Goal: Task Accomplishment & Management: Use online tool/utility

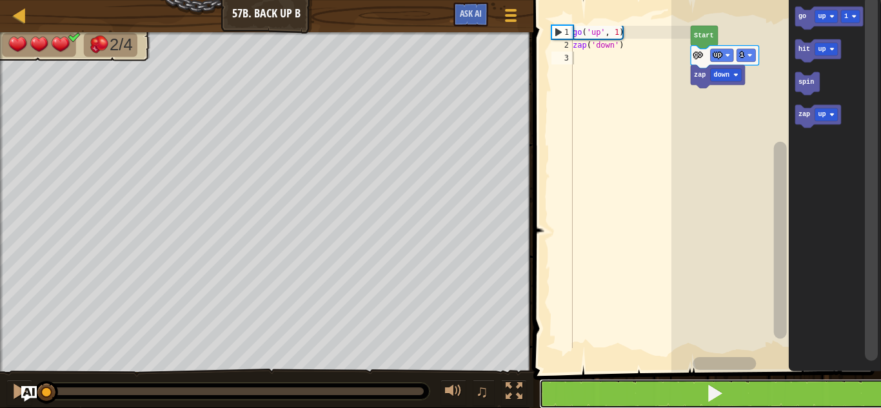
click at [711, 390] on span at bounding box center [715, 394] width 18 height 18
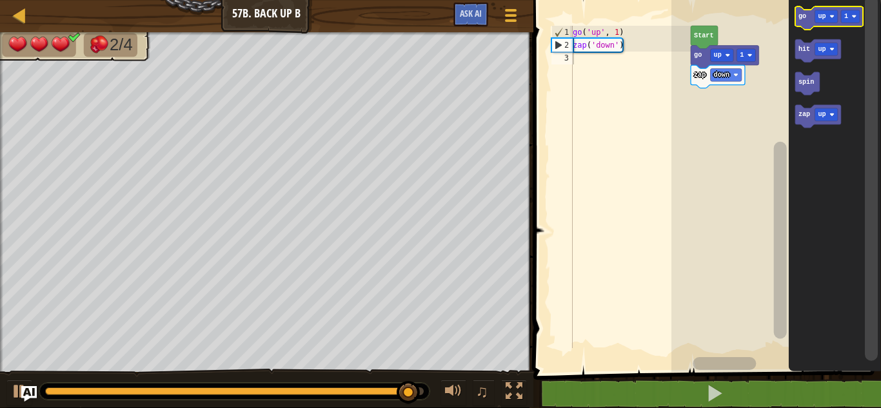
click at [822, 28] on rect "Blockly Workspace" at bounding box center [829, 17] width 68 height 23
click at [825, 19] on text "up" at bounding box center [822, 16] width 8 height 7
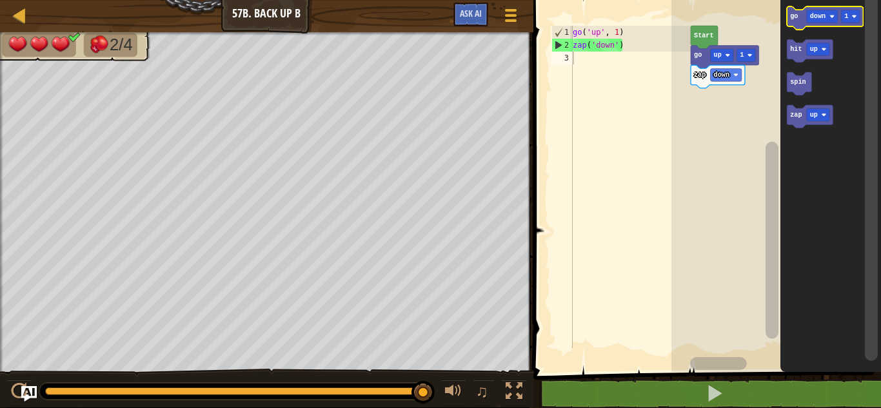
click at [794, 17] on text "go" at bounding box center [794, 16] width 8 height 7
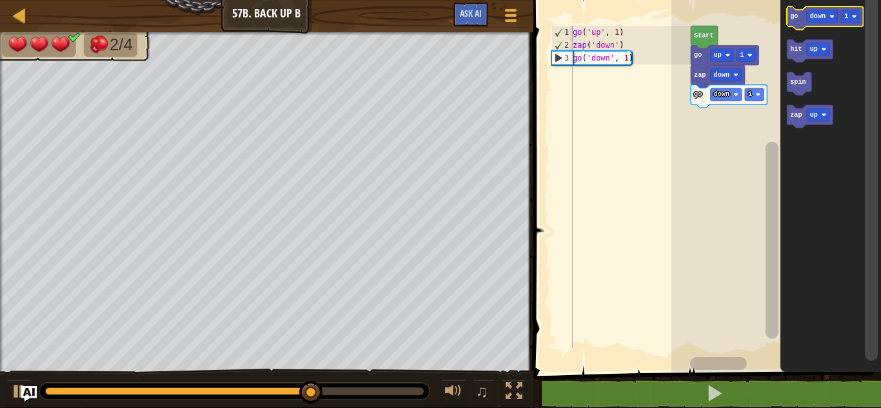
click at [798, 13] on text "go" at bounding box center [794, 16] width 8 height 7
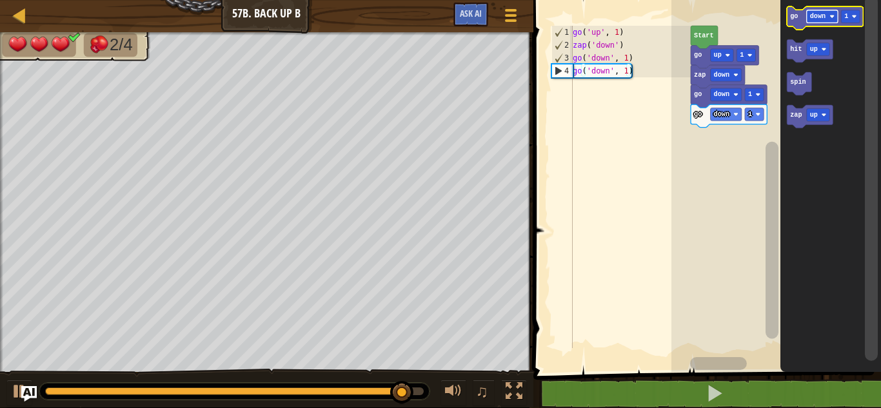
click at [821, 14] on text "down" at bounding box center [817, 16] width 15 height 7
click at [794, 14] on text "go" at bounding box center [794, 16] width 8 height 7
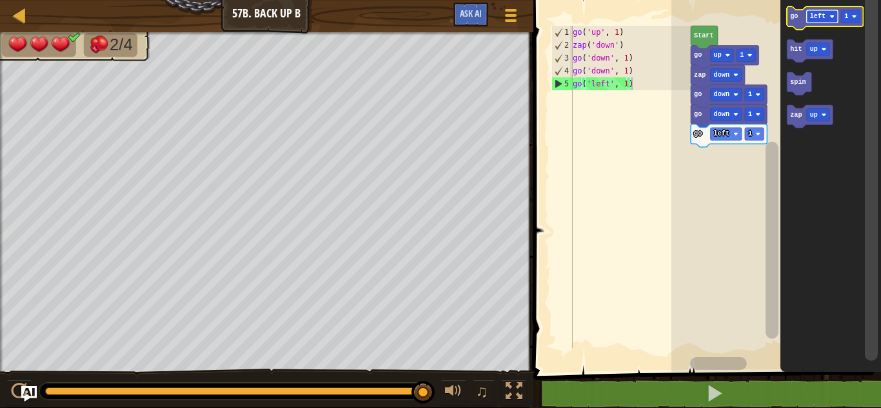
click at [818, 21] on rect "Blockly Workspace" at bounding box center [822, 16] width 31 height 13
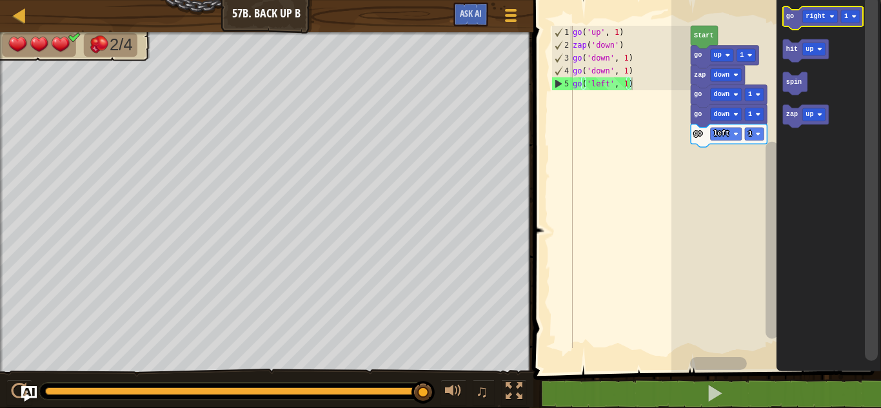
click at [797, 16] on icon "Blockly Workspace" at bounding box center [823, 17] width 81 height 23
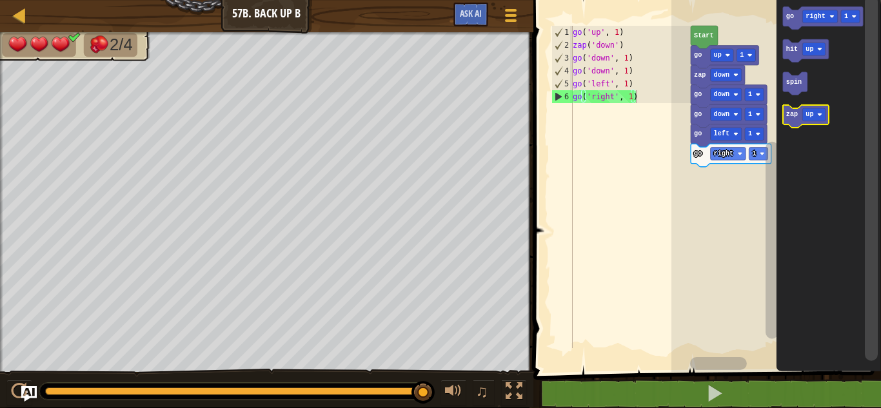
click at [783, 106] on icon "Blockly Workspace" at bounding box center [806, 116] width 46 height 23
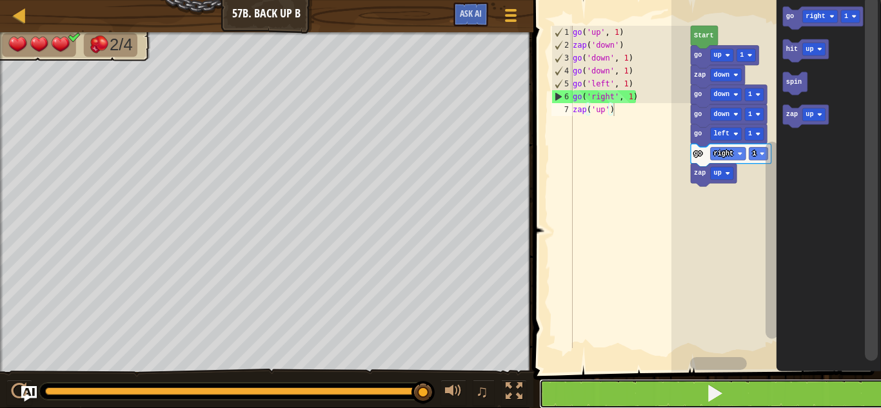
click at [650, 393] on button at bounding box center [715, 394] width 352 height 30
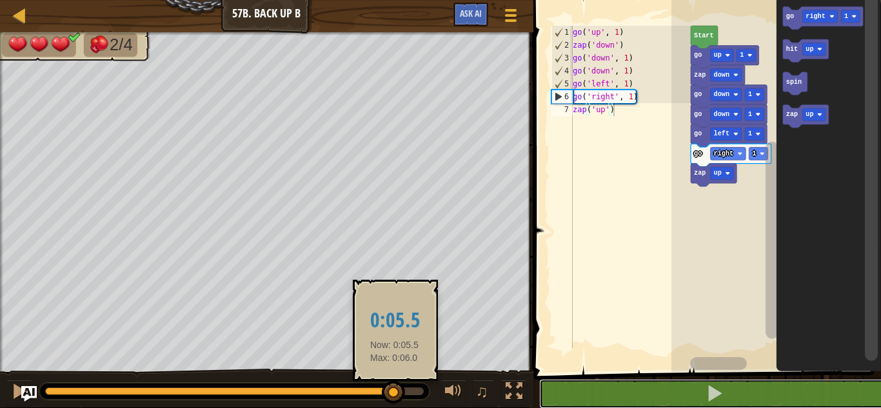
drag, startPoint x: 429, startPoint y: 388, endPoint x: 390, endPoint y: 386, distance: 39.4
click at [390, 386] on div at bounding box center [393, 392] width 23 height 23
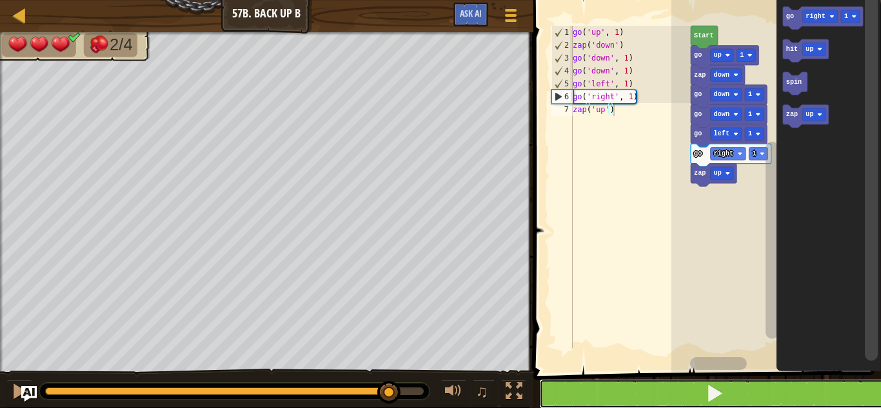
click at [687, 383] on button at bounding box center [715, 394] width 352 height 30
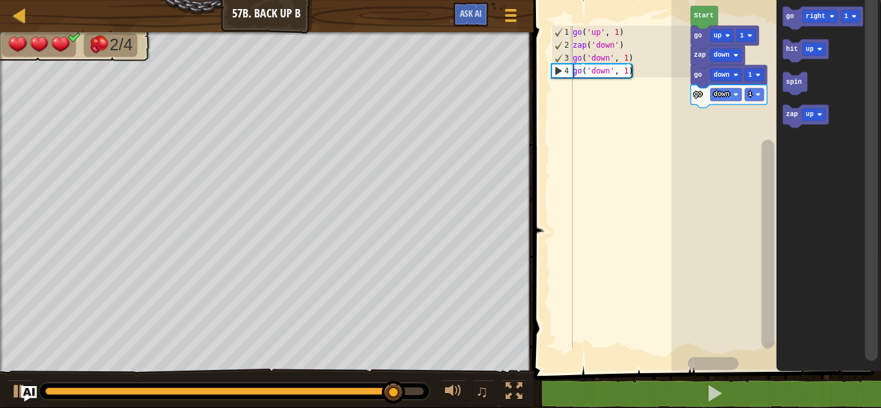
click at [0, 0] on div at bounding box center [0, 0] width 0 height 0
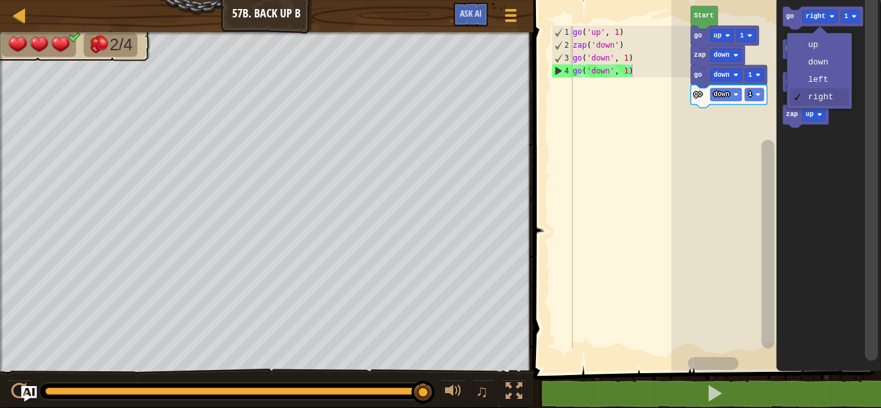
click at [749, 152] on rect "Blockly Workspace" at bounding box center [777, 183] width 210 height 379
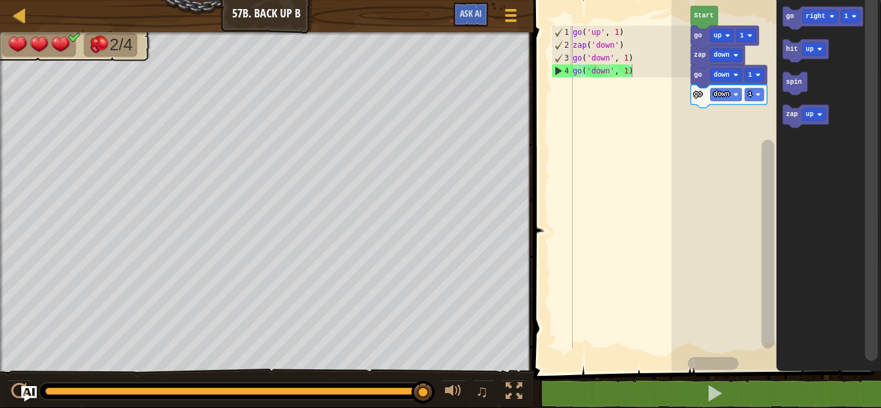
click at [0, 0] on div at bounding box center [0, 0] width 0 height 0
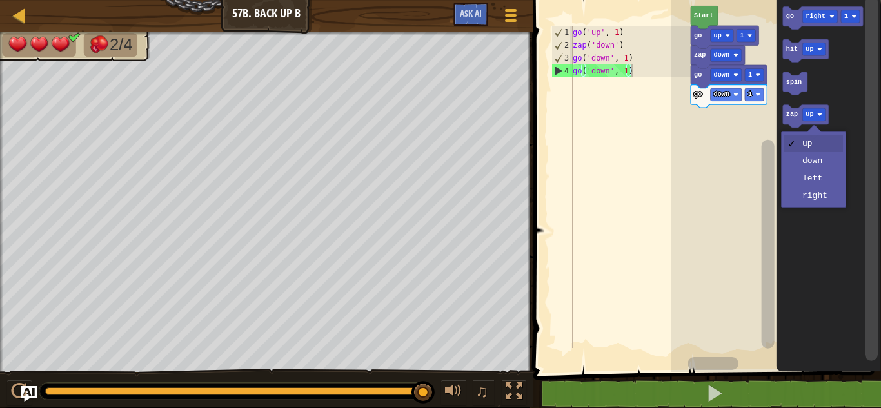
click at [789, 116] on text "zap" at bounding box center [792, 115] width 12 height 7
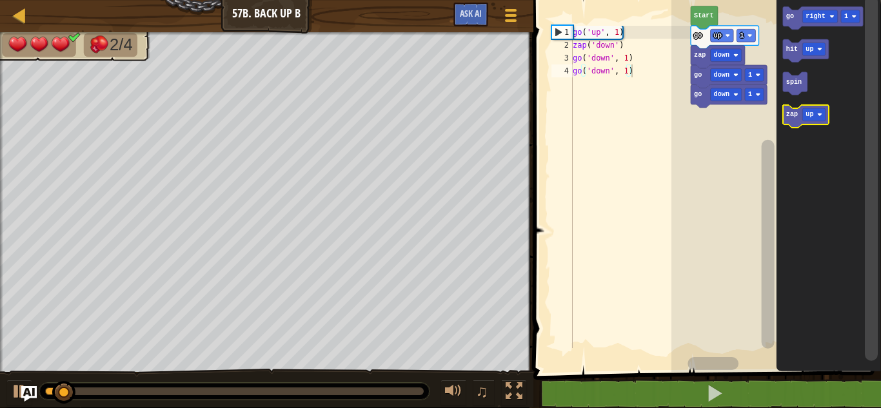
click at [0, 0] on div at bounding box center [0, 0] width 0 height 0
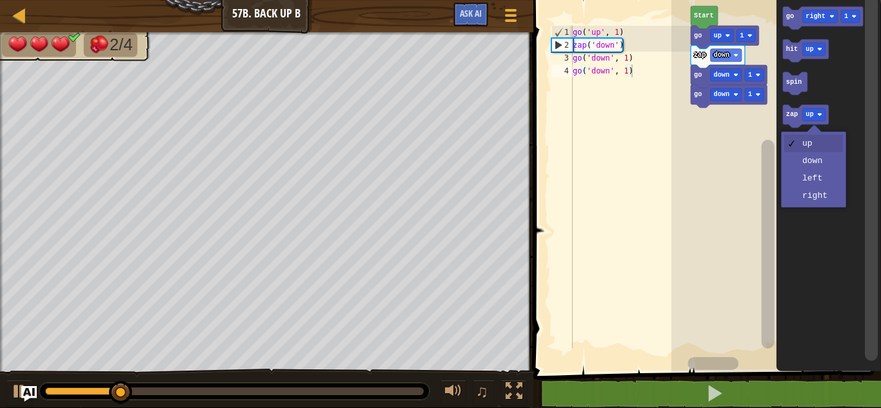
click at [817, 182] on icon "Blockly Workspace" at bounding box center [828, 183] width 105 height 379
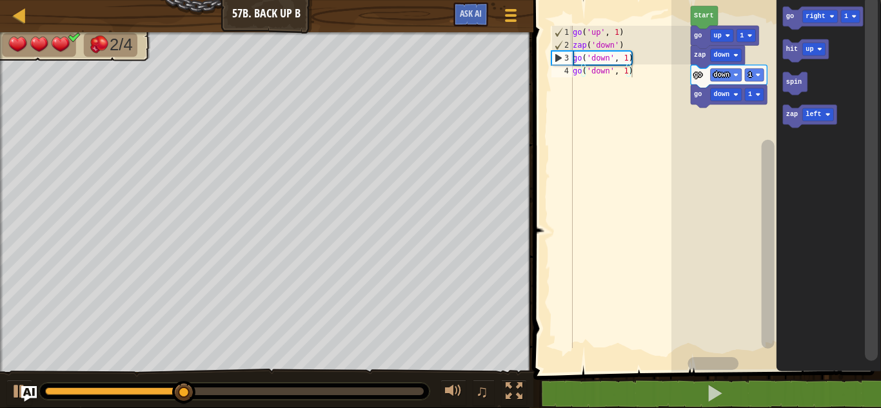
click at [818, 114] on text "left" at bounding box center [813, 115] width 15 height 7
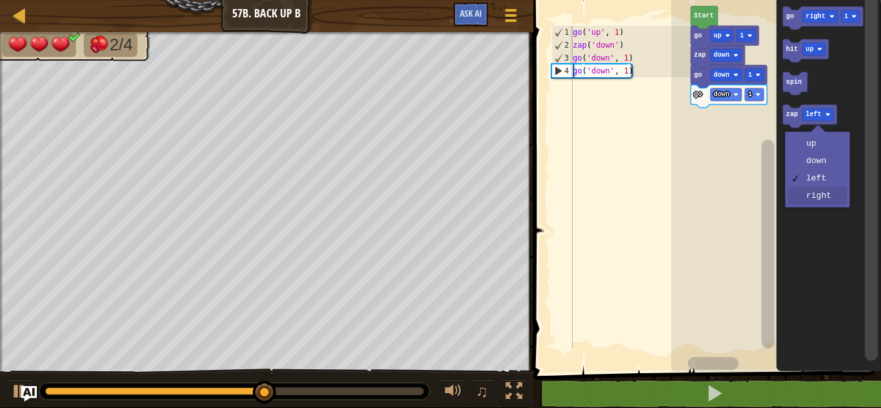
click at [822, 203] on icon "Blockly Workspace" at bounding box center [828, 183] width 105 height 379
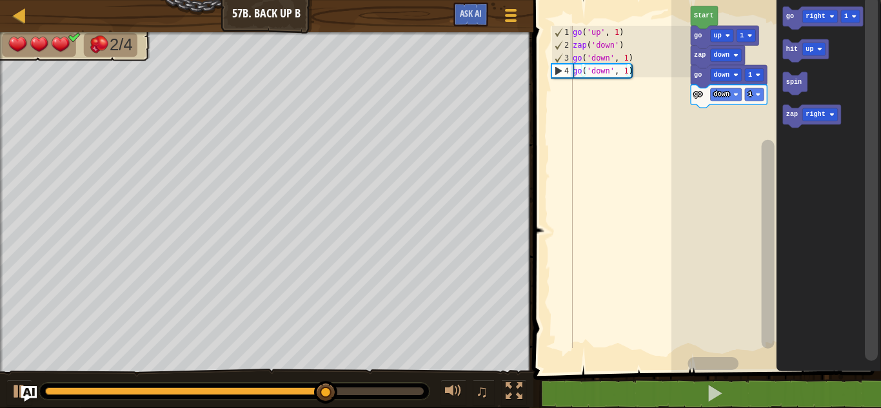
click at [786, 116] on text "zap" at bounding box center [792, 115] width 12 height 7
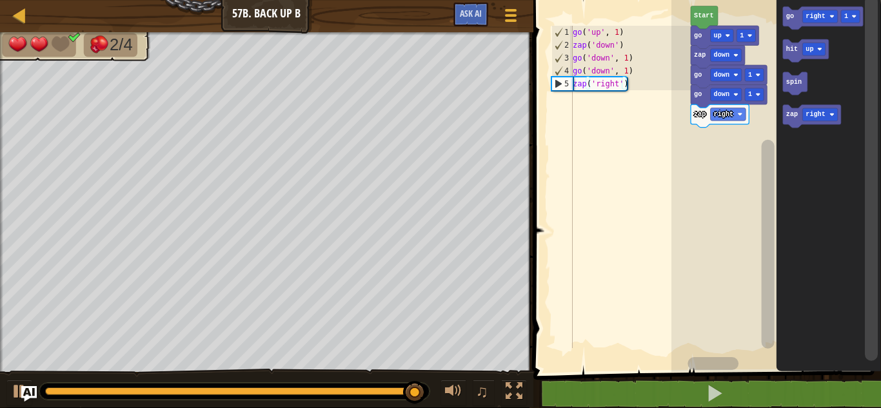
click at [805, 114] on rect "Blockly Workspace" at bounding box center [820, 114] width 35 height 13
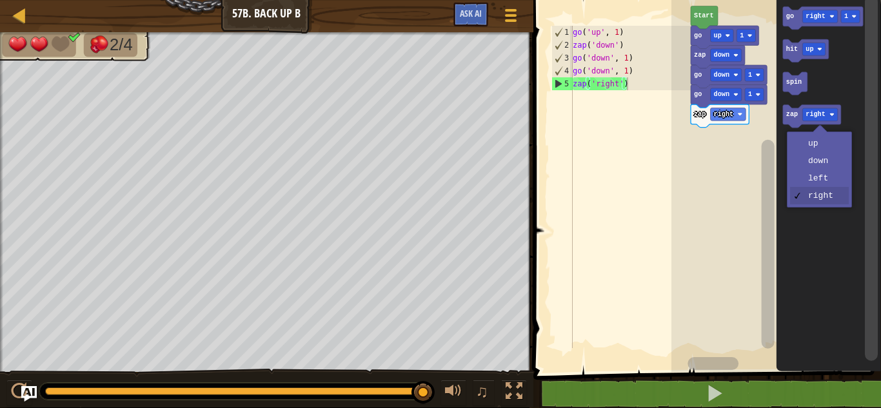
click at [789, 121] on icon "Blockly Workspace" at bounding box center [812, 116] width 58 height 23
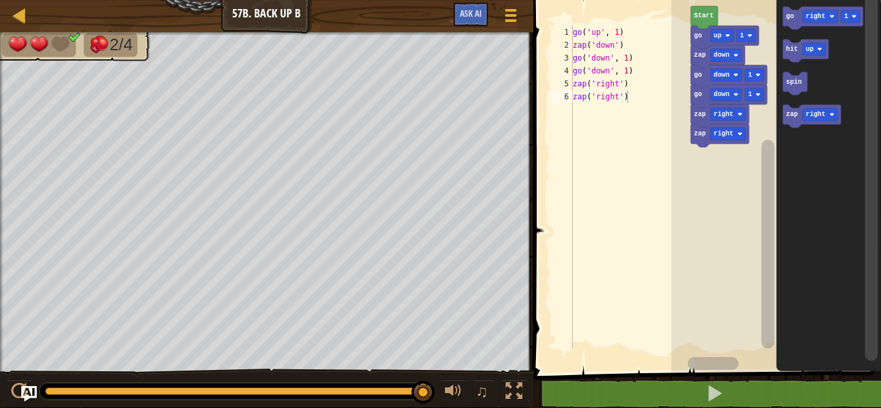
click at [792, 123] on icon "Blockly Workspace" at bounding box center [812, 116] width 58 height 23
click at [791, 123] on icon "Blockly Workspace" at bounding box center [812, 116] width 58 height 23
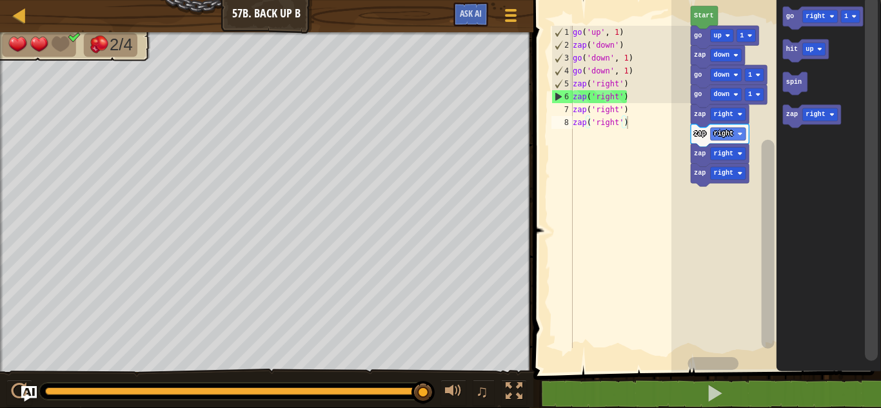
click at [782, 121] on icon "Blockly Workspace" at bounding box center [828, 183] width 105 height 379
click at [792, 117] on text "zap" at bounding box center [792, 115] width 12 height 7
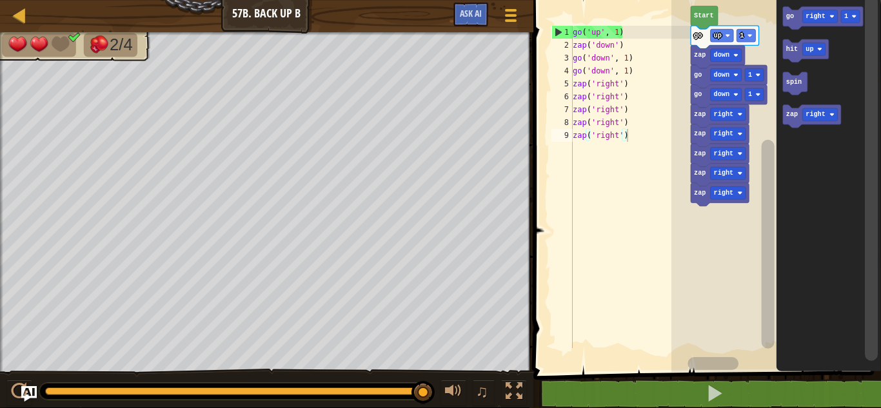
click at [790, 120] on icon "Blockly Workspace" at bounding box center [812, 116] width 58 height 23
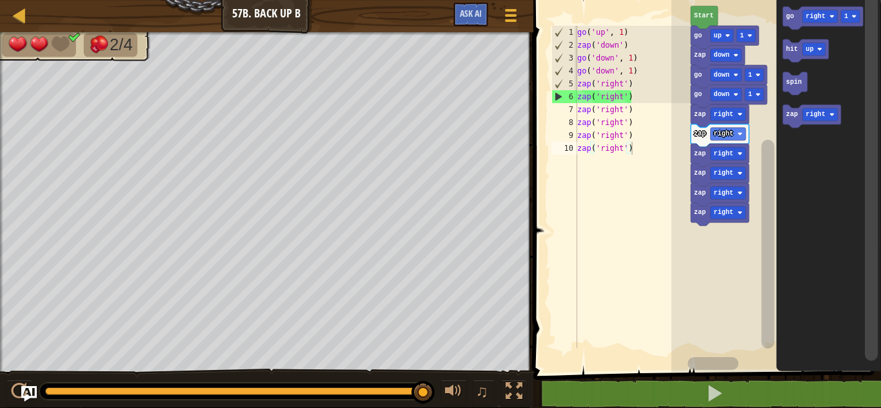
click at [788, 126] on rect "Blockly Workspace" at bounding box center [806, 116] width 46 height 23
click at [787, 123] on icon "Blockly Workspace" at bounding box center [812, 116] width 58 height 23
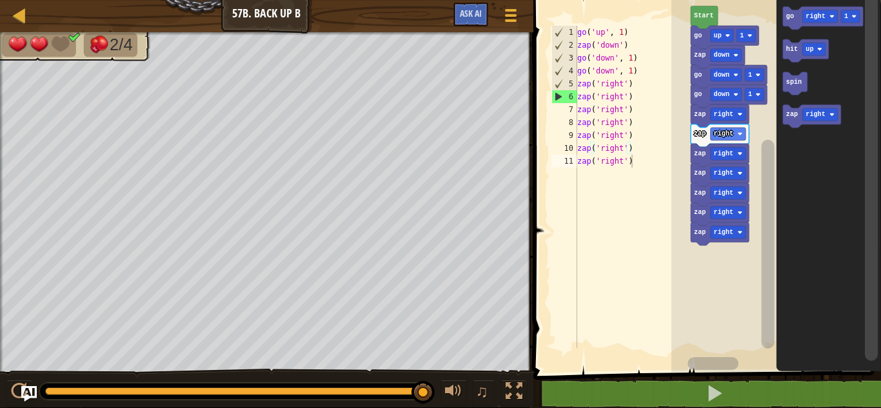
click at [786, 125] on icon "Blockly Workspace" at bounding box center [812, 116] width 58 height 23
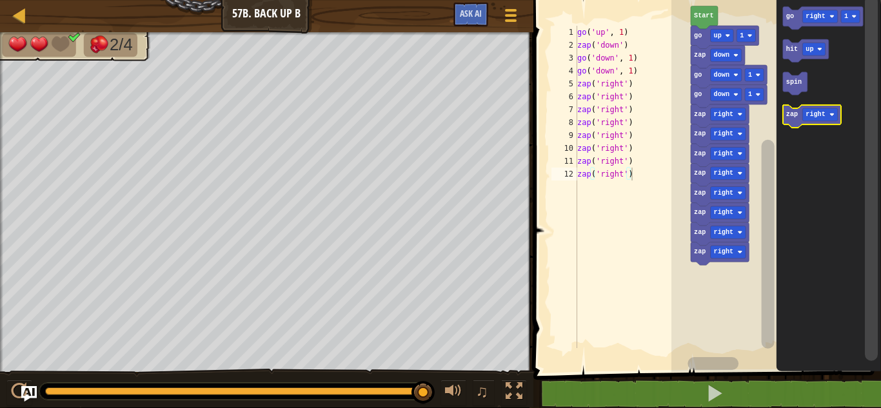
click at [788, 126] on rect "Blockly Workspace" at bounding box center [806, 116] width 46 height 23
click at [788, 127] on rect "Blockly Workspace" at bounding box center [806, 116] width 46 height 23
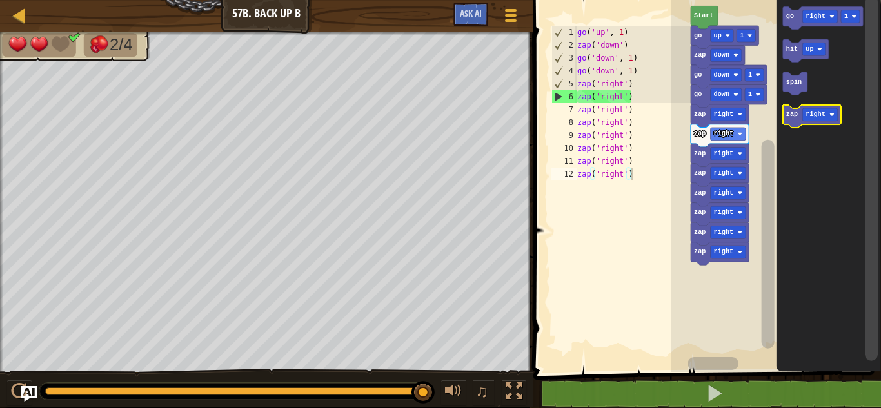
click at [788, 128] on rect "Blockly Workspace" at bounding box center [806, 116] width 46 height 23
click at [790, 125] on icon "Blockly Workspace" at bounding box center [812, 116] width 58 height 23
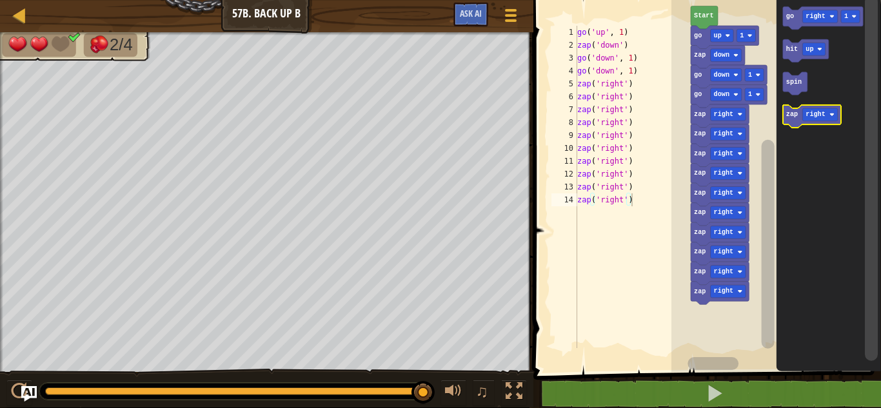
click at [796, 128] on icon "Blockly Workspace" at bounding box center [812, 116] width 58 height 23
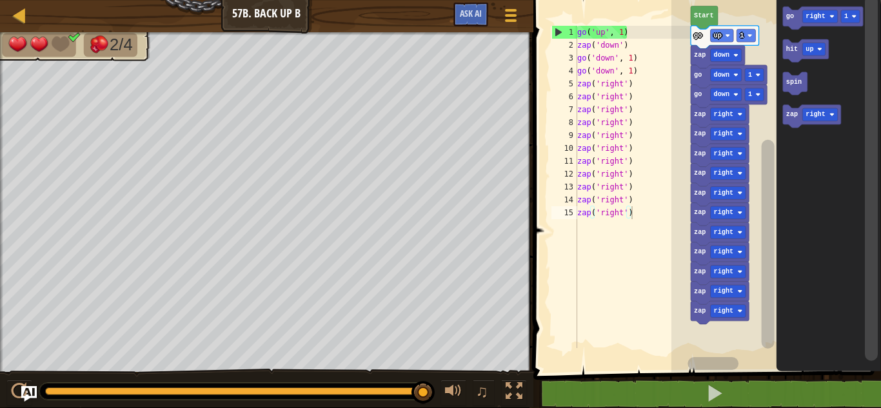
click at [792, 126] on icon "Blockly Workspace" at bounding box center [812, 116] width 58 height 23
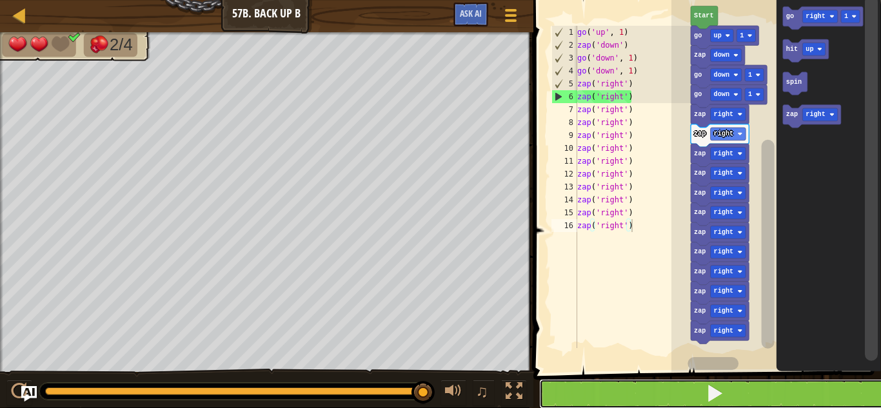
click at [751, 398] on button at bounding box center [715, 394] width 352 height 30
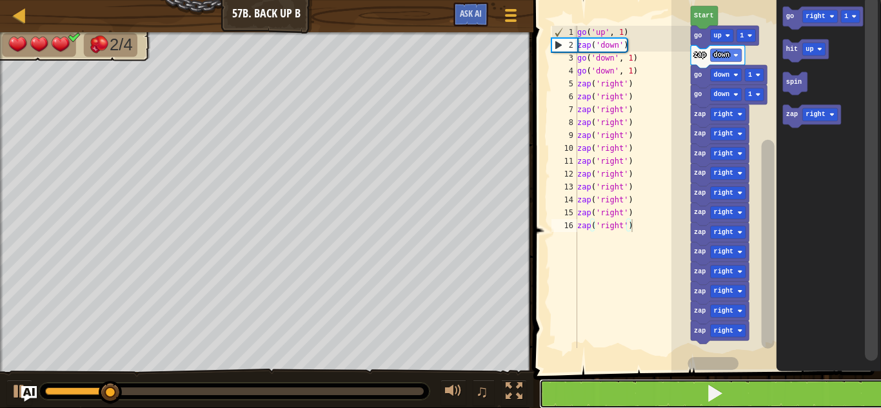
click at [759, 393] on button at bounding box center [715, 394] width 352 height 30
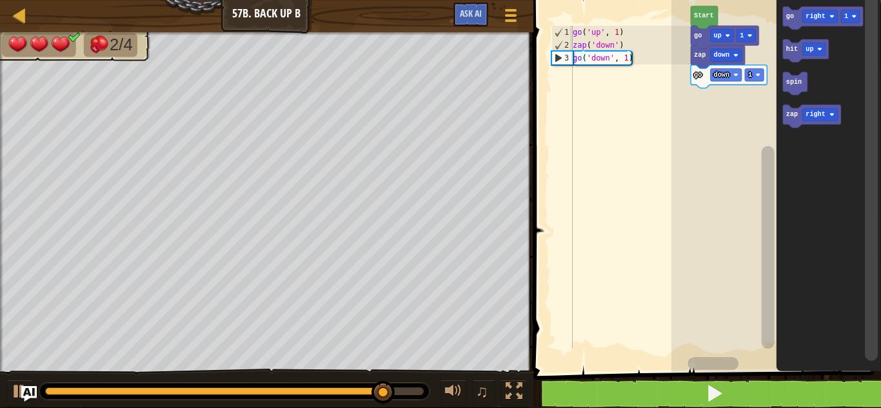
click at [781, 19] on icon "Blockly Workspace" at bounding box center [828, 183] width 105 height 379
click at [789, 123] on icon "Blockly Workspace" at bounding box center [812, 116] width 58 height 23
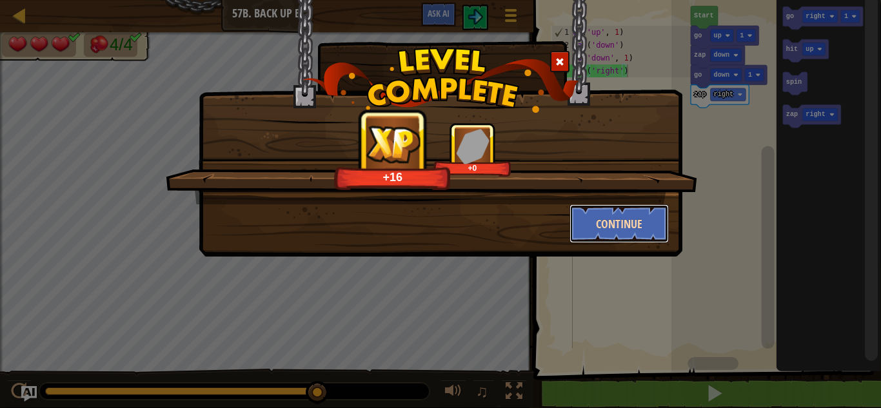
click at [637, 231] on button "Continue" at bounding box center [620, 224] width 100 height 39
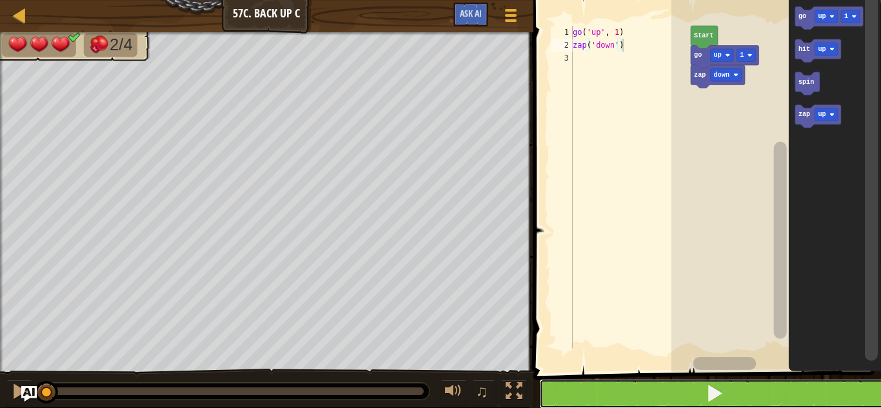
click at [770, 403] on button at bounding box center [715, 394] width 352 height 30
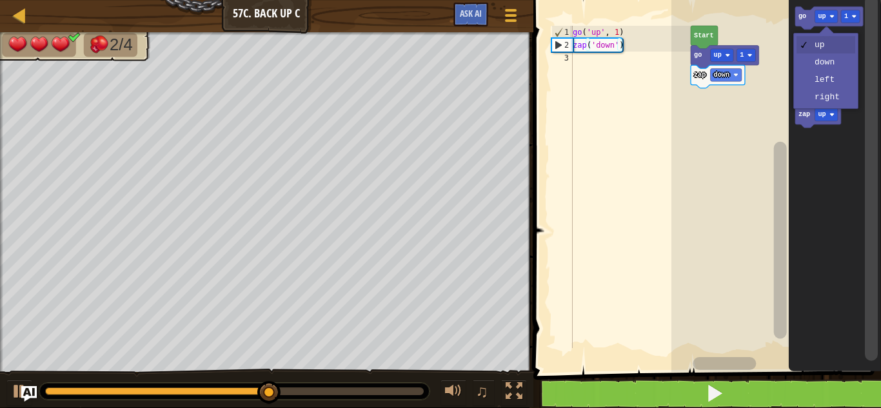
click at [820, 18] on text "up" at bounding box center [822, 16] width 8 height 7
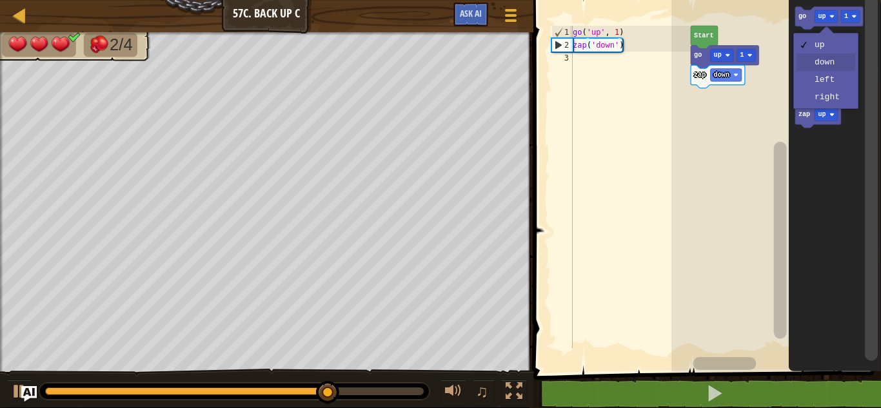
click at [832, 63] on icon "Blockly Workspace" at bounding box center [835, 183] width 92 height 379
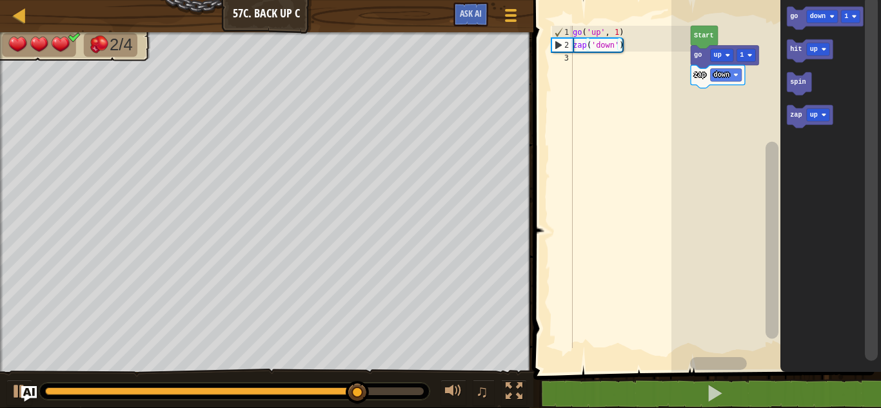
click at [798, 18] on icon "Blockly Workspace" at bounding box center [825, 17] width 76 height 23
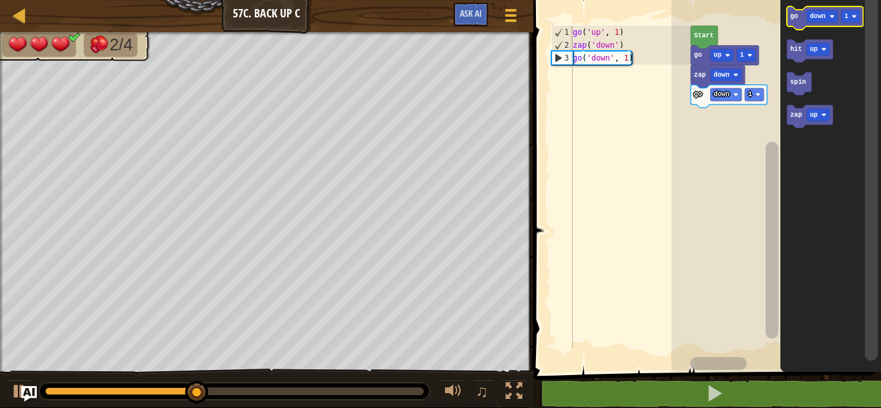
click at [789, 24] on icon "Blockly Workspace" at bounding box center [825, 17] width 76 height 23
click at [0, 0] on div at bounding box center [0, 0] width 0 height 0
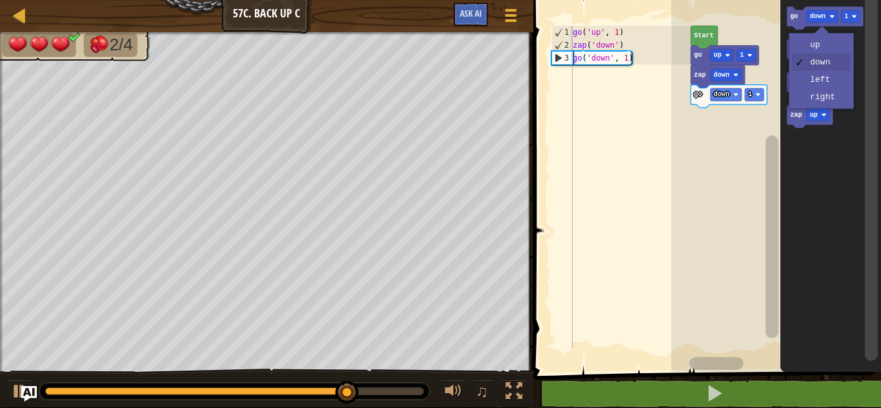
click at [763, 29] on rect "Blockly Workspace" at bounding box center [777, 183] width 210 height 379
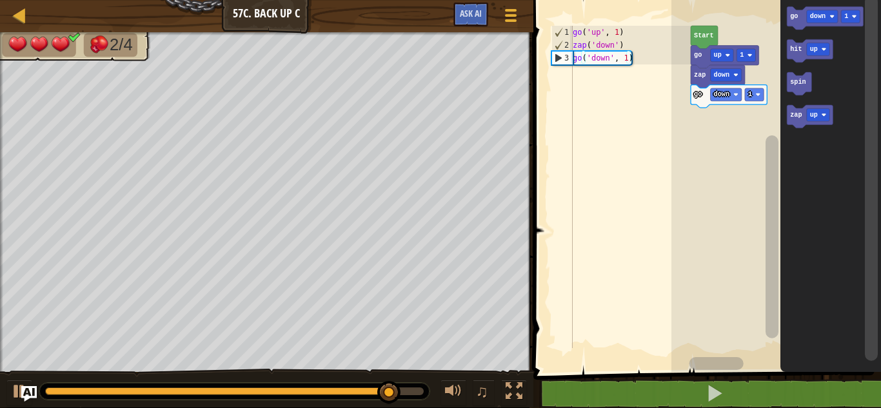
click at [813, 117] on text "up" at bounding box center [814, 115] width 8 height 7
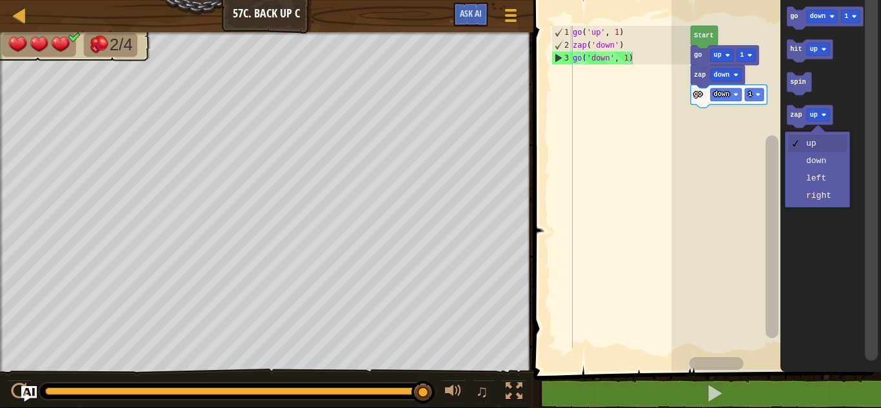
click at [816, 179] on icon "Blockly Workspace" at bounding box center [831, 183] width 101 height 379
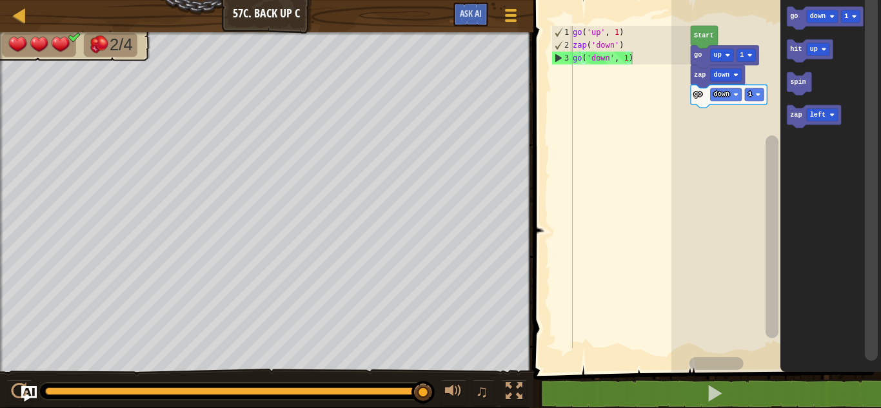
click at [791, 117] on text "zap" at bounding box center [796, 115] width 12 height 7
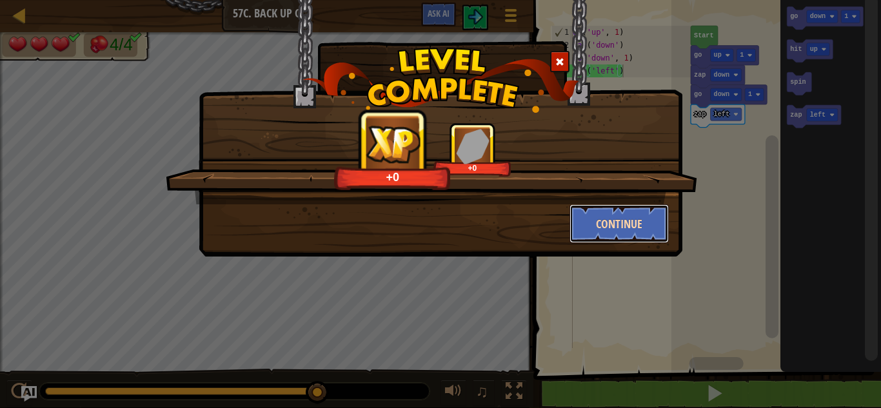
click at [621, 230] on button "Continue" at bounding box center [620, 224] width 100 height 39
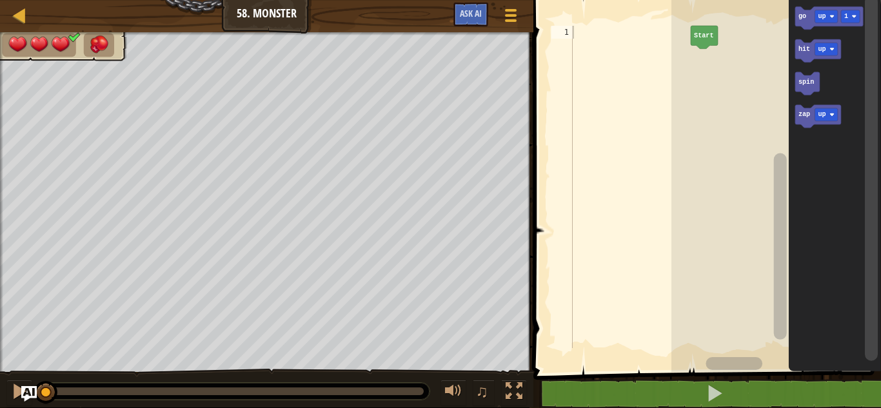
click at [0, 307] on div at bounding box center [1, 211] width 3 height 359
click at [0, 311] on div at bounding box center [1, 211] width 3 height 359
click at [834, 114] on rect "Blockly Workspace" at bounding box center [826, 114] width 23 height 13
click at [703, 75] on div "Start go up 1 hit up spin zap right zap right" at bounding box center [777, 183] width 210 height 379
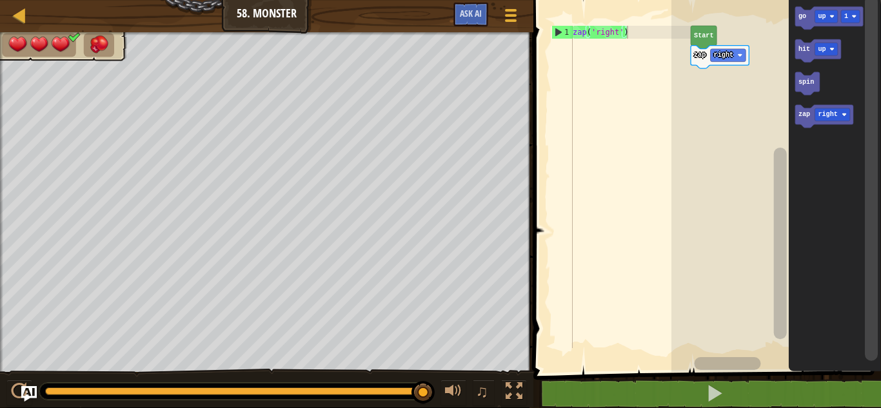
click at [804, 114] on text "zap" at bounding box center [804, 115] width 12 height 7
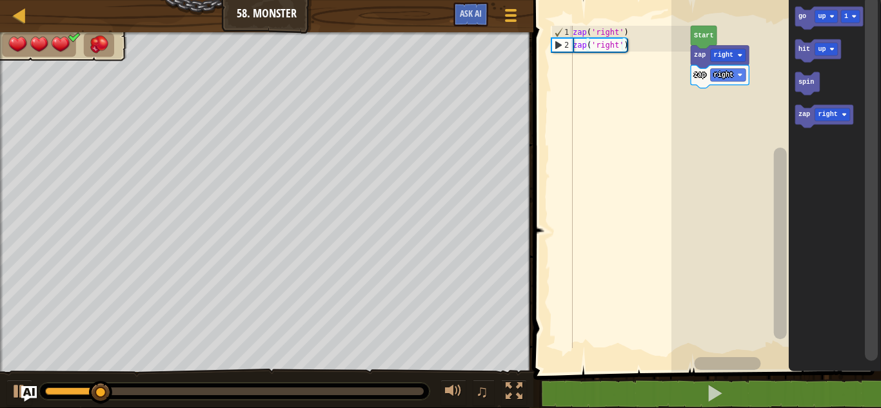
click at [800, 123] on icon "Blockly Workspace" at bounding box center [824, 116] width 58 height 23
click at [805, 125] on icon "Blockly Workspace" at bounding box center [824, 116] width 58 height 23
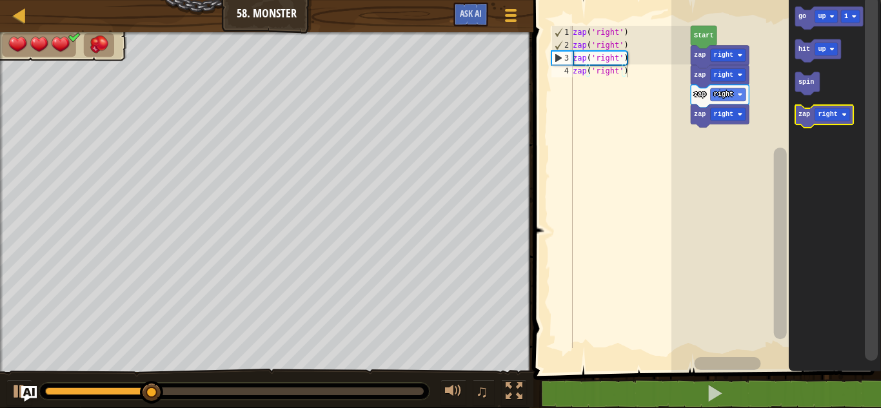
click at [803, 126] on icon "Blockly Workspace" at bounding box center [824, 116] width 58 height 23
click at [804, 121] on icon "Blockly Workspace" at bounding box center [824, 116] width 58 height 23
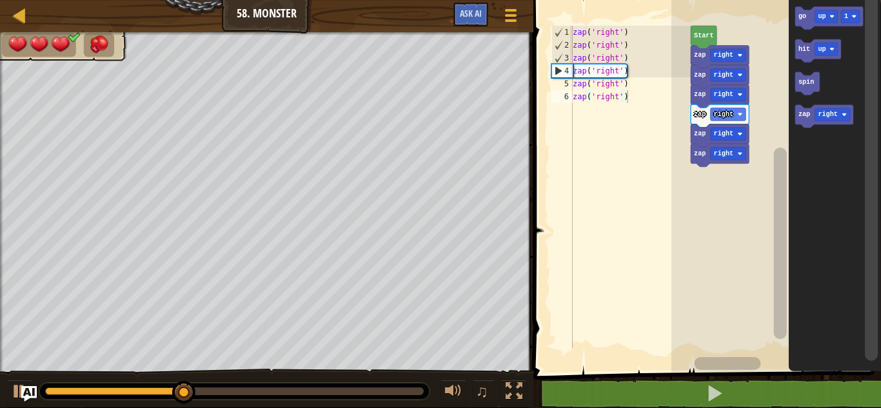
click at [806, 123] on icon "Blockly Workspace" at bounding box center [824, 116] width 58 height 23
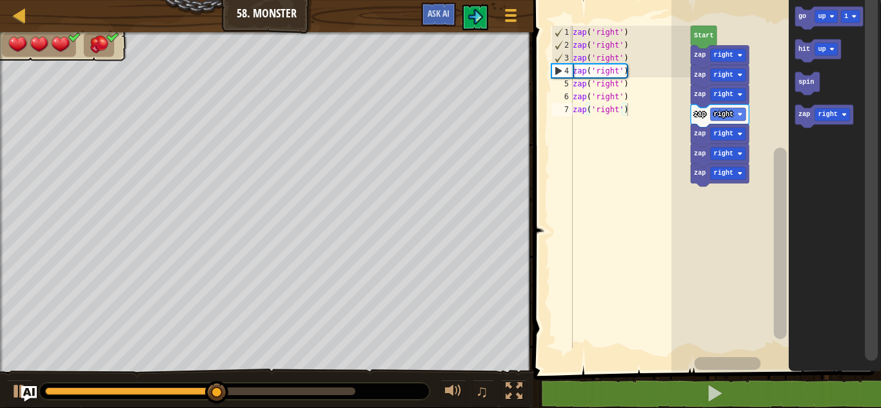
click at [807, 125] on icon "Blockly Workspace" at bounding box center [824, 116] width 58 height 23
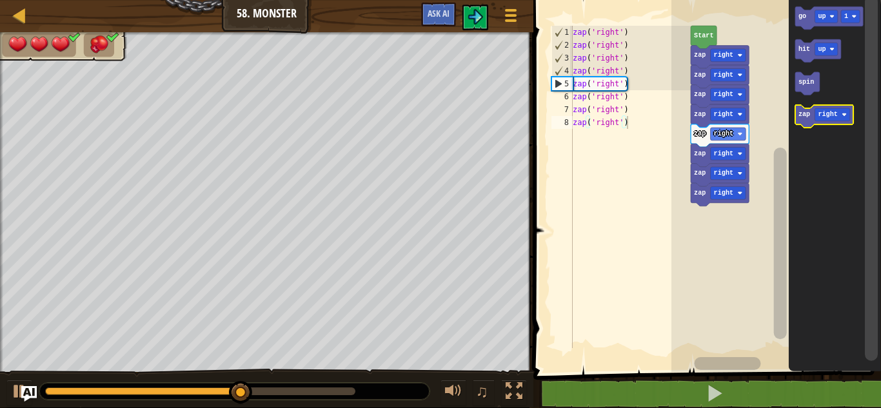
click at [801, 126] on rect "Blockly Workspace" at bounding box center [818, 116] width 46 height 23
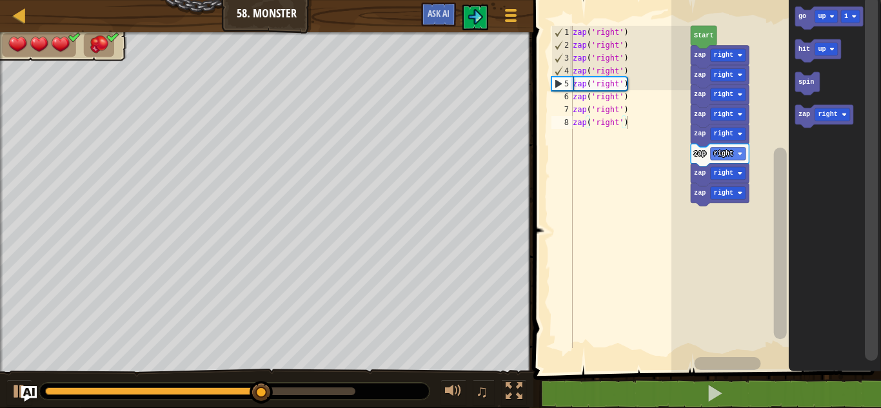
click at [808, 121] on icon "Blockly Workspace" at bounding box center [824, 116] width 58 height 23
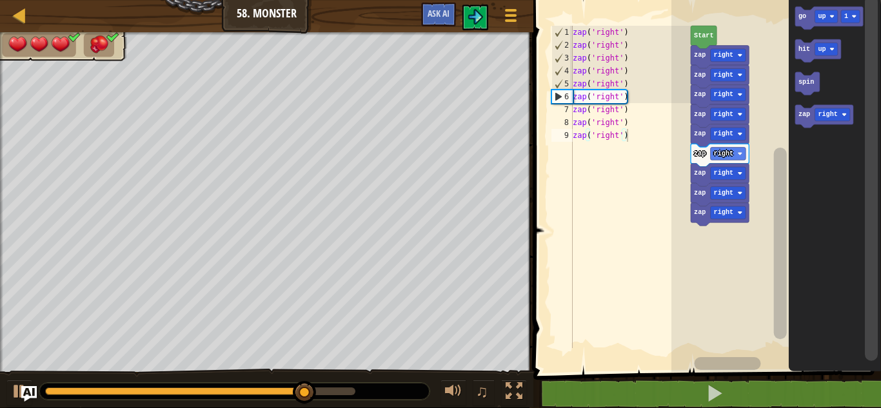
click at [806, 125] on icon "Blockly Workspace" at bounding box center [824, 116] width 58 height 23
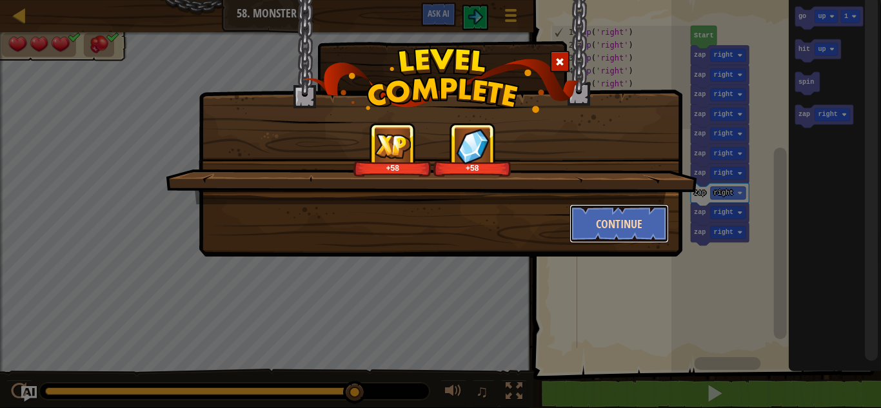
click at [625, 216] on button "Continue" at bounding box center [620, 224] width 100 height 39
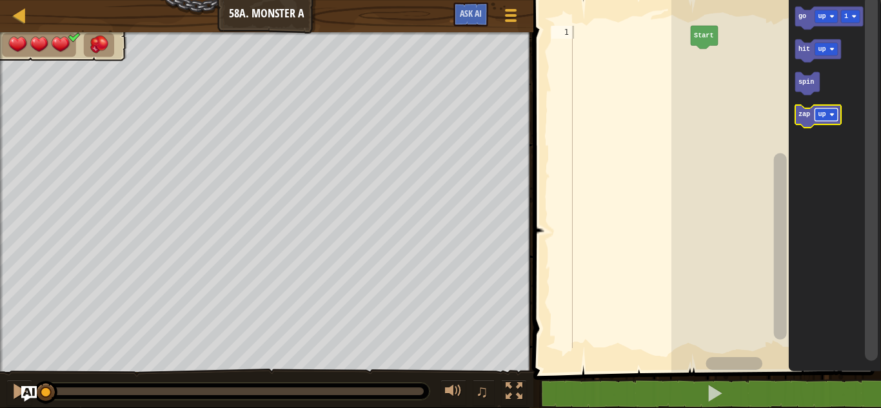
click at [827, 119] on rect "Blockly Workspace" at bounding box center [826, 114] width 23 height 13
click at [805, 123] on icon "Blockly Workspace" at bounding box center [822, 116] width 54 height 23
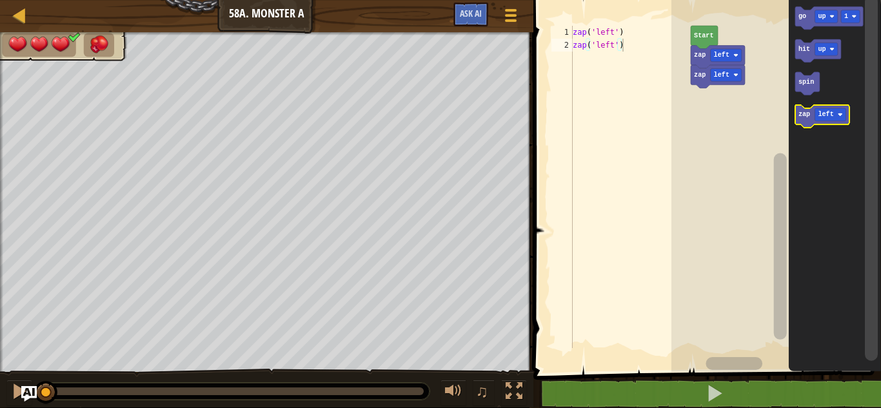
click at [805, 123] on icon "Blockly Workspace" at bounding box center [822, 116] width 54 height 23
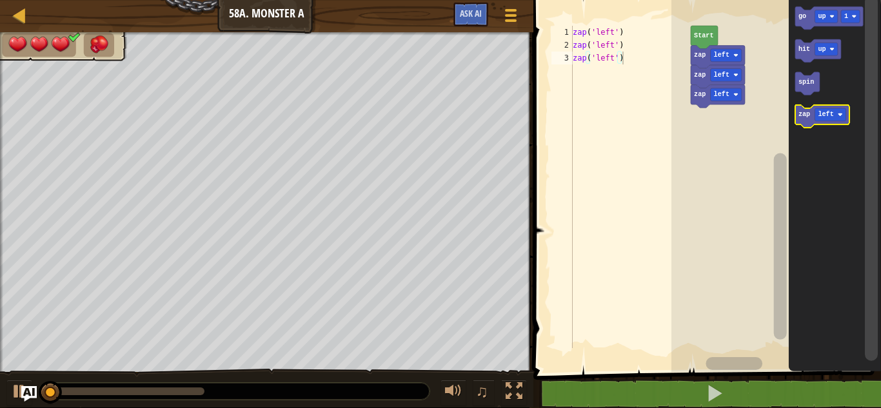
click at [805, 123] on icon "Blockly Workspace" at bounding box center [822, 116] width 54 height 23
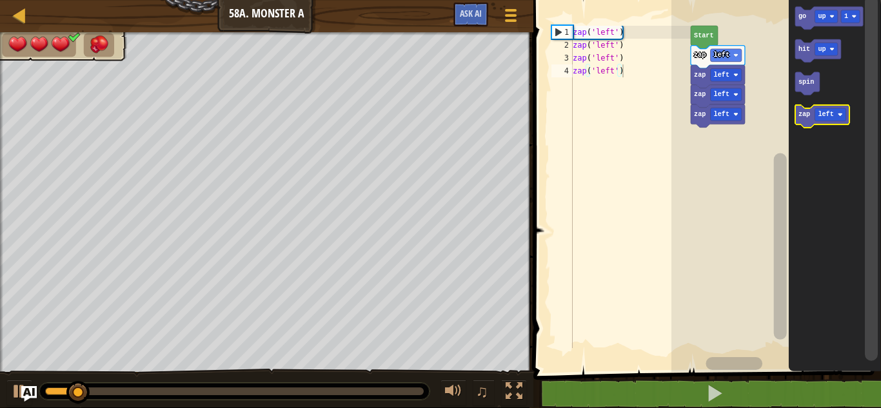
click at [805, 123] on icon "Blockly Workspace" at bounding box center [822, 116] width 54 height 23
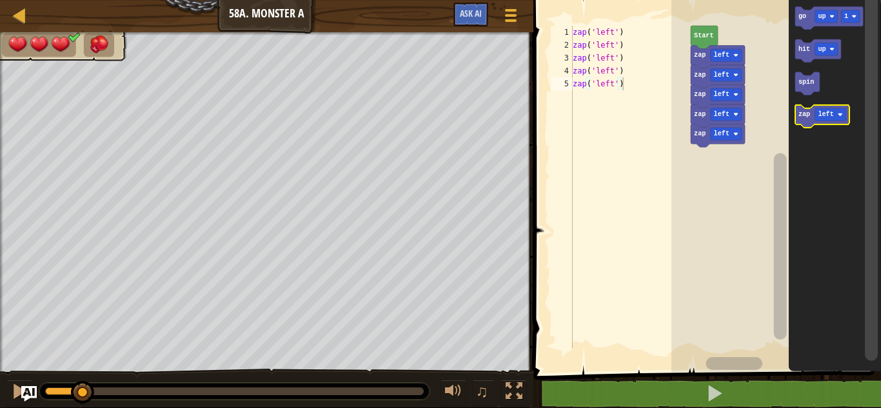
click at [805, 123] on icon "Blockly Workspace" at bounding box center [822, 116] width 54 height 23
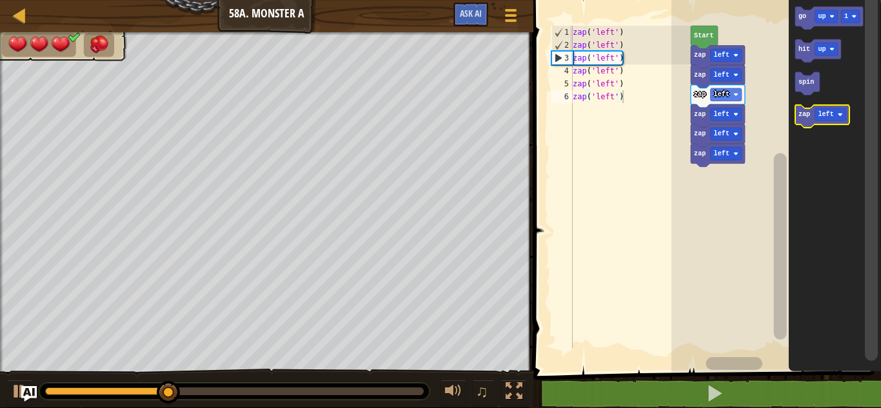
click at [805, 123] on icon "Blockly Workspace" at bounding box center [822, 116] width 54 height 23
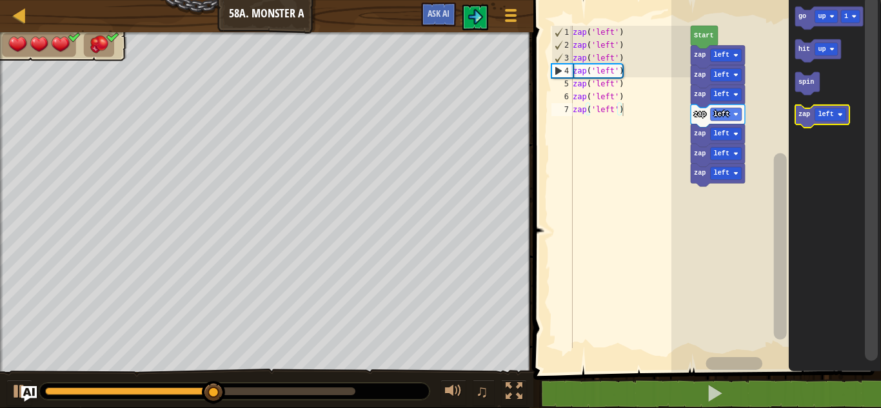
click at [805, 123] on icon "Blockly Workspace" at bounding box center [822, 116] width 54 height 23
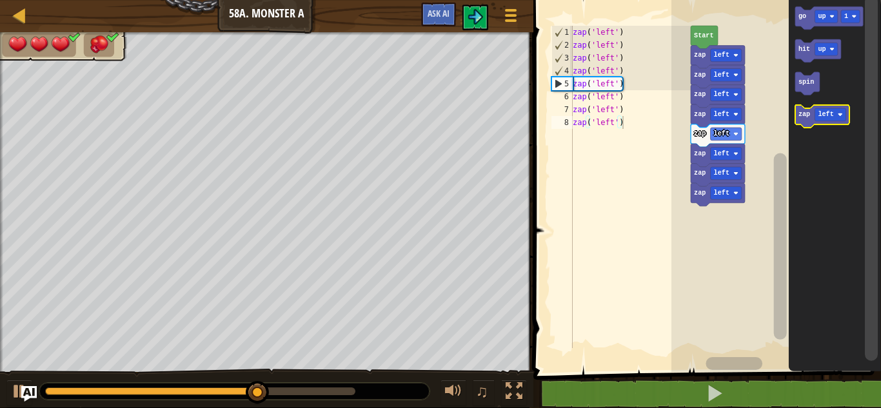
click at [805, 123] on icon "Blockly Workspace" at bounding box center [822, 116] width 54 height 23
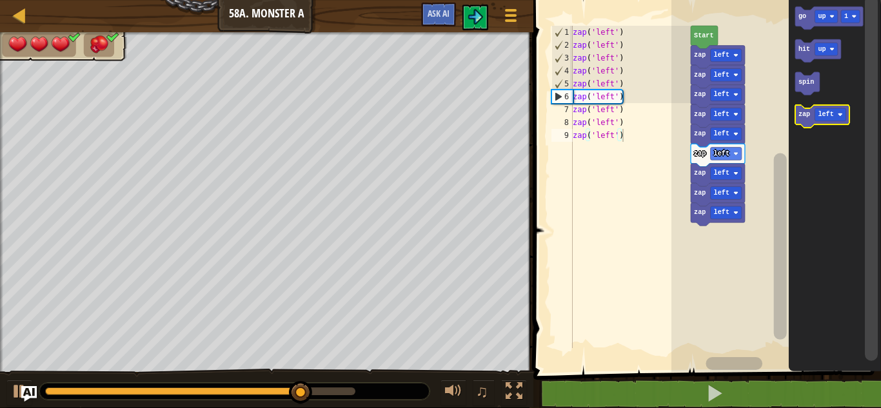
click at [805, 123] on icon "Blockly Workspace" at bounding box center [822, 116] width 54 height 23
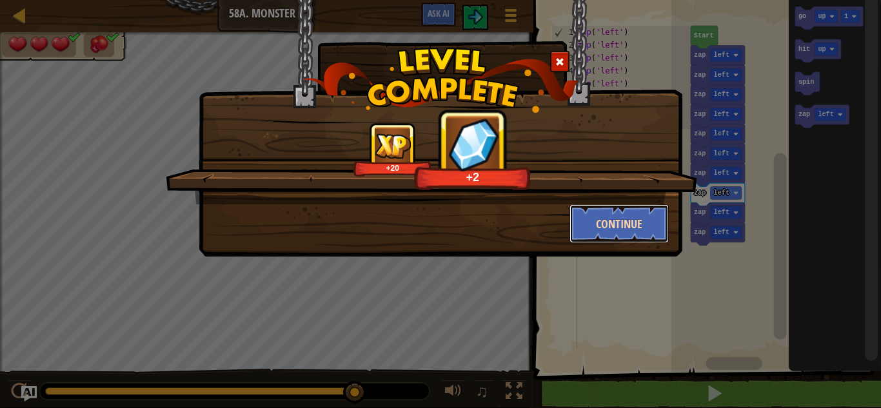
click at [636, 223] on button "Continue" at bounding box center [620, 224] width 100 height 39
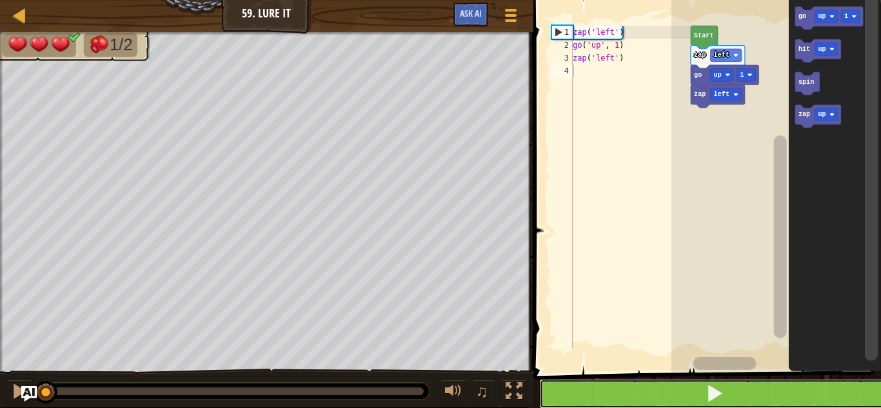
click at [781, 396] on button at bounding box center [715, 394] width 352 height 30
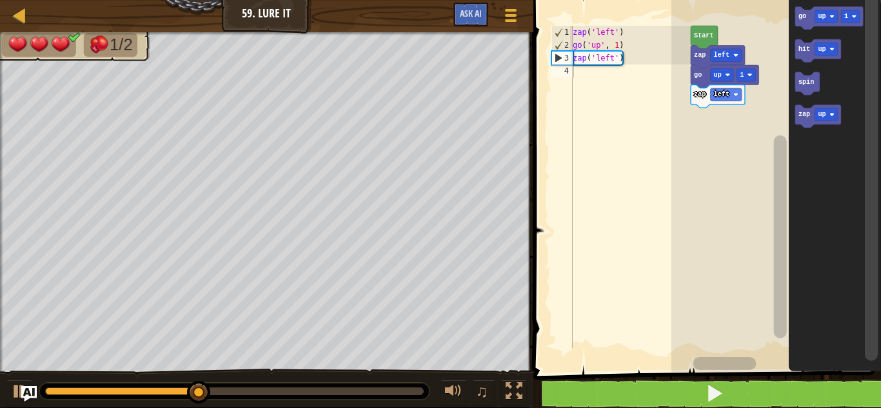
click at [817, 15] on rect "Blockly Workspace" at bounding box center [826, 16] width 23 height 13
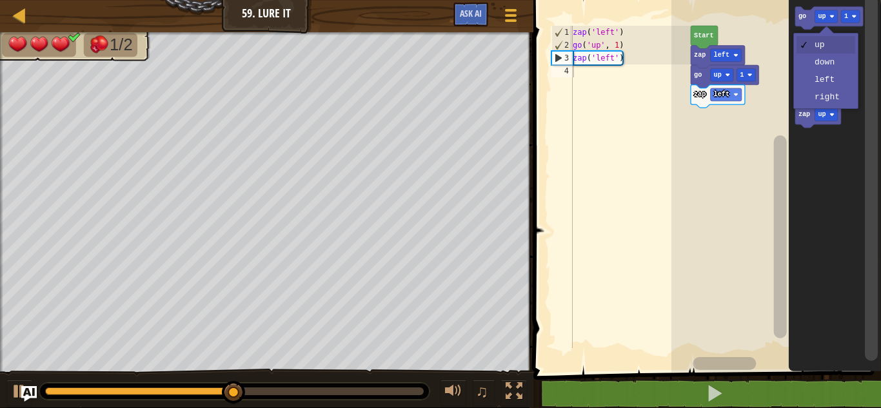
click at [825, 83] on icon "Blockly Workspace" at bounding box center [835, 183] width 92 height 379
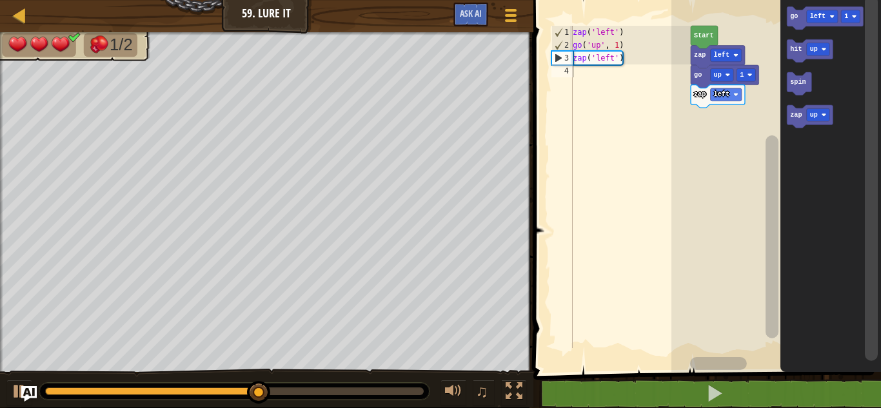
click at [794, 17] on text "go" at bounding box center [794, 16] width 8 height 7
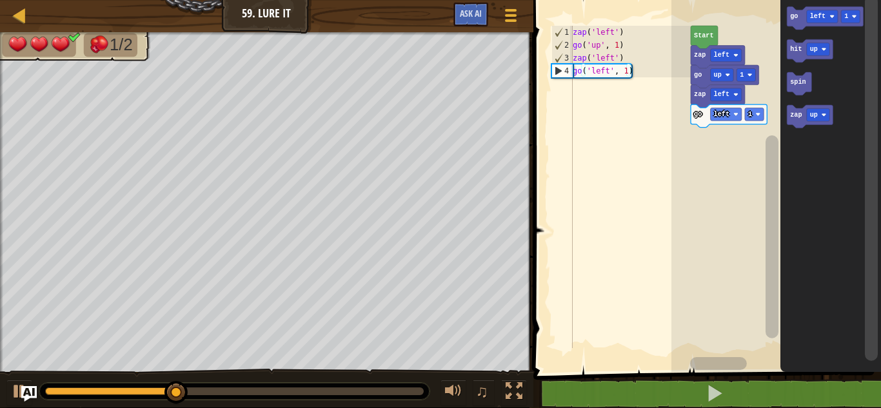
click at [793, 17] on text "go" at bounding box center [794, 16] width 8 height 7
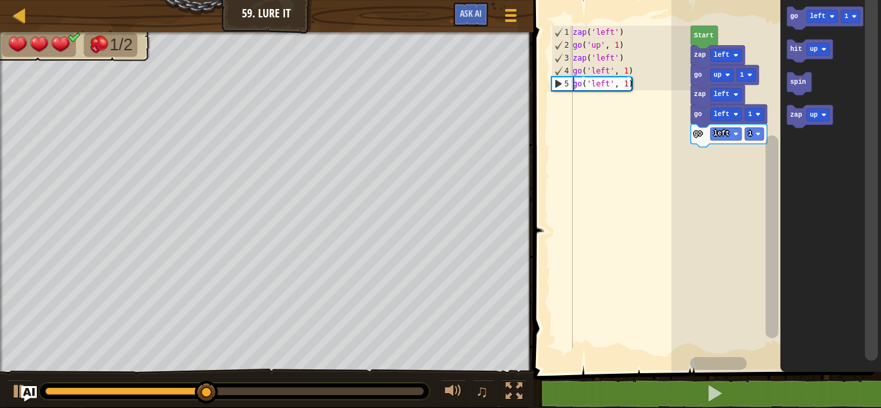
click at [0, 0] on div at bounding box center [0, 0] width 0 height 0
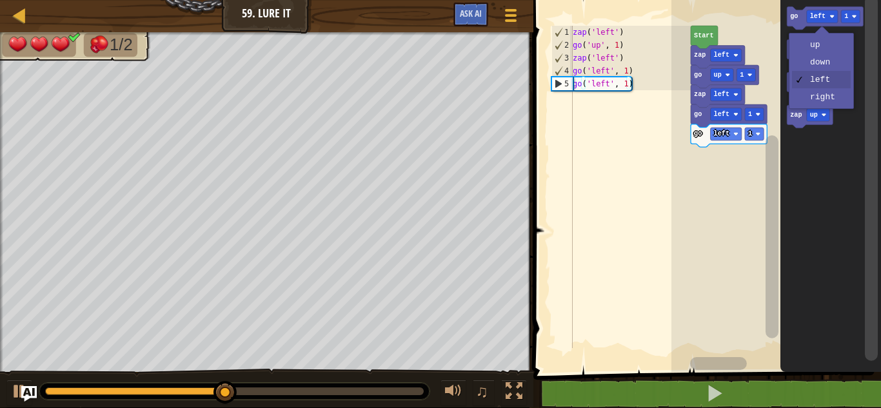
click at [816, 45] on rect "Blockly Workspace" at bounding box center [818, 49] width 23 height 13
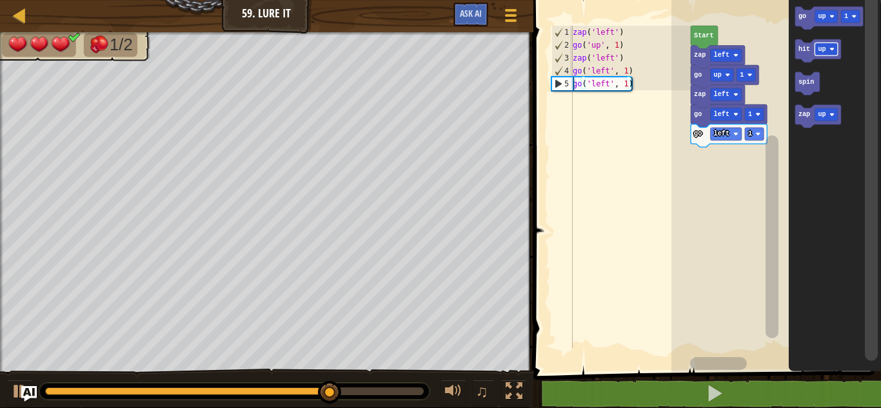
click at [802, 119] on text "zap" at bounding box center [804, 115] width 12 height 7
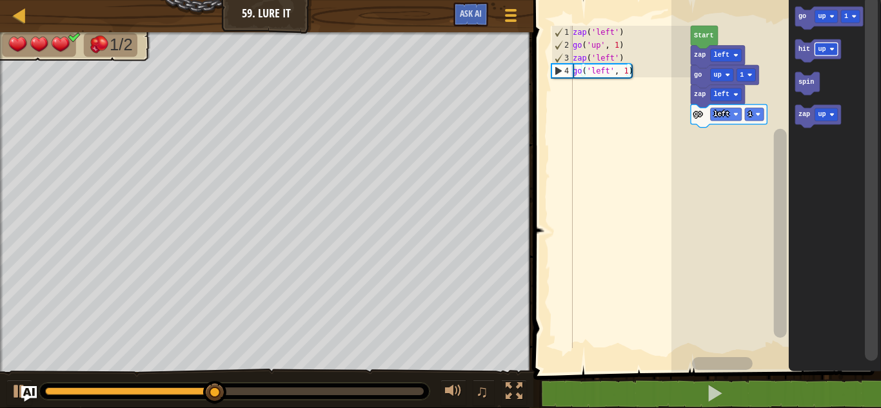
click at [830, 17] on image "Blockly Workspace" at bounding box center [832, 16] width 5 height 5
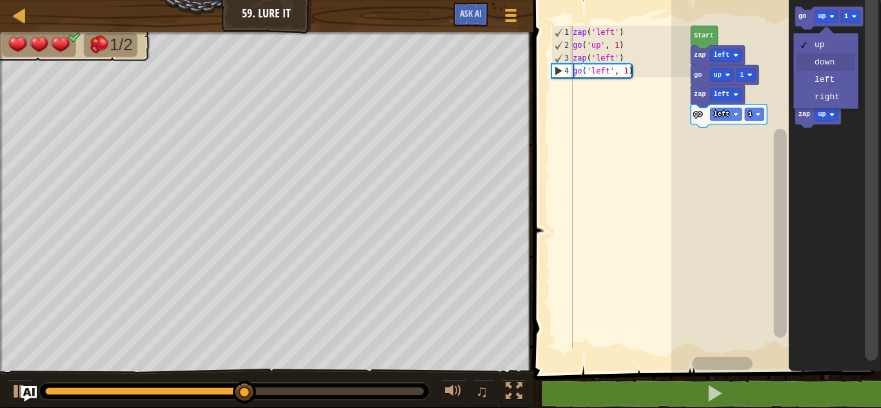
click at [828, 68] on icon "Blockly Workspace" at bounding box center [835, 183] width 92 height 379
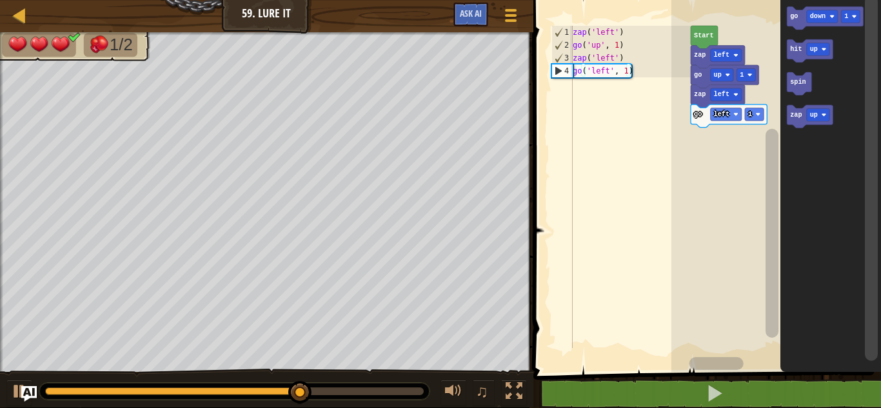
click at [796, 17] on text "go" at bounding box center [794, 16] width 8 height 7
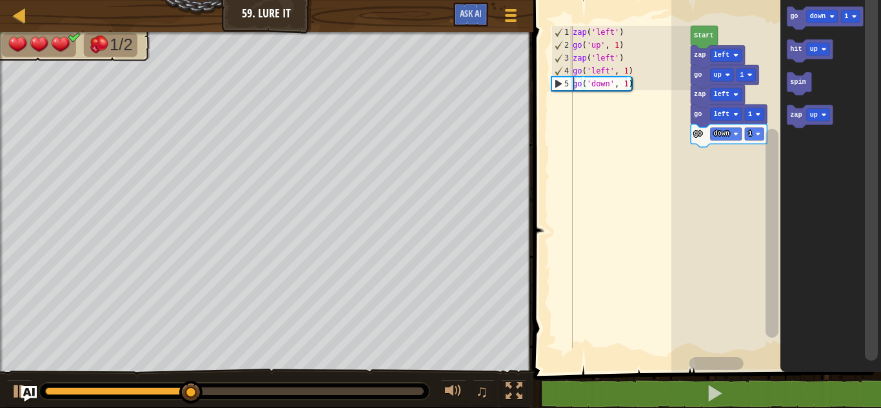
click at [790, 119] on icon "Blockly Workspace" at bounding box center [810, 116] width 46 height 23
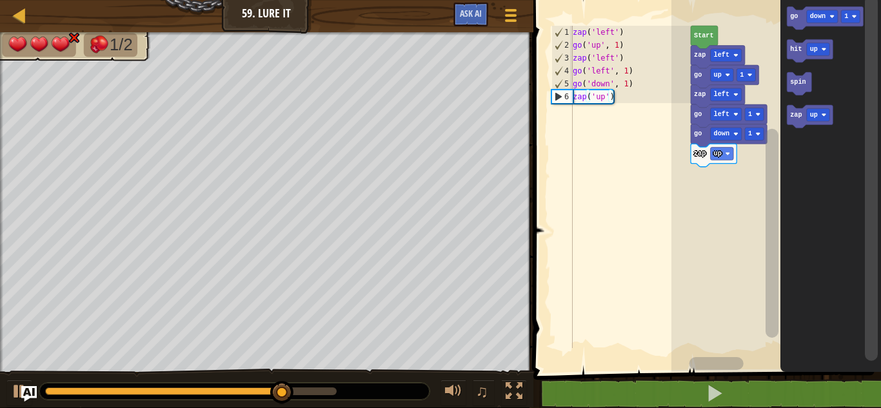
click at [818, 112] on text "up" at bounding box center [814, 115] width 8 height 7
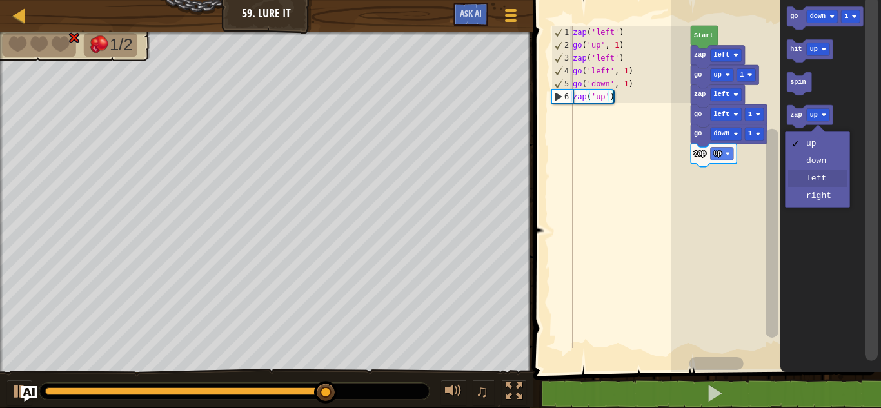
click at [826, 179] on icon "Blockly Workspace" at bounding box center [831, 183] width 101 height 379
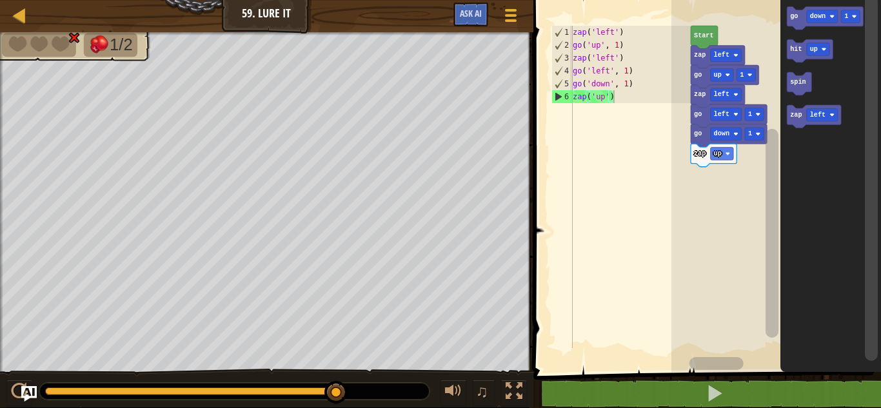
click at [0, 0] on div at bounding box center [0, 0] width 0 height 0
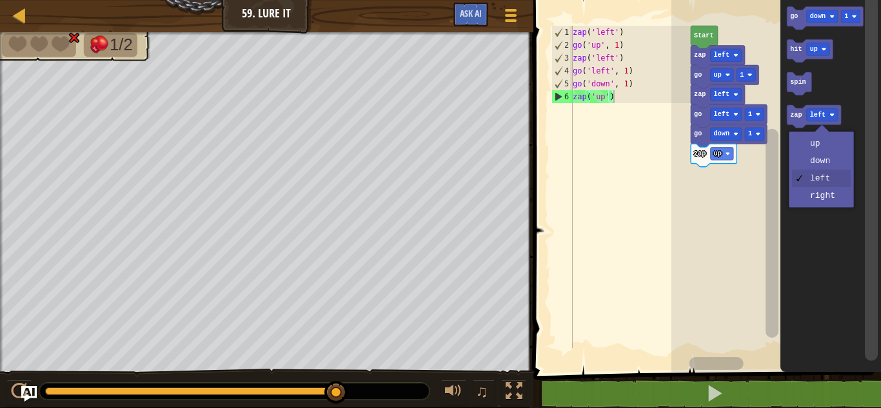
click at [827, 205] on icon "Blockly Workspace" at bounding box center [831, 183] width 101 height 379
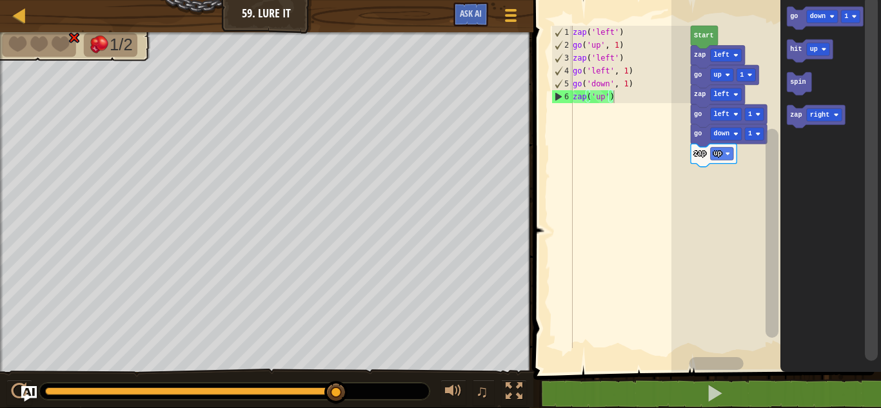
click at [804, 112] on icon "Blockly Workspace" at bounding box center [816, 116] width 58 height 23
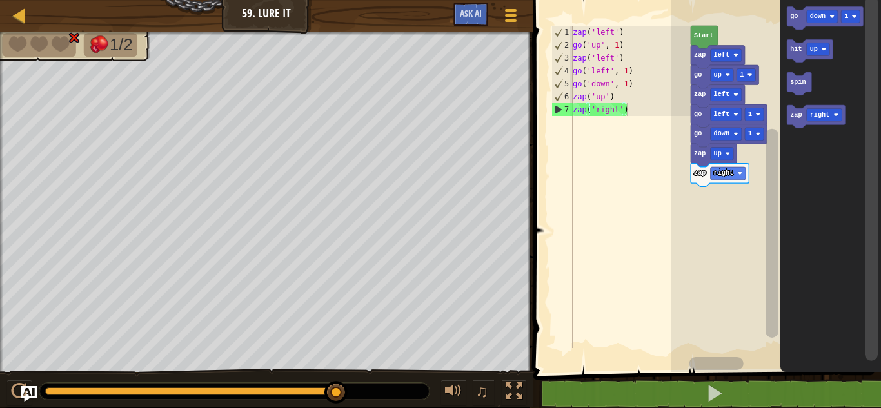
click at [787, 372] on icon "Blockly Workspace" at bounding box center [831, 183] width 101 height 379
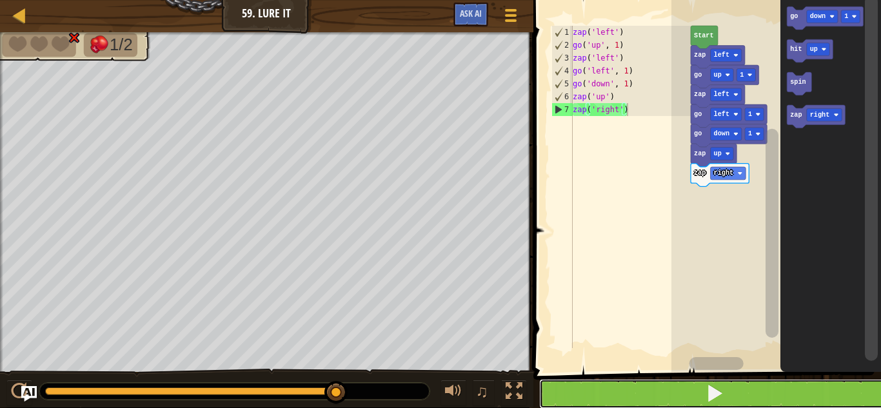
click at [787, 385] on button at bounding box center [715, 394] width 352 height 30
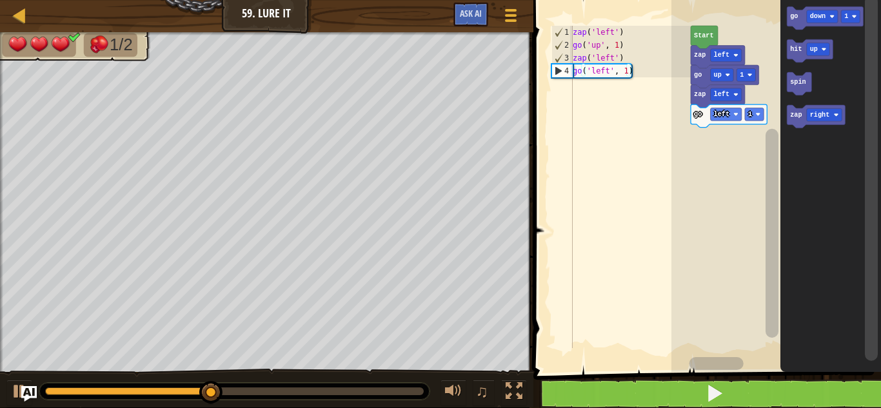
click at [814, 19] on text "down" at bounding box center [817, 16] width 15 height 7
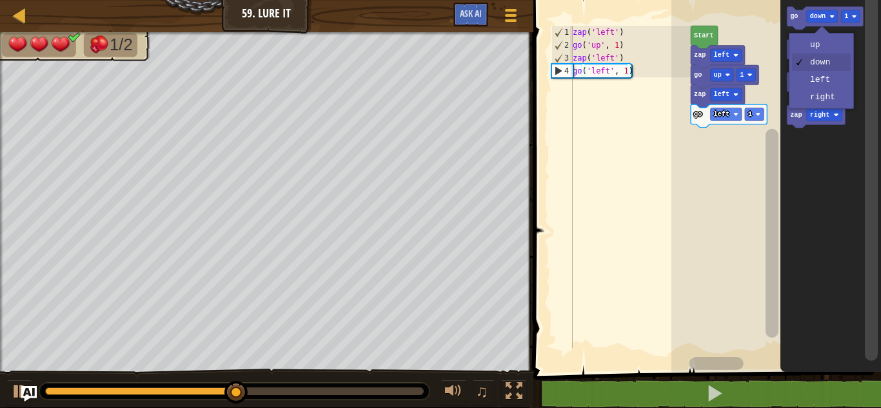
click at [823, 84] on icon "Blockly Workspace" at bounding box center [831, 183] width 101 height 379
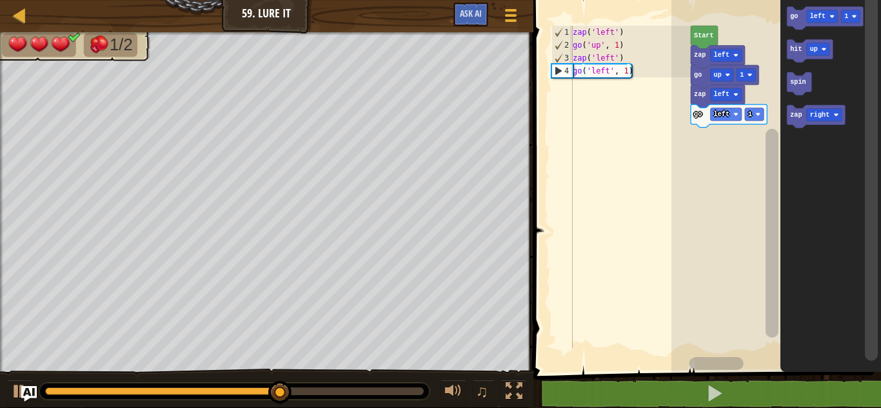
click at [792, 17] on text "go" at bounding box center [794, 16] width 8 height 7
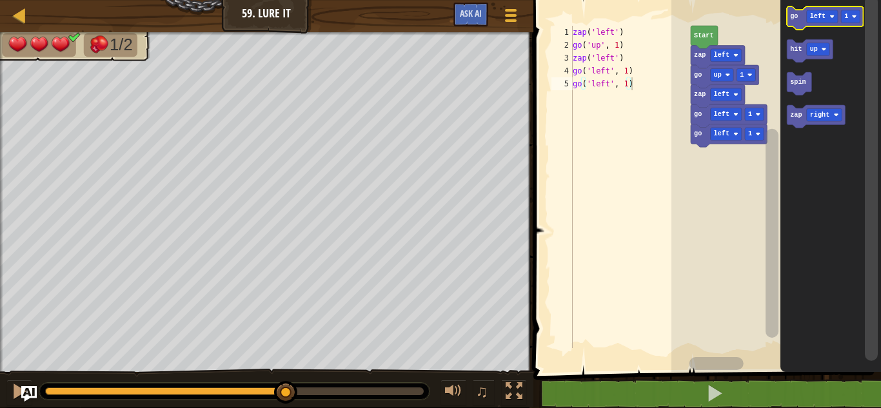
click at [793, 17] on text "go" at bounding box center [794, 16] width 8 height 7
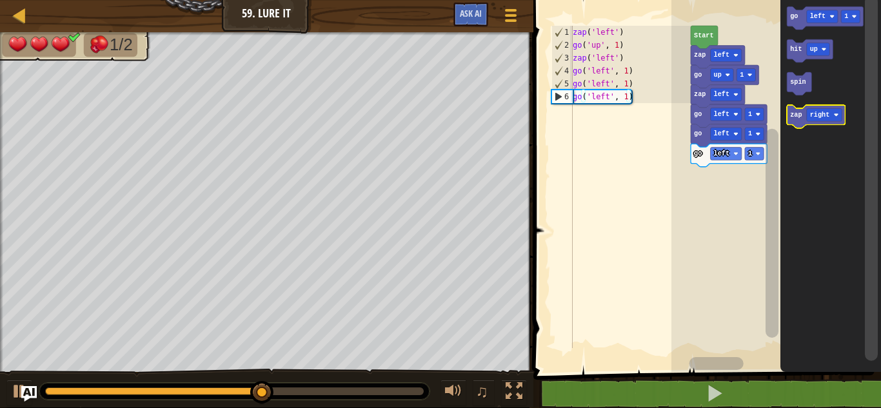
click at [0, 0] on div at bounding box center [0, 0] width 0 height 0
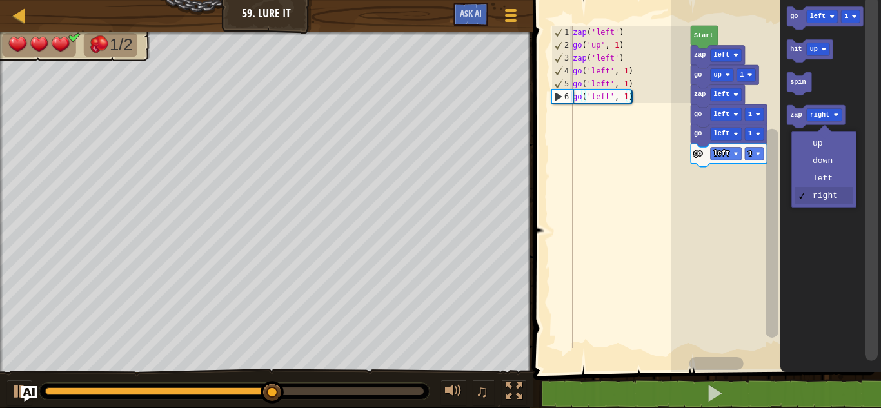
click at [825, 148] on icon "Blockly Workspace" at bounding box center [831, 183] width 101 height 379
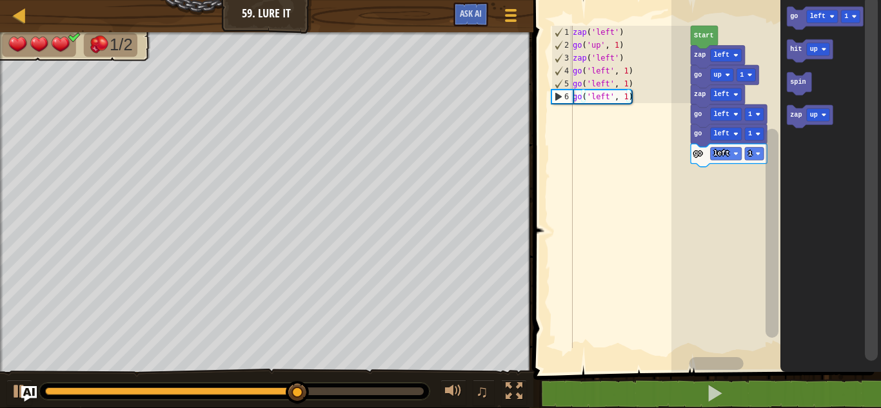
click at [798, 121] on icon "Blockly Workspace" at bounding box center [810, 116] width 46 height 23
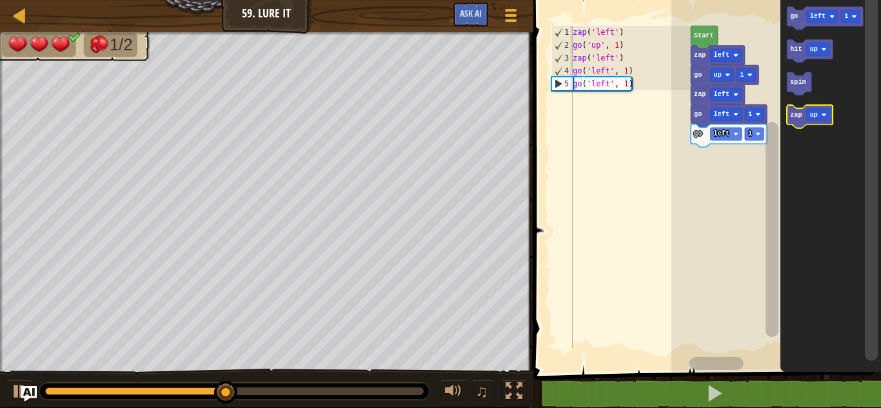
click at [794, 119] on icon "Blockly Workspace" at bounding box center [810, 116] width 46 height 23
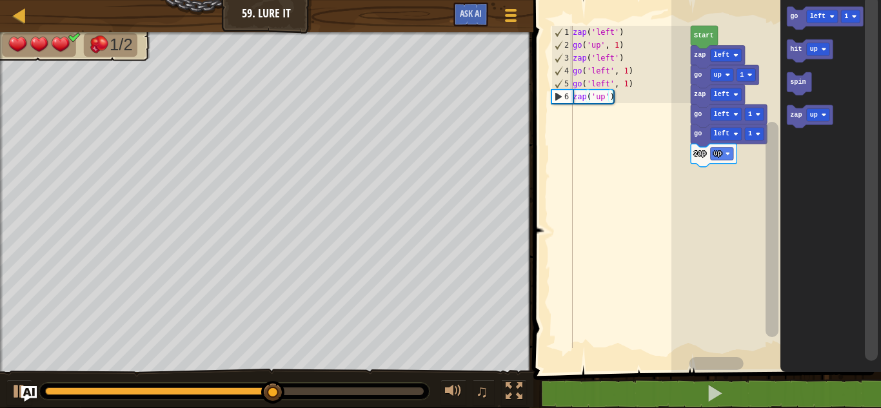
click at [825, 17] on text "left" at bounding box center [817, 16] width 15 height 7
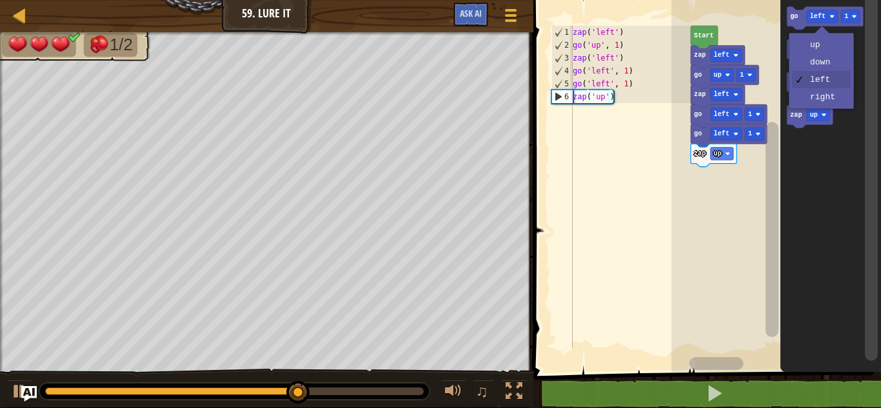
click at [833, 105] on icon "Blockly Workspace" at bounding box center [831, 183] width 101 height 379
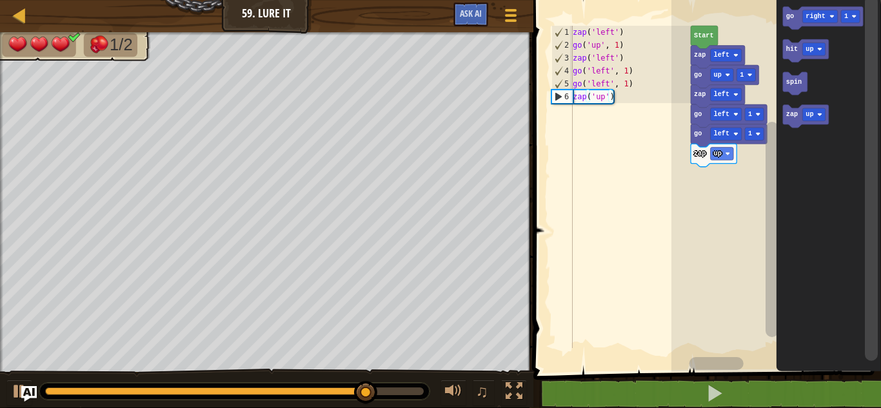
click at [792, 18] on text "go" at bounding box center [790, 16] width 8 height 7
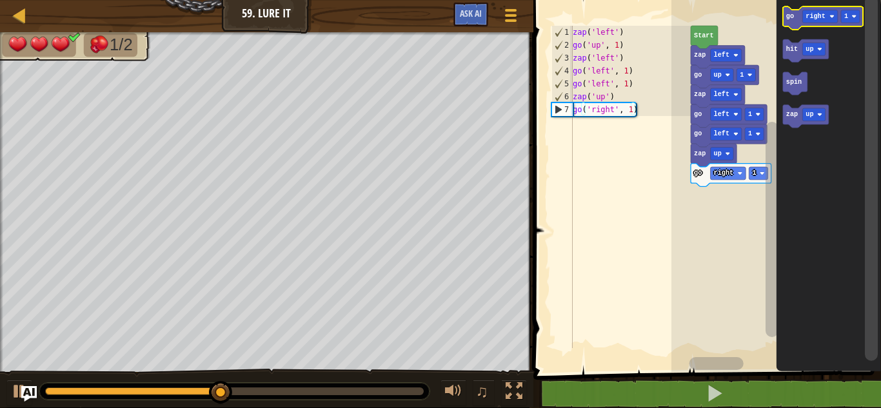
click at [0, 0] on div at bounding box center [0, 0] width 0 height 0
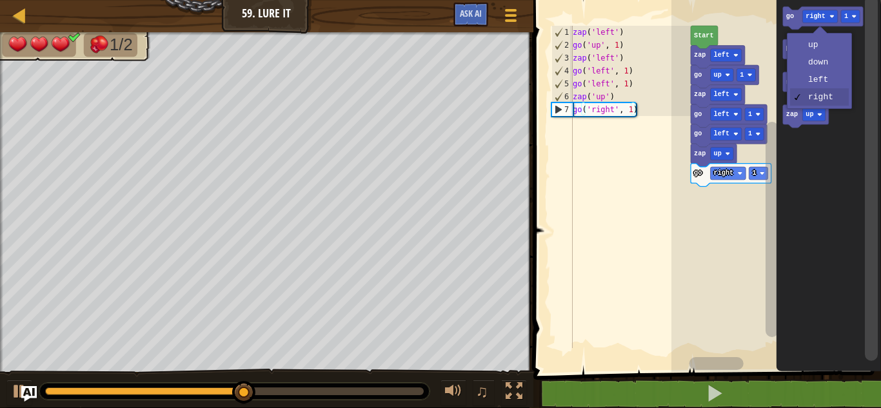
click at [829, 63] on icon "Blockly Workspace" at bounding box center [828, 183] width 105 height 379
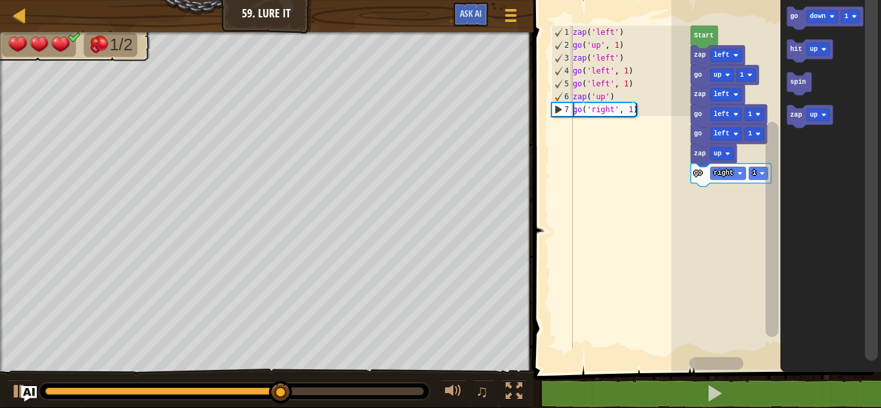
click at [796, 20] on text "go" at bounding box center [794, 16] width 8 height 7
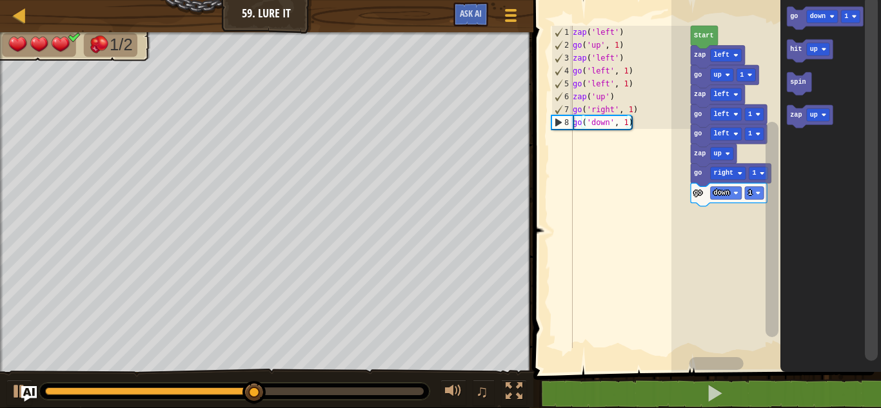
click at [796, 119] on icon "Blockly Workspace" at bounding box center [810, 116] width 46 height 23
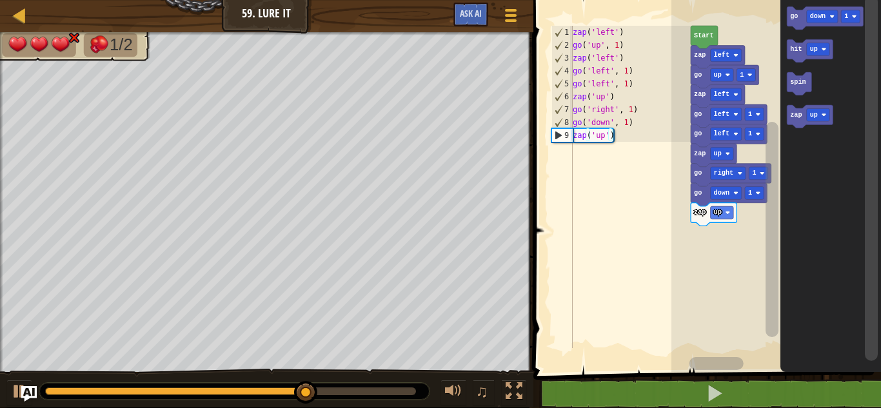
click at [823, 117] on image "Blockly Workspace" at bounding box center [823, 114] width 5 height 5
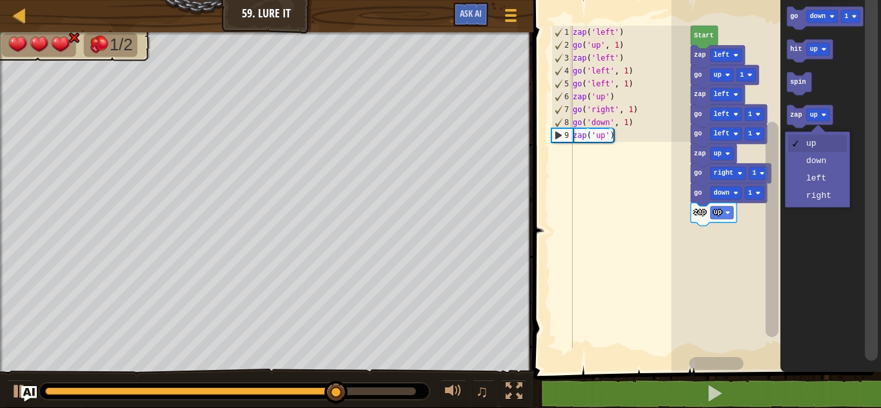
click at [827, 202] on icon "Blockly Workspace" at bounding box center [831, 183] width 101 height 379
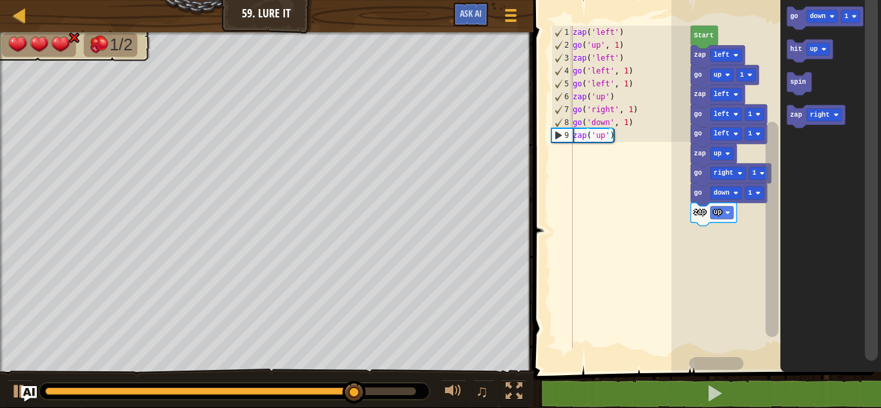
click at [0, 0] on div at bounding box center [0, 0] width 0 height 0
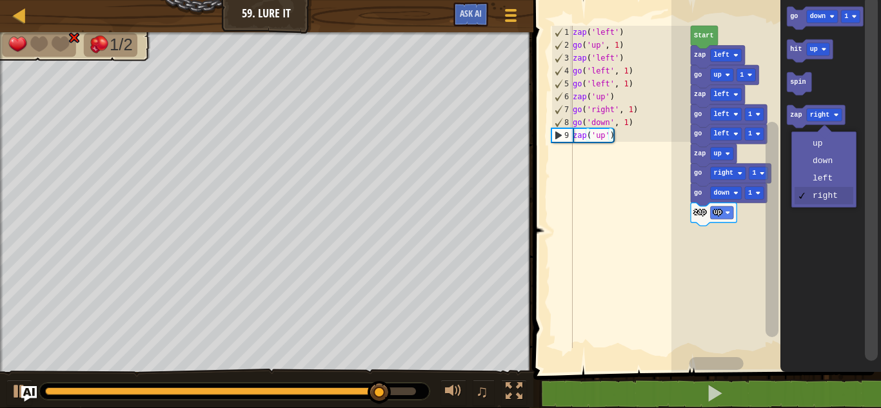
click at [830, 117] on rect "Blockly Workspace" at bounding box center [824, 114] width 35 height 13
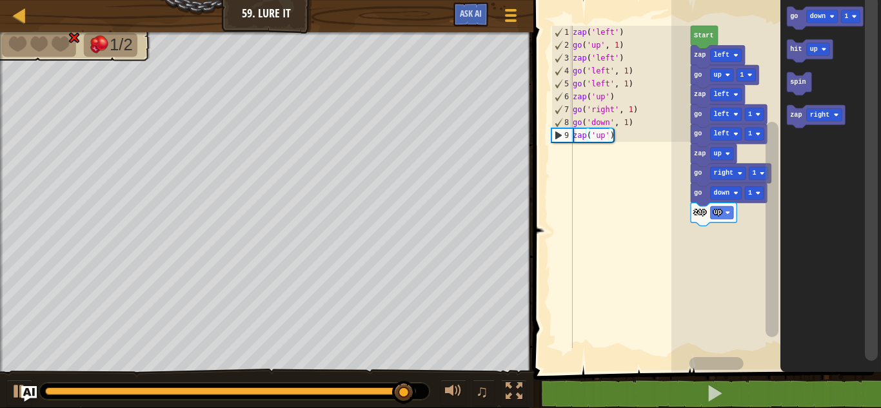
click at [0, 0] on div at bounding box center [0, 0] width 0 height 0
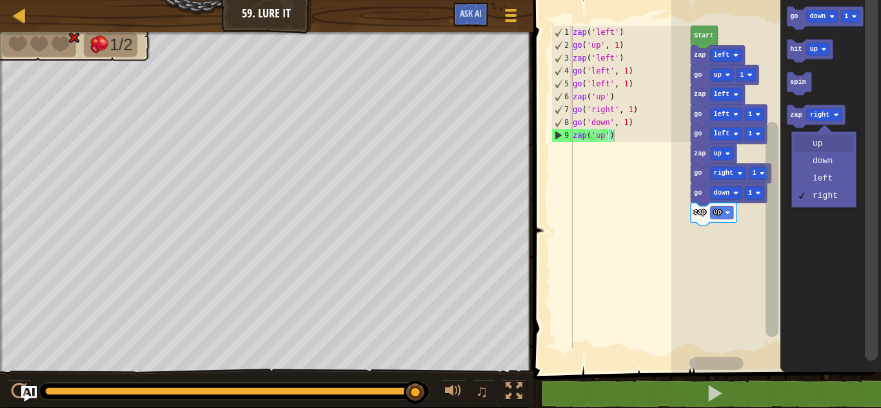
click at [825, 150] on icon "Blockly Workspace" at bounding box center [831, 183] width 101 height 379
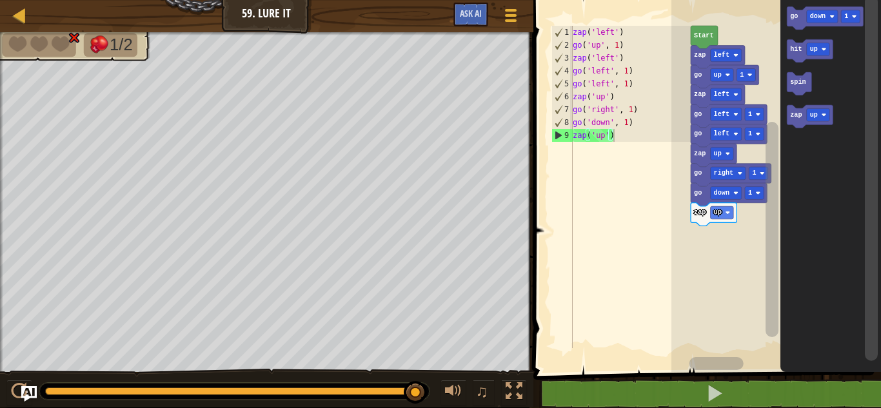
click at [816, 20] on text "down" at bounding box center [817, 16] width 15 height 7
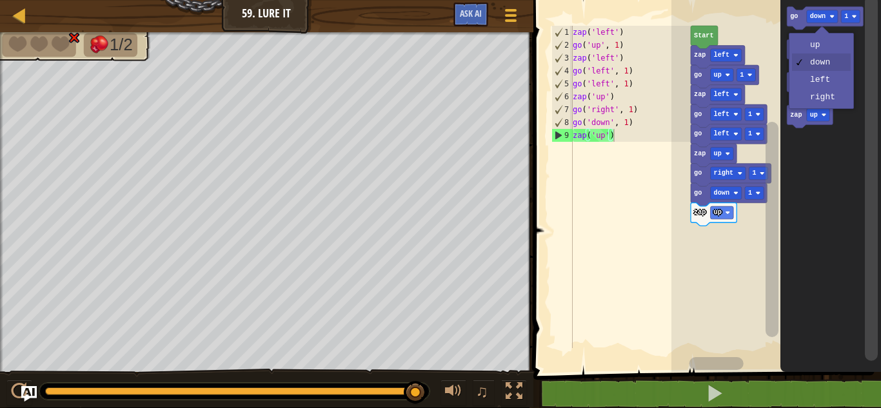
click at [830, 98] on icon "Blockly Workspace" at bounding box center [831, 183] width 101 height 379
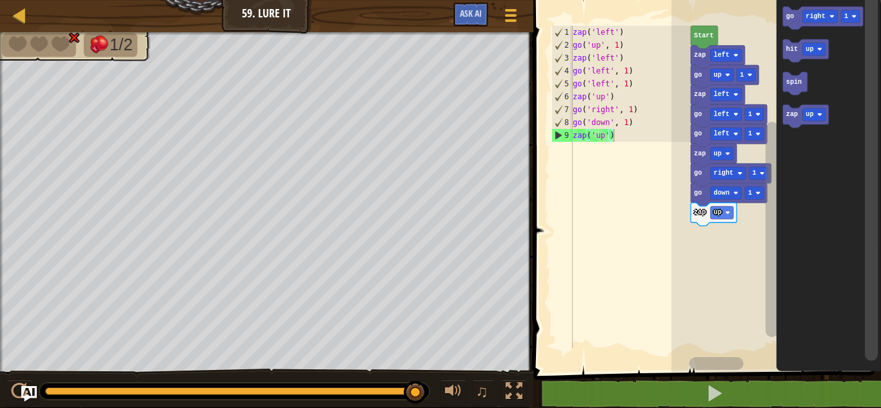
click at [794, 19] on text "go" at bounding box center [790, 16] width 8 height 7
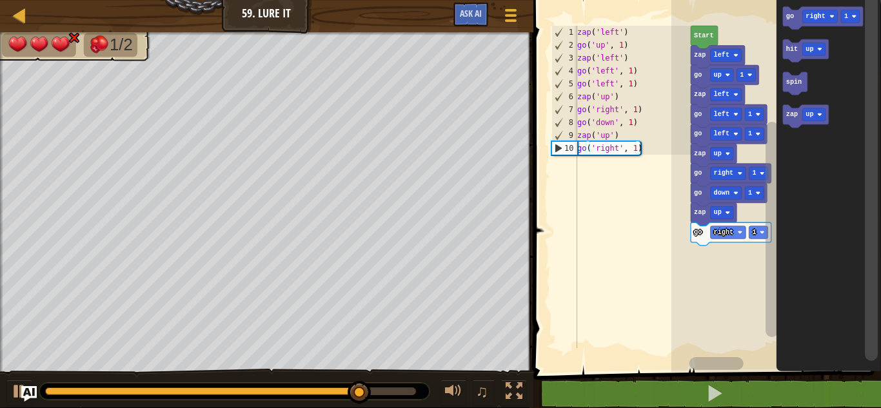
click at [794, 119] on text "zap" at bounding box center [792, 115] width 12 height 7
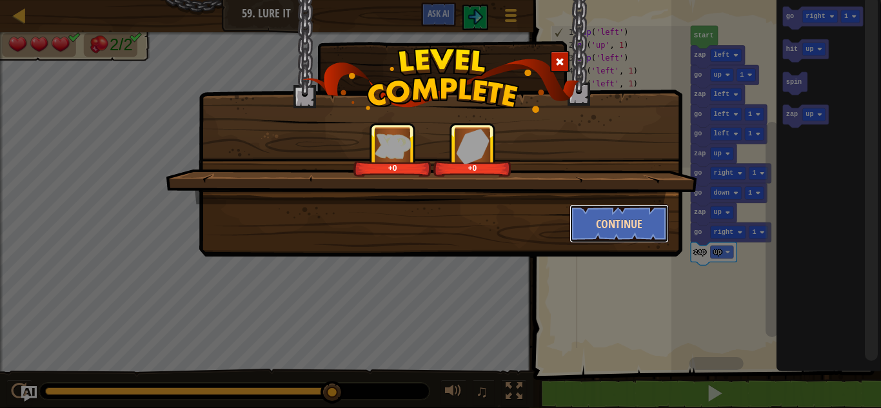
click at [612, 223] on button "Continue" at bounding box center [620, 224] width 100 height 39
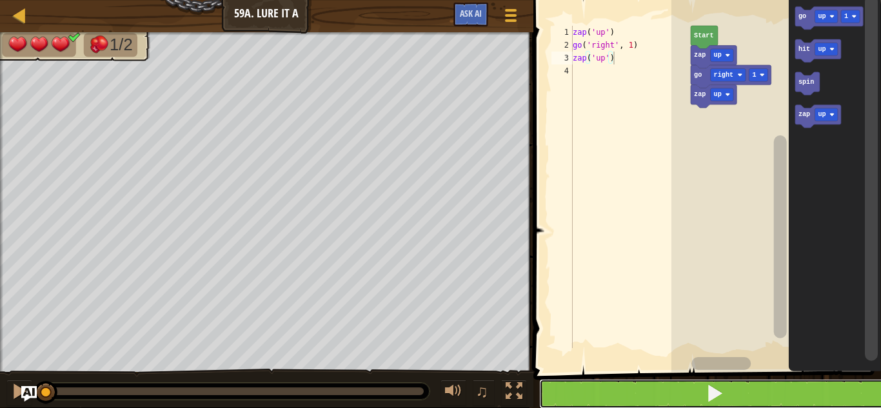
click at [783, 388] on button at bounding box center [715, 394] width 352 height 30
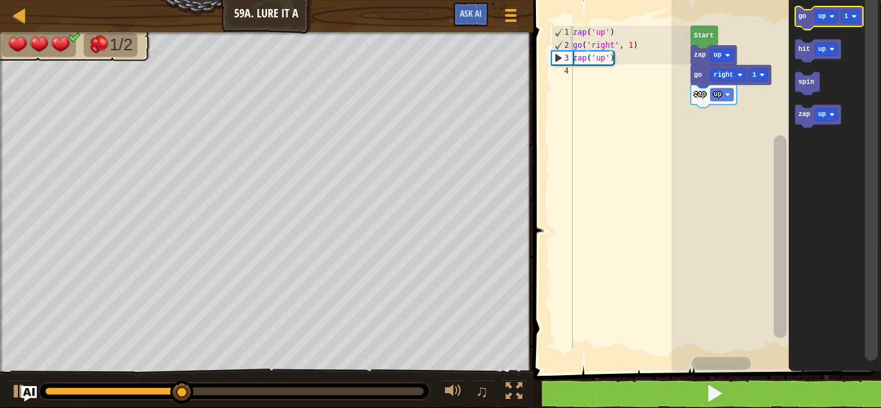
click at [821, 18] on text "up" at bounding box center [822, 16] width 8 height 7
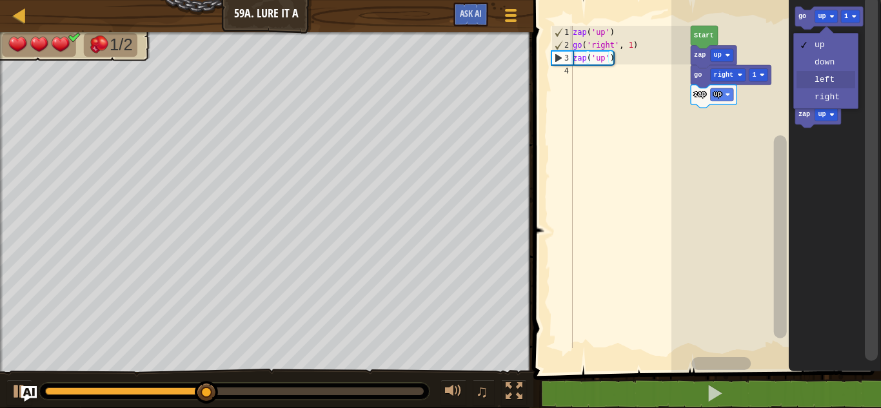
click at [826, 86] on icon "Blockly Workspace" at bounding box center [835, 183] width 92 height 379
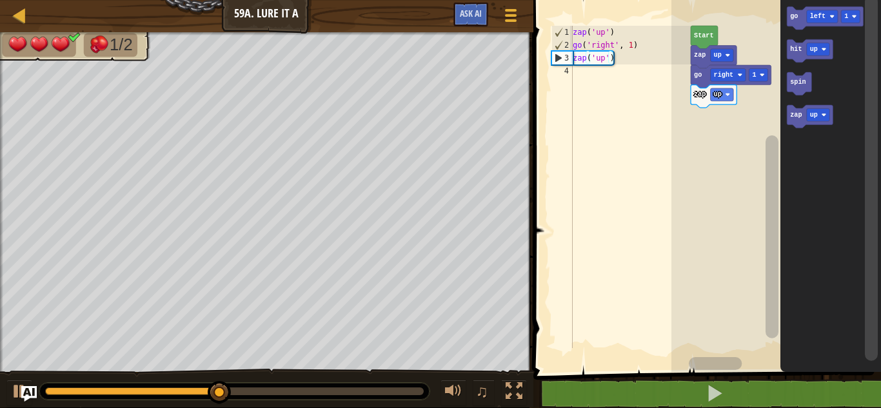
click at [795, 16] on text "go" at bounding box center [794, 16] width 8 height 7
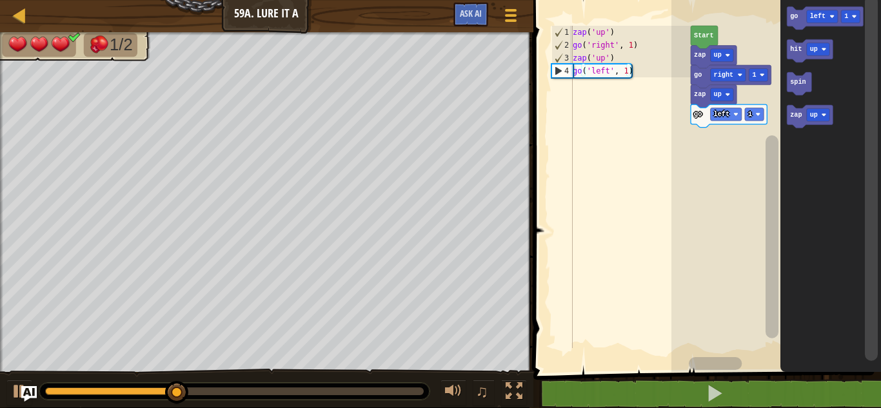
click at [790, 23] on icon "Blockly Workspace" at bounding box center [825, 17] width 76 height 23
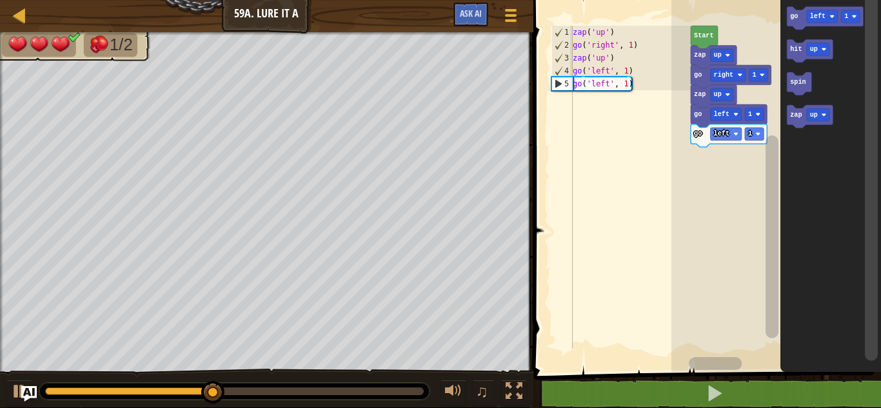
click at [825, 122] on icon "Blockly Workspace" at bounding box center [810, 116] width 46 height 23
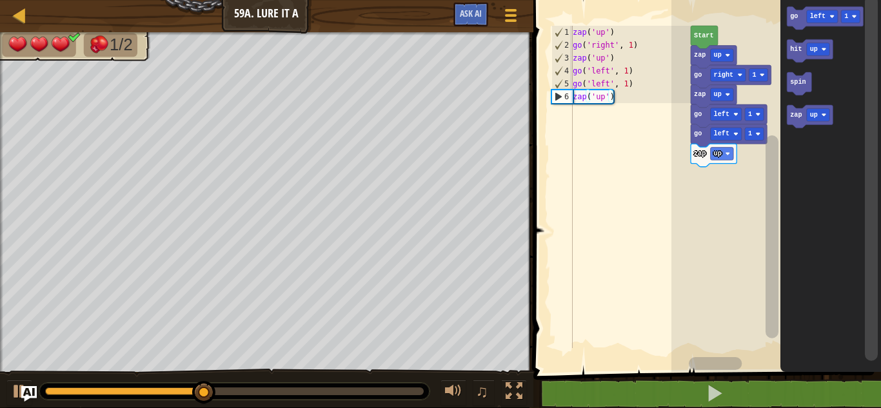
click at [0, 0] on div at bounding box center [0, 0] width 0 height 0
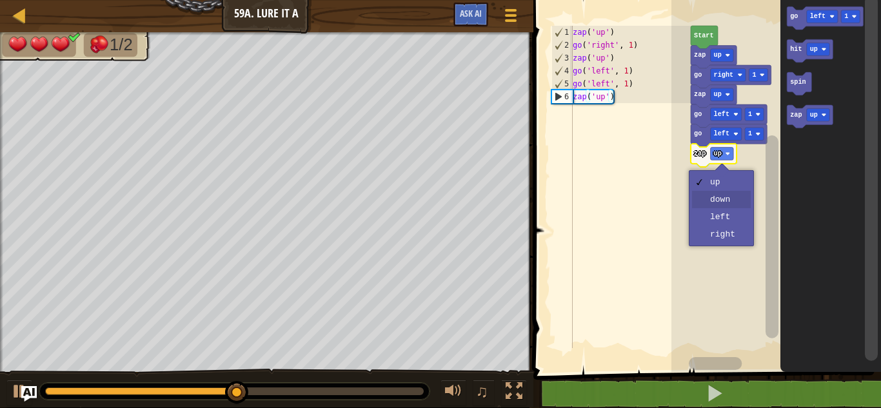
click at [729, 206] on rect "Blockly Workspace" at bounding box center [777, 183] width 210 height 379
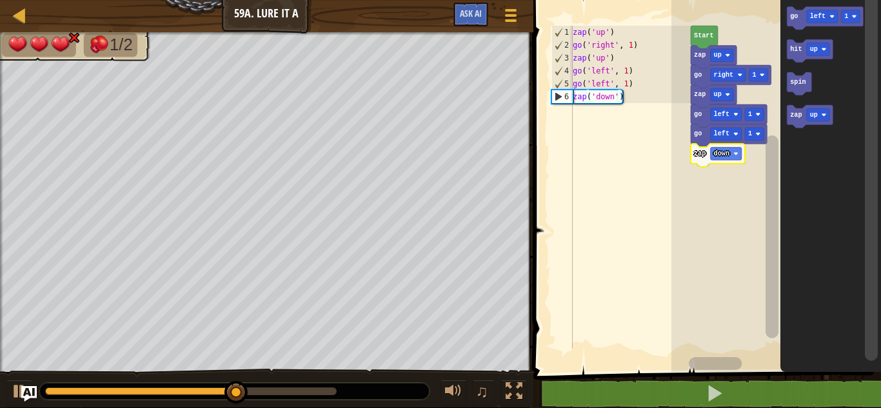
click at [820, 14] on text "left" at bounding box center [817, 16] width 15 height 7
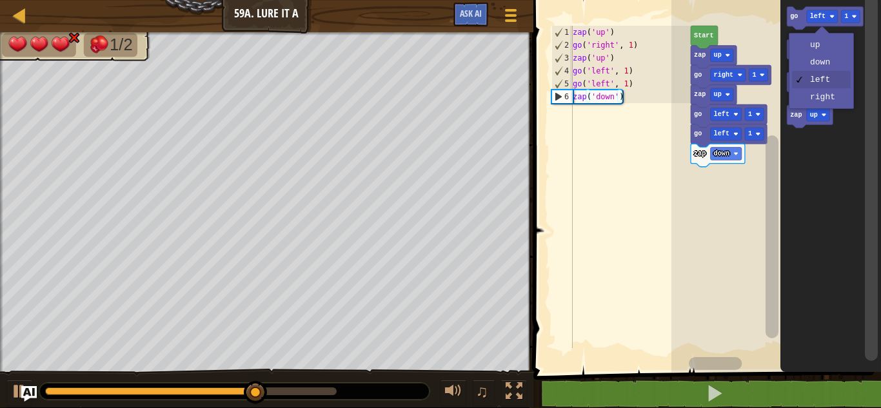
click at [825, 103] on icon "Blockly Workspace" at bounding box center [831, 183] width 101 height 379
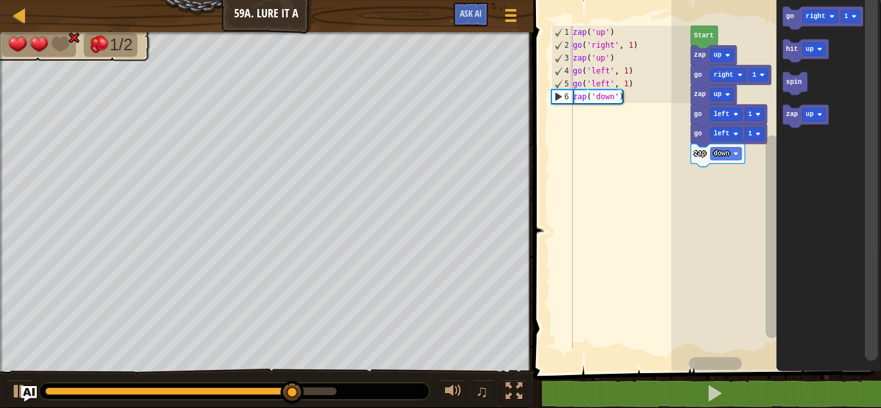
click at [790, 19] on text "go" at bounding box center [790, 16] width 8 height 7
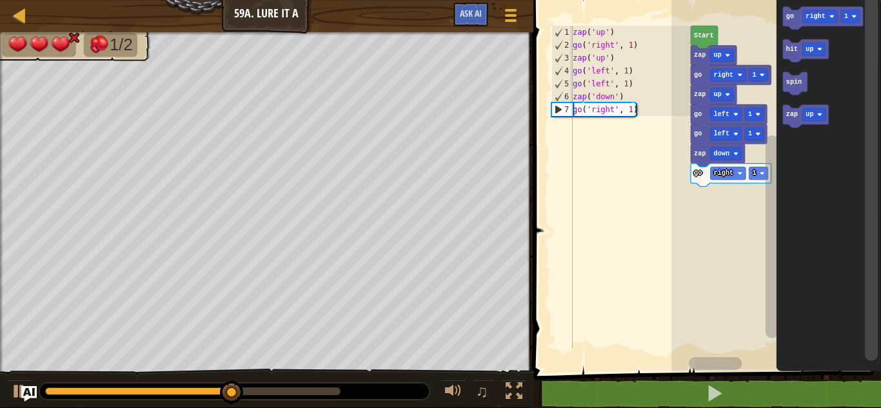
click at [0, 0] on div at bounding box center [0, 0] width 0 height 0
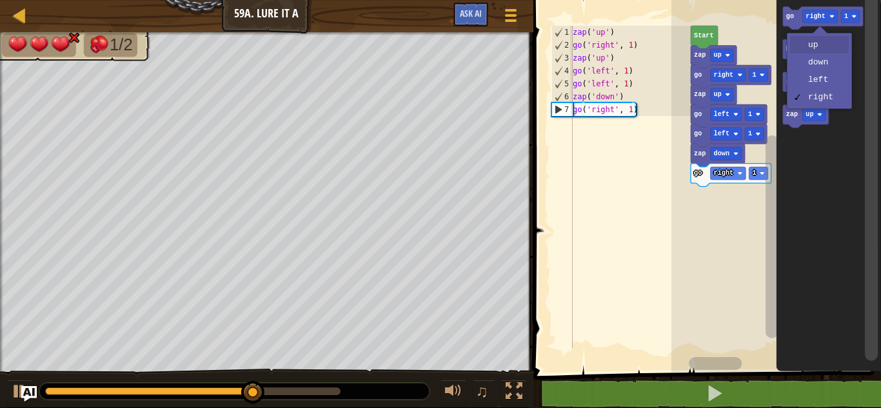
click at [815, 48] on rect "Blockly Workspace" at bounding box center [814, 49] width 23 height 13
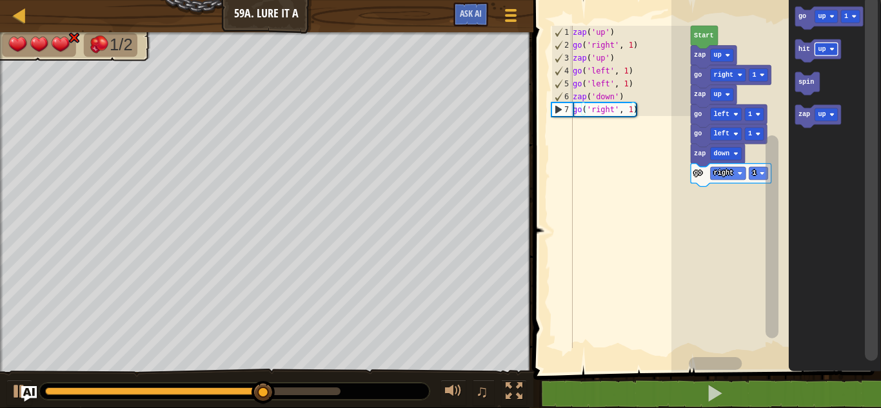
click at [805, 20] on text "go" at bounding box center [802, 16] width 8 height 7
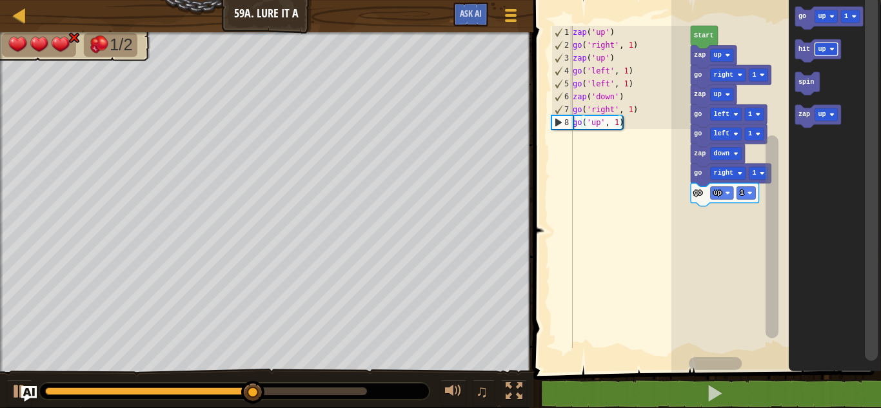
click at [820, 21] on rect "Blockly Workspace" at bounding box center [826, 16] width 23 height 13
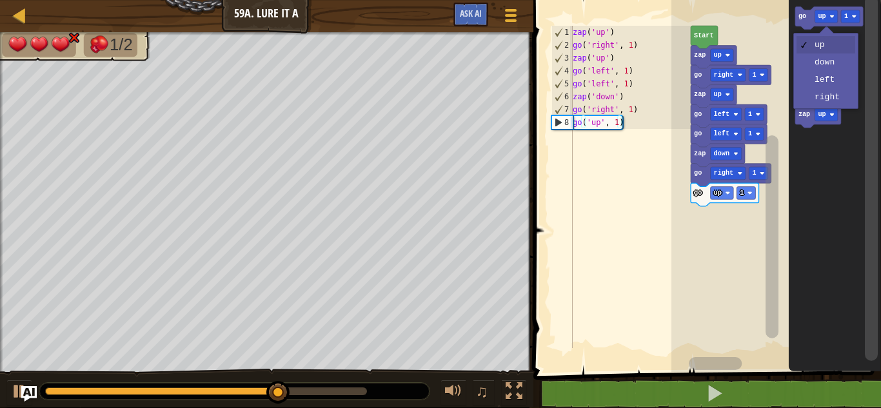
click at [830, 64] on icon "Blockly Workspace" at bounding box center [835, 183] width 92 height 379
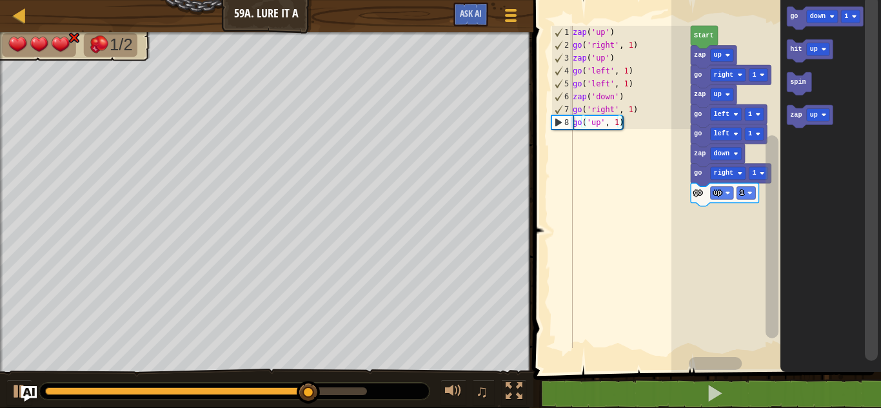
click at [796, 19] on text "go" at bounding box center [794, 16] width 8 height 7
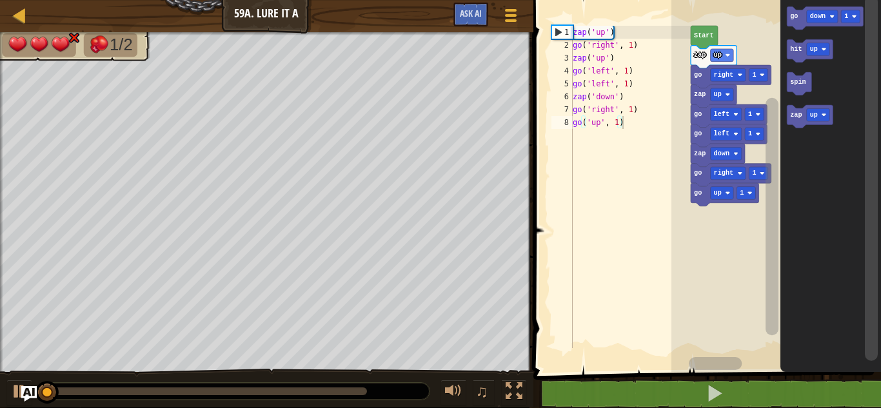
click at [0, 0] on div at bounding box center [0, 0] width 0 height 0
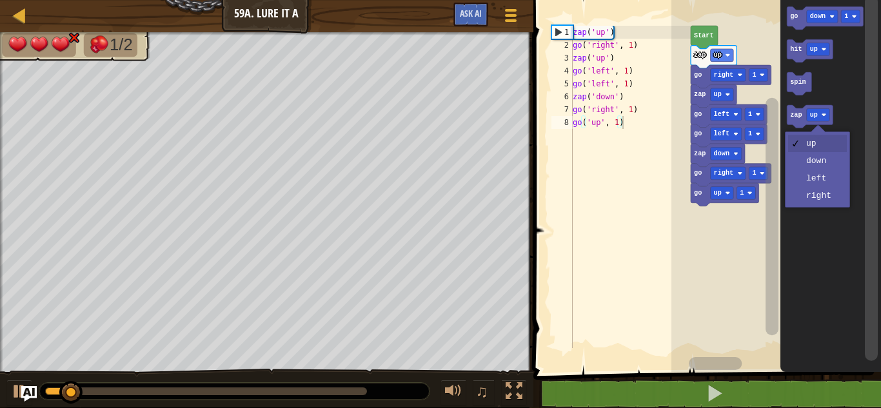
click at [816, 166] on icon "Blockly Workspace" at bounding box center [831, 183] width 101 height 379
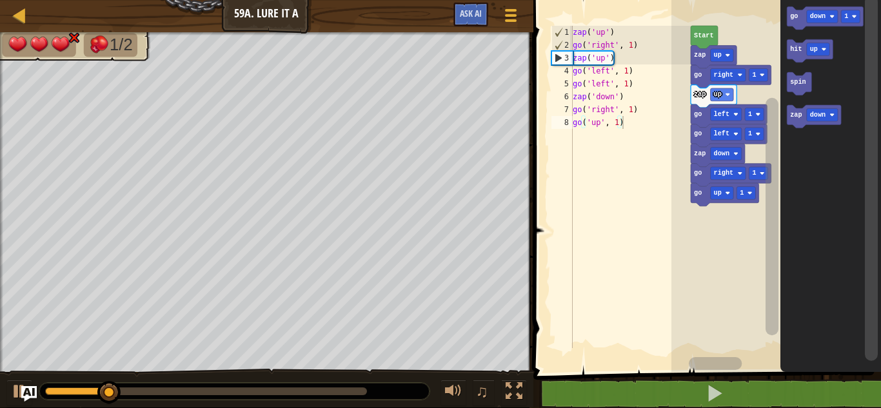
click at [793, 121] on icon "Blockly Workspace" at bounding box center [814, 116] width 54 height 23
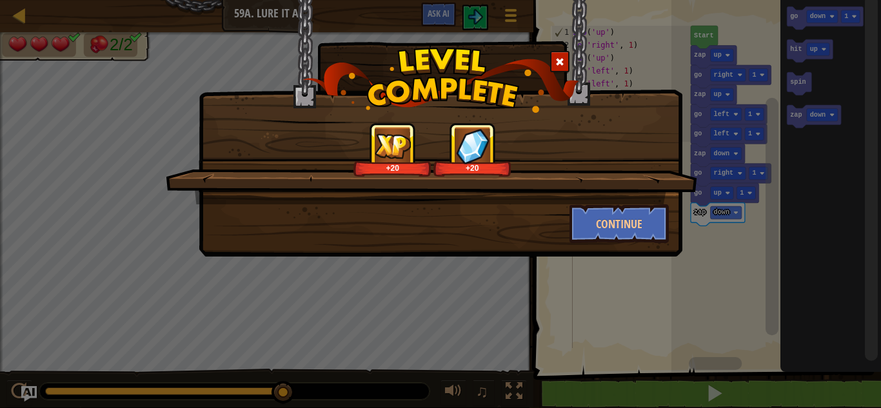
click at [766, 294] on div "+20 +20 Continue" at bounding box center [440, 204] width 881 height 408
click at [642, 236] on button "Continue" at bounding box center [620, 224] width 100 height 39
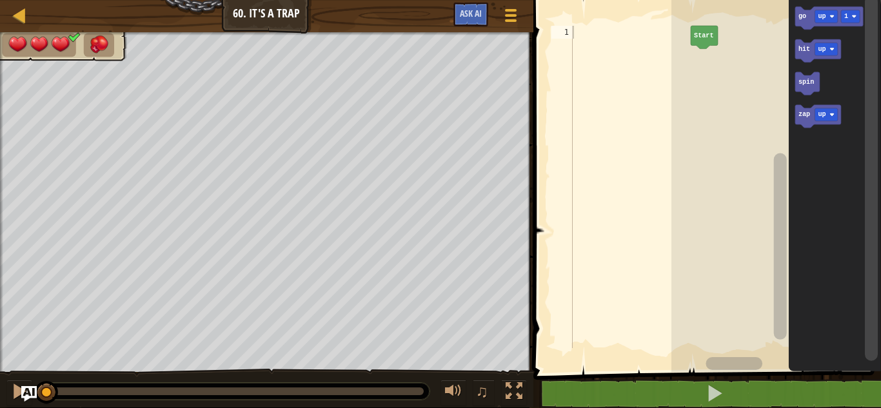
click at [823, 17] on text "up" at bounding box center [822, 16] width 8 height 7
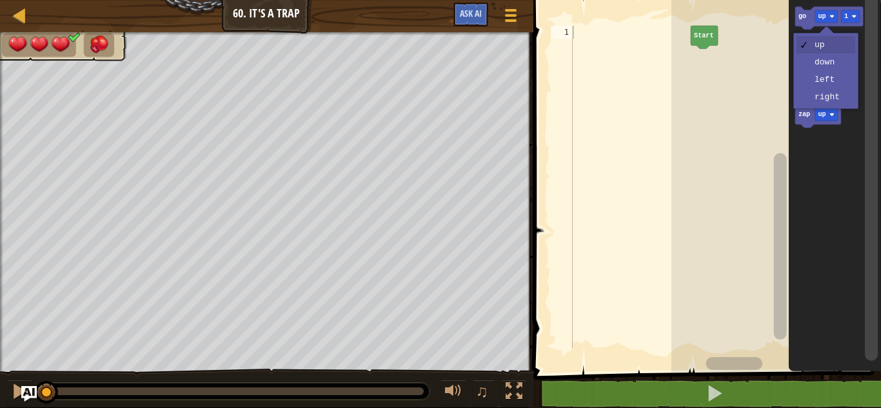
click at [834, 104] on icon "Blockly Workspace" at bounding box center [835, 183] width 92 height 379
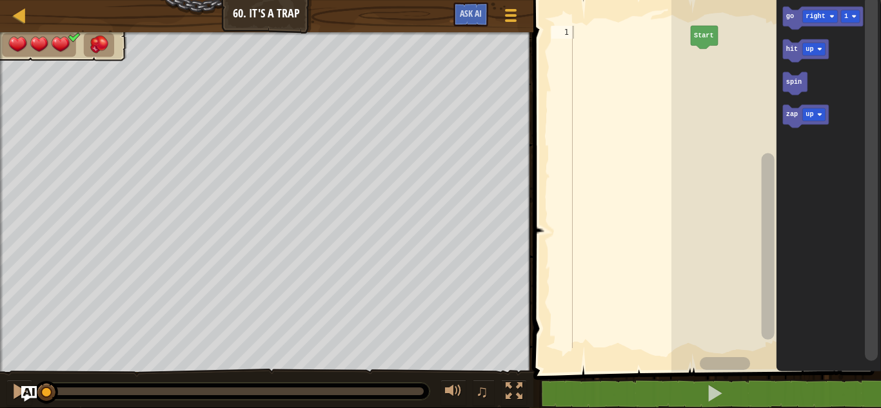
click at [0, 0] on div at bounding box center [0, 0] width 0 height 0
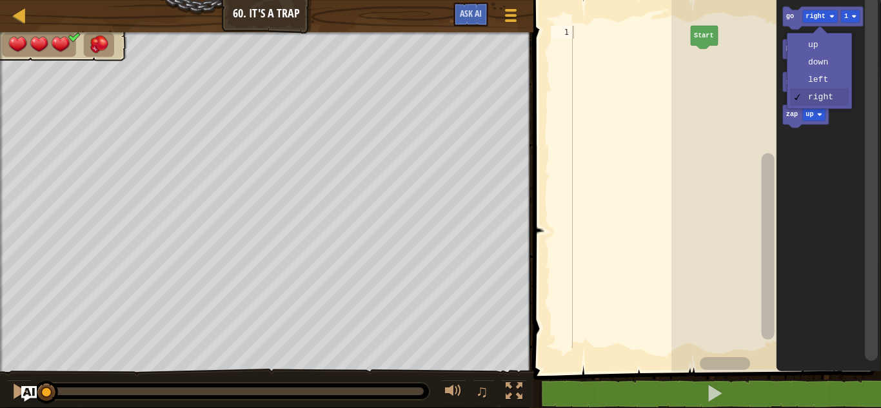
click at [793, 23] on icon "Blockly Workspace" at bounding box center [823, 17] width 81 height 23
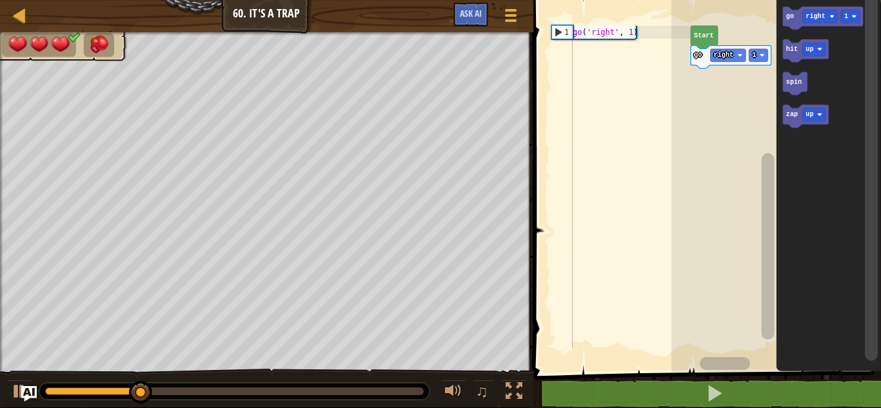
click at [818, 116] on image "Blockly Workspace" at bounding box center [820, 114] width 5 height 5
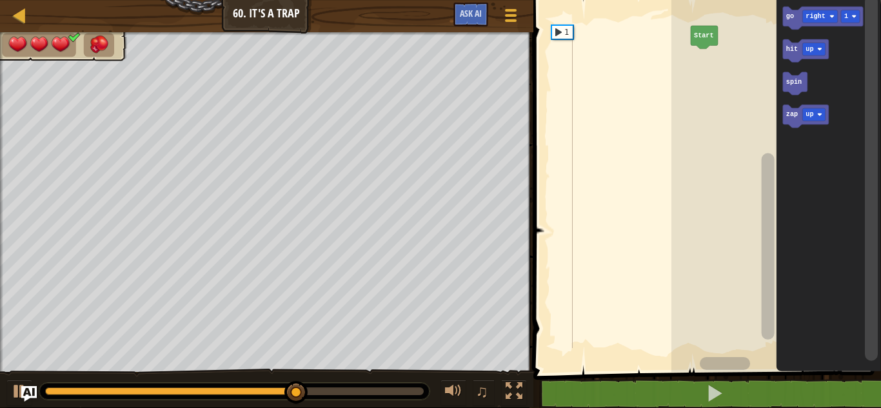
click at [0, 0] on div at bounding box center [0, 0] width 0 height 0
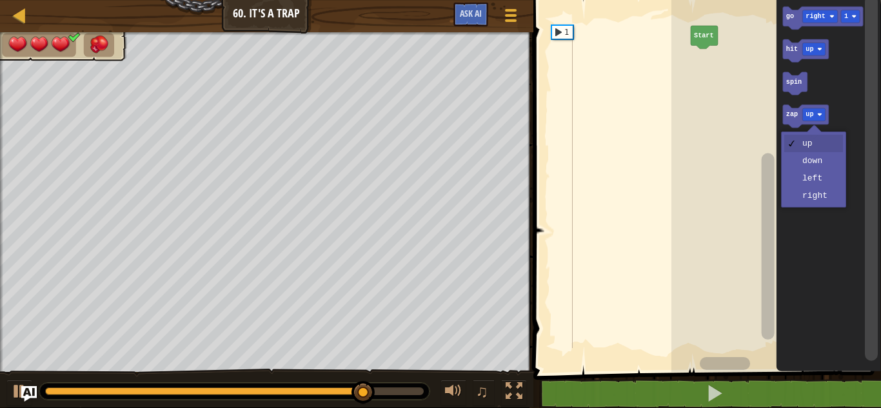
click at [820, 197] on icon "Blockly Workspace" at bounding box center [828, 183] width 105 height 379
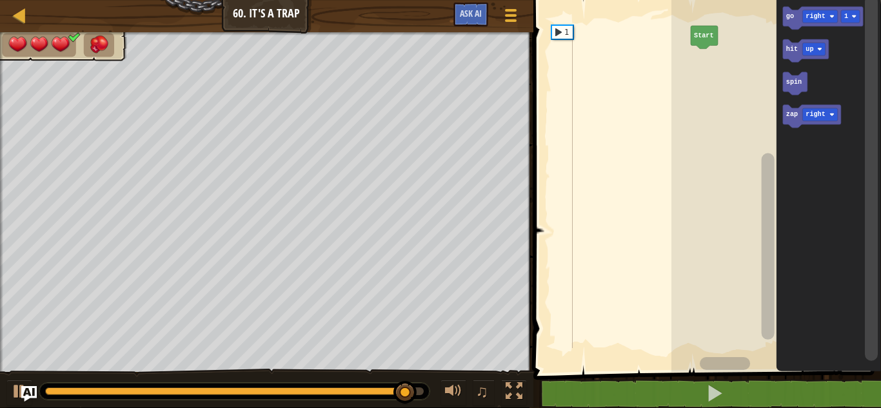
click at [794, 118] on text "zap" at bounding box center [792, 115] width 12 height 7
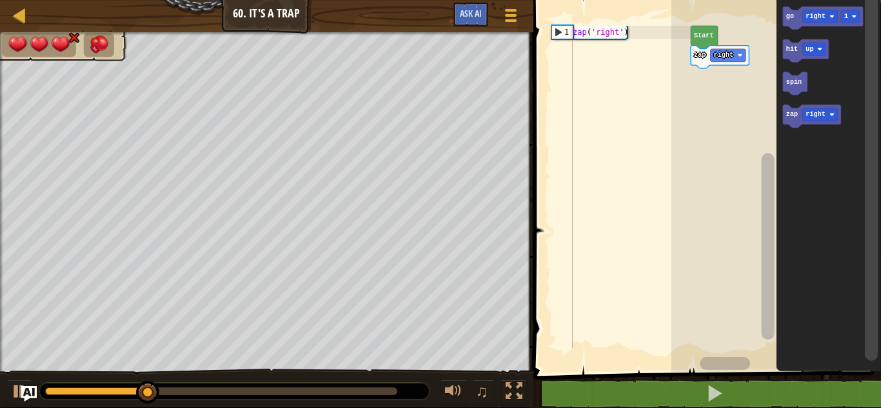
click at [812, 119] on rect "Blockly Workspace" at bounding box center [820, 114] width 35 height 13
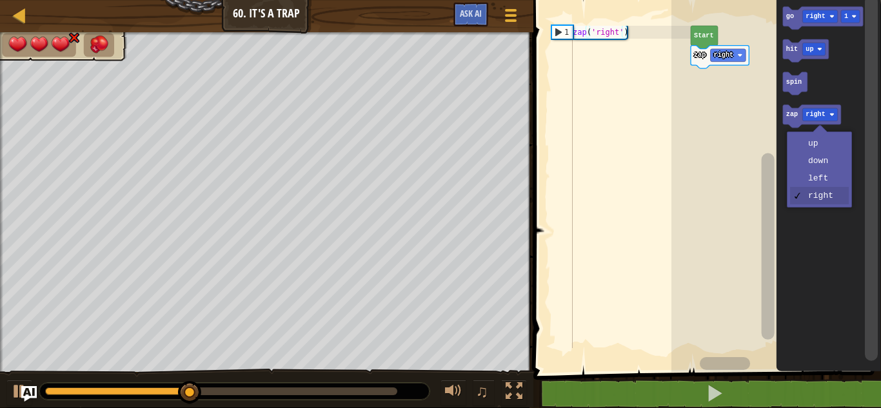
click at [814, 148] on icon "Blockly Workspace" at bounding box center [828, 183] width 105 height 379
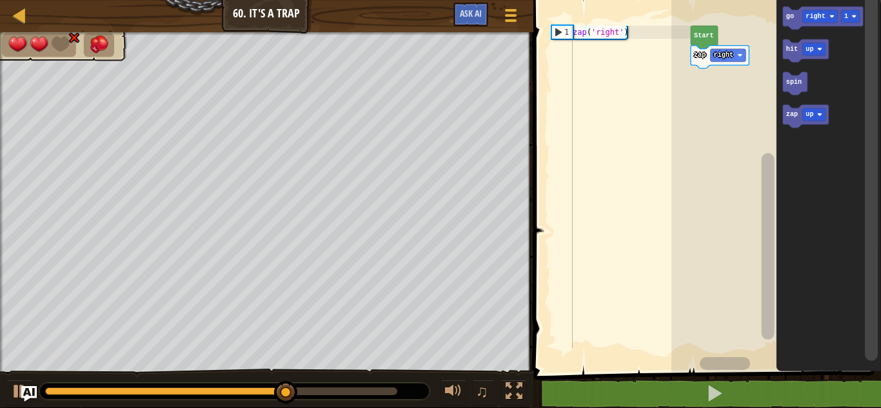
click at [0, 0] on div at bounding box center [0, 0] width 0 height 0
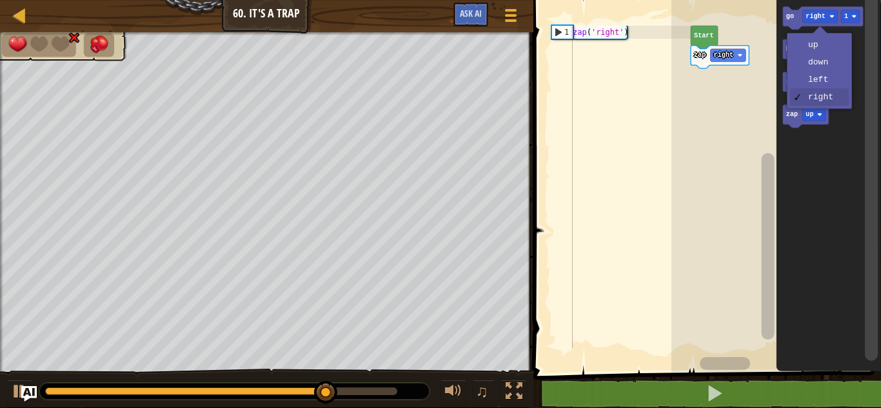
click at [818, 50] on image "Blockly Workspace" at bounding box center [820, 49] width 5 height 5
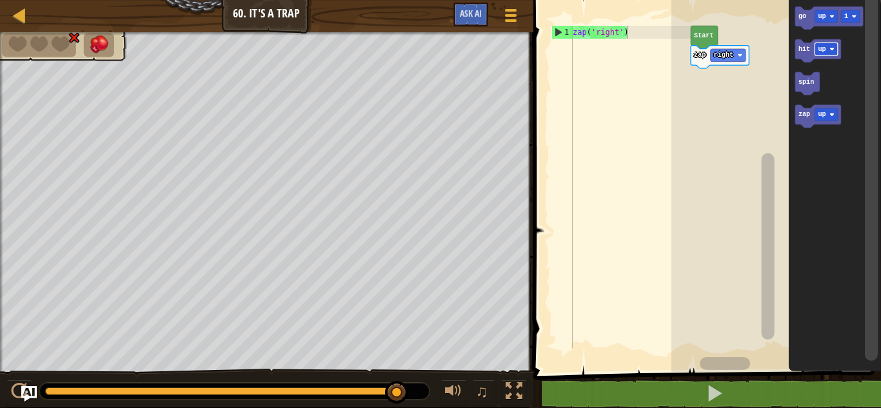
click at [802, 17] on text "go" at bounding box center [802, 16] width 8 height 7
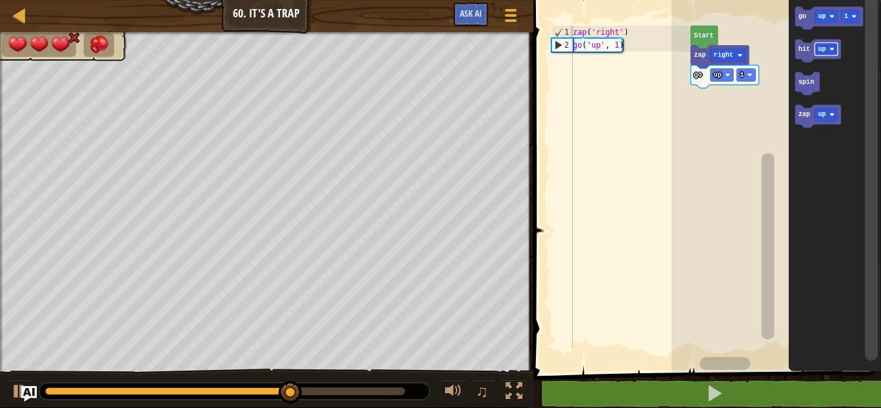
click at [832, 117] on image "Blockly Workspace" at bounding box center [832, 114] width 5 height 5
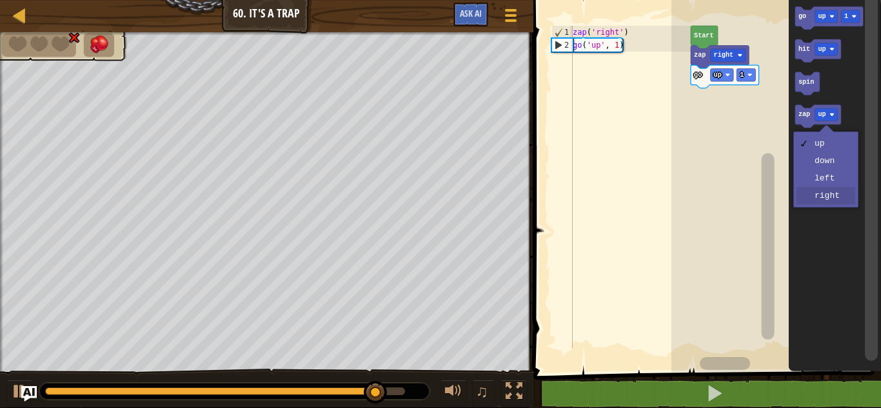
click at [832, 201] on icon "Blockly Workspace" at bounding box center [835, 183] width 92 height 379
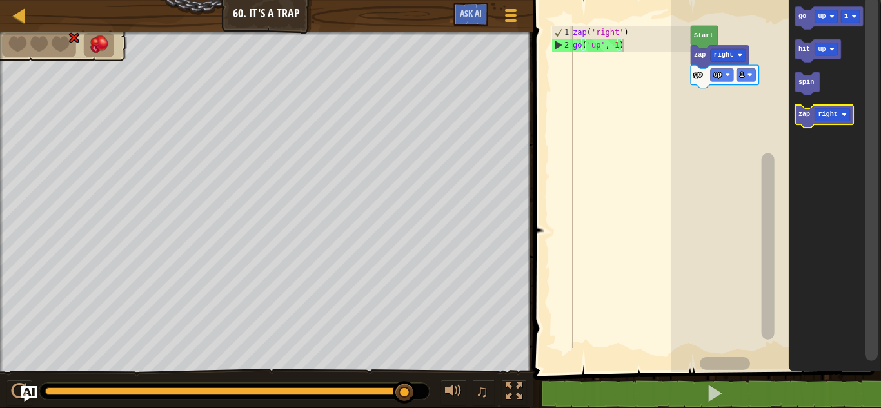
click at [802, 117] on text "zap" at bounding box center [804, 115] width 12 height 7
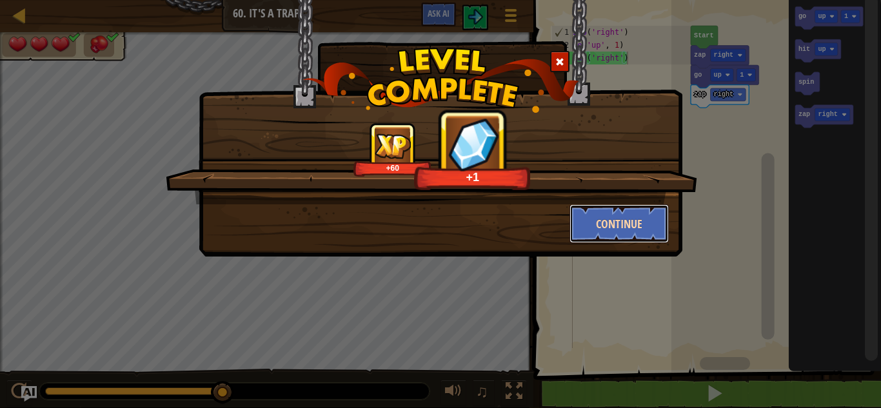
click at [642, 224] on button "Continue" at bounding box center [620, 224] width 100 height 39
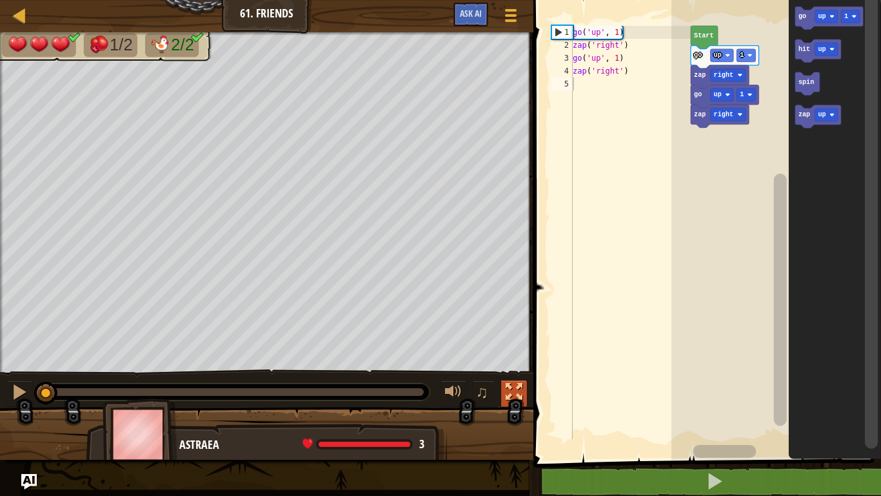
click at [515, 387] on div at bounding box center [514, 391] width 17 height 17
click at [509, 397] on div at bounding box center [514, 391] width 17 height 17
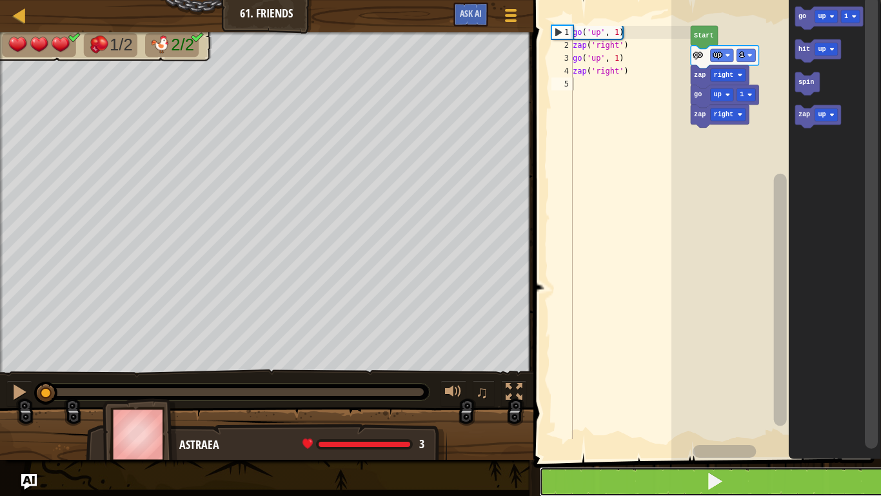
click at [792, 408] on button at bounding box center [715, 482] width 352 height 30
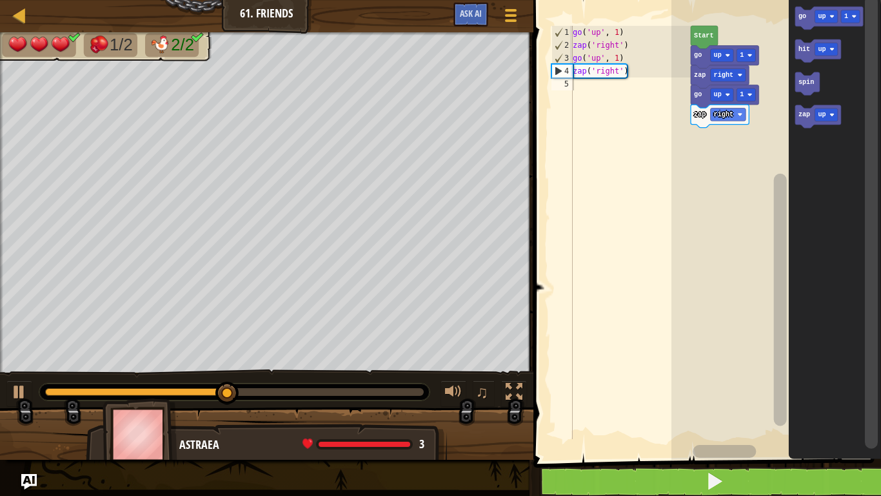
click at [816, 15] on rect "Blockly Workspace" at bounding box center [826, 16] width 23 height 13
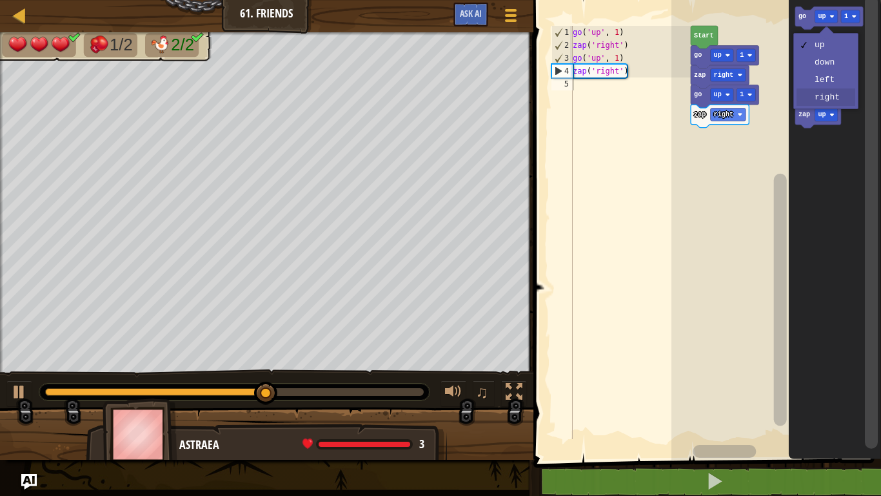
click at [839, 105] on icon "Blockly Workspace" at bounding box center [818, 116] width 46 height 23
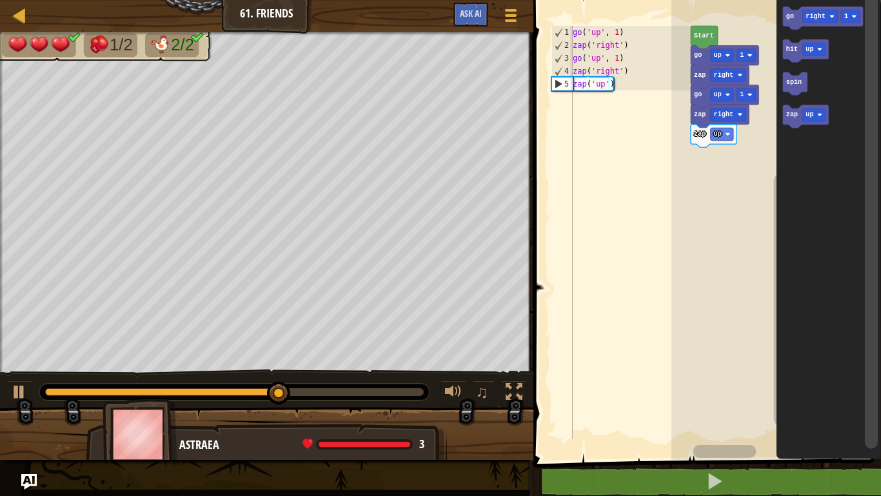
click at [786, 18] on text "go" at bounding box center [790, 16] width 8 height 7
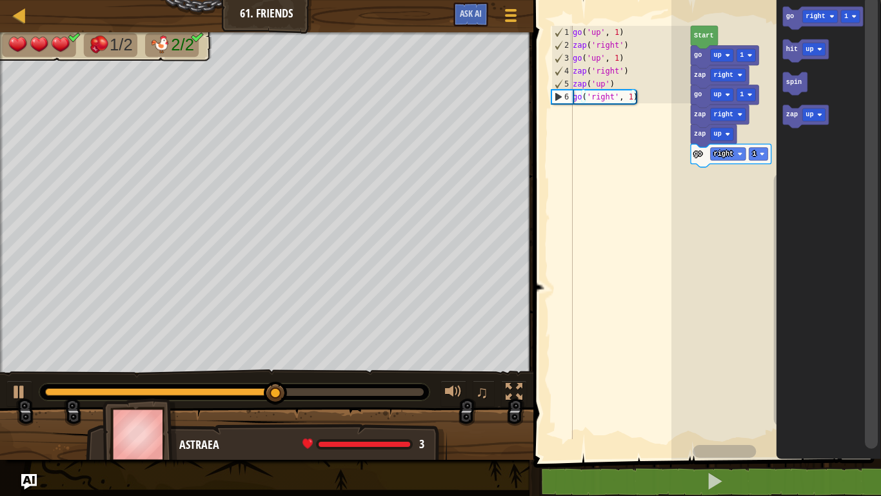
click at [809, 117] on text "up" at bounding box center [810, 115] width 8 height 7
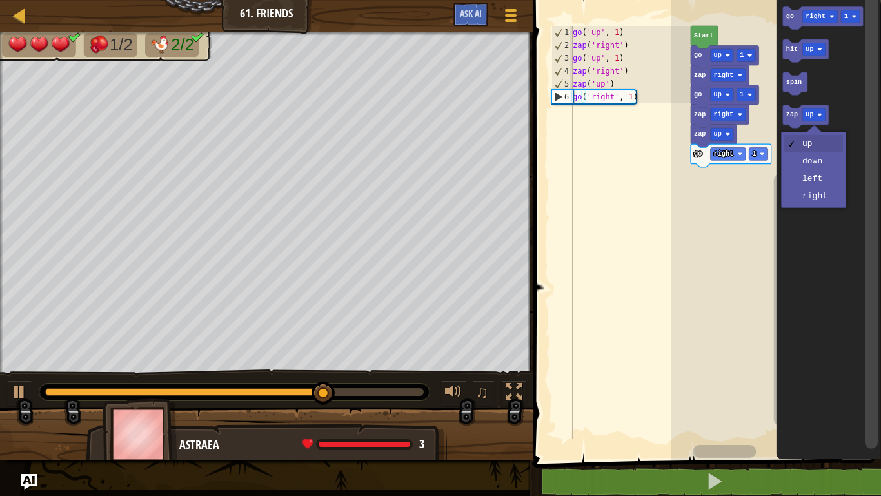
click at [821, 197] on icon "Blockly Workspace" at bounding box center [828, 227] width 105 height 466
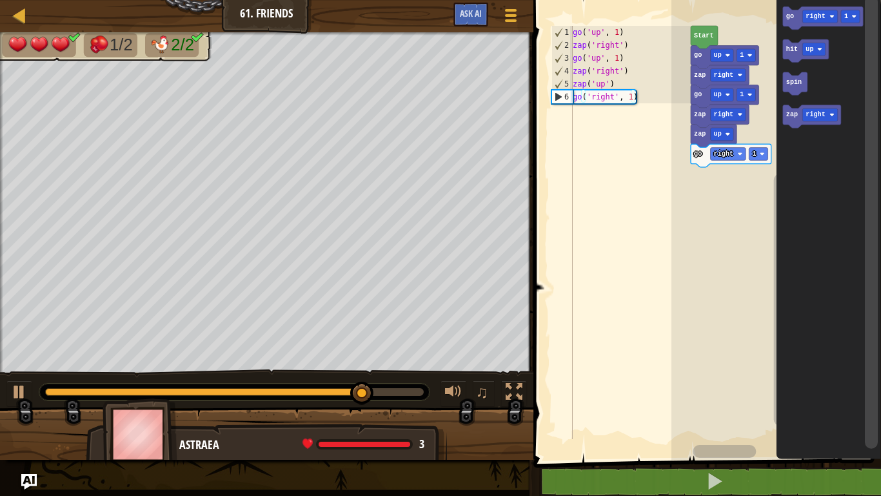
click at [787, 117] on text "zap" at bounding box center [792, 115] width 12 height 7
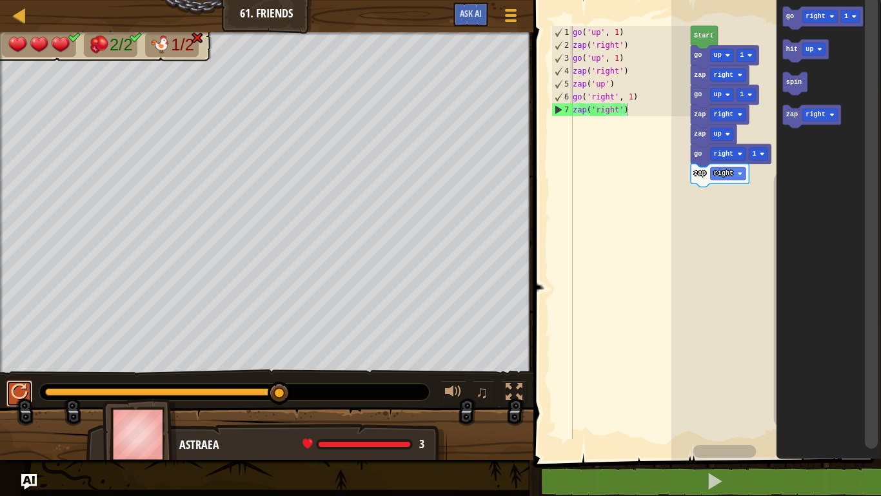
click at [12, 381] on button at bounding box center [19, 393] width 26 height 26
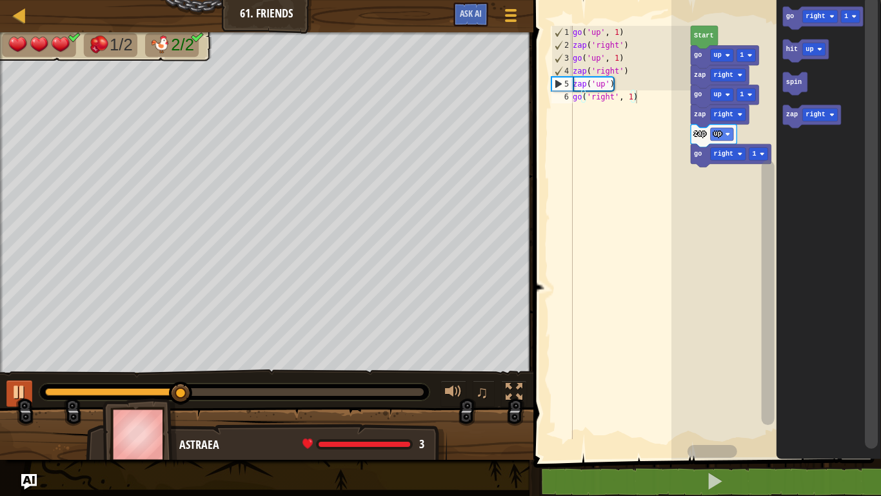
click at [823, 13] on text "right" at bounding box center [815, 16] width 19 height 7
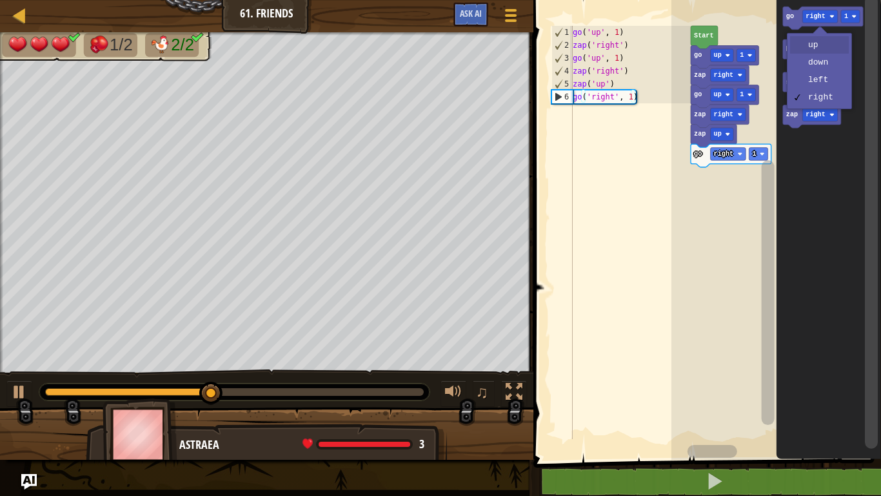
click at [820, 48] on image "Blockly Workspace" at bounding box center [820, 49] width 5 height 5
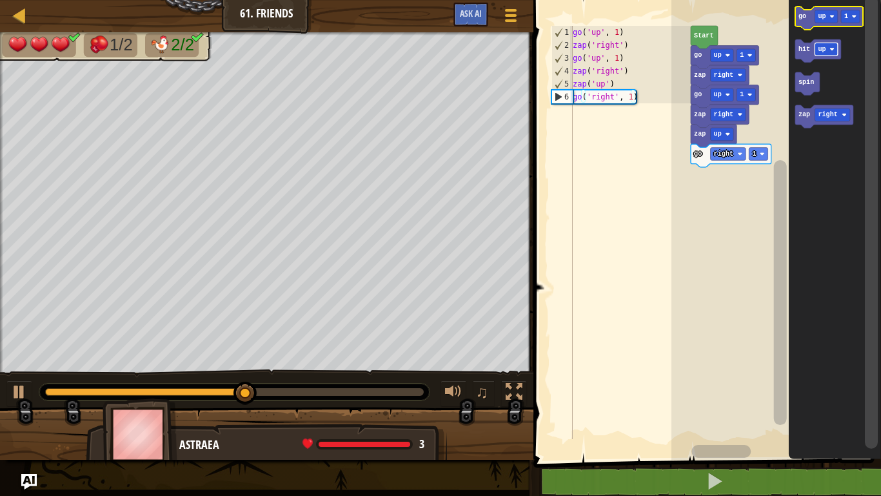
click at [800, 15] on text "go" at bounding box center [802, 16] width 8 height 7
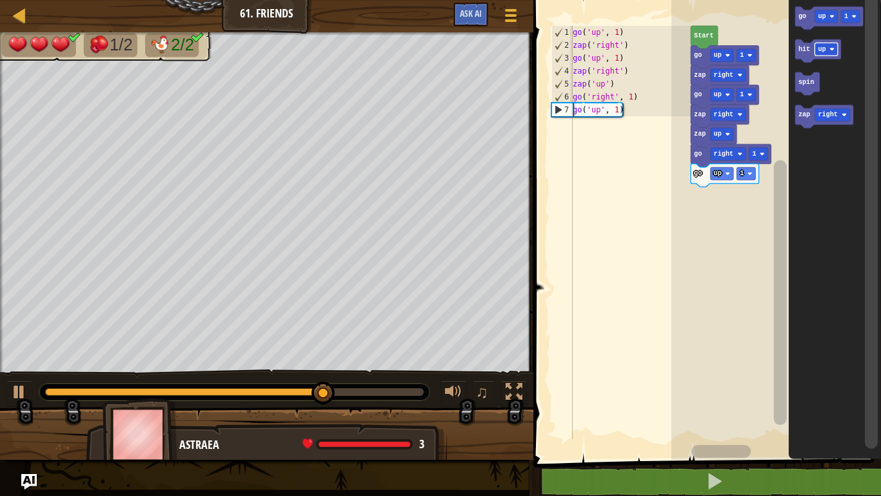
click at [0, 0] on div at bounding box center [0, 0] width 0 height 0
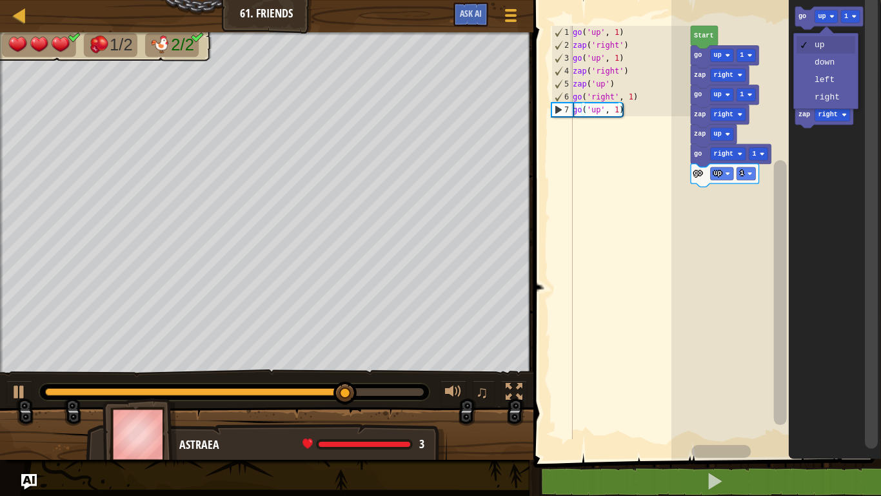
click at [827, 85] on icon "Blockly Workspace" at bounding box center [835, 227] width 92 height 466
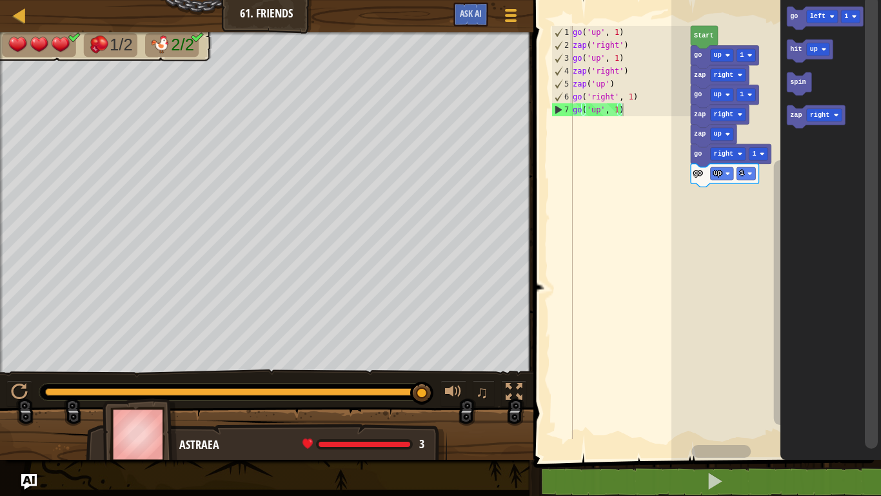
click at [800, 11] on icon "Blockly Workspace" at bounding box center [825, 17] width 76 height 23
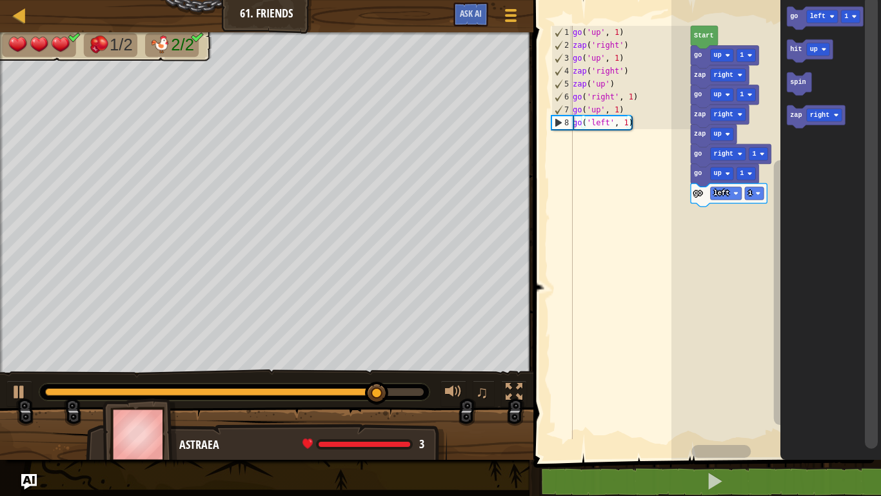
click at [796, 118] on text "zap" at bounding box center [796, 115] width 12 height 7
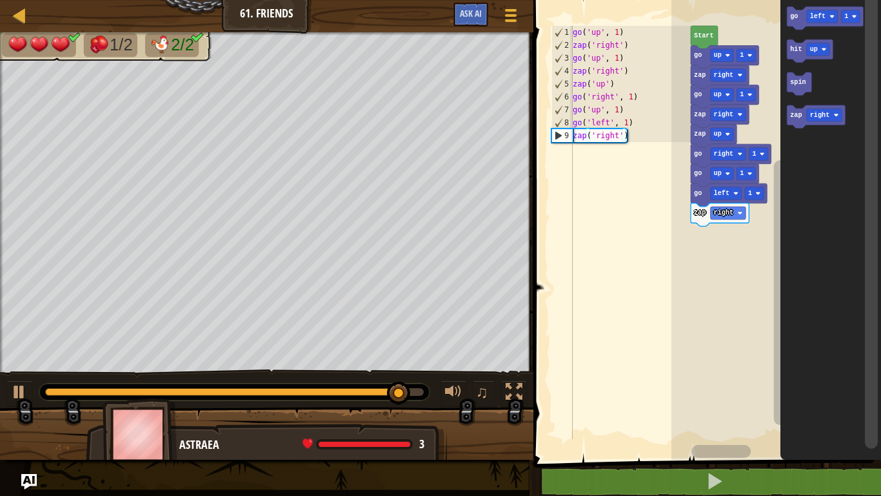
click at [815, 17] on text "left" at bounding box center [817, 16] width 15 height 7
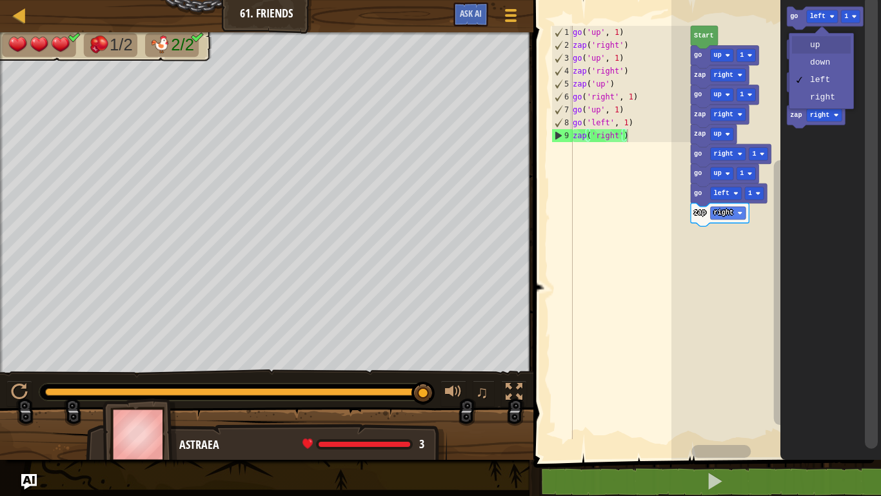
click at [823, 50] on image "Blockly Workspace" at bounding box center [823, 49] width 5 height 5
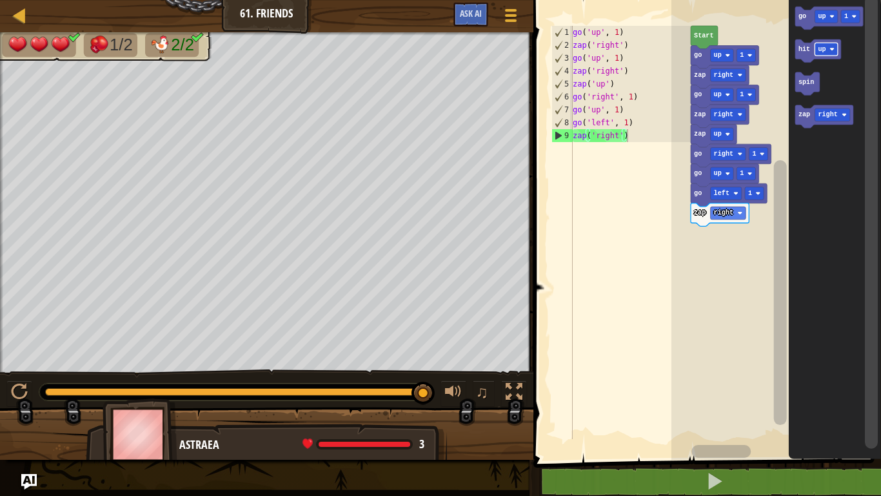
click at [802, 17] on text "go" at bounding box center [802, 16] width 8 height 7
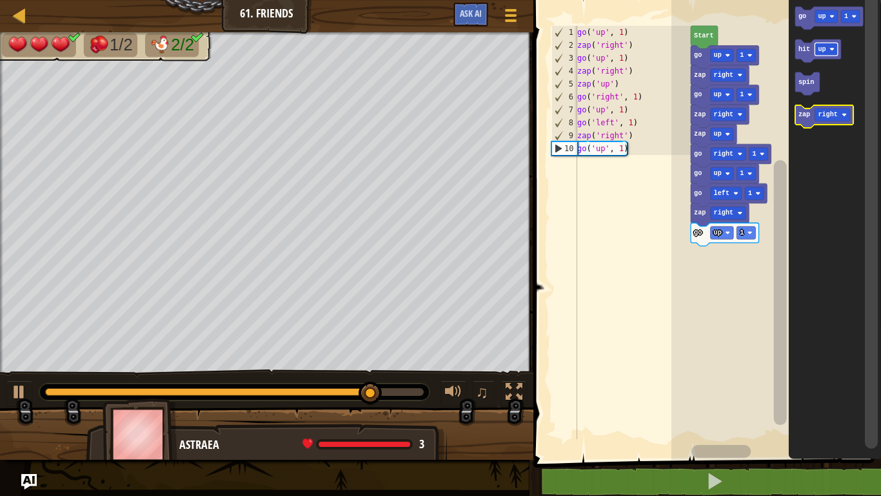
click at [802, 119] on text "zap" at bounding box center [804, 115] width 12 height 7
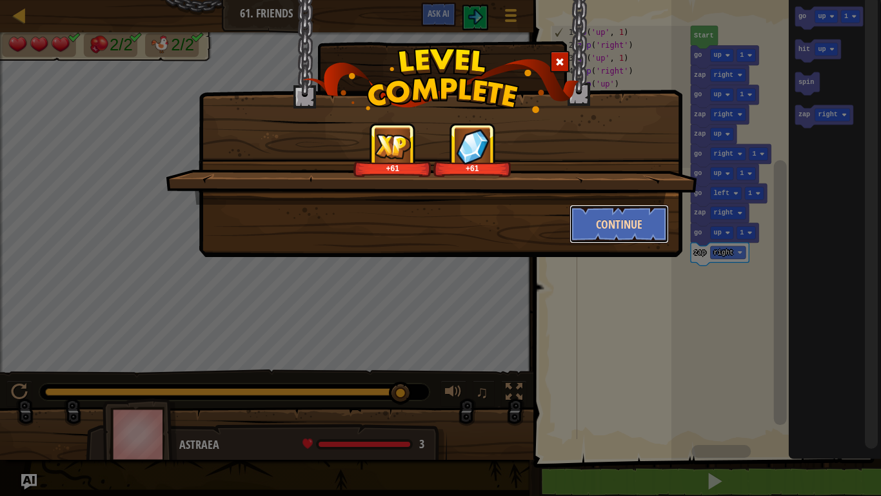
click at [650, 230] on button "Continue" at bounding box center [620, 224] width 100 height 39
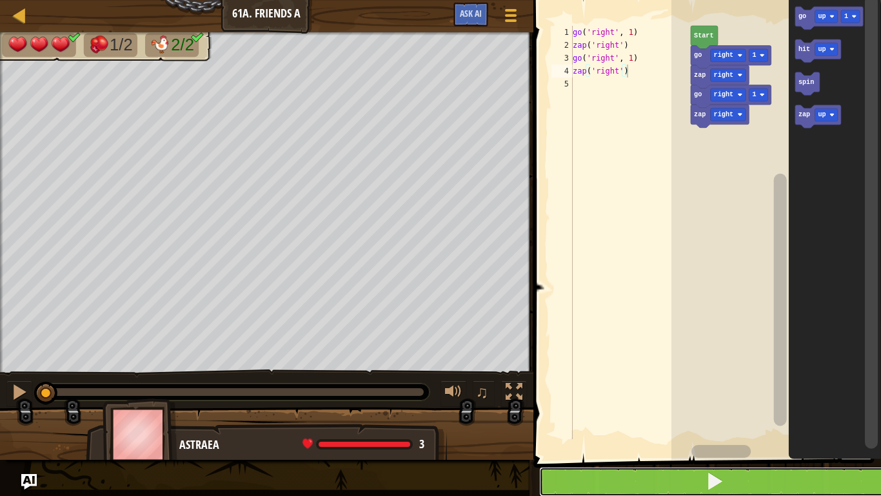
click at [778, 408] on button at bounding box center [715, 482] width 352 height 30
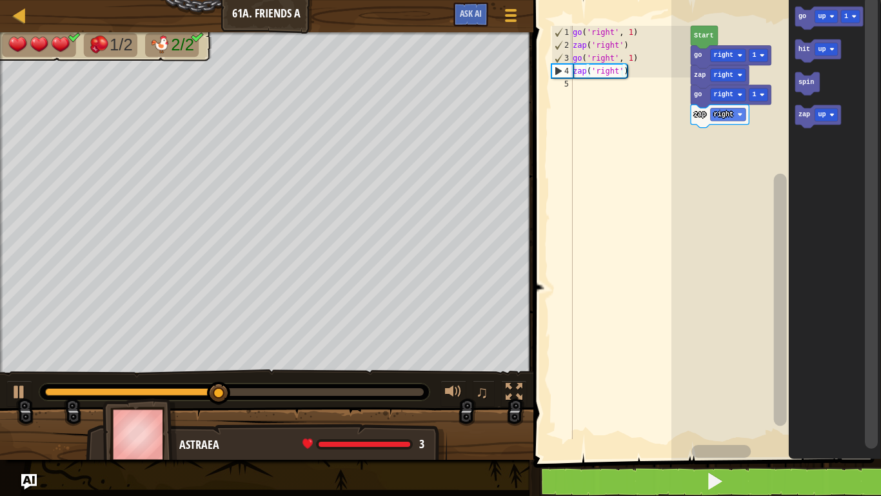
click at [0, 0] on div at bounding box center [0, 0] width 0 height 0
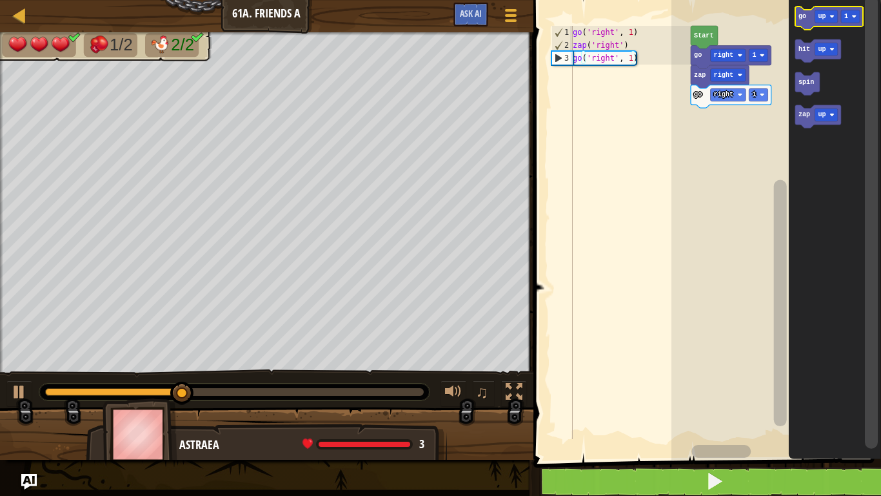
click at [820, 14] on text "up" at bounding box center [822, 16] width 8 height 7
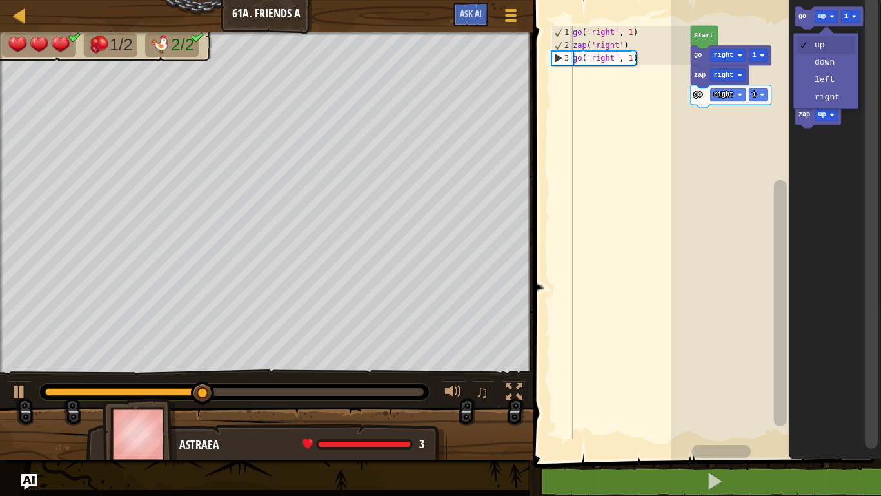
click at [831, 101] on icon "Blockly Workspace" at bounding box center [835, 227] width 92 height 466
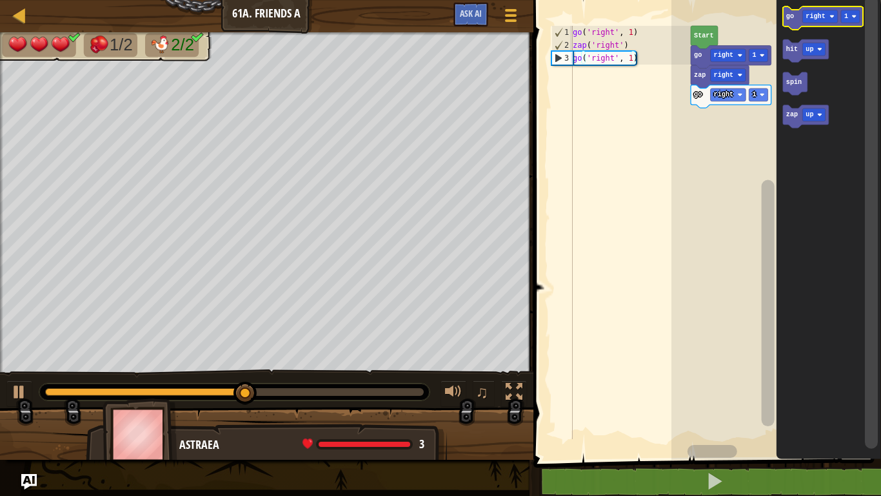
click at [789, 17] on text "go" at bounding box center [790, 16] width 8 height 7
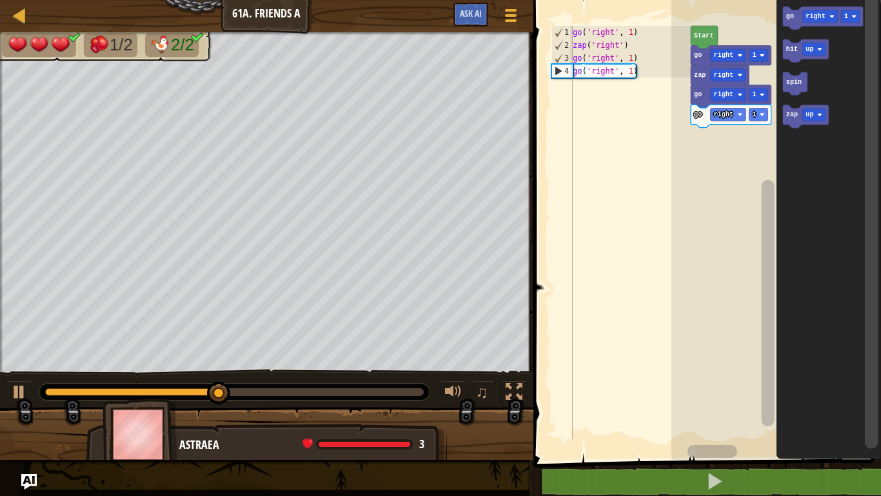
click at [790, 119] on icon "Blockly Workspace" at bounding box center [806, 116] width 46 height 23
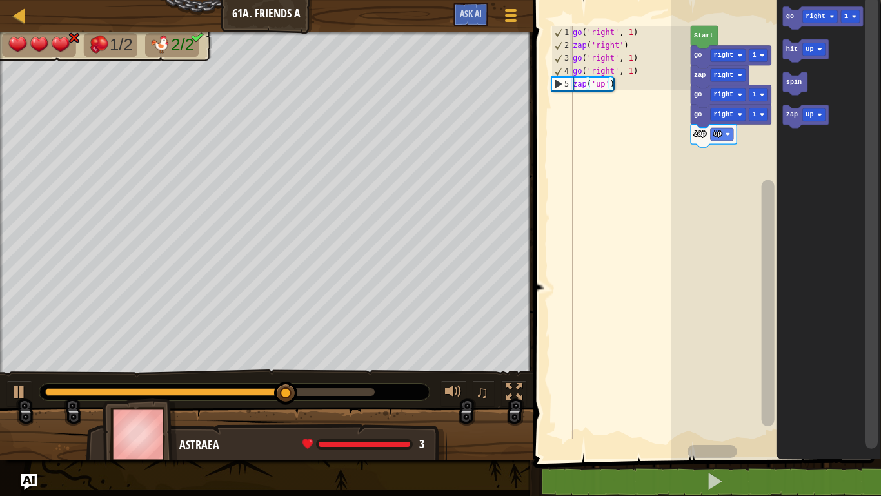
click at [792, 19] on text "go" at bounding box center [790, 16] width 8 height 7
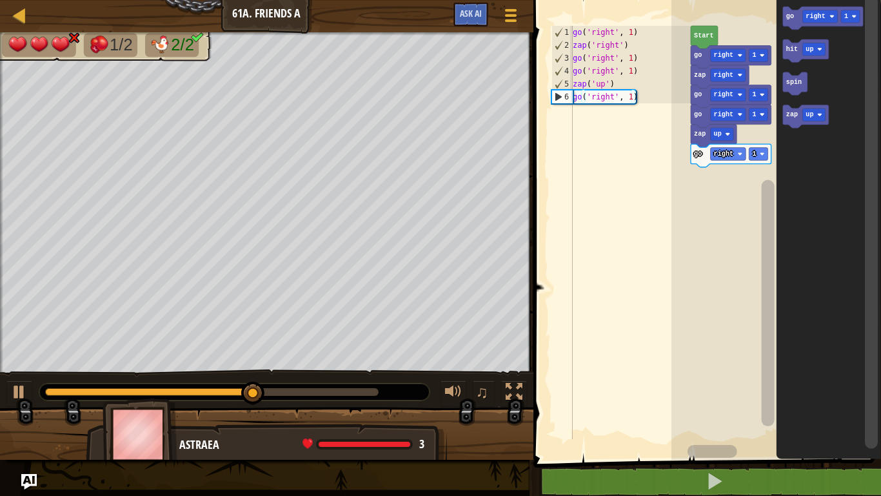
click at [790, 125] on icon "Blockly Workspace" at bounding box center [806, 116] width 46 height 23
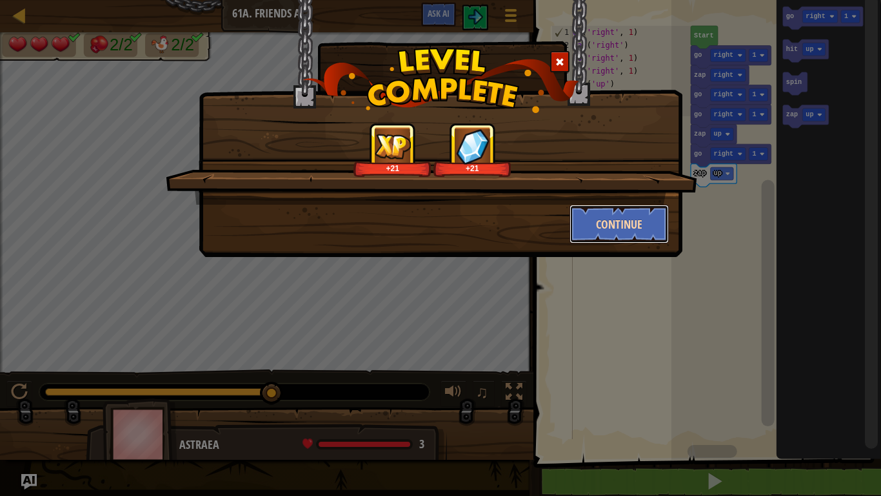
click at [635, 214] on button "Continue" at bounding box center [620, 224] width 100 height 39
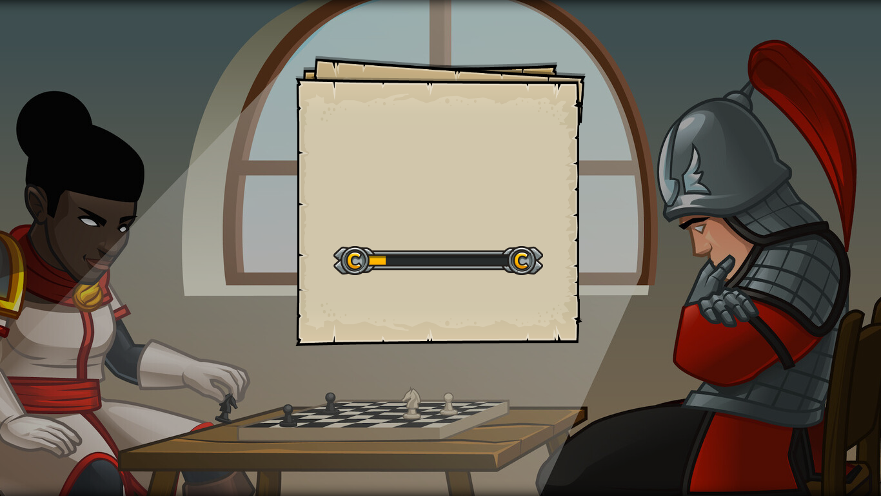
click at [432, 201] on div "Goals Start Level Error loading from server. Try refreshing the page. You'll ne…" at bounding box center [441, 200] width 290 height 290
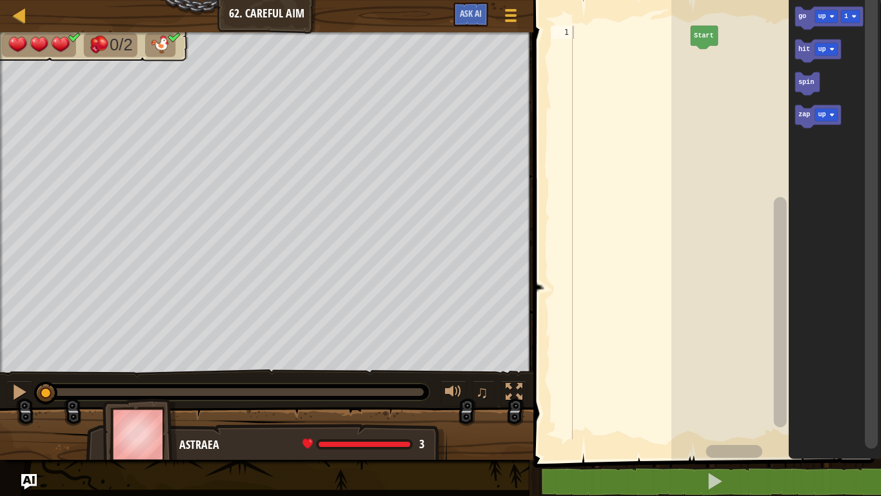
click at [820, 19] on text "up" at bounding box center [822, 16] width 8 height 7
click at [829, 103] on icon "Blockly Workspace" at bounding box center [835, 227] width 92 height 466
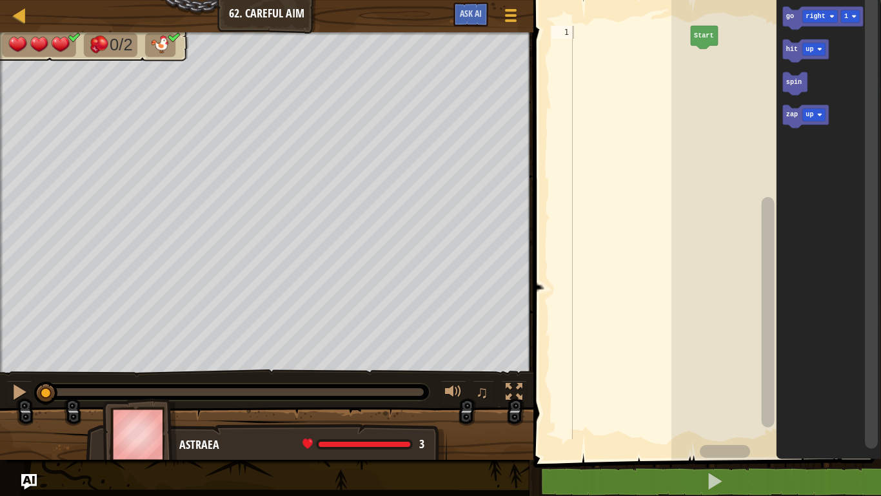
click at [787, 24] on icon "Blockly Workspace" at bounding box center [823, 17] width 81 height 23
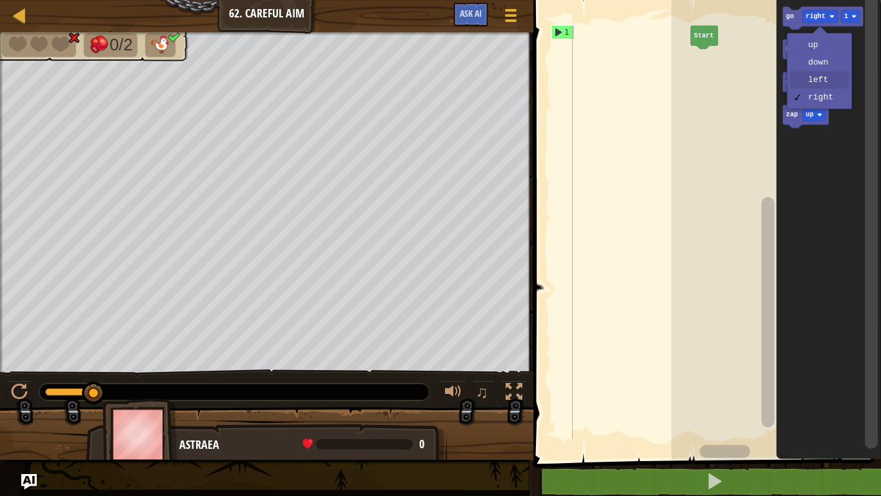
click at [821, 84] on icon "Blockly Workspace" at bounding box center [828, 227] width 105 height 466
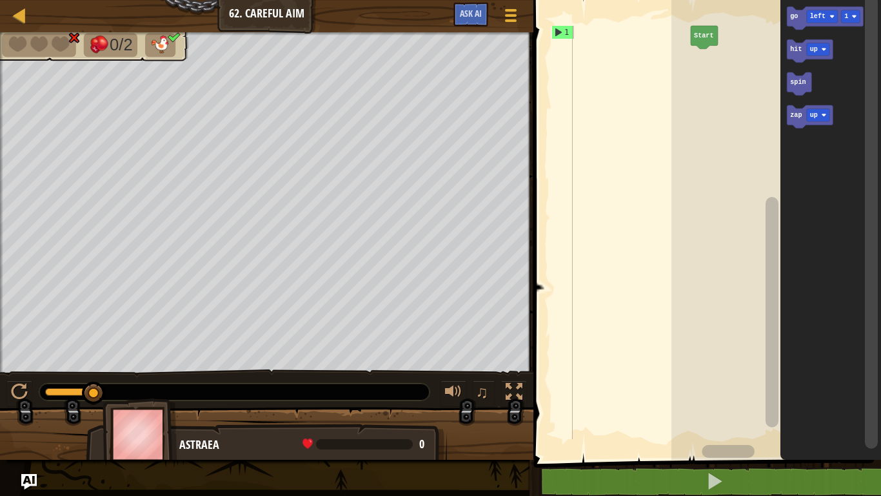
click at [792, 17] on text "go" at bounding box center [794, 16] width 8 height 7
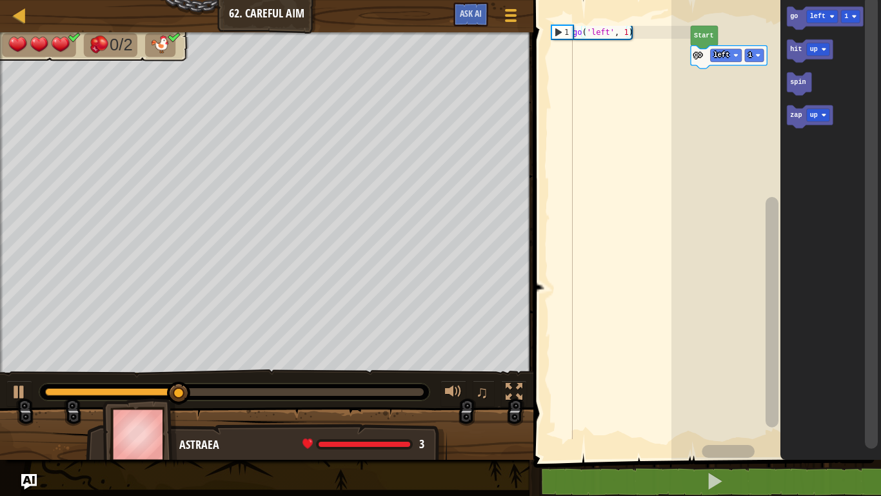
click at [0, 0] on div at bounding box center [0, 0] width 0 height 0
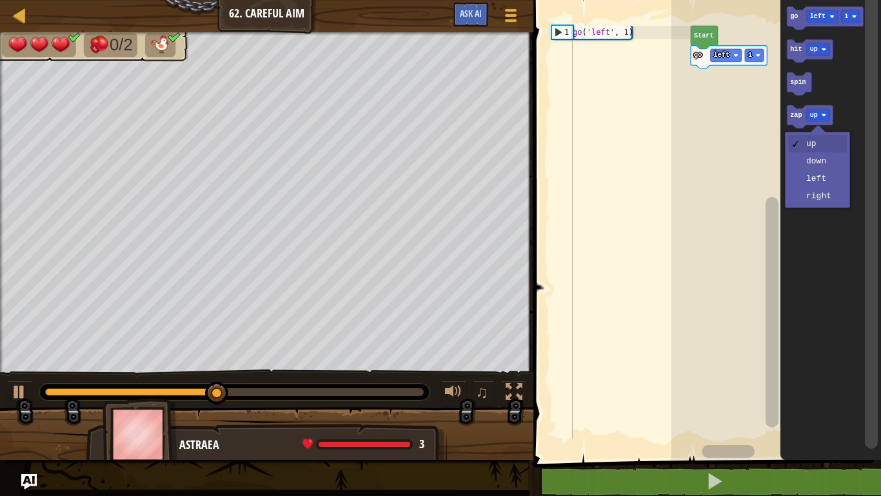
click at [812, 203] on icon "Blockly Workspace" at bounding box center [831, 227] width 101 height 466
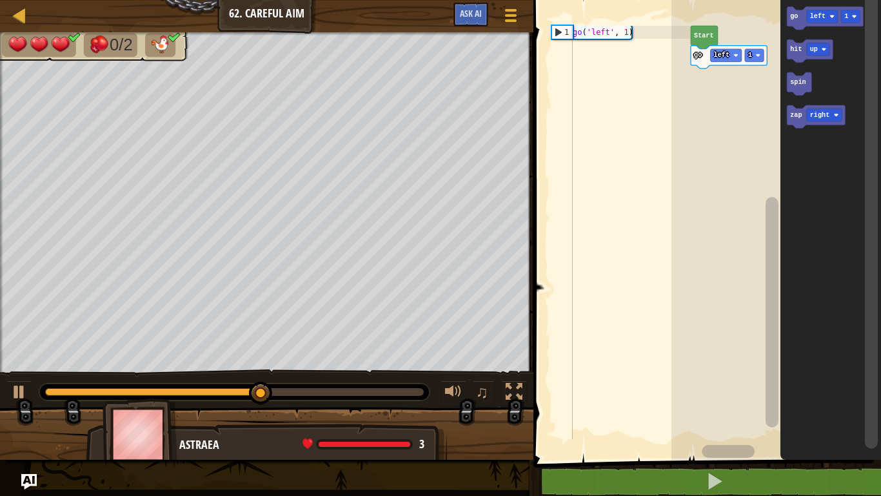
click at [795, 119] on icon "Blockly Workspace" at bounding box center [816, 116] width 58 height 23
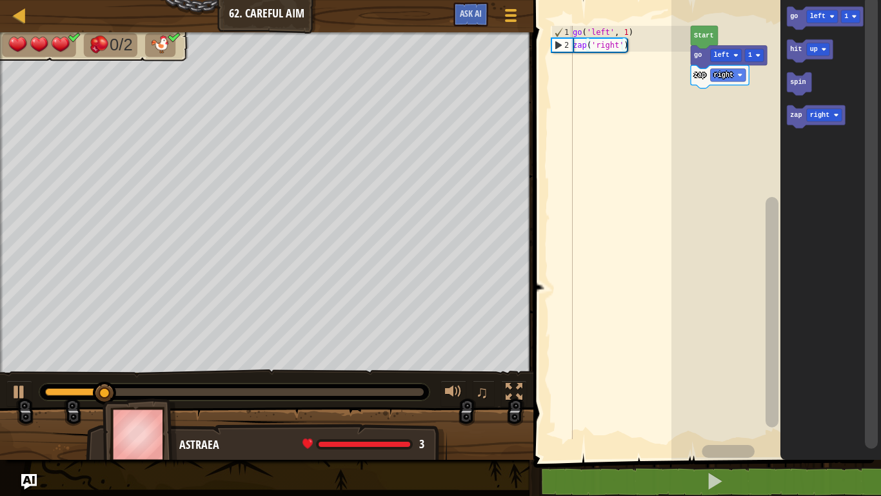
click at [794, 114] on text "zap" at bounding box center [796, 115] width 12 height 7
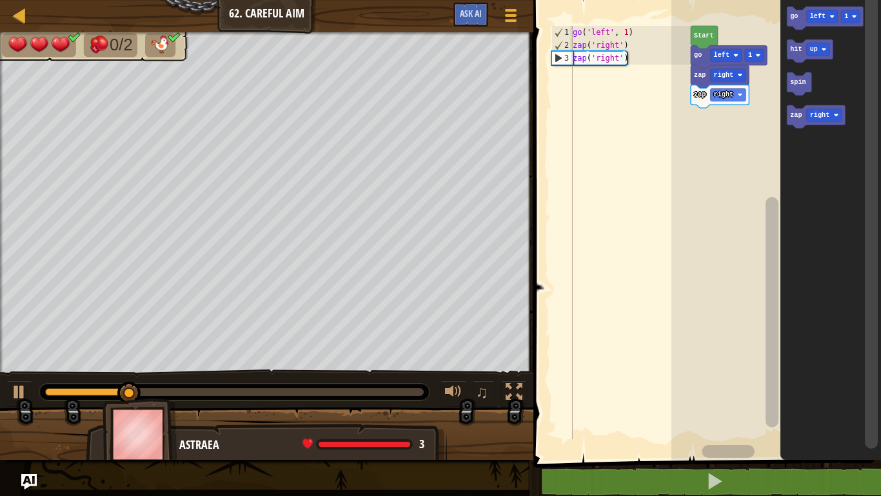
click at [0, 0] on div at bounding box center [0, 0] width 0 height 0
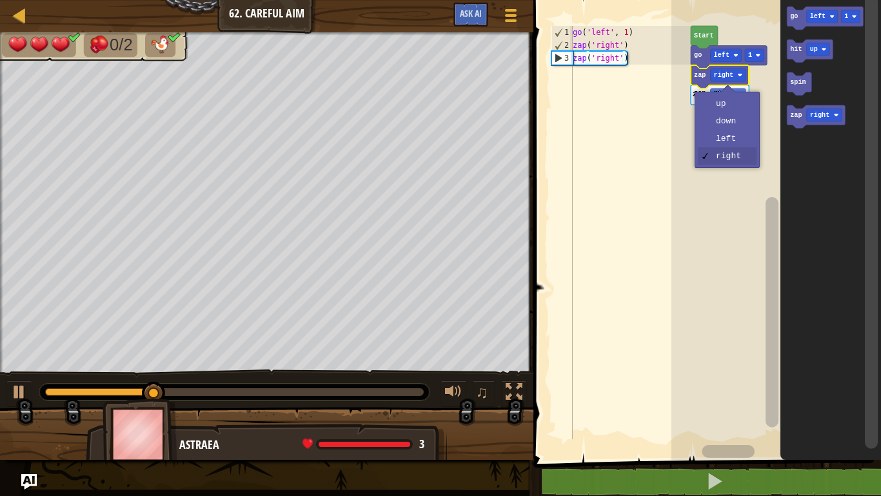
click at [734, 139] on rect "Blockly Workspace" at bounding box center [777, 227] width 210 height 466
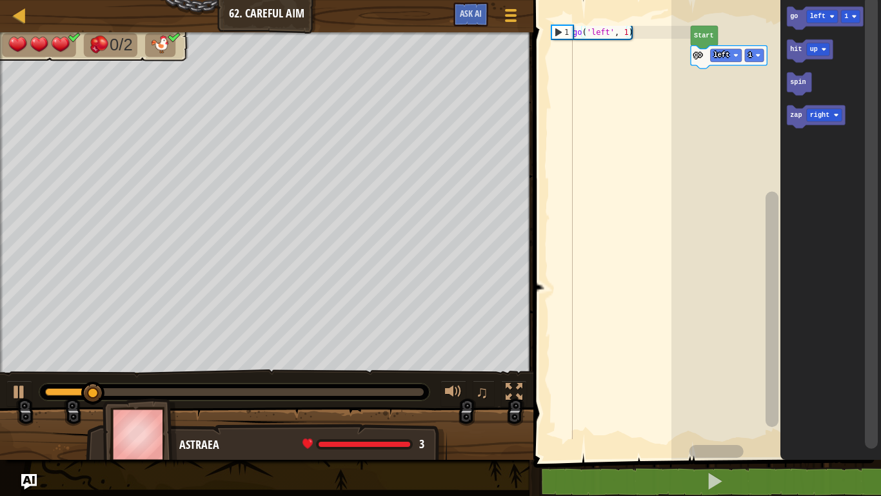
click at [0, 0] on div at bounding box center [0, 0] width 0 height 0
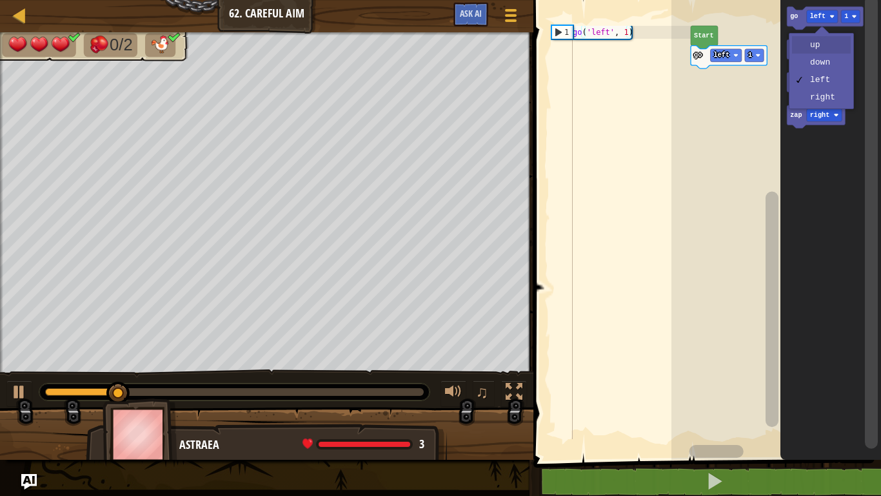
click at [817, 48] on text "up" at bounding box center [814, 49] width 8 height 7
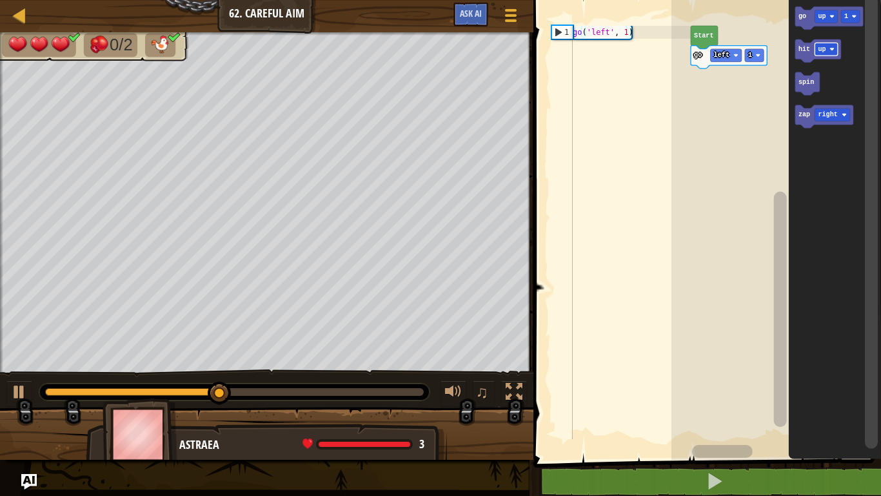
click at [822, 19] on text "up" at bounding box center [822, 16] width 8 height 7
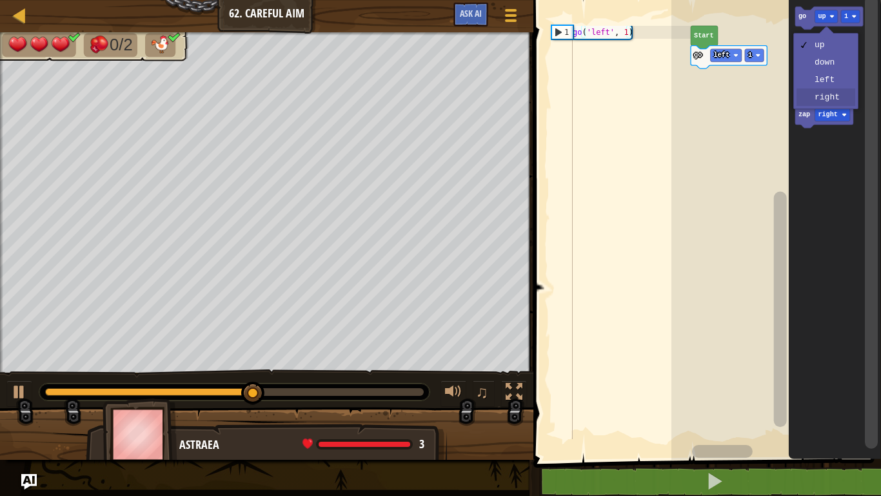
click at [832, 105] on icon "Blockly Workspace" at bounding box center [824, 116] width 58 height 23
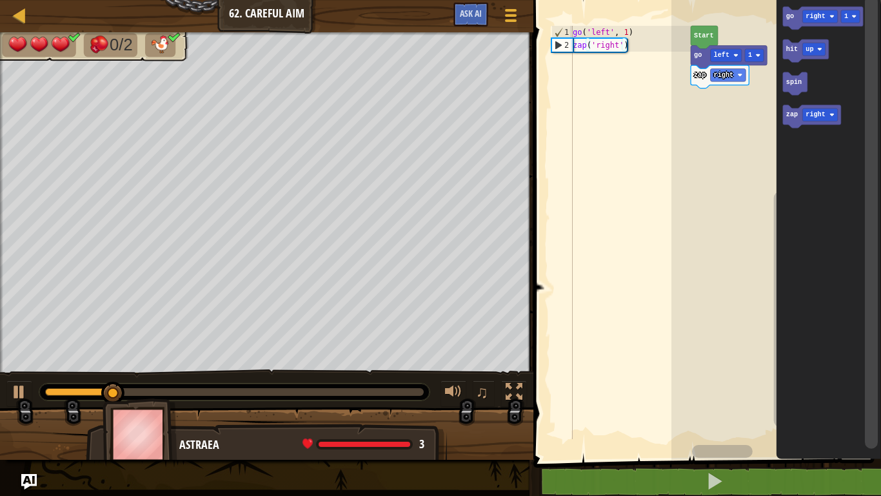
click at [792, 19] on text "go" at bounding box center [790, 16] width 8 height 7
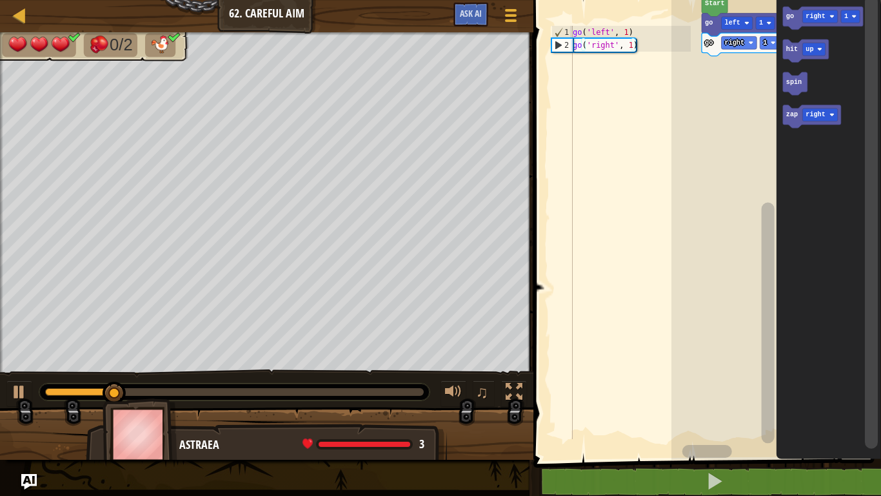
click at [723, 125] on rect "Blockly Workspace" at bounding box center [777, 227] width 210 height 466
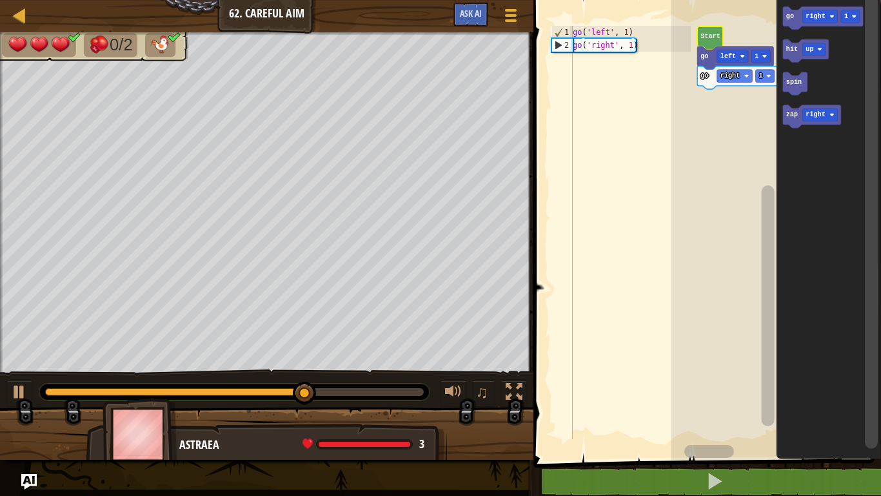
click at [0, 0] on div at bounding box center [0, 0] width 0 height 0
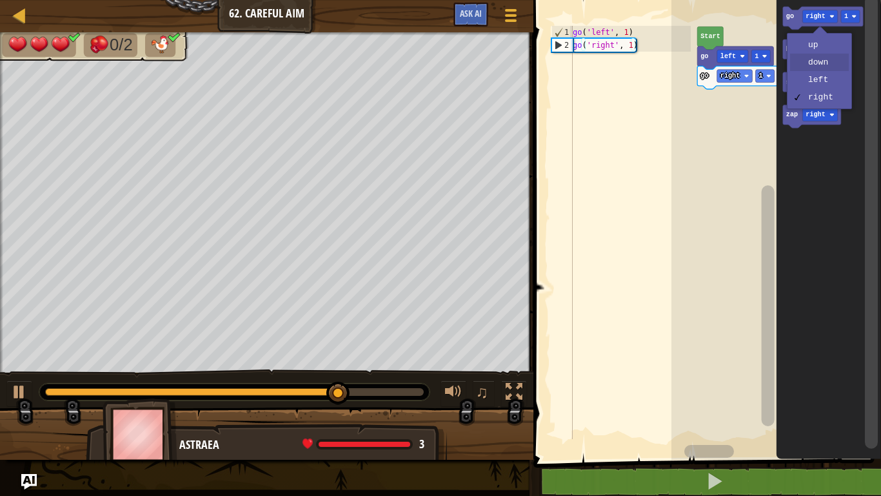
click at [825, 65] on icon "Blockly Workspace" at bounding box center [828, 227] width 105 height 466
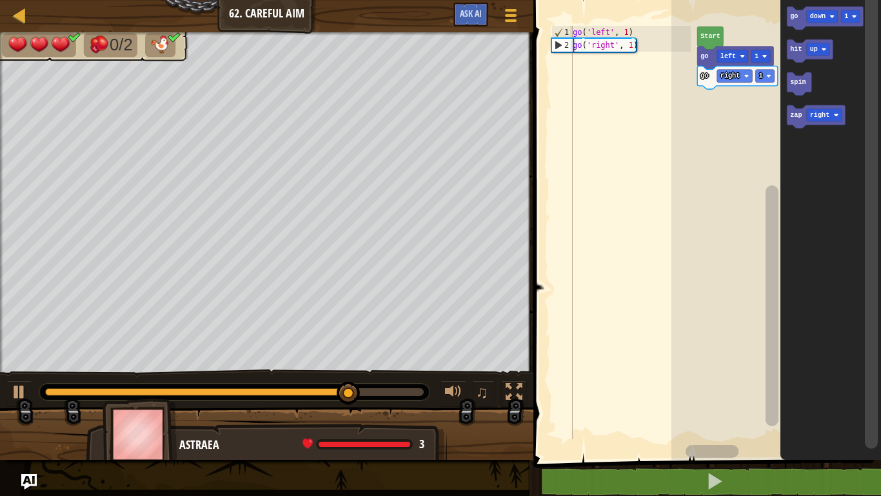
click at [800, 13] on icon "Blockly Workspace" at bounding box center [825, 17] width 76 height 23
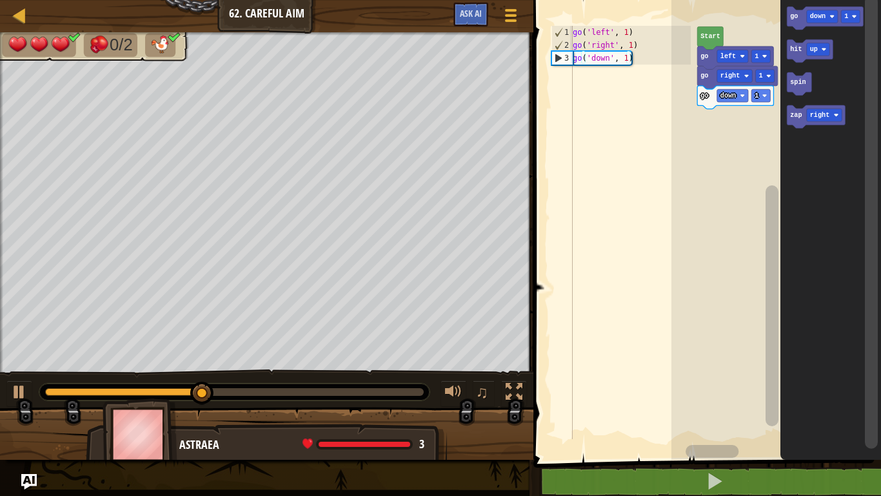
click at [794, 121] on icon "Blockly Workspace" at bounding box center [816, 116] width 58 height 23
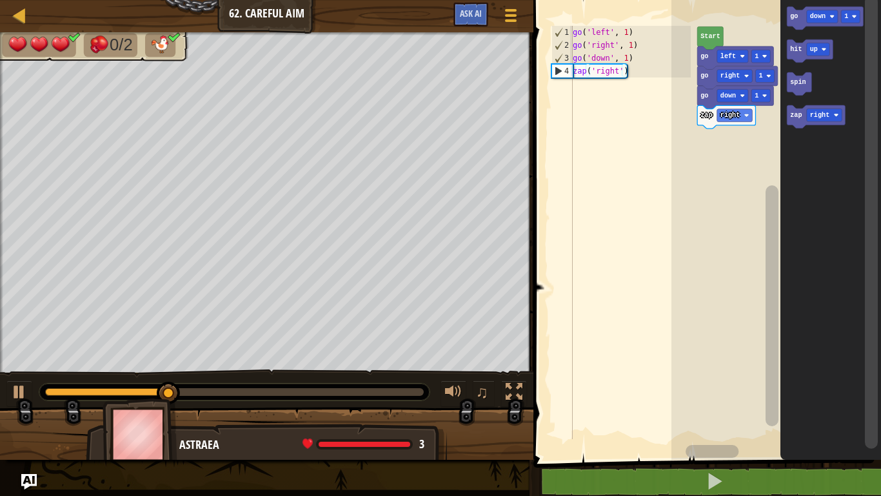
click at [0, 0] on div at bounding box center [0, 0] width 0 height 0
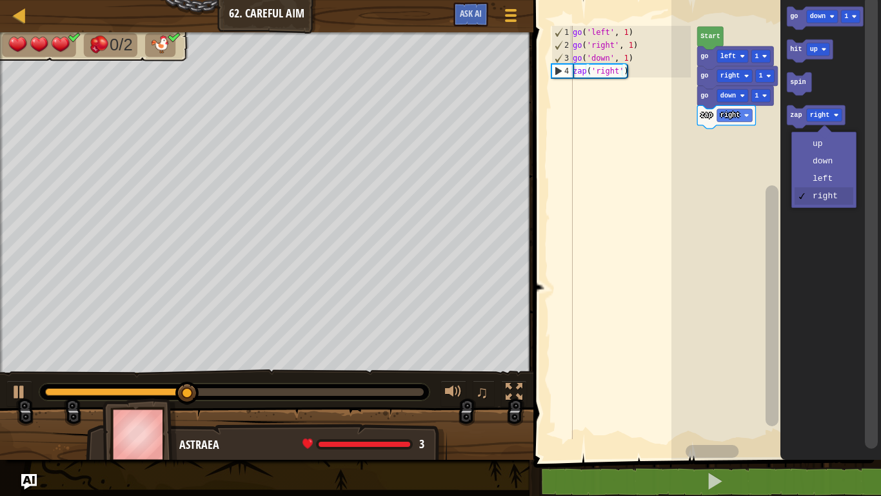
click at [825, 188] on icon "Blockly Workspace" at bounding box center [831, 227] width 101 height 466
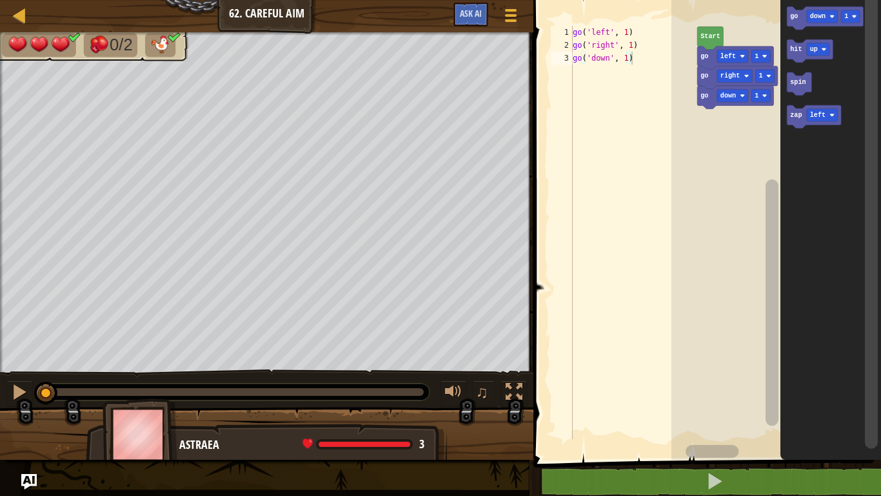
click at [789, 119] on icon "Blockly Workspace" at bounding box center [814, 116] width 54 height 23
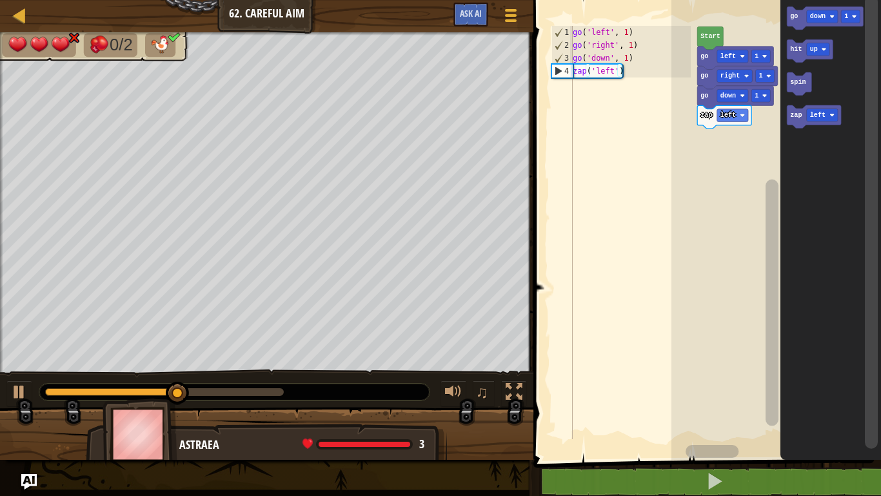
click at [796, 15] on text "go" at bounding box center [794, 16] width 8 height 7
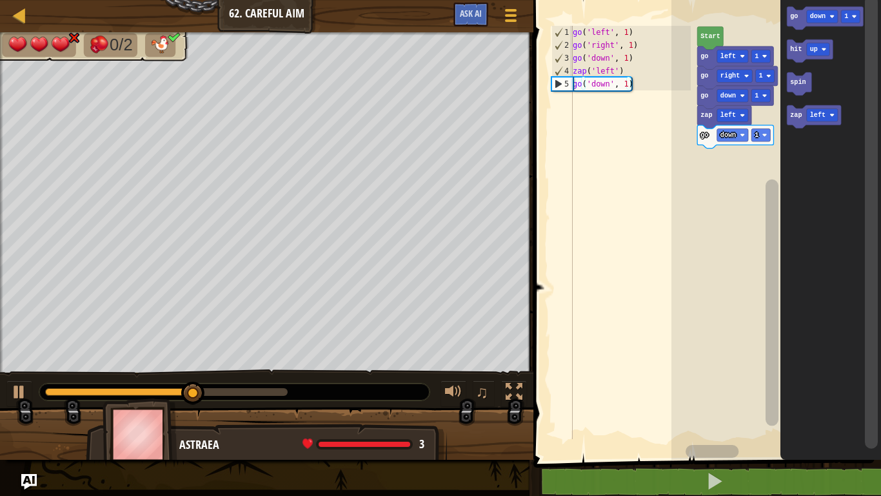
click at [794, 116] on text "zap" at bounding box center [796, 115] width 12 height 7
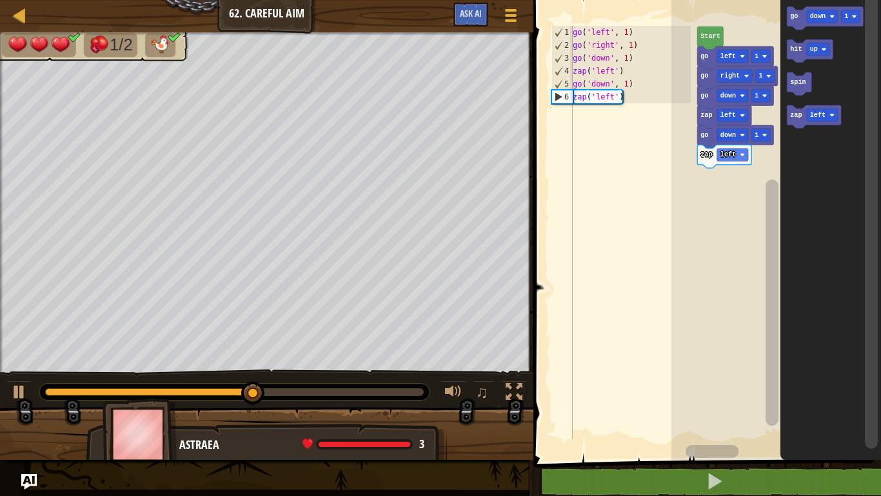
click at [814, 17] on text "down" at bounding box center [817, 16] width 15 height 7
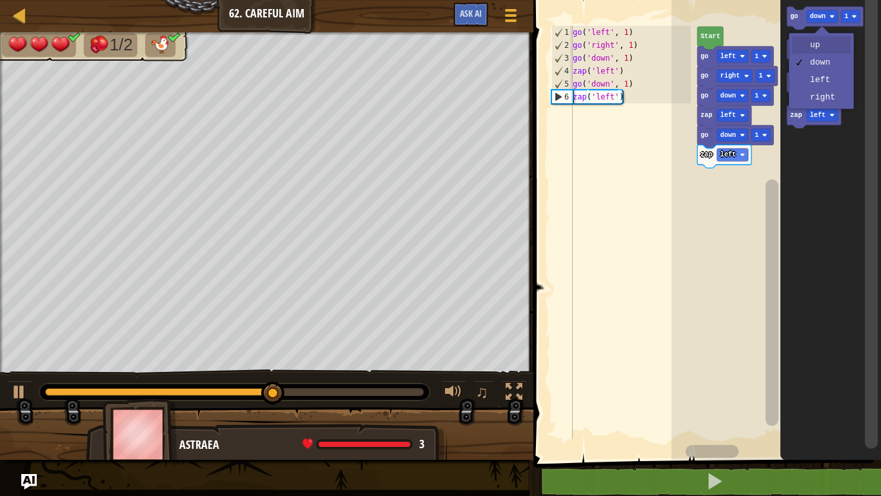
click at [824, 50] on image "Blockly Workspace" at bounding box center [823, 49] width 5 height 5
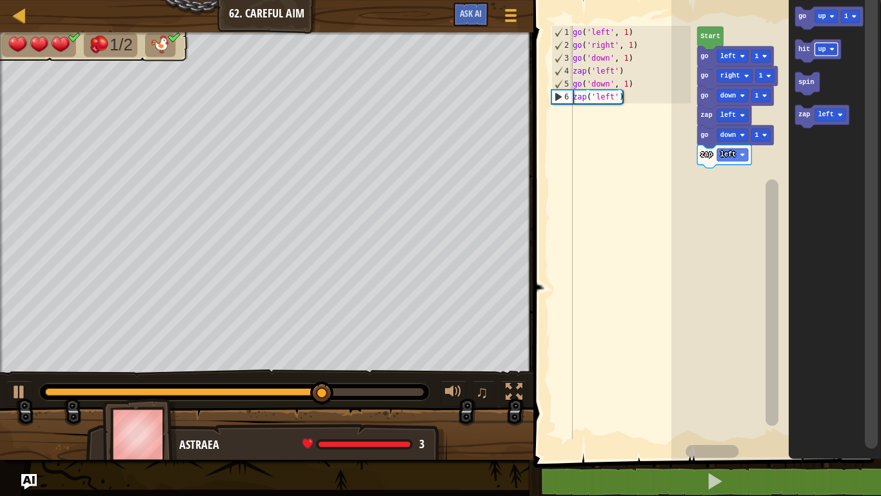
click at [803, 19] on text "go" at bounding box center [802, 16] width 8 height 7
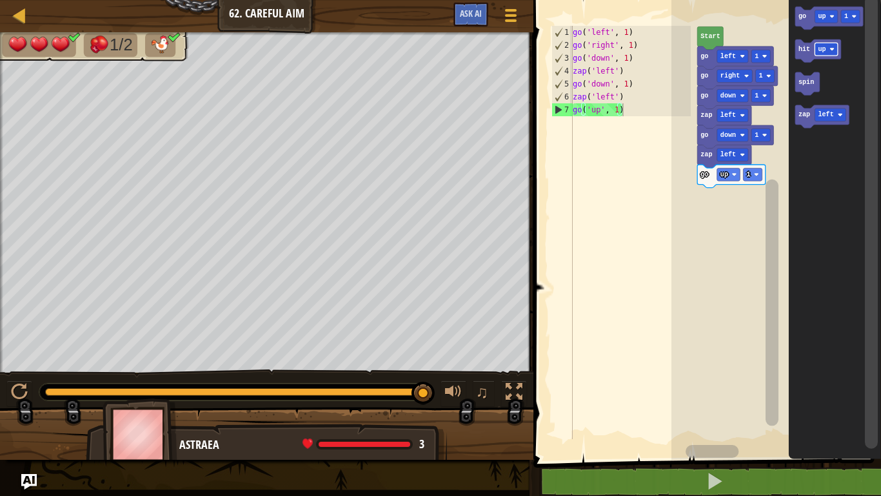
click at [801, 17] on text "go" at bounding box center [802, 16] width 8 height 7
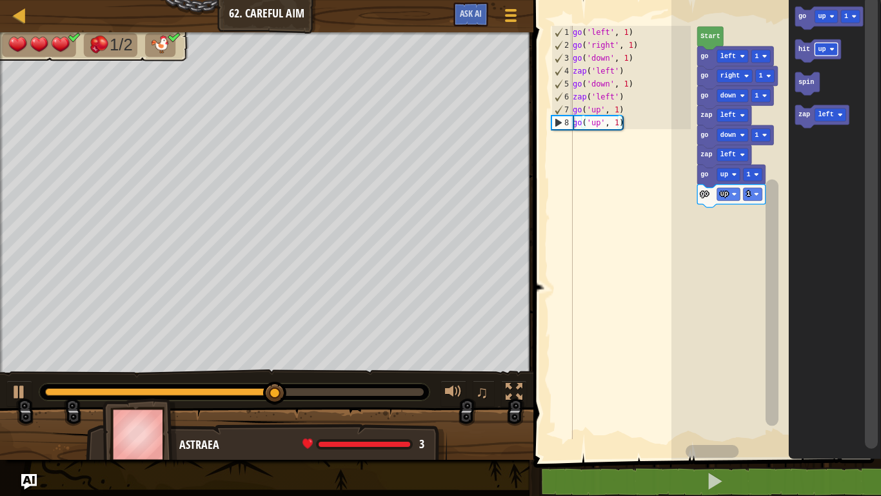
click at [805, 20] on text "go" at bounding box center [802, 16] width 8 height 7
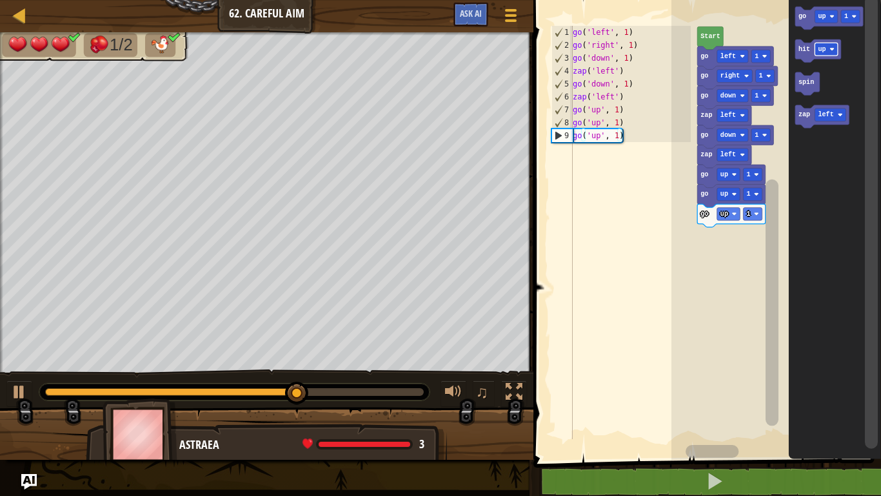
click at [804, 115] on text "zap" at bounding box center [804, 115] width 12 height 7
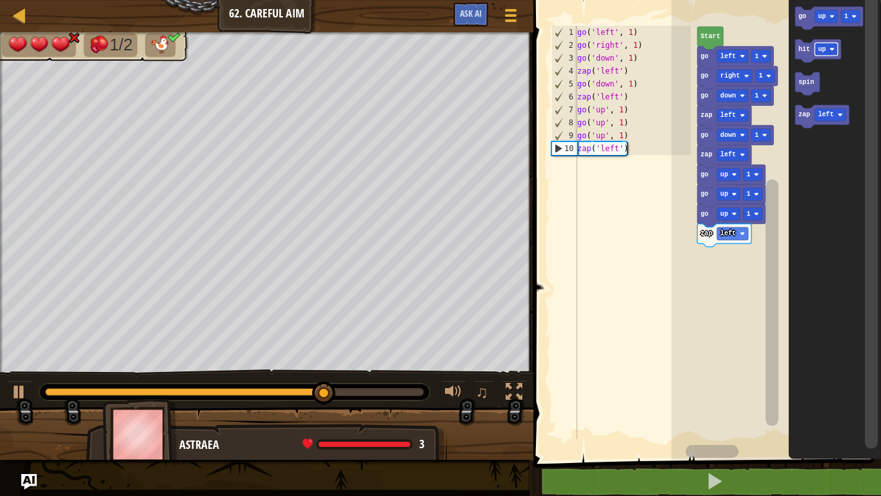
click at [800, 17] on text "go" at bounding box center [802, 16] width 8 height 7
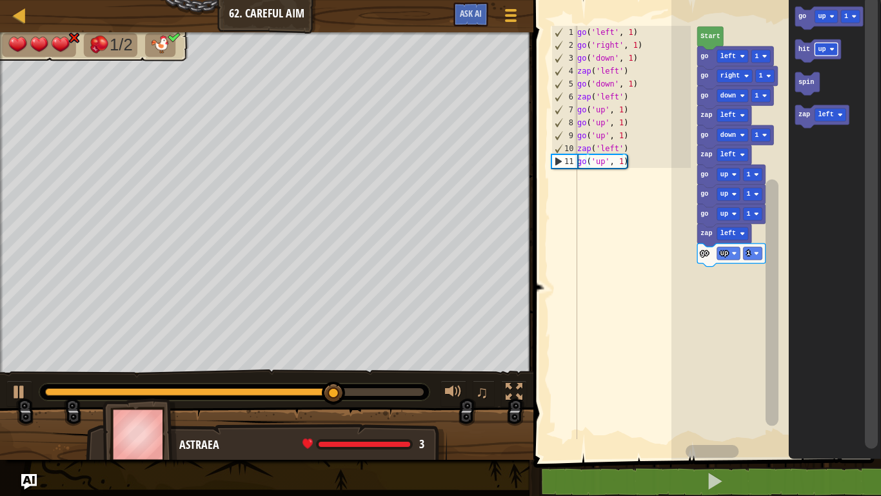
click at [800, 117] on text "zap" at bounding box center [804, 115] width 12 height 7
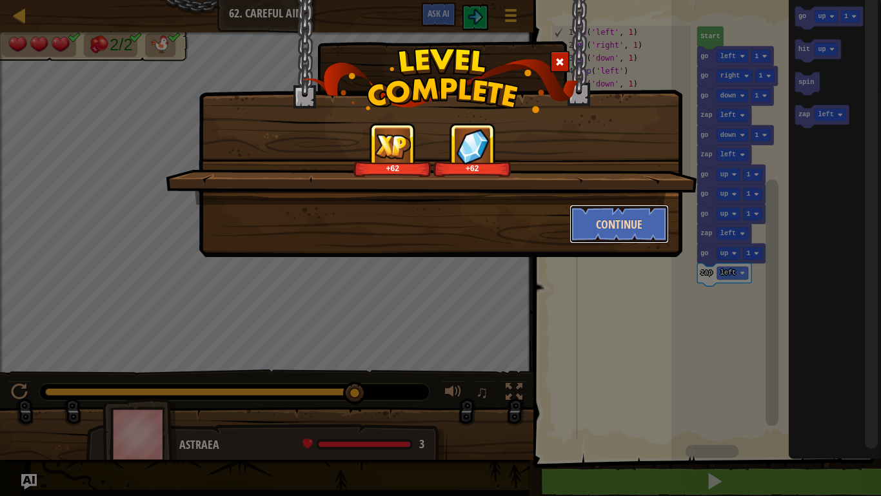
click at [614, 234] on button "Continue" at bounding box center [620, 224] width 100 height 39
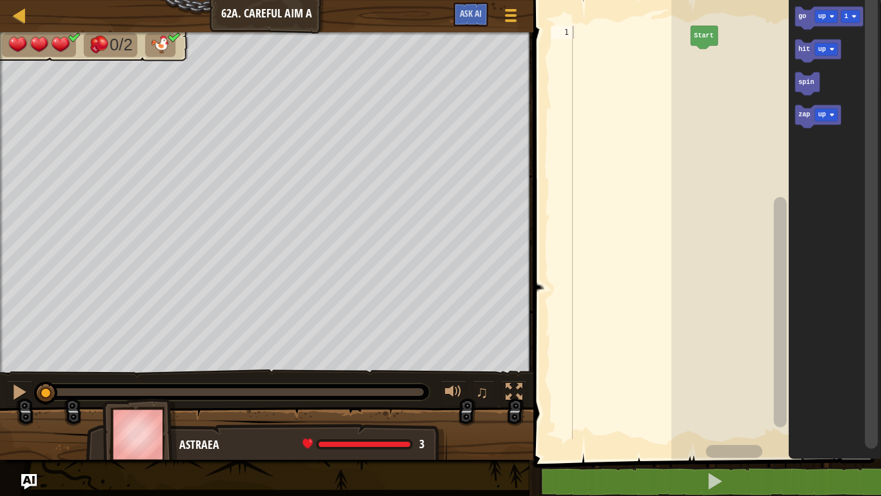
click at [821, 14] on text "up" at bounding box center [822, 16] width 8 height 7
click at [795, 19] on icon "Blockly Workspace" at bounding box center [835, 227] width 92 height 466
click at [801, 20] on text "go" at bounding box center [802, 16] width 8 height 7
click at [821, 116] on text "up" at bounding box center [822, 115] width 8 height 7
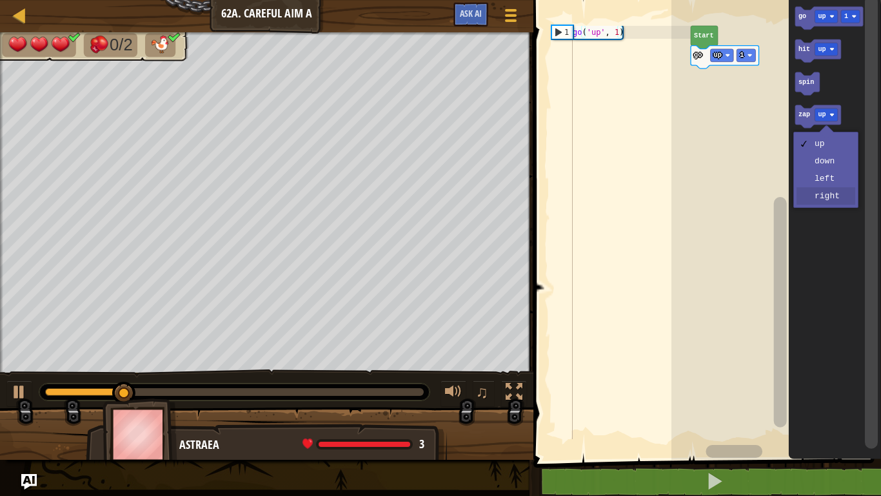
click at [827, 199] on icon "Blockly Workspace" at bounding box center [835, 227] width 92 height 466
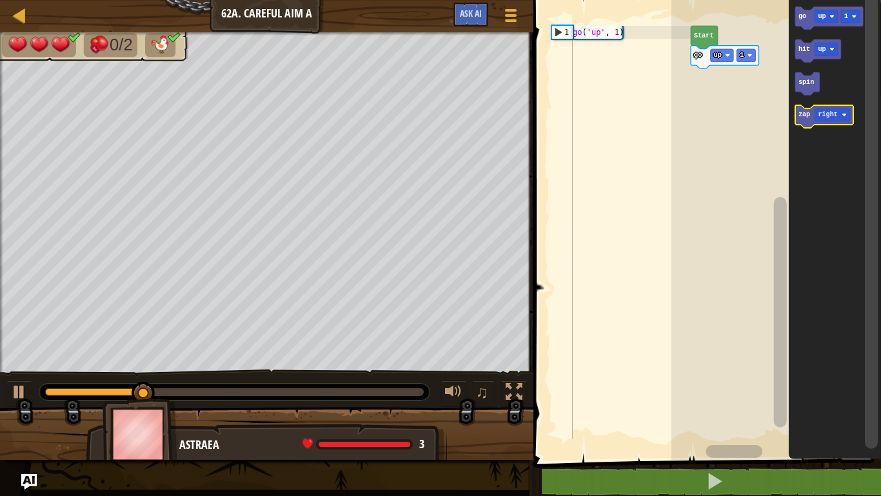
click at [799, 114] on text "zap" at bounding box center [804, 115] width 12 height 7
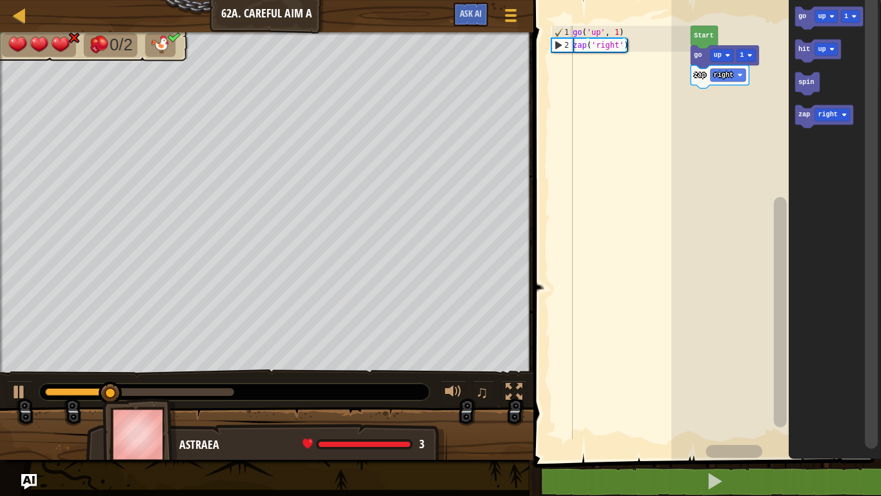
click at [803, 16] on text "go" at bounding box center [802, 16] width 8 height 7
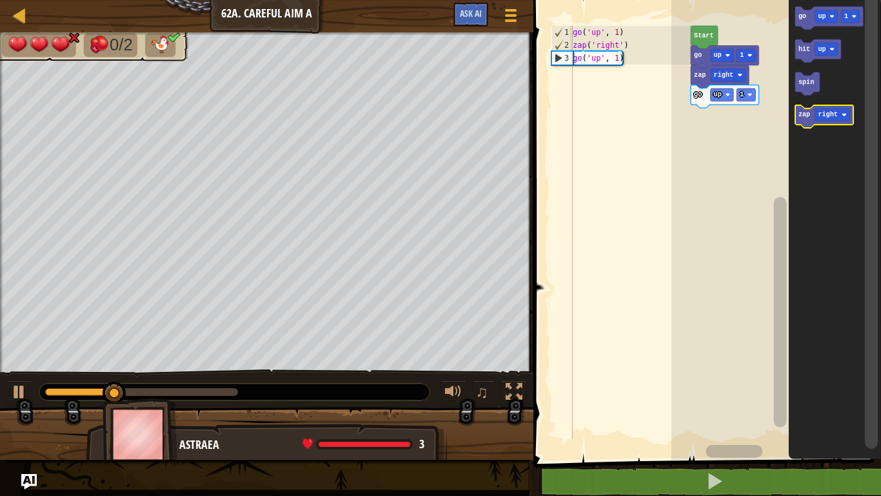
click at [804, 116] on text "zap" at bounding box center [804, 115] width 12 height 7
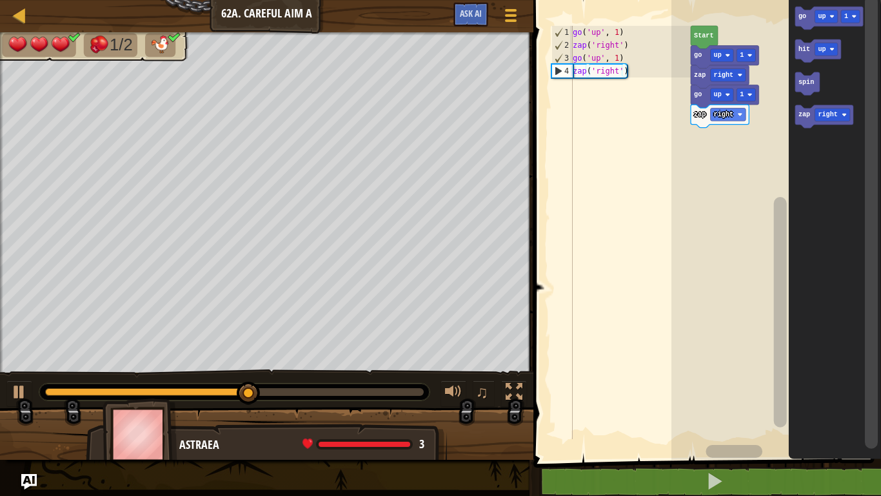
click at [0, 0] on div at bounding box center [0, 0] width 0 height 0
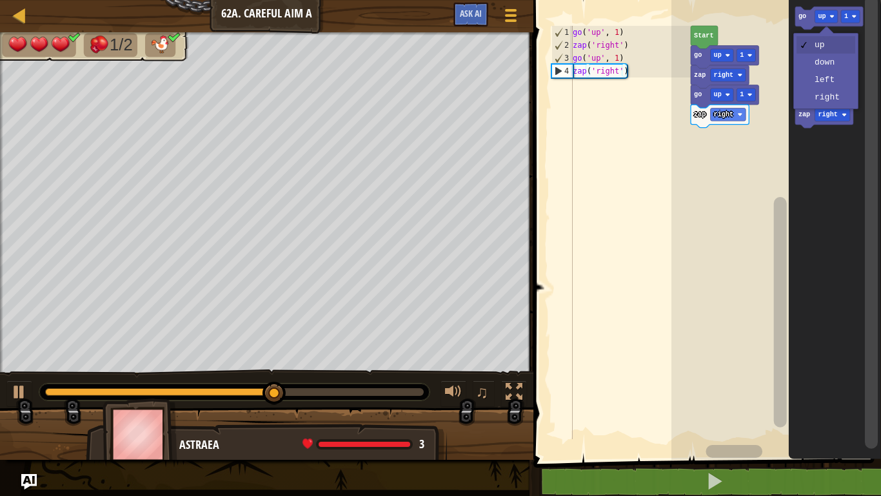
click at [831, 69] on icon "Blockly Workspace" at bounding box center [835, 227] width 92 height 466
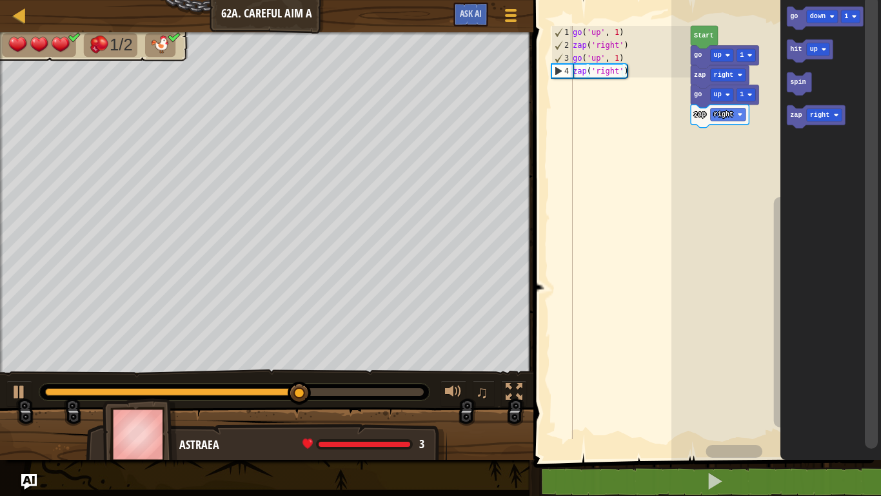
click at [801, 17] on icon "Blockly Workspace" at bounding box center [825, 17] width 76 height 23
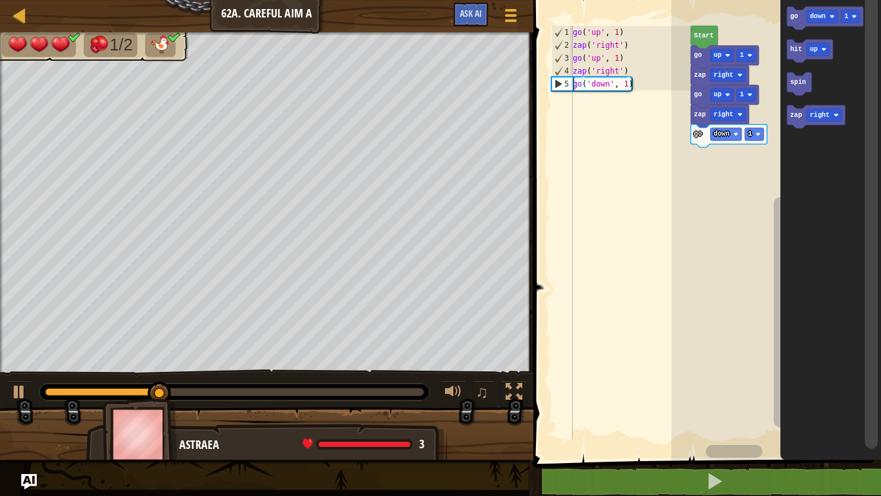
click at [790, 28] on rect "Blockly Workspace" at bounding box center [825, 17] width 76 height 23
click at [792, 23] on icon "Blockly Workspace" at bounding box center [825, 17] width 76 height 23
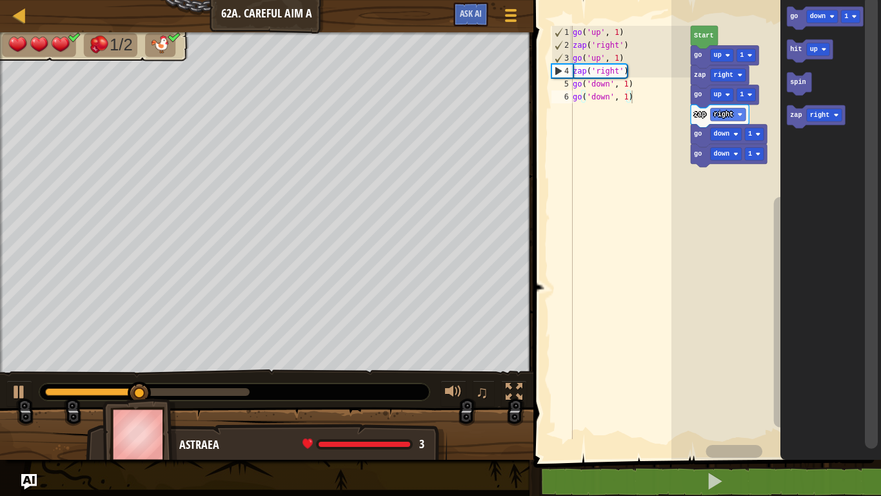
click at [785, 27] on icon "Blockly Workspace" at bounding box center [831, 227] width 101 height 466
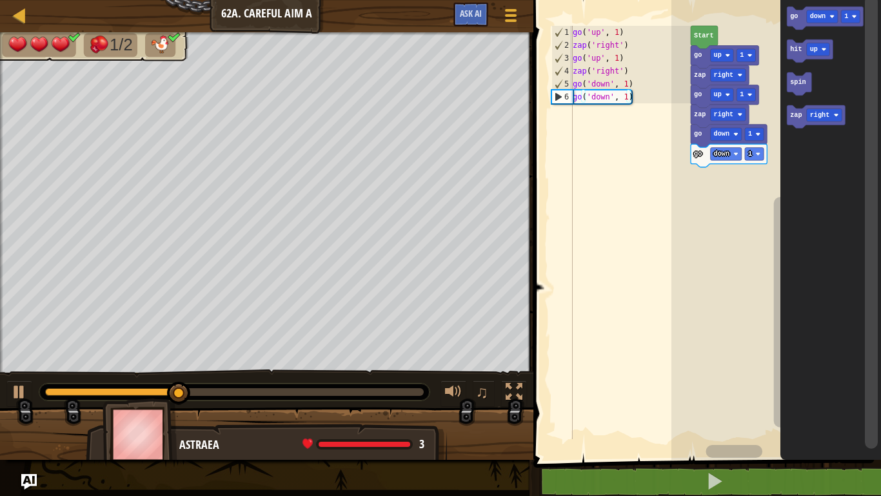
click at [789, 26] on icon "Blockly Workspace" at bounding box center [825, 17] width 76 height 23
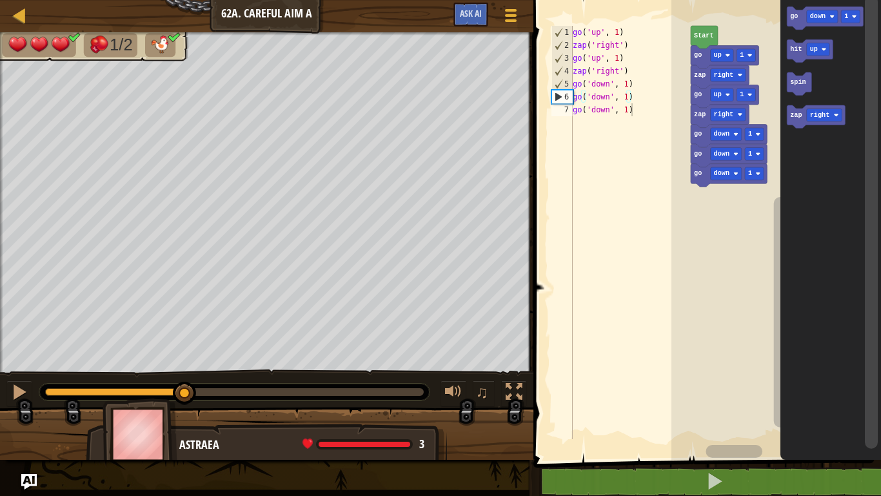
click at [789, 27] on rect "Blockly Workspace" at bounding box center [825, 17] width 76 height 23
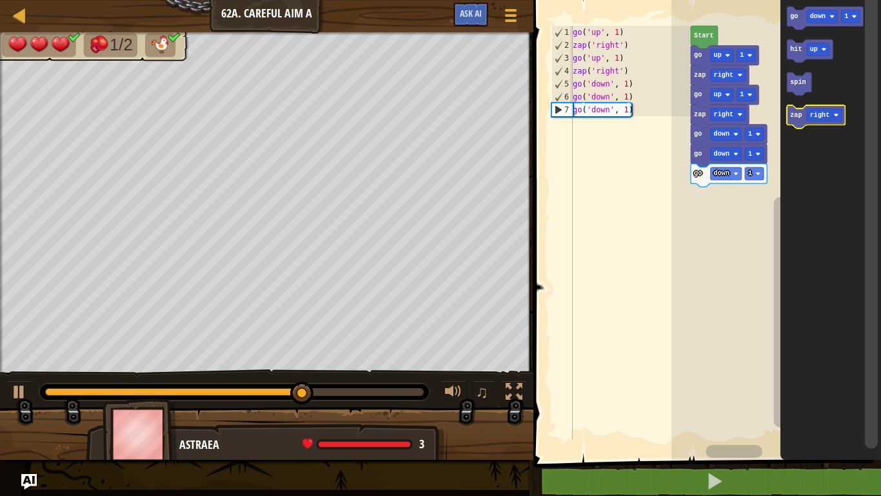
click at [794, 120] on icon "Blockly Workspace" at bounding box center [816, 116] width 58 height 23
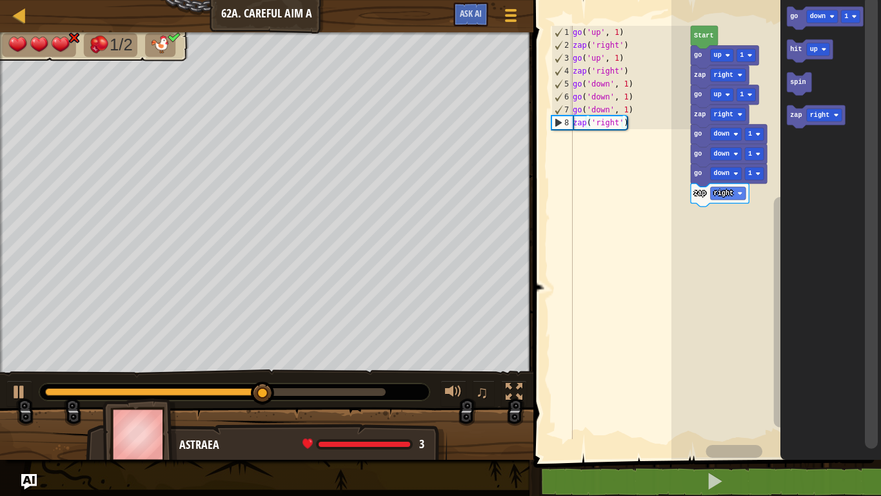
click at [790, 18] on text "go" at bounding box center [794, 16] width 8 height 7
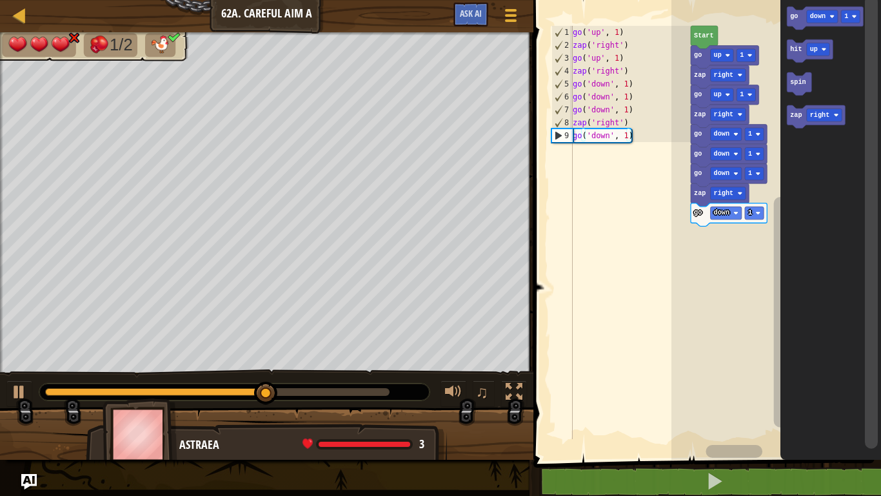
click at [796, 118] on text "zap" at bounding box center [796, 115] width 12 height 7
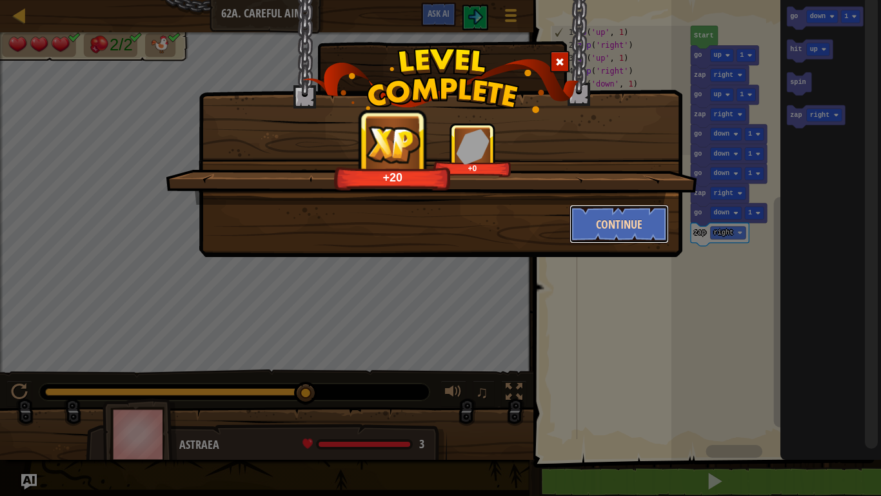
click at [621, 226] on button "Continue" at bounding box center [620, 224] width 100 height 39
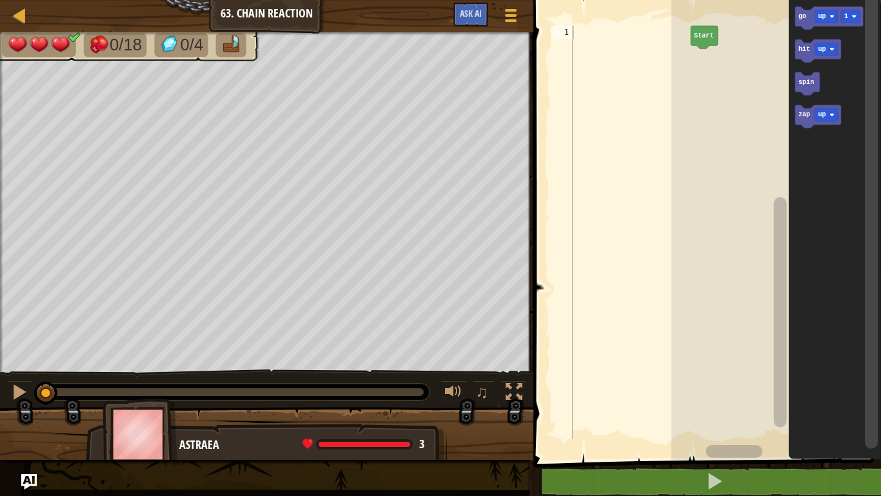
click at [801, 120] on icon "Blockly Workspace" at bounding box center [818, 116] width 46 height 23
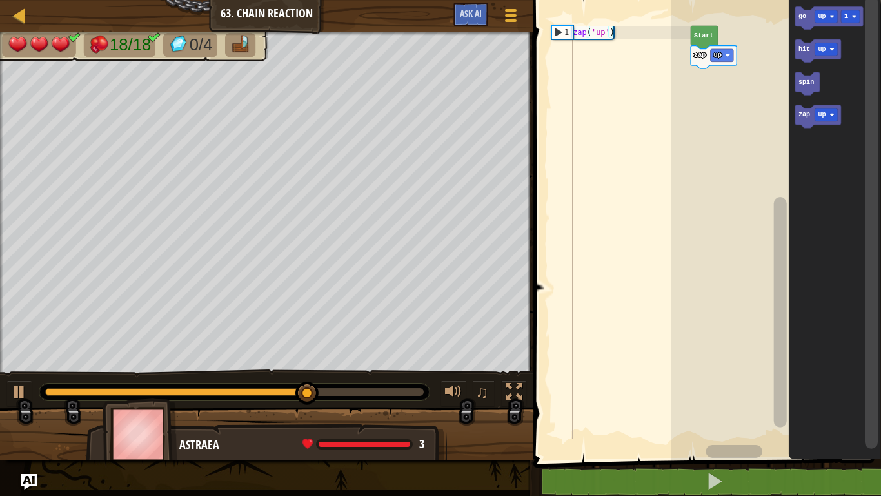
click at [821, 16] on text "up" at bounding box center [822, 16] width 8 height 7
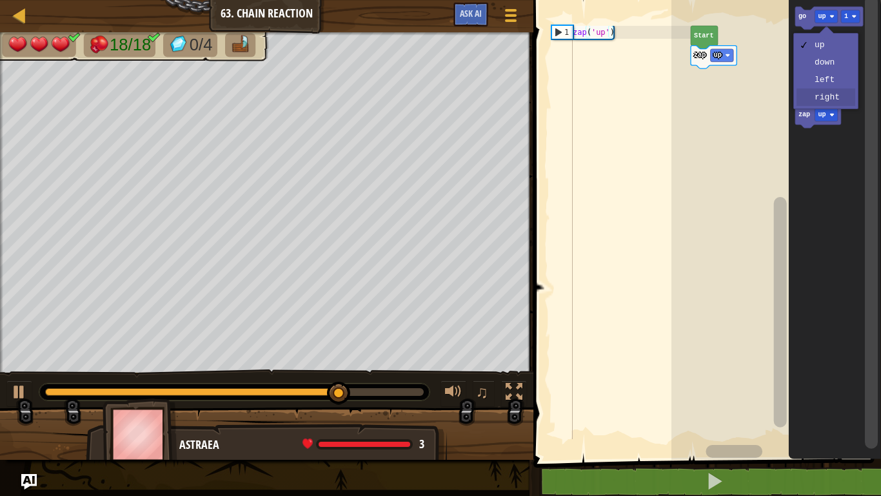
click at [827, 104] on icon "Blockly Workspace" at bounding box center [835, 227] width 92 height 466
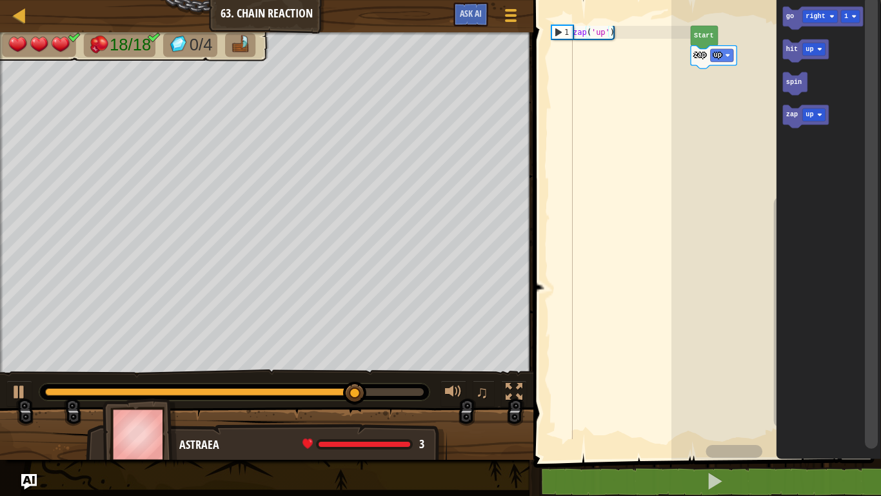
click at [791, 15] on text "go" at bounding box center [790, 16] width 8 height 7
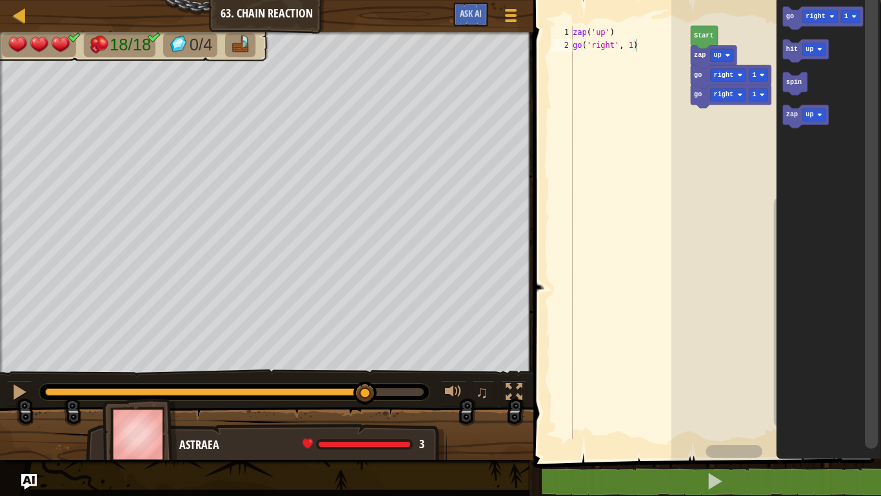
click at [792, 14] on text "go" at bounding box center [790, 16] width 8 height 7
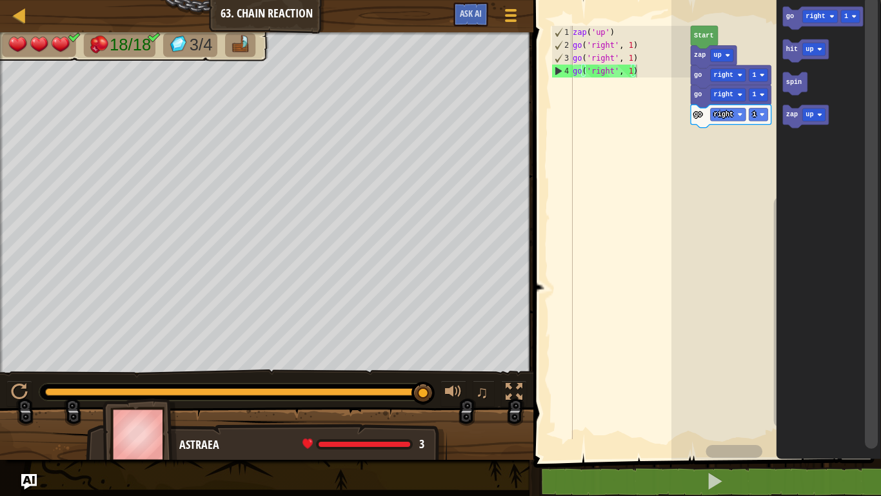
click at [791, 13] on text "go" at bounding box center [790, 16] width 8 height 7
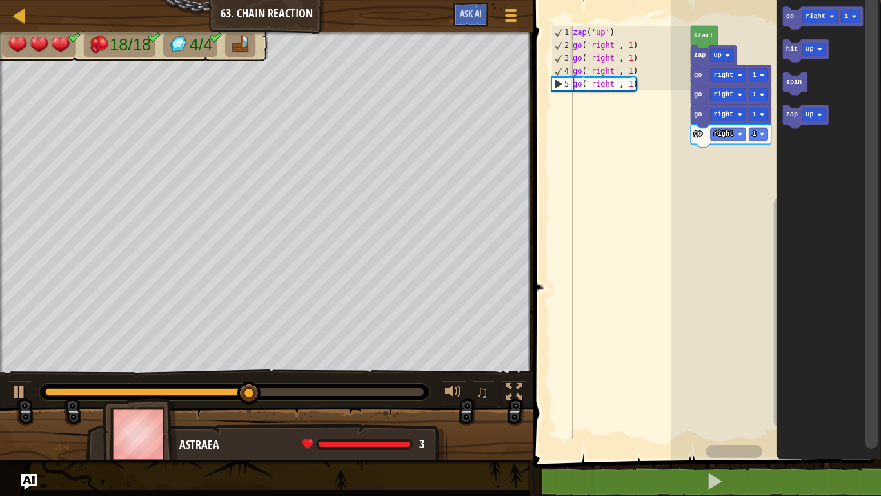
click at [790, 22] on icon "Blockly Workspace" at bounding box center [823, 17] width 81 height 23
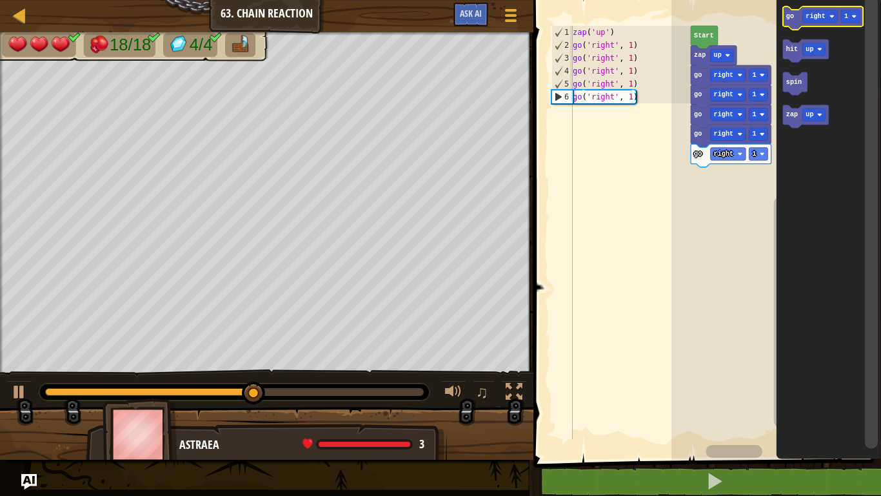
click at [792, 9] on rect "Blockly Workspace" at bounding box center [823, 17] width 81 height 23
click at [785, 15] on icon "Blockly Workspace" at bounding box center [823, 17] width 81 height 23
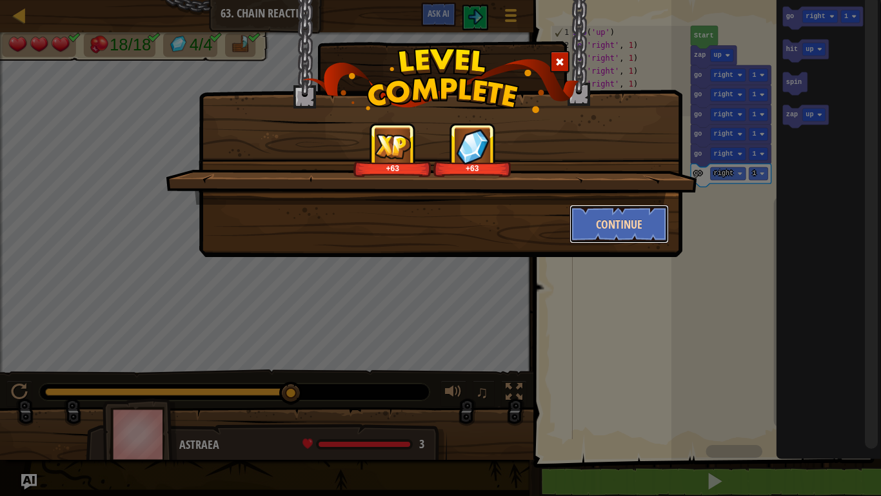
click at [609, 214] on button "Continue" at bounding box center [620, 224] width 100 height 39
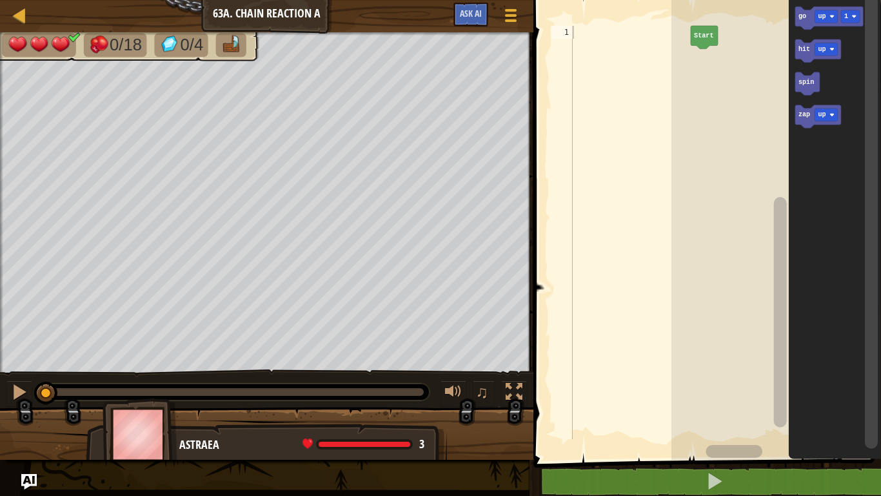
click at [795, 15] on icon "Blockly Workspace" at bounding box center [835, 227] width 92 height 466
click at [801, 17] on text "go" at bounding box center [802, 16] width 8 height 7
click at [800, 117] on text "zap" at bounding box center [804, 115] width 12 height 7
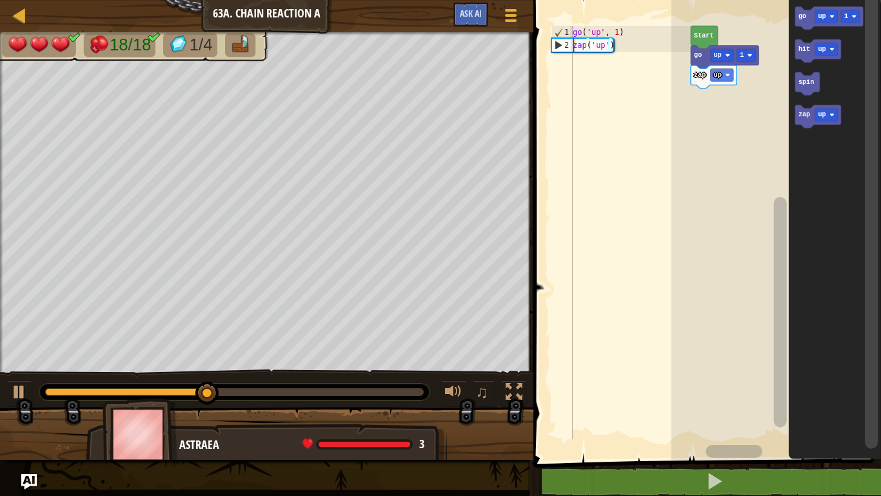
click at [804, 9] on rect "Blockly Workspace" at bounding box center [829, 17] width 68 height 23
click at [802, 15] on text "go" at bounding box center [802, 16] width 8 height 7
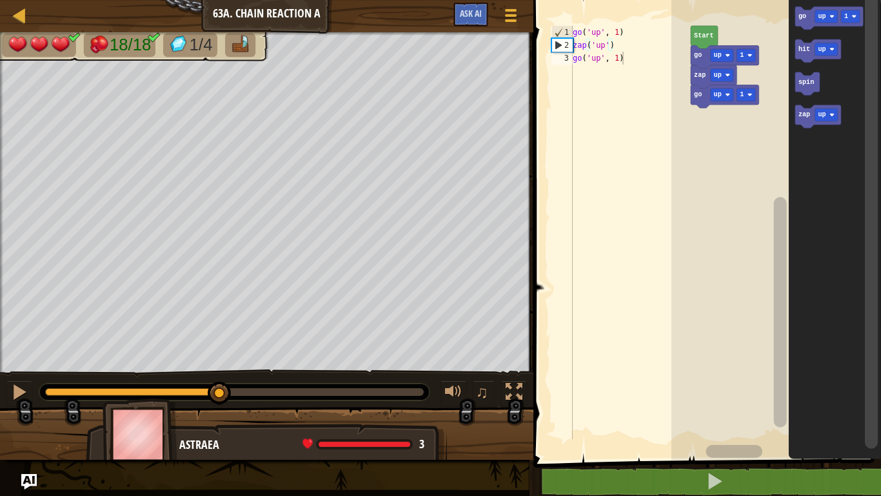
click at [803, 15] on text "go" at bounding box center [802, 16] width 8 height 7
click at [803, 17] on text "go" at bounding box center [802, 16] width 8 height 7
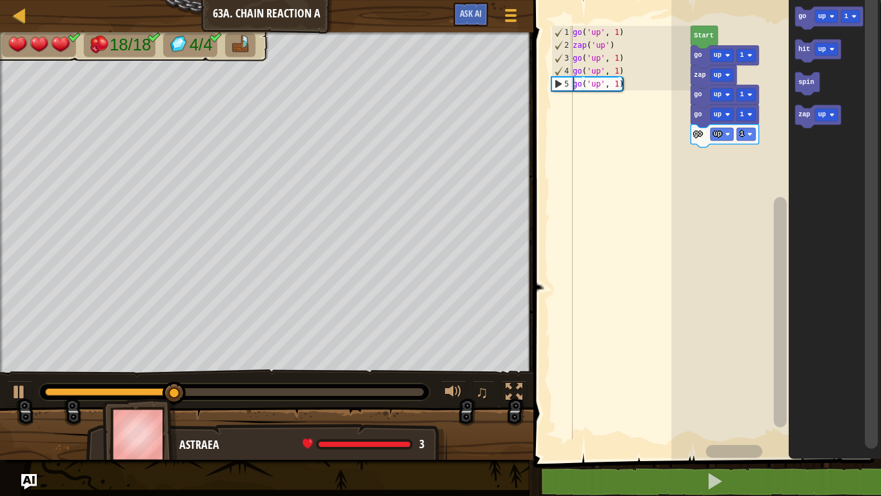
click at [794, 21] on icon "Blockly Workspace" at bounding box center [835, 227] width 92 height 466
click at [800, 22] on icon "Blockly Workspace" at bounding box center [829, 17] width 68 height 23
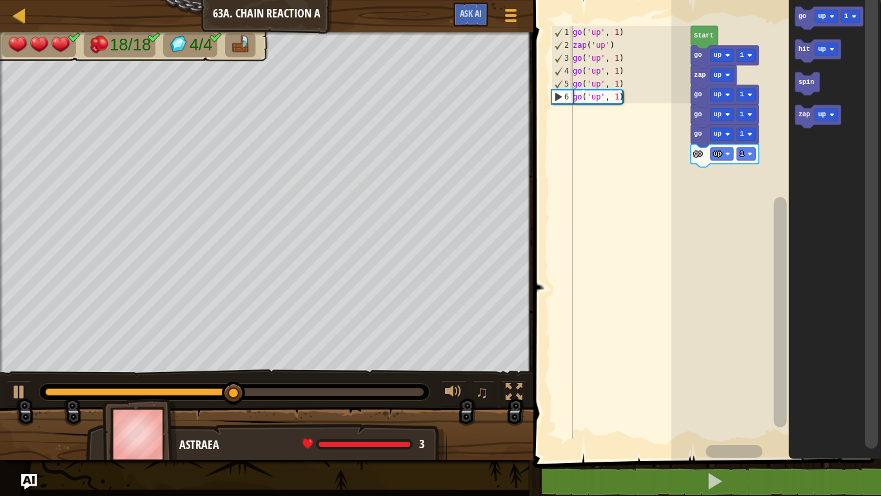
click at [800, 22] on icon "Blockly Workspace" at bounding box center [829, 17] width 68 height 23
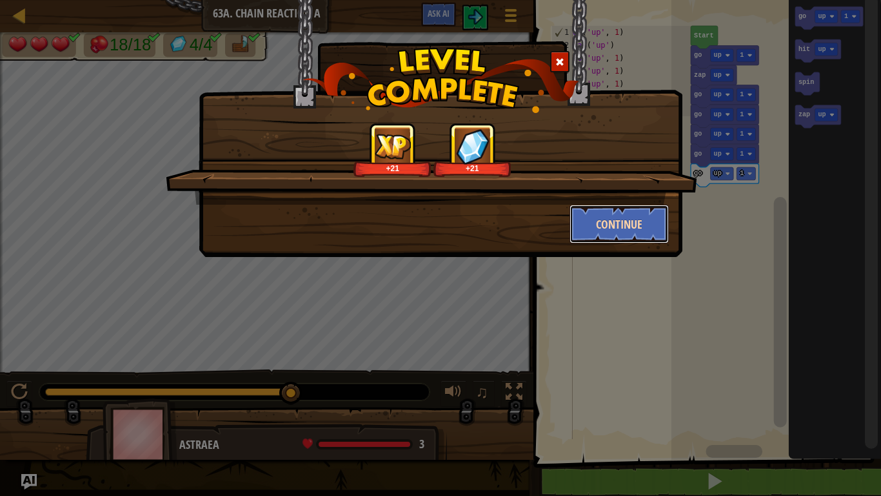
click at [605, 212] on button "Continue" at bounding box center [620, 224] width 100 height 39
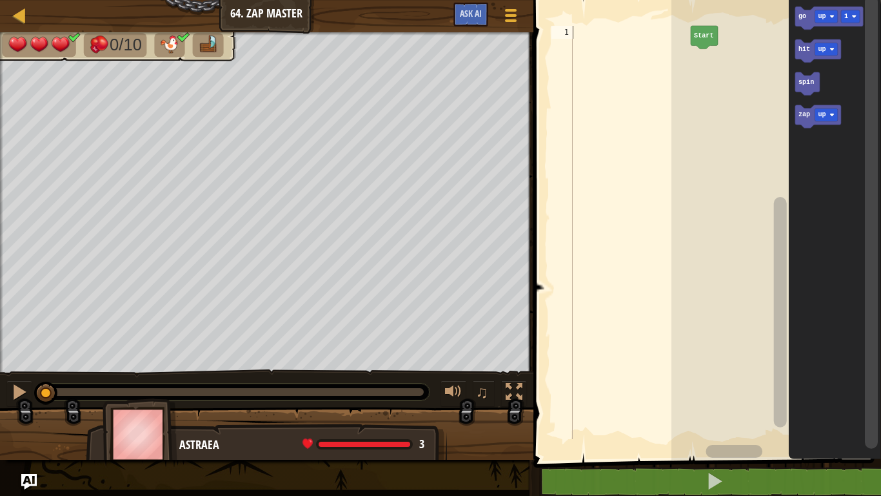
click at [820, 15] on text "up" at bounding box center [822, 16] width 8 height 7
click at [820, 85] on icon "Blockly Workspace" at bounding box center [835, 227] width 92 height 466
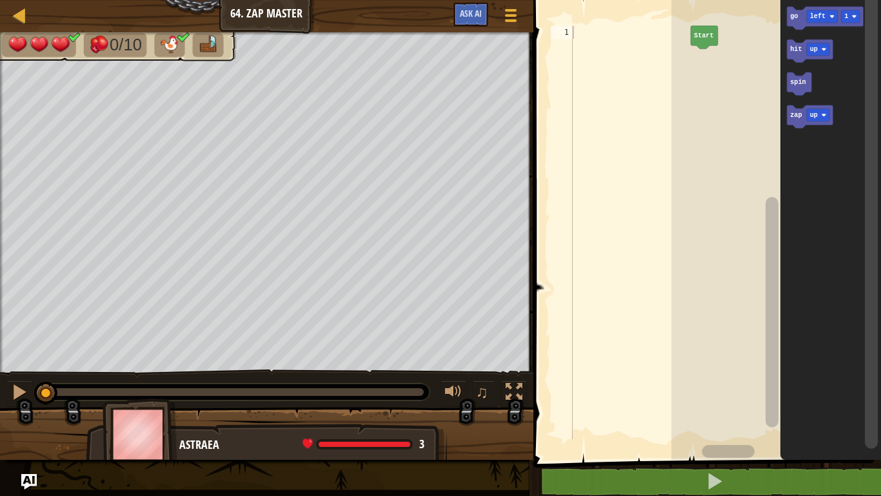
click at [794, 14] on text "go" at bounding box center [794, 16] width 8 height 7
click at [791, 117] on text "zap" at bounding box center [796, 115] width 12 height 7
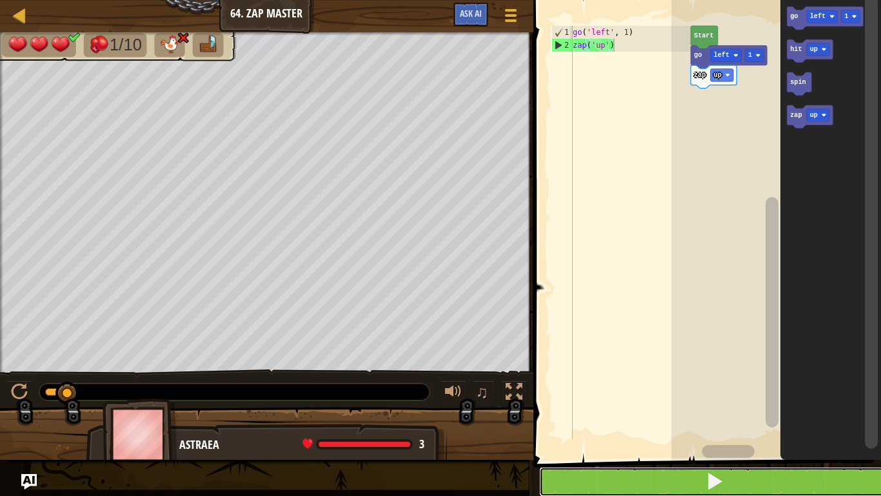
click at [729, 408] on button at bounding box center [715, 482] width 352 height 30
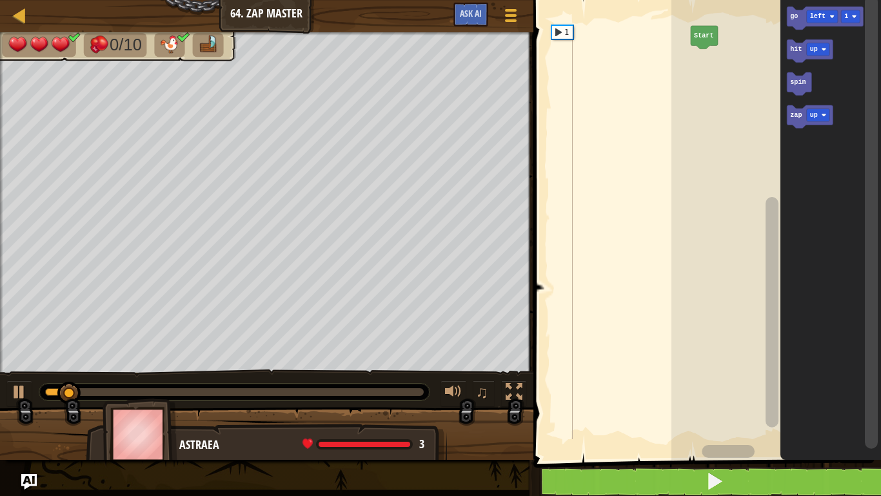
click at [812, 15] on text "left" at bounding box center [817, 16] width 15 height 7
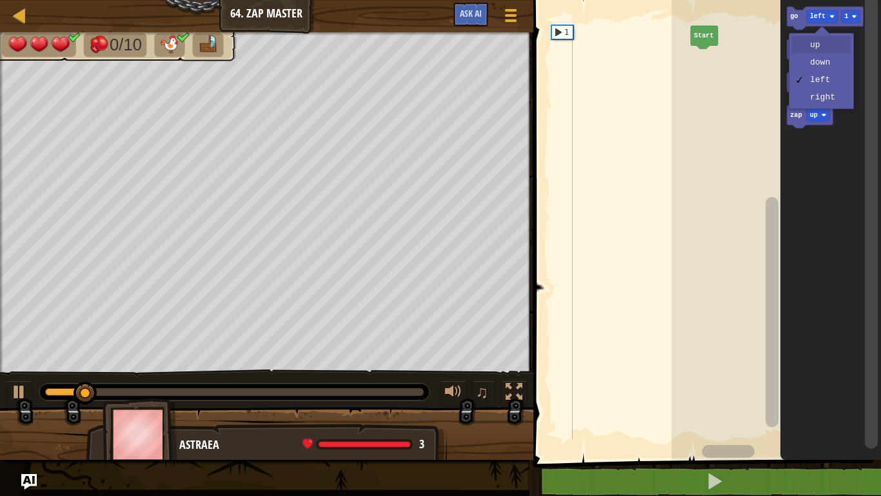
click at [814, 48] on text "up" at bounding box center [814, 49] width 8 height 7
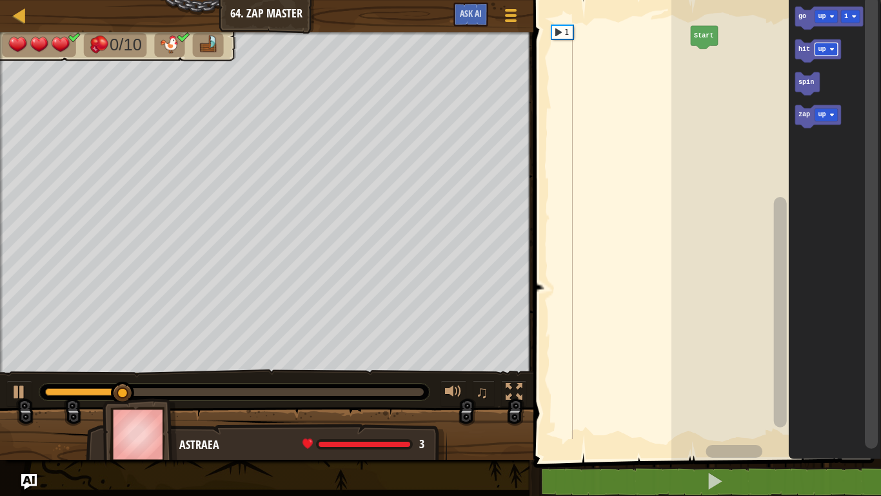
click at [823, 112] on text "up" at bounding box center [822, 115] width 8 height 7
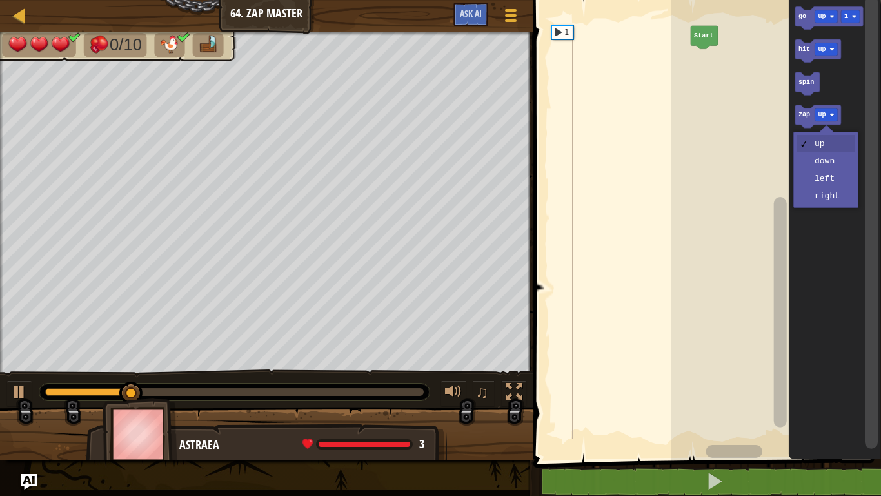
click at [830, 205] on icon "Blockly Workspace" at bounding box center [835, 227] width 92 height 466
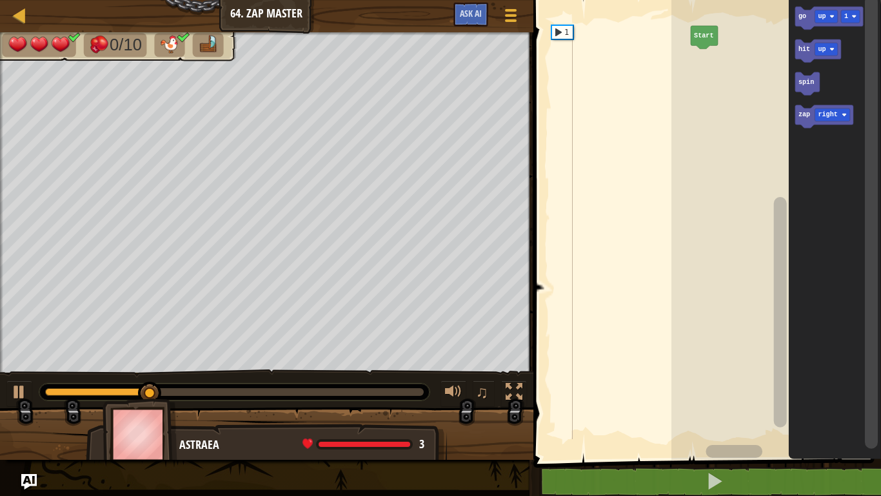
click at [796, 119] on icon "Blockly Workspace" at bounding box center [824, 116] width 58 height 23
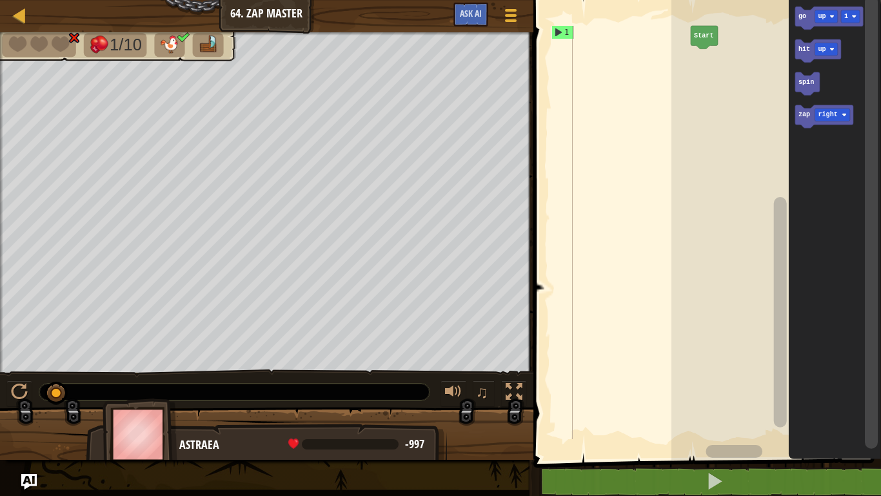
click at [0, 0] on div at bounding box center [0, 0] width 0 height 0
click at [829, 103] on icon "Blockly Workspace" at bounding box center [835, 227] width 92 height 466
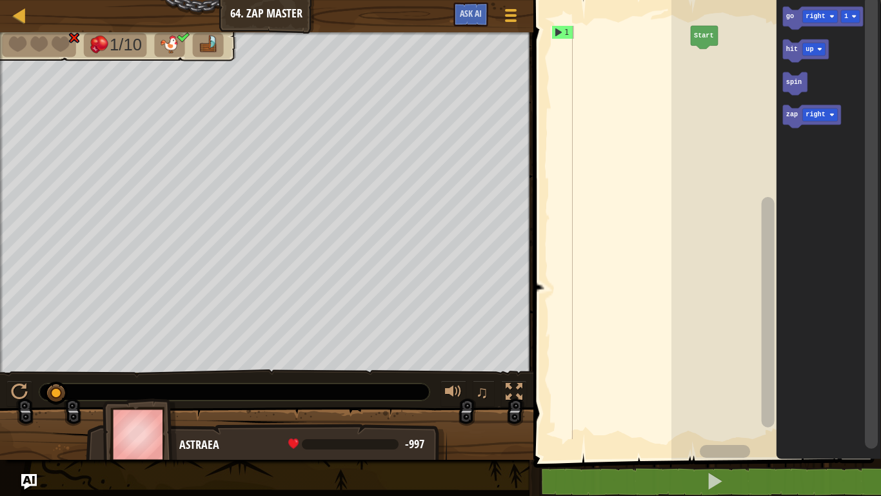
click at [793, 14] on text "go" at bounding box center [790, 16] width 8 height 7
click at [818, 15] on text "right" at bounding box center [815, 16] width 19 height 7
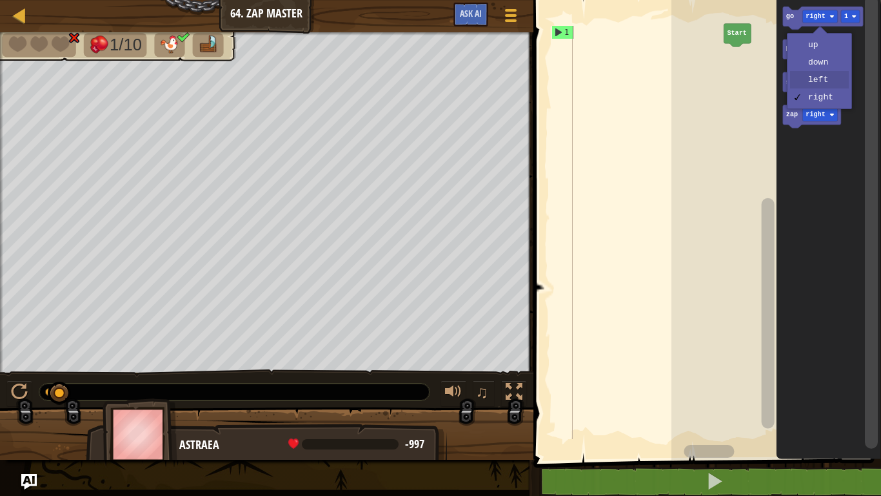
click at [820, 83] on icon "Blockly Workspace" at bounding box center [828, 227] width 105 height 466
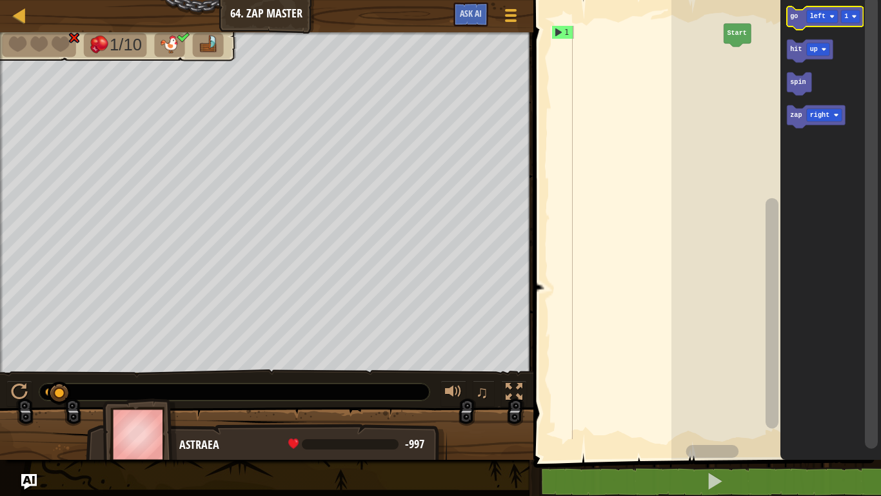
click at [796, 17] on text "go" at bounding box center [794, 16] width 8 height 7
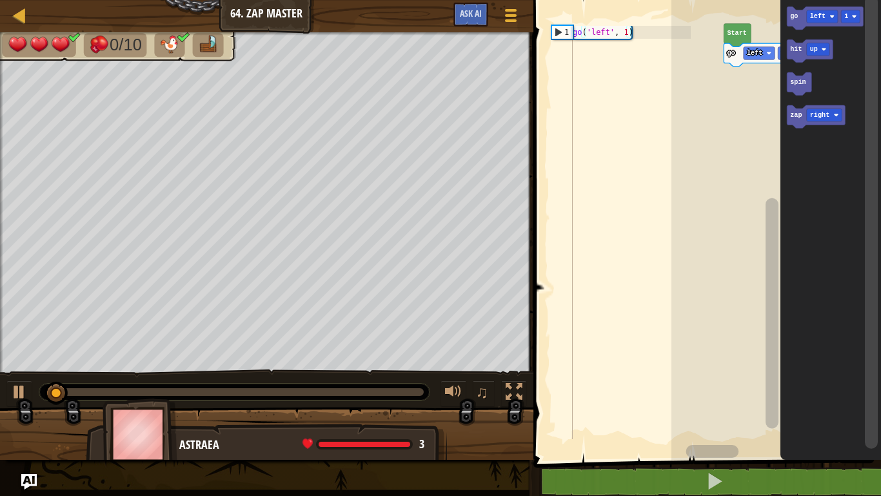
click at [0, 0] on div at bounding box center [0, 0] width 0 height 0
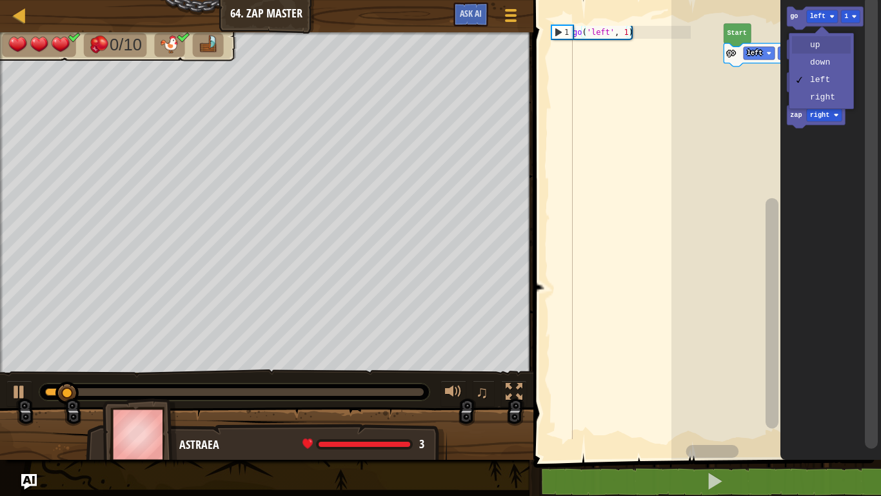
click at [821, 45] on rect "Blockly Workspace" at bounding box center [818, 49] width 23 height 13
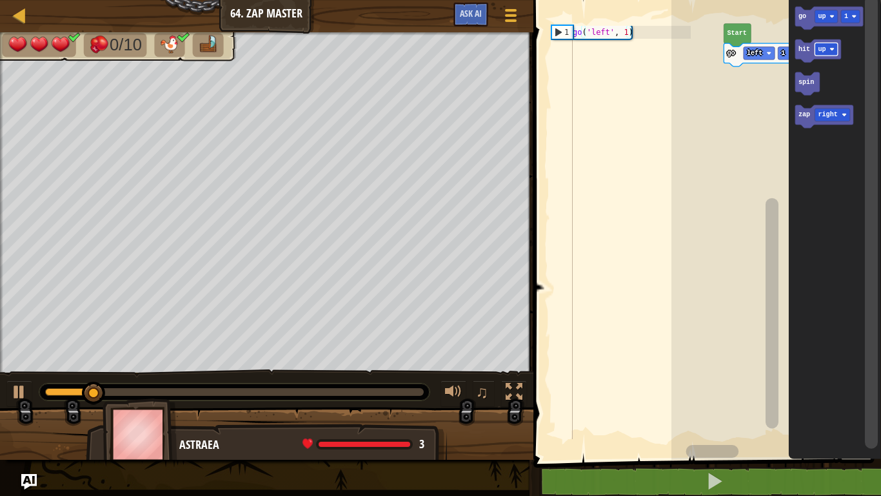
click at [800, 22] on icon "Blockly Workspace" at bounding box center [829, 17] width 68 height 23
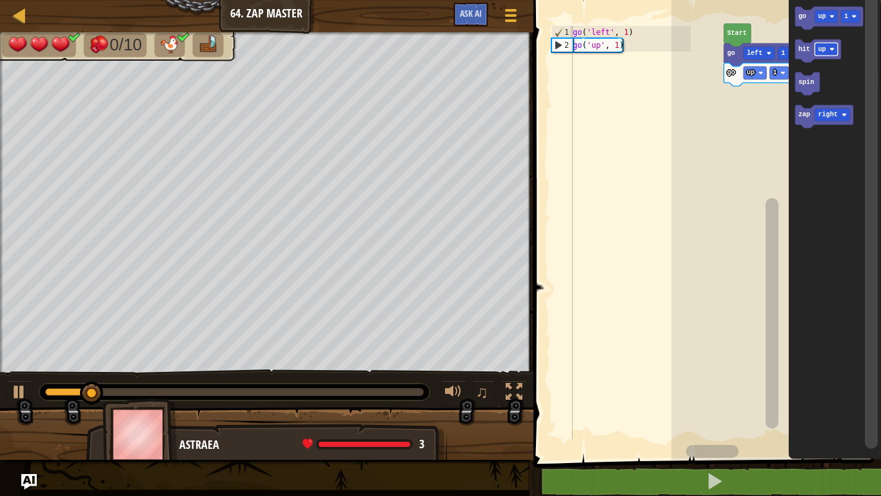
click at [0, 0] on div at bounding box center [0, 0] width 0 height 0
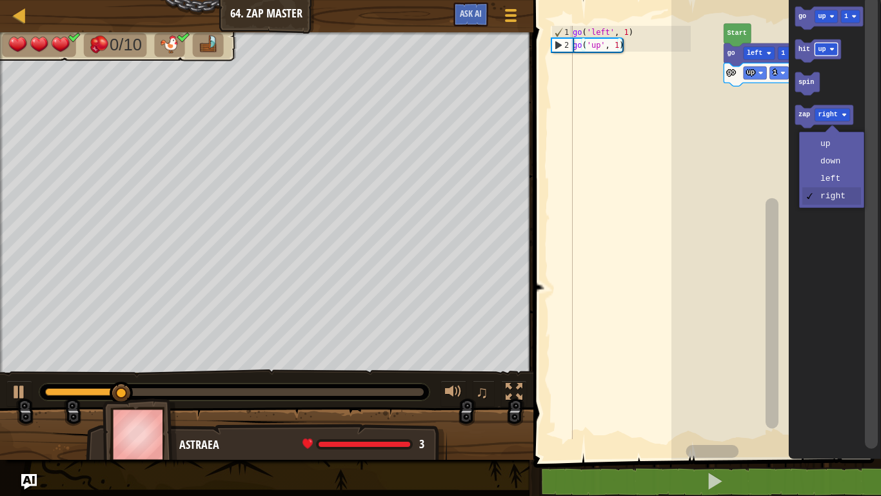
click at [798, 119] on icon "Blockly Workspace" at bounding box center [824, 116] width 58 height 23
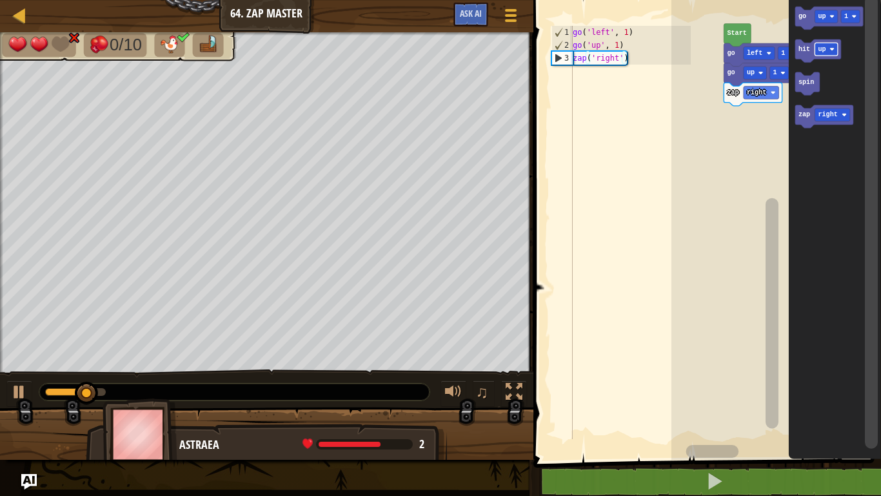
click at [0, 0] on div at bounding box center [0, 0] width 0 height 0
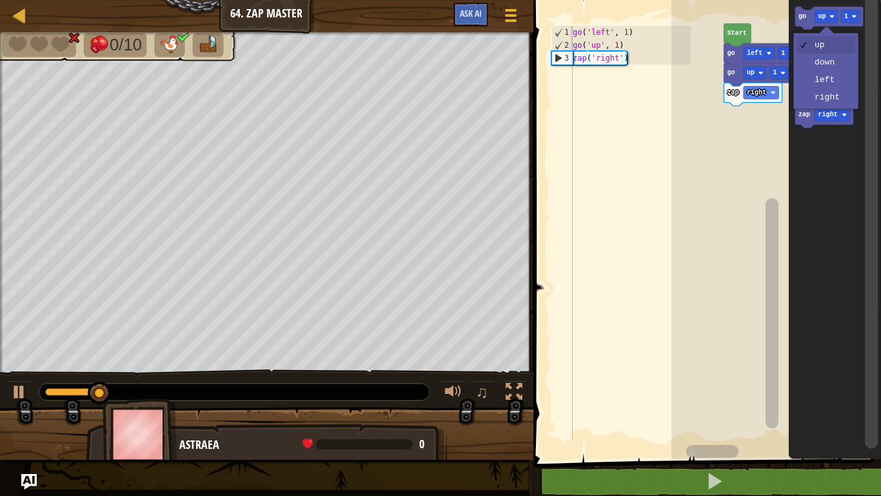
click at [831, 69] on icon "Blockly Workspace" at bounding box center [835, 227] width 92 height 466
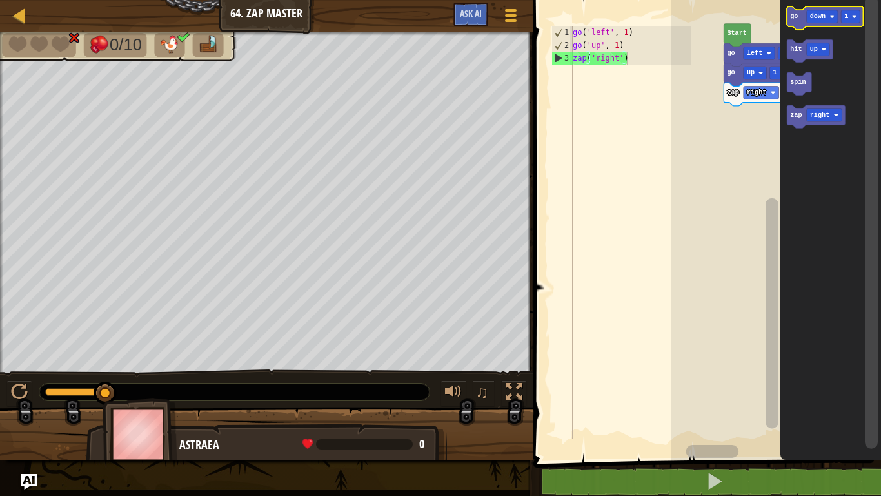
click at [792, 17] on text "go" at bounding box center [794, 16] width 8 height 7
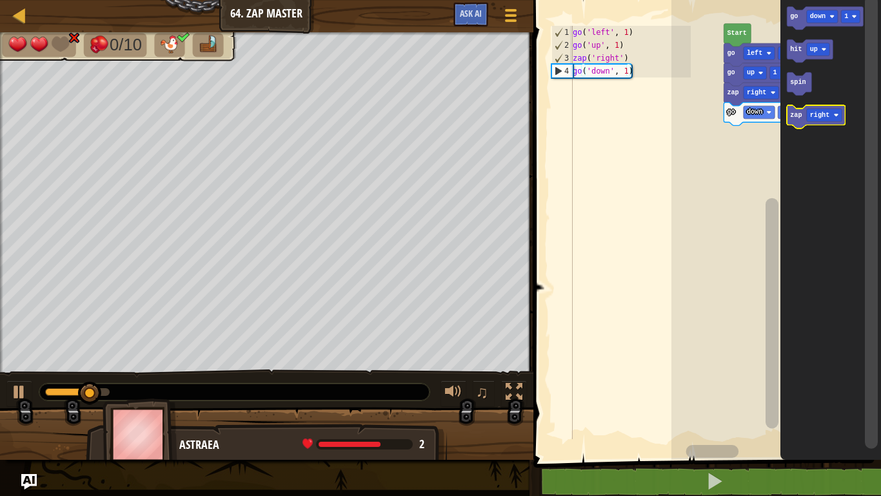
click at [798, 120] on icon "Blockly Workspace" at bounding box center [816, 116] width 58 height 23
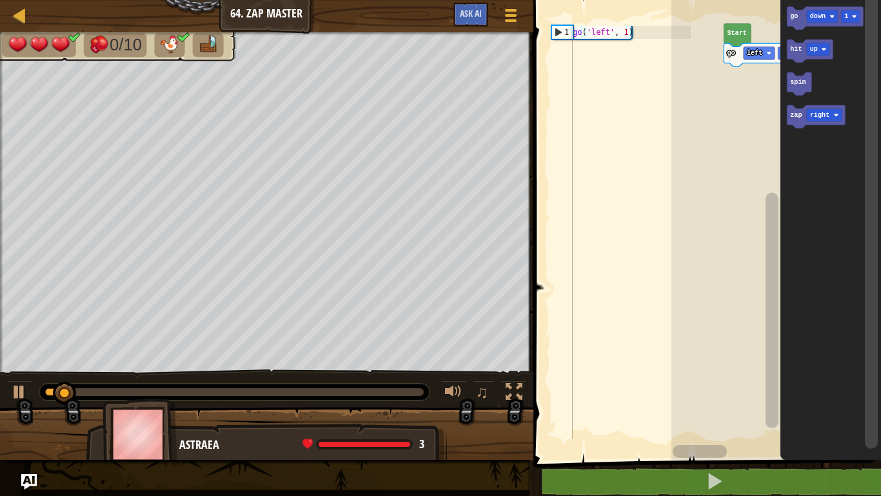
click at [800, 117] on text "zap" at bounding box center [796, 115] width 12 height 7
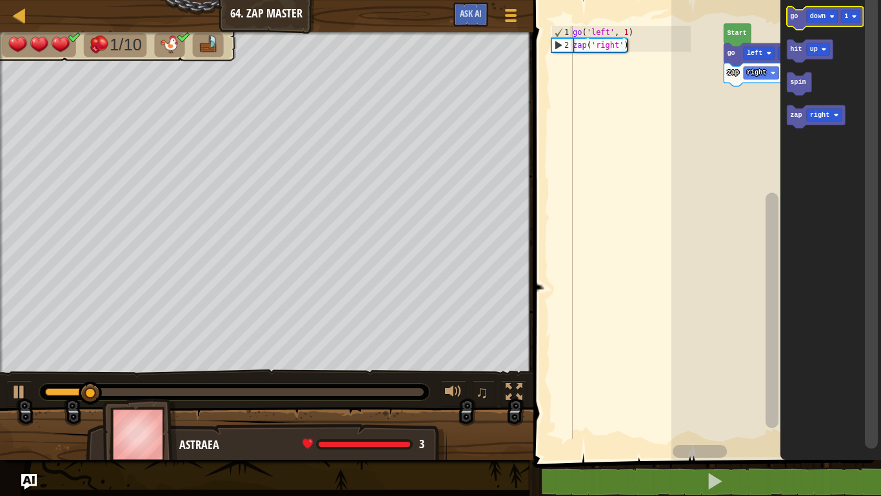
click at [807, 15] on rect "Blockly Workspace" at bounding box center [822, 16] width 31 height 13
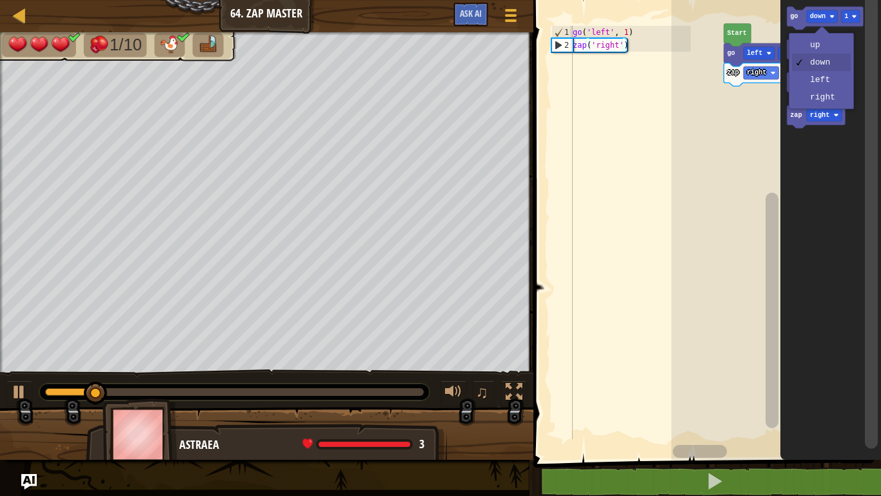
click at [827, 96] on icon "Blockly Workspace" at bounding box center [831, 227] width 101 height 466
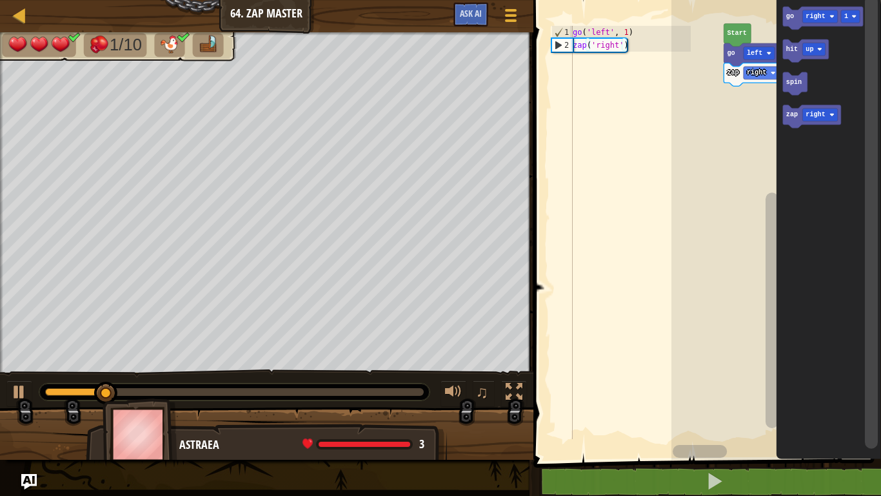
click at [790, 15] on text "go" at bounding box center [790, 16] width 8 height 7
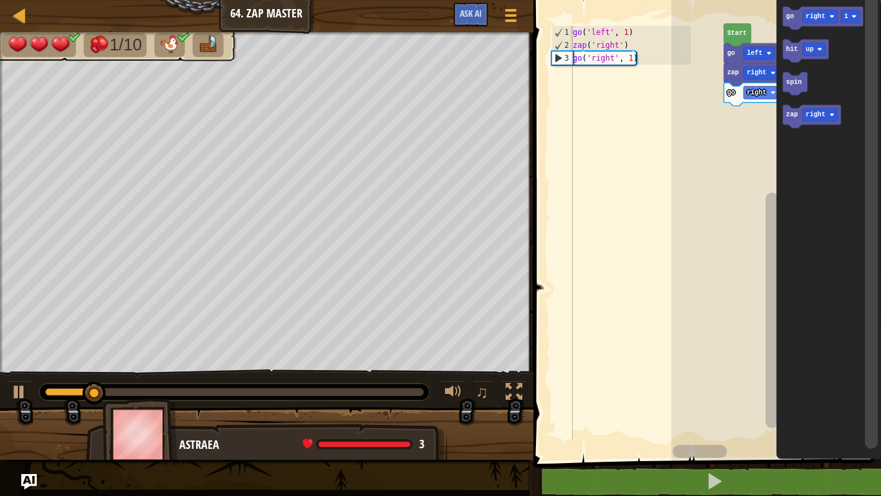
click at [789, 20] on text "go" at bounding box center [790, 16] width 8 height 7
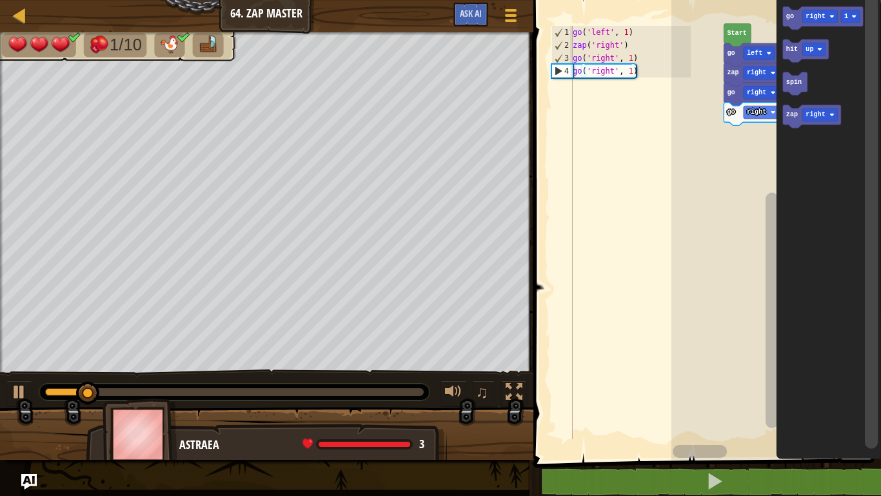
click at [816, 12] on rect "Blockly Workspace" at bounding box center [820, 16] width 35 height 13
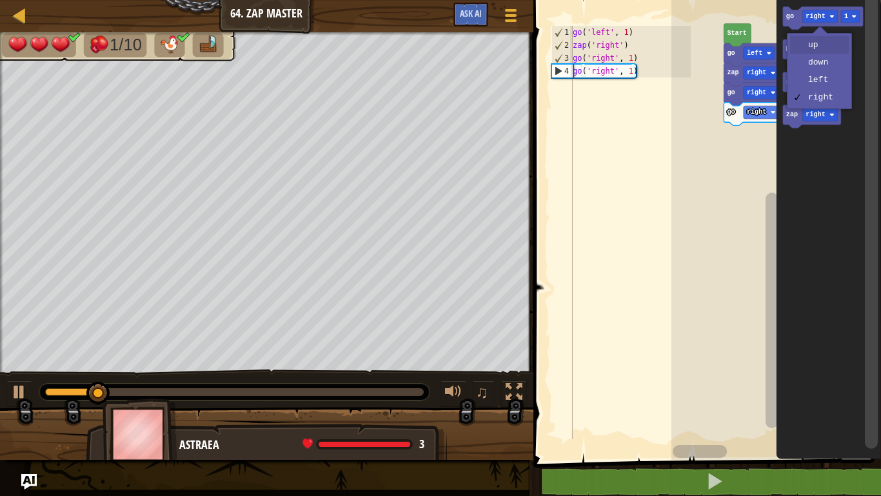
click at [821, 44] on rect "Blockly Workspace" at bounding box center [814, 49] width 23 height 13
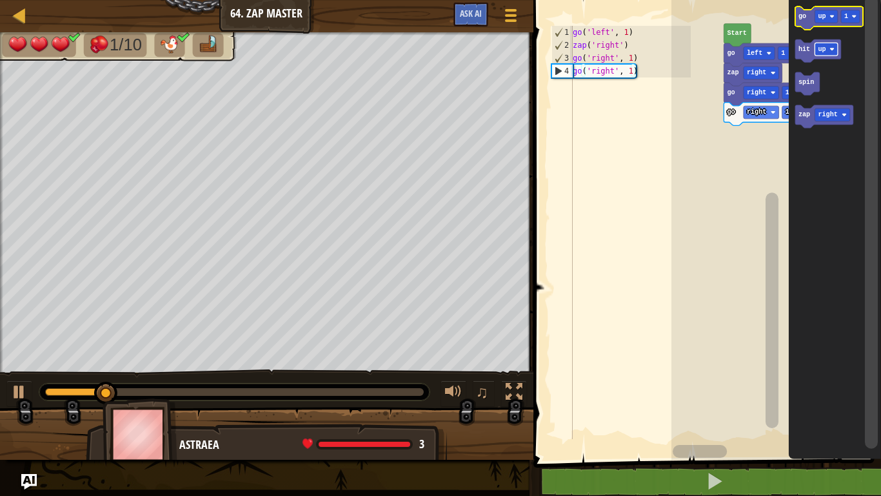
click at [808, 14] on icon "Blockly Workspace" at bounding box center [829, 17] width 68 height 23
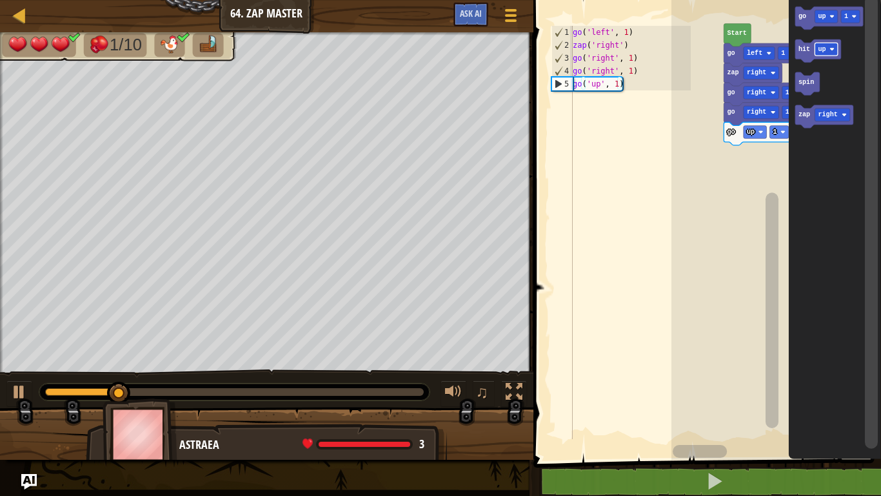
click at [801, 16] on text "go" at bounding box center [802, 16] width 8 height 7
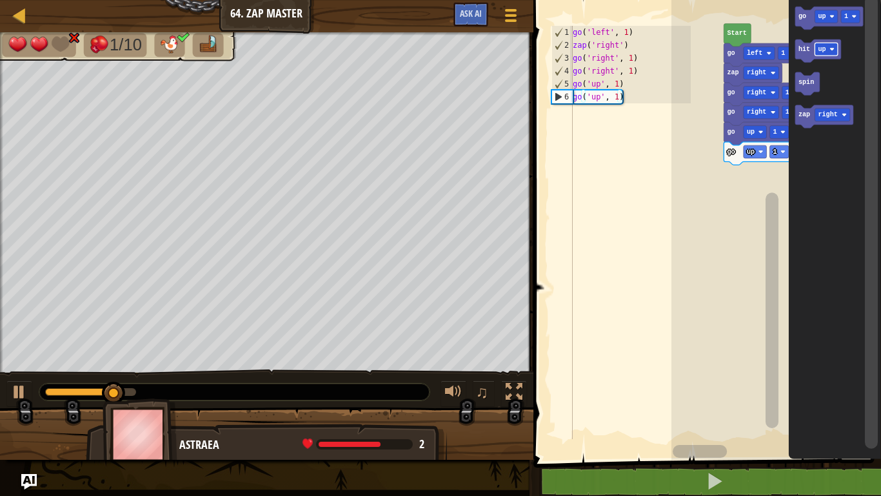
click at [822, 13] on text "up" at bounding box center [822, 16] width 8 height 7
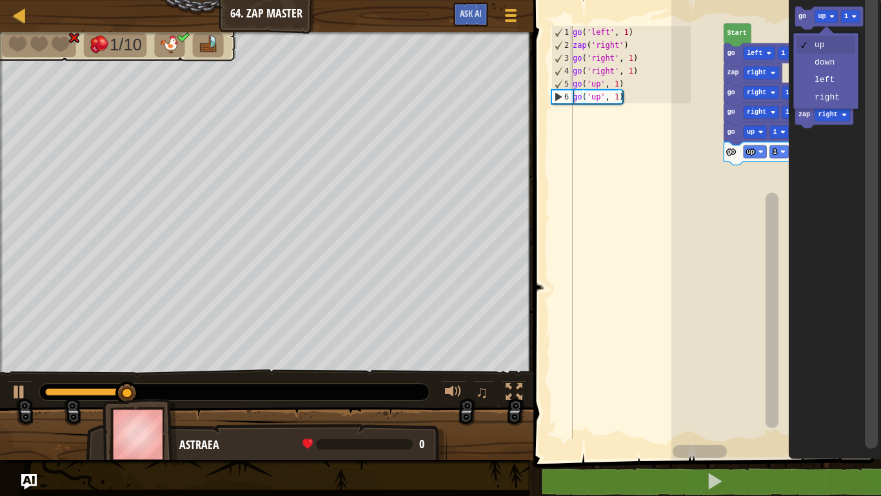
click at [827, 81] on icon "Blockly Workspace" at bounding box center [835, 227] width 92 height 466
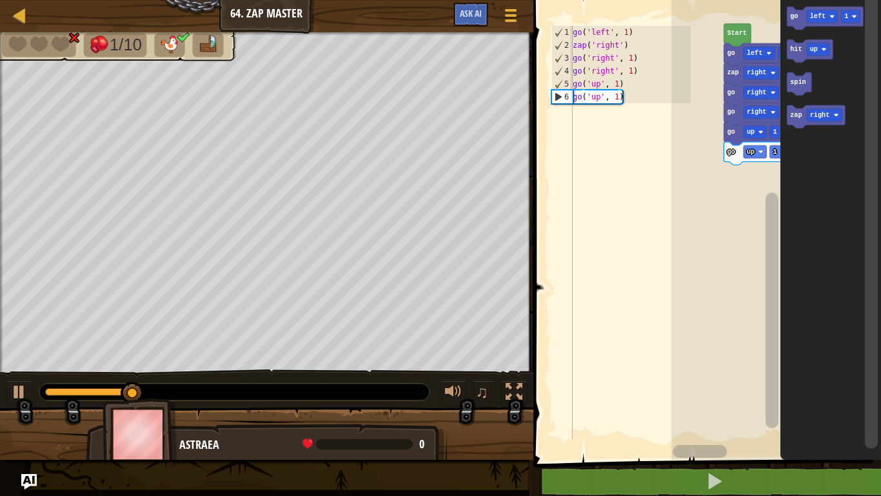
click at [794, 13] on text "go" at bounding box center [794, 16] width 8 height 7
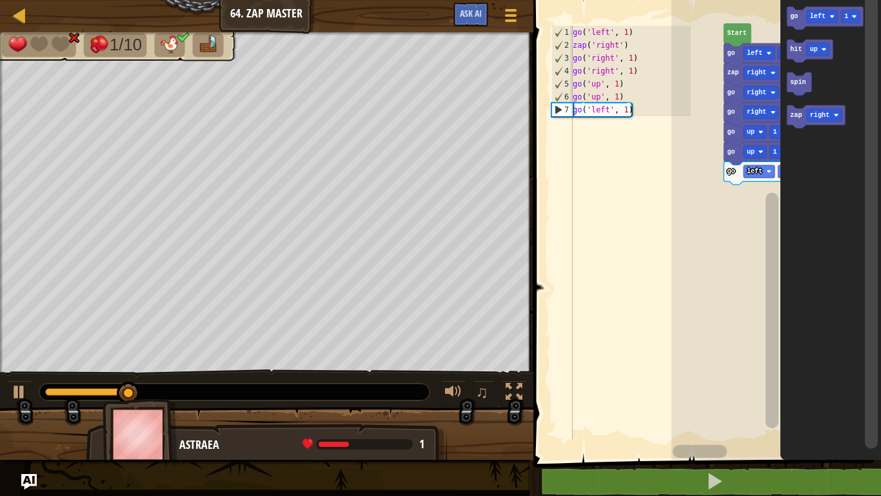
click at [789, 17] on icon "Blockly Workspace" at bounding box center [825, 17] width 76 height 23
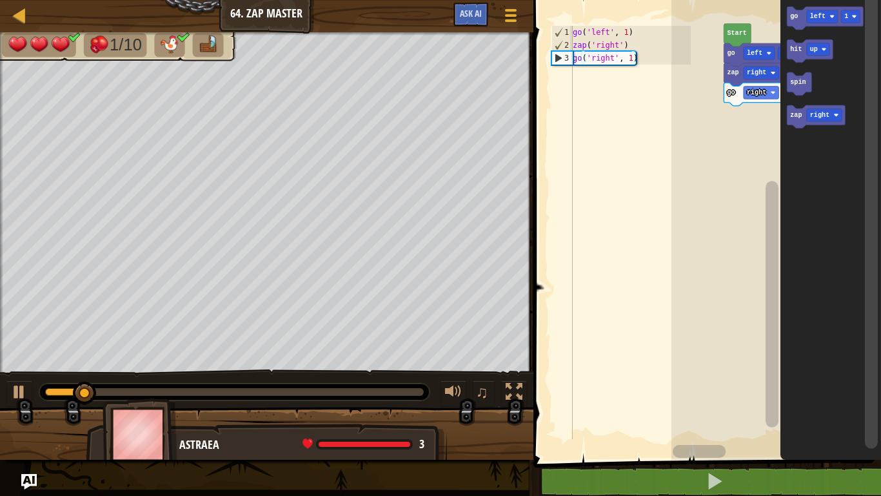
click at [0, 0] on div at bounding box center [0, 0] width 0 height 0
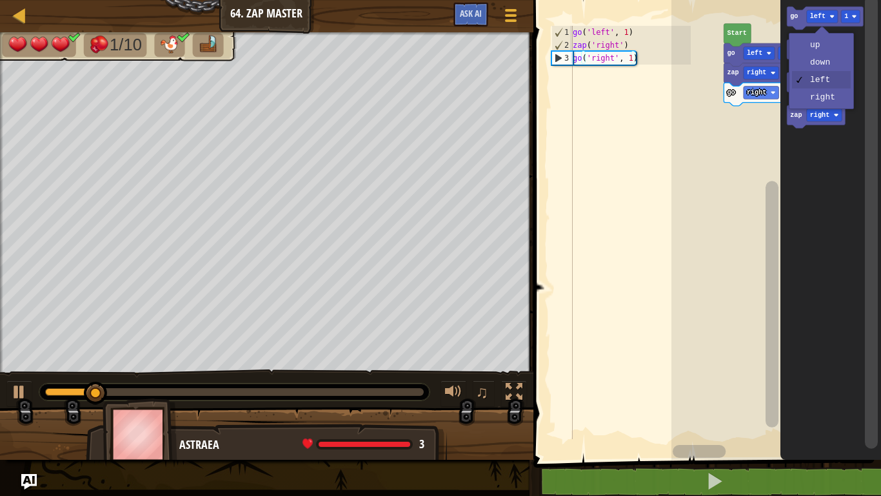
click at [829, 103] on icon "Blockly Workspace" at bounding box center [831, 227] width 101 height 466
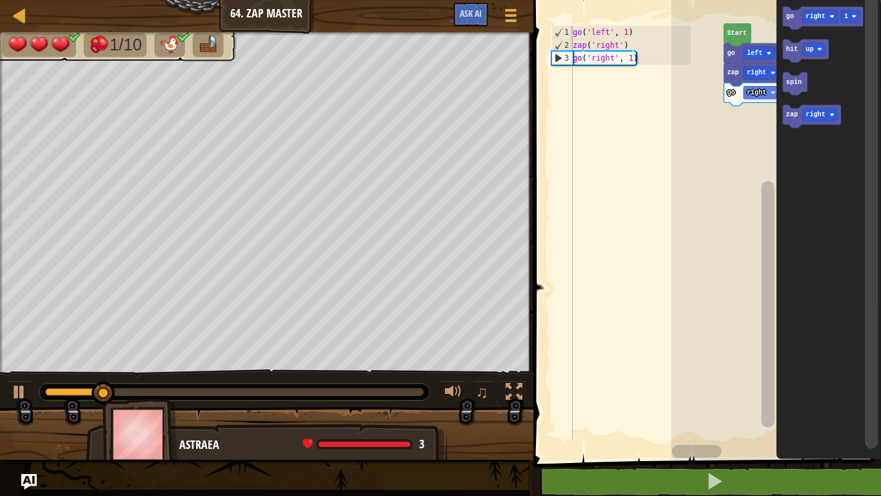
click at [786, 13] on text "go" at bounding box center [790, 16] width 8 height 7
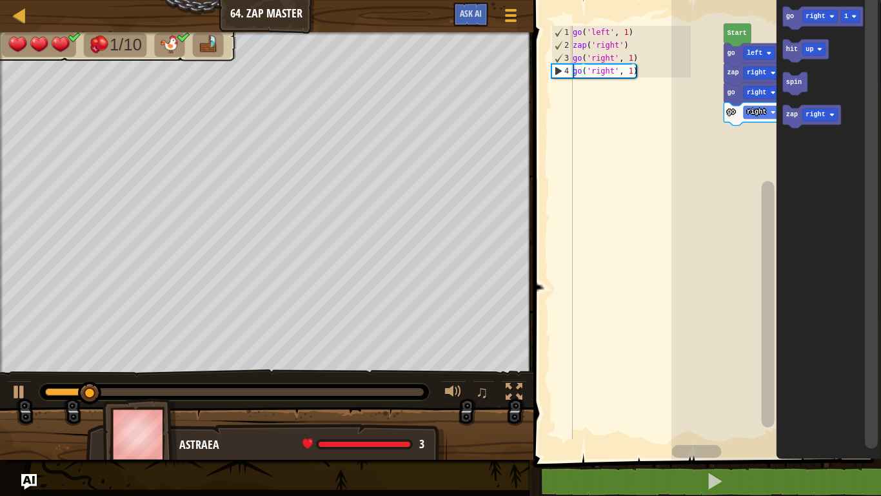
click at [818, 14] on text "right" at bounding box center [815, 16] width 19 height 7
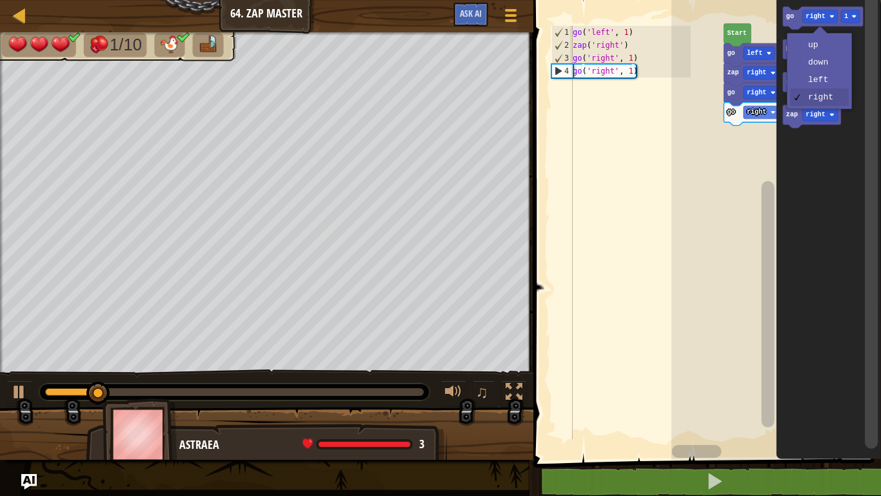
click at [825, 54] on rect "Blockly Workspace" at bounding box center [814, 49] width 23 height 13
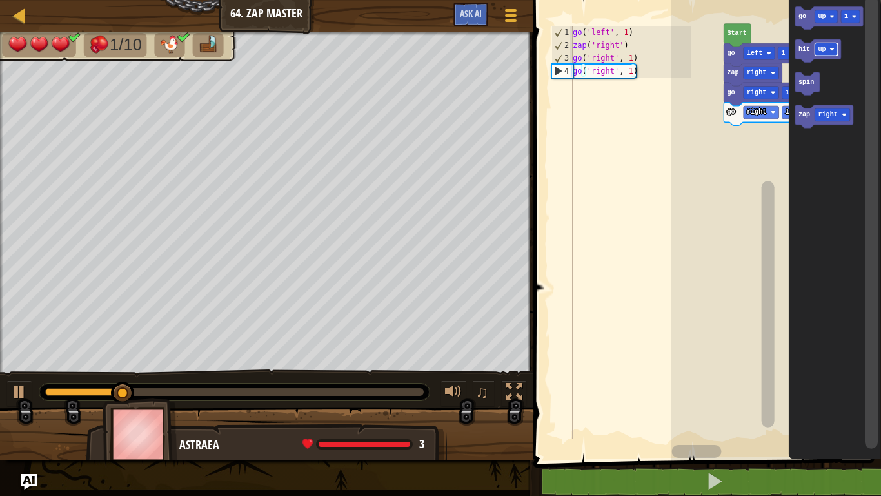
click at [801, 10] on icon "Blockly Workspace" at bounding box center [829, 17] width 68 height 23
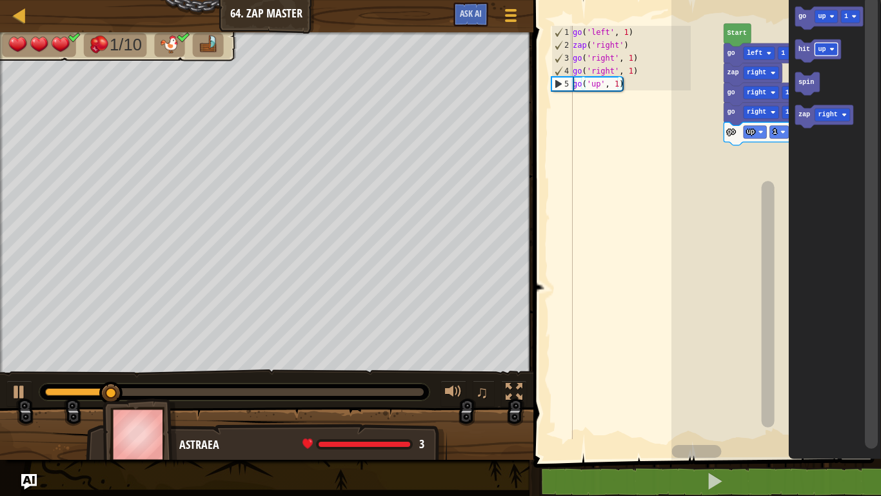
click at [801, 13] on text "go" at bounding box center [802, 16] width 8 height 7
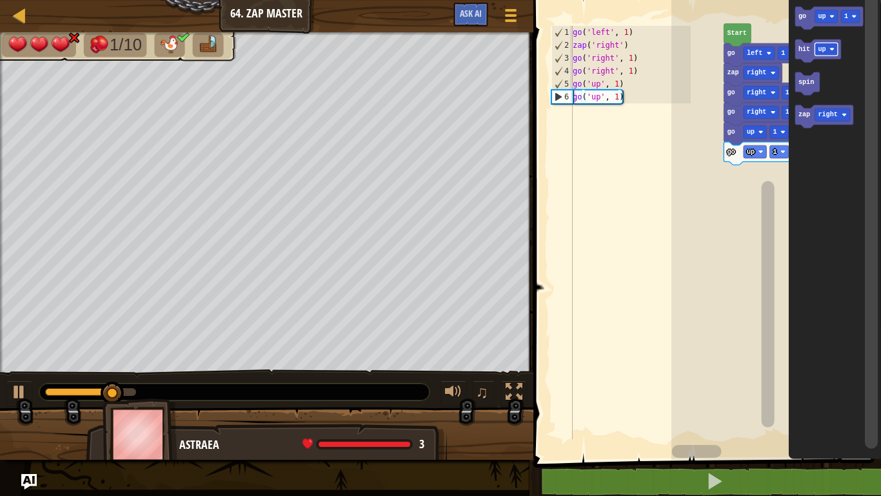
click at [0, 0] on div at bounding box center [0, 0] width 0 height 0
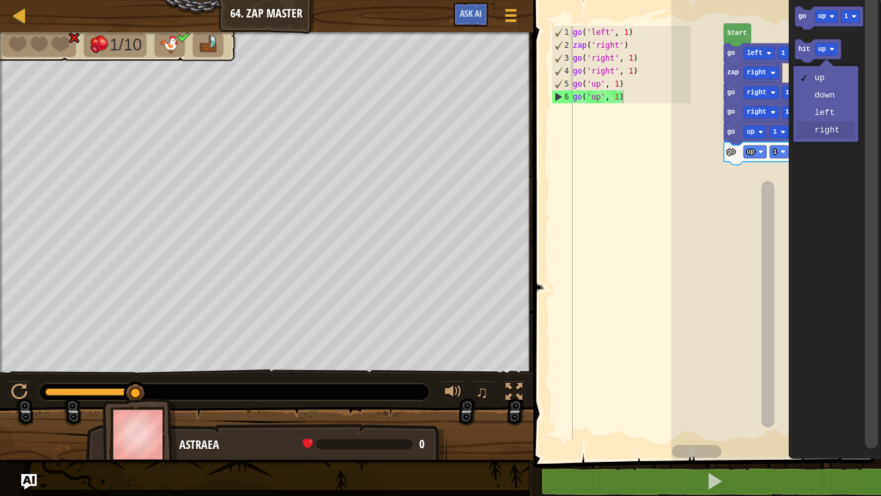
click at [840, 136] on icon "Blockly Workspace" at bounding box center [835, 227] width 92 height 466
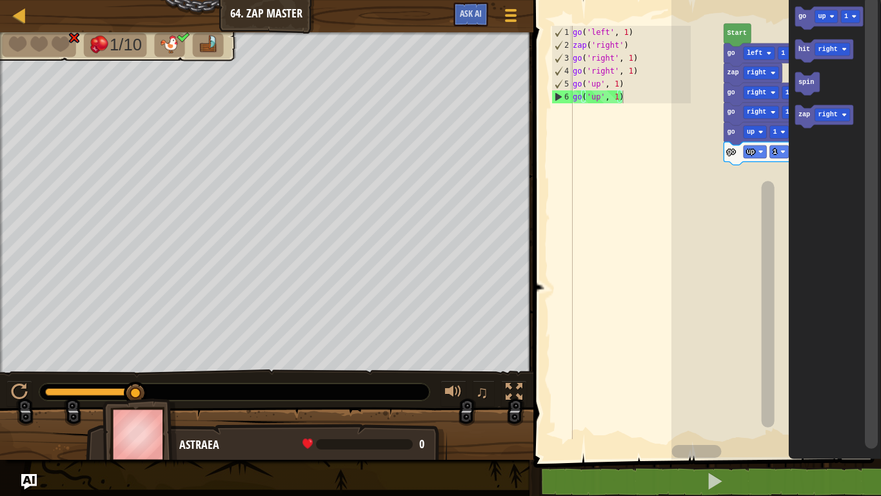
click at [805, 55] on icon "Blockly Workspace" at bounding box center [824, 50] width 58 height 23
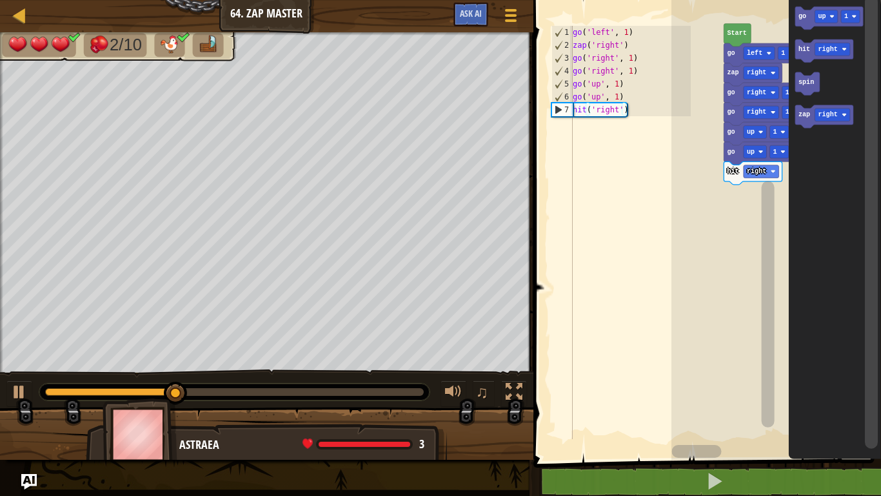
click at [0, 0] on div at bounding box center [0, 0] width 0 height 0
click at [830, 101] on icon "Blockly Workspace" at bounding box center [835, 227] width 92 height 466
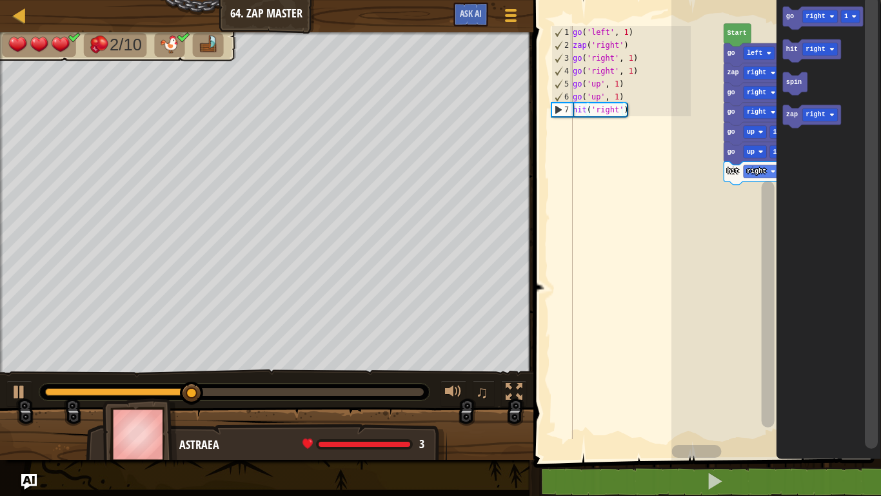
click at [789, 11] on icon "Blockly Workspace" at bounding box center [823, 17] width 81 height 23
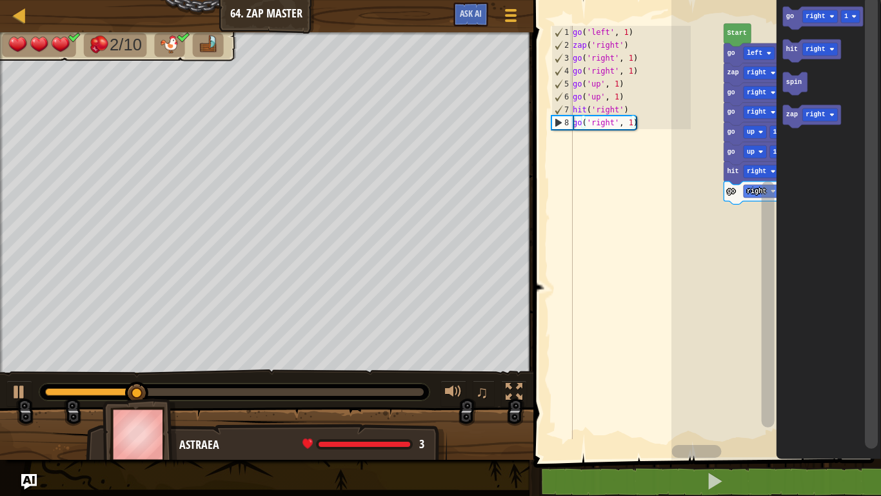
click at [0, 0] on div at bounding box center [0, 0] width 0 height 0
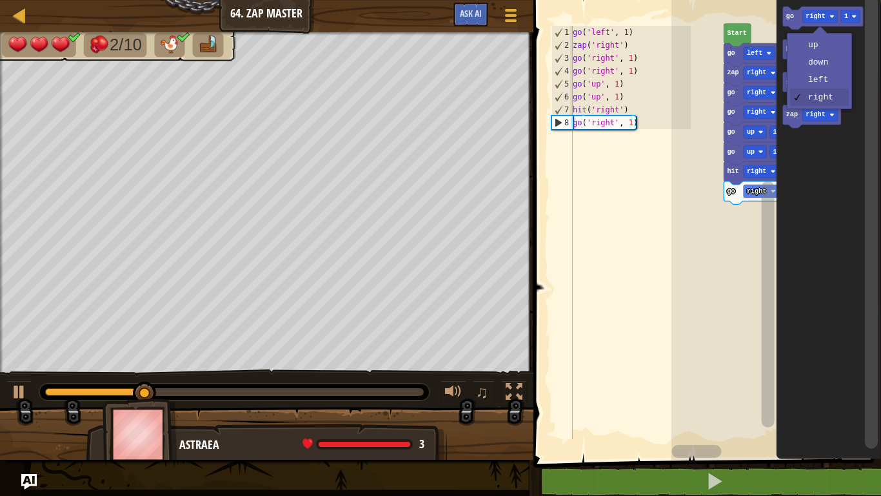
click at [821, 43] on icon "Blockly Workspace" at bounding box center [812, 50] width 58 height 23
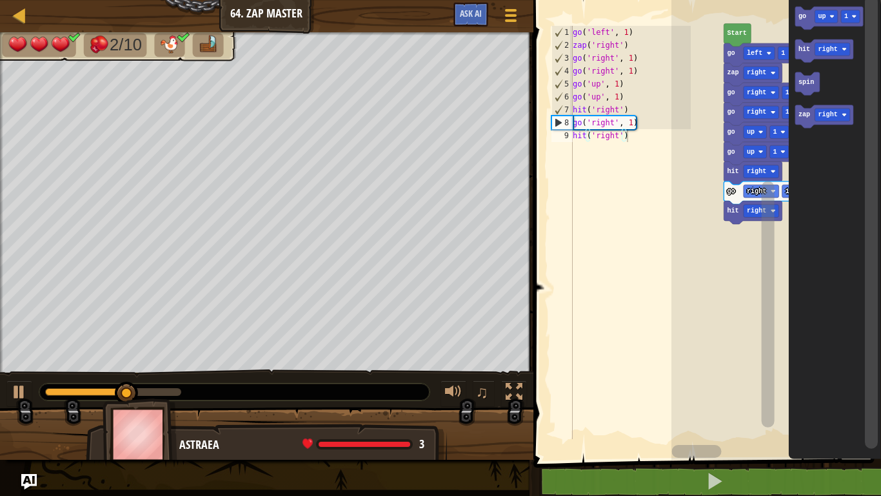
click at [801, 17] on text "go" at bounding box center [802, 16] width 8 height 7
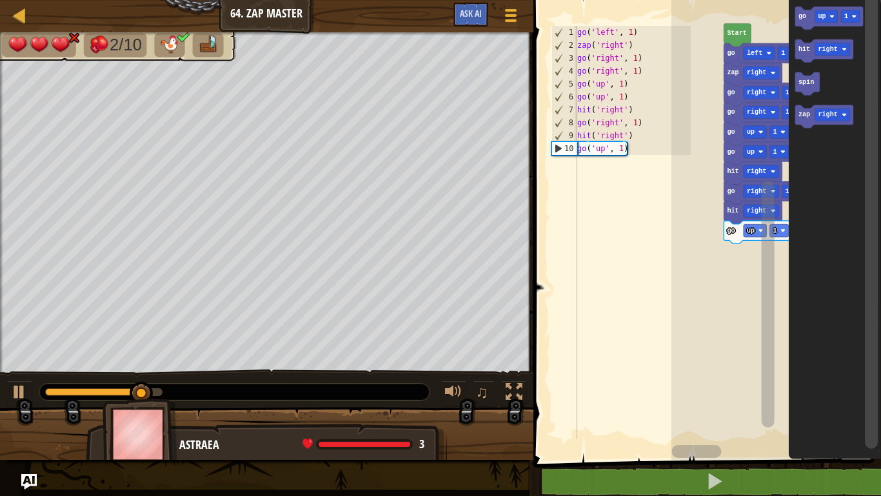
click at [806, 86] on text "spin" at bounding box center [805, 82] width 15 height 7
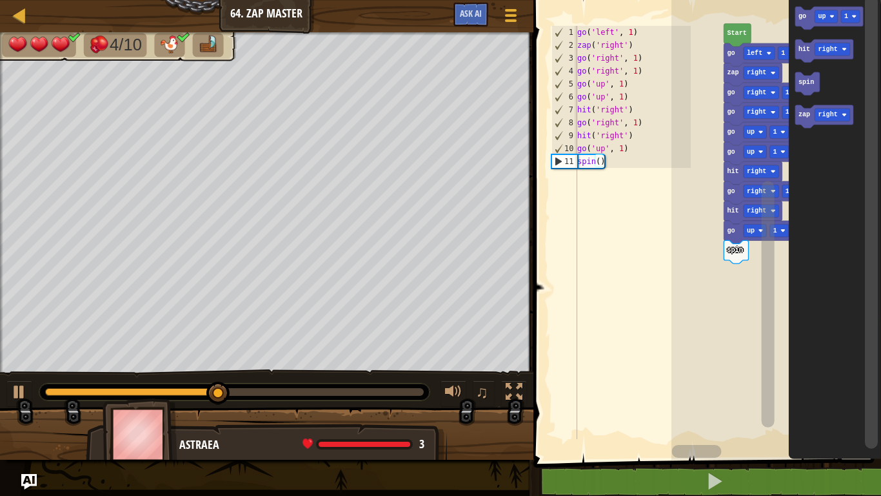
click at [0, 0] on div at bounding box center [0, 0] width 0 height 0
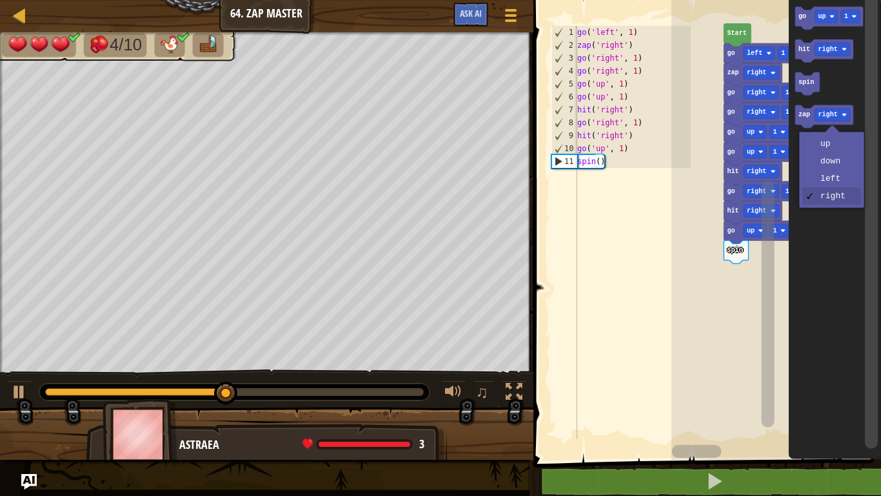
click at [839, 177] on icon "Blockly Workspace" at bounding box center [835, 227] width 92 height 466
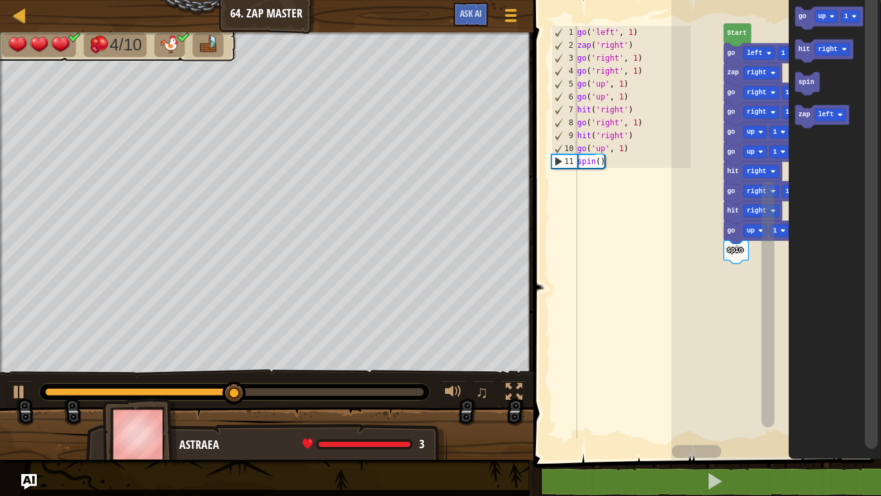
click at [807, 116] on text "zap" at bounding box center [804, 115] width 12 height 7
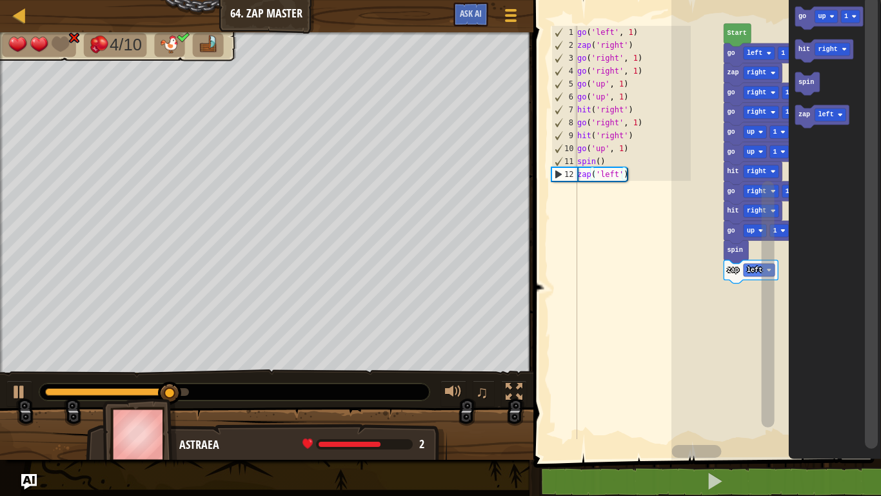
click at [803, 120] on icon "Blockly Workspace" at bounding box center [822, 116] width 54 height 23
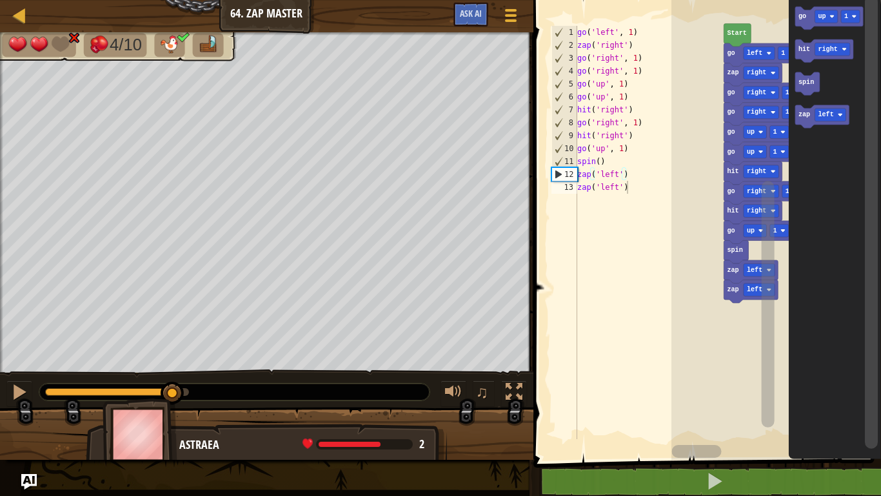
click at [802, 122] on icon "Blockly Workspace" at bounding box center [822, 116] width 54 height 23
click at [807, 123] on icon "Blockly Workspace" at bounding box center [822, 116] width 54 height 23
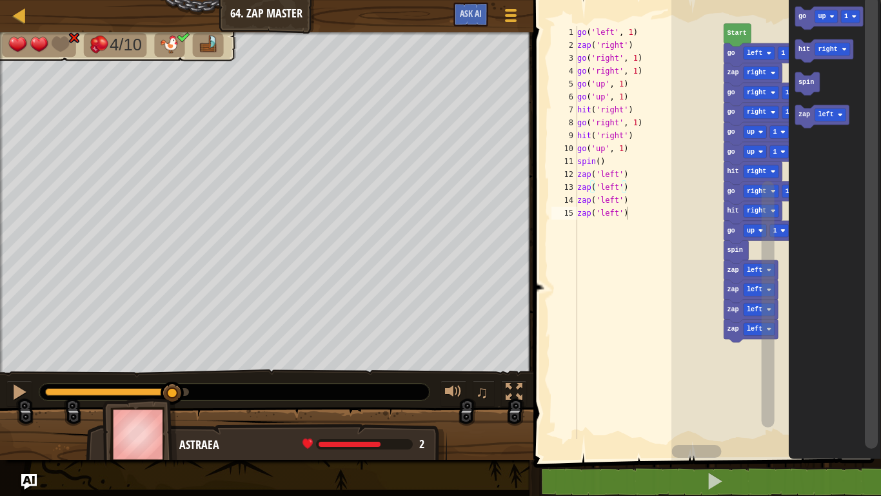
click at [805, 126] on icon "Blockly Workspace" at bounding box center [822, 116] width 54 height 23
click at [805, 128] on icon "Blockly Workspace" at bounding box center [822, 116] width 54 height 23
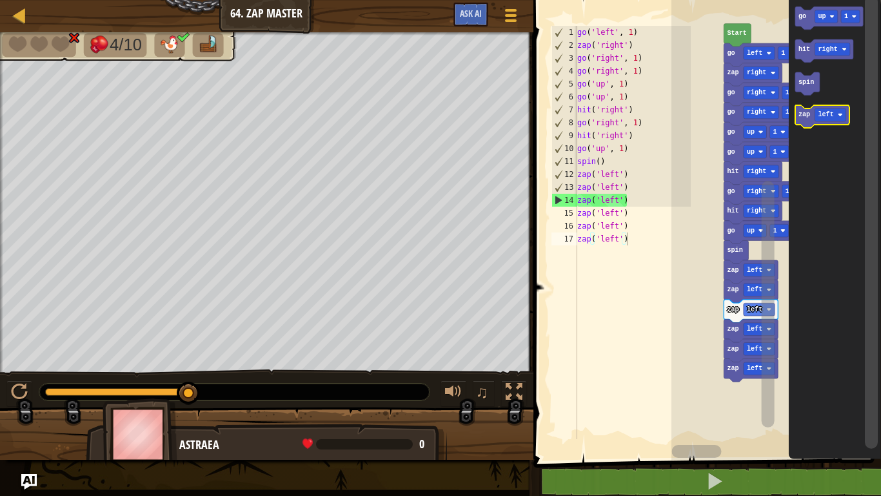
click at [806, 125] on icon "Blockly Workspace" at bounding box center [822, 116] width 54 height 23
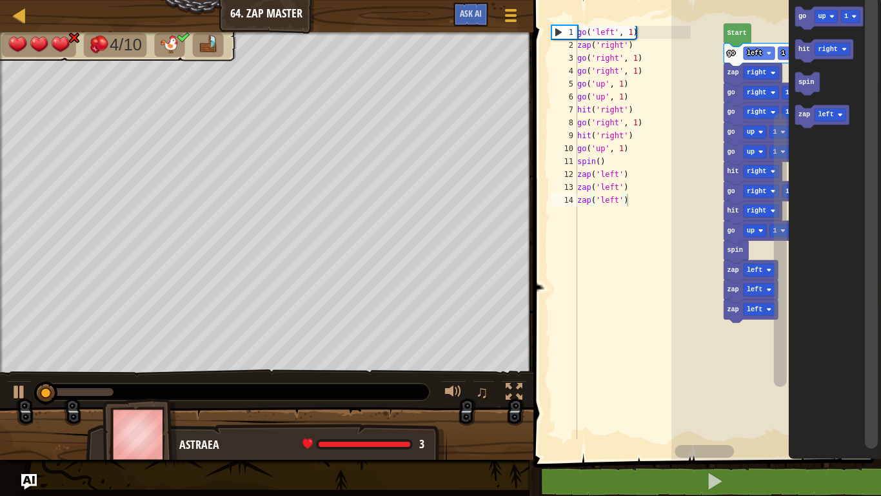
click at [805, 84] on text "spin" at bounding box center [805, 82] width 15 height 7
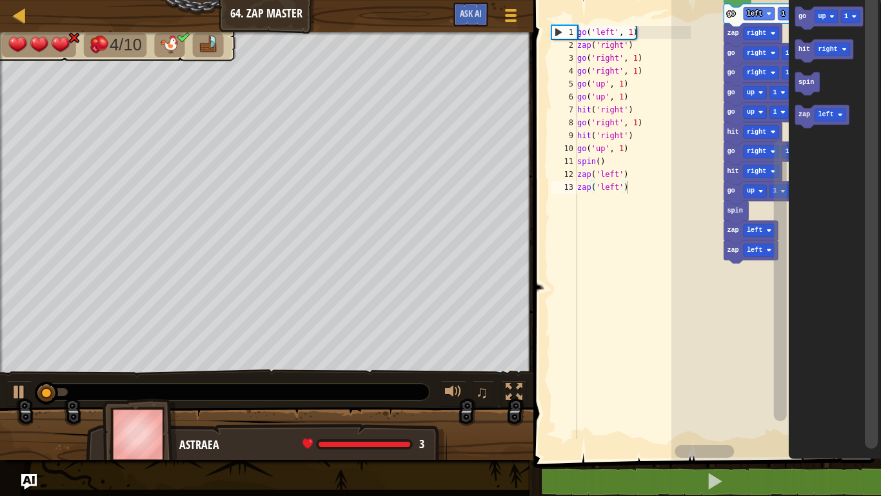
click at [776, 252] on rect "Blockly Workspace" at bounding box center [780, 280] width 13 height 281
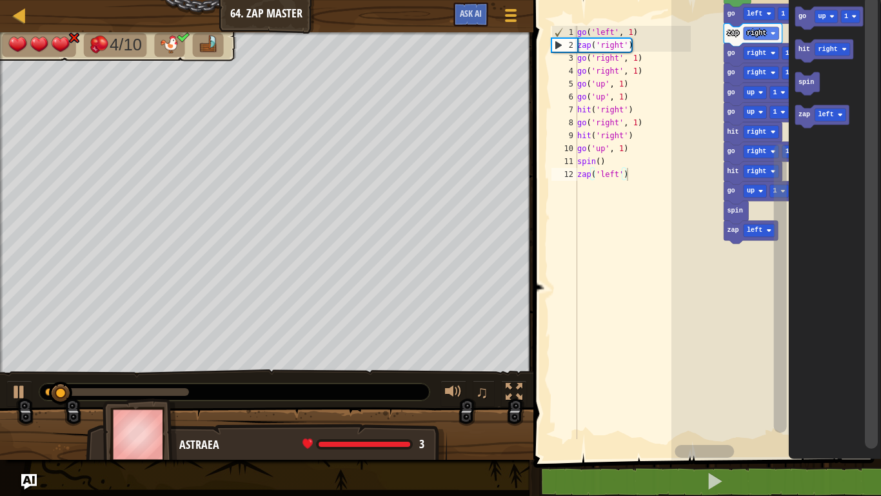
click at [805, 49] on text "hit" at bounding box center [804, 49] width 12 height 7
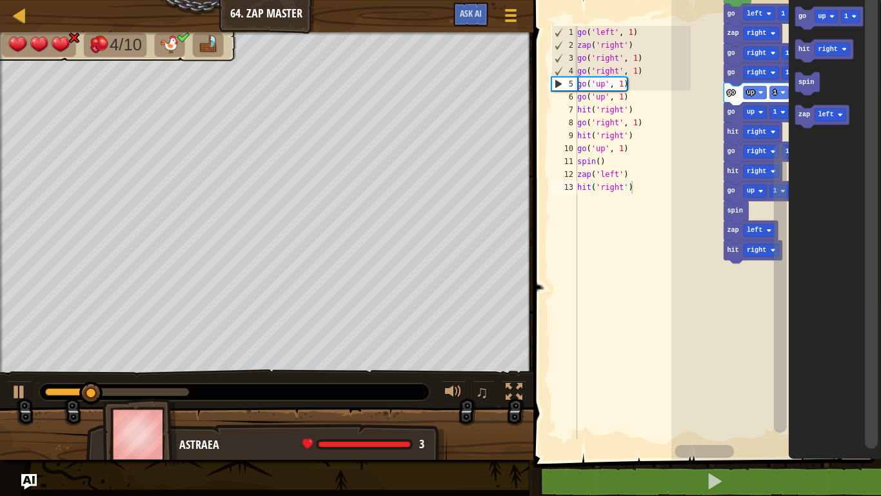
click at [0, 0] on div at bounding box center [0, 0] width 0 height 0
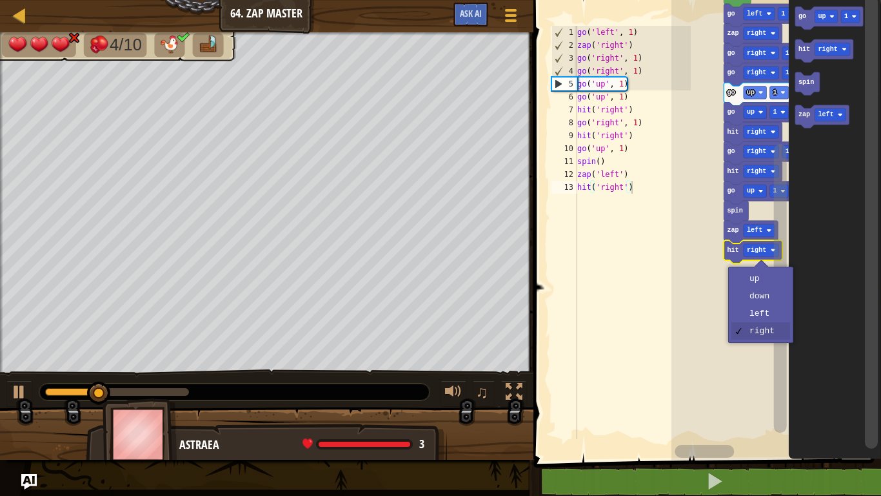
click at [763, 309] on rect "Blockly Workspace" at bounding box center [777, 227] width 210 height 466
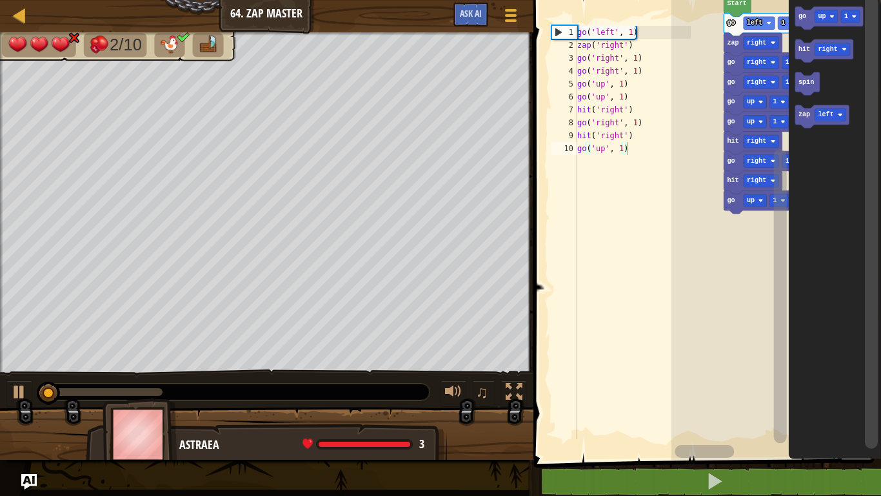
click at [878, 408] on rect "Blockly Workspace" at bounding box center [871, 221] width 13 height 453
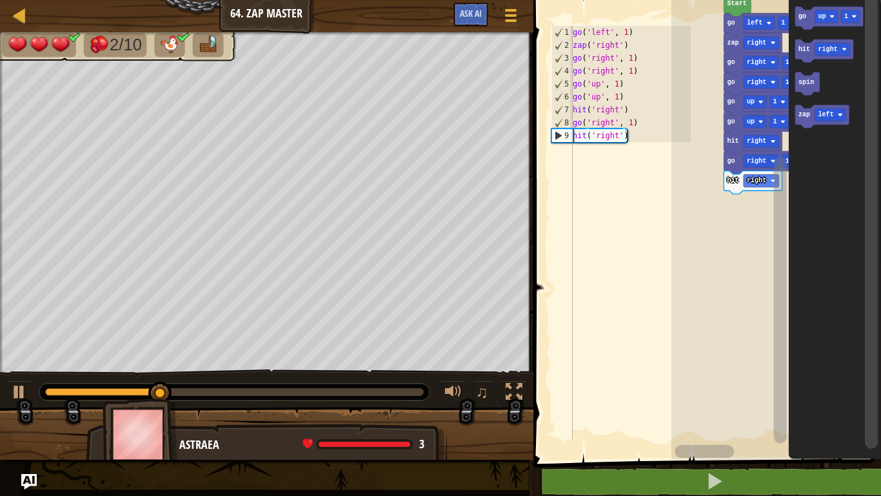
click at [825, 14] on text "up" at bounding box center [822, 16] width 8 height 7
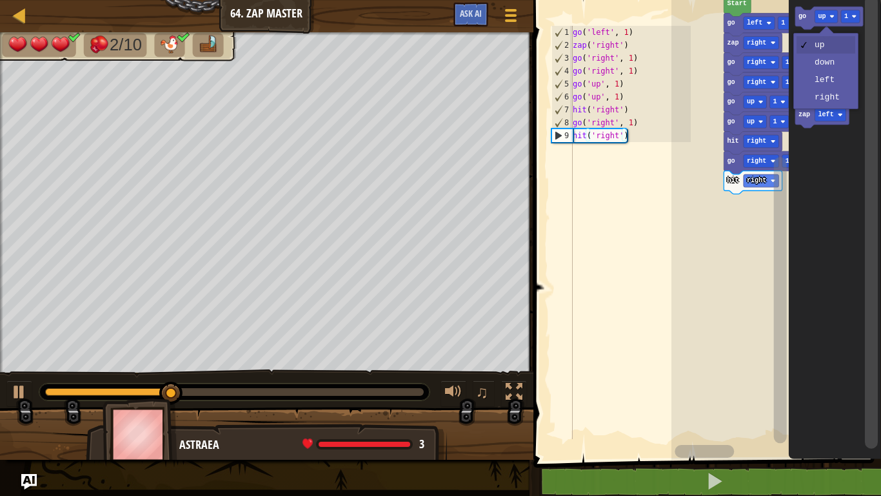
click at [831, 86] on icon "Blockly Workspace" at bounding box center [835, 227] width 92 height 466
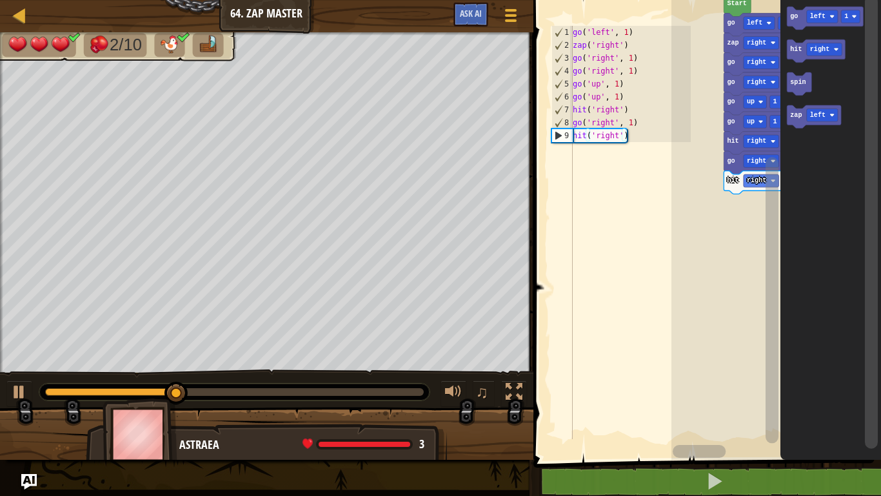
click at [794, 19] on text "go" at bounding box center [794, 16] width 8 height 7
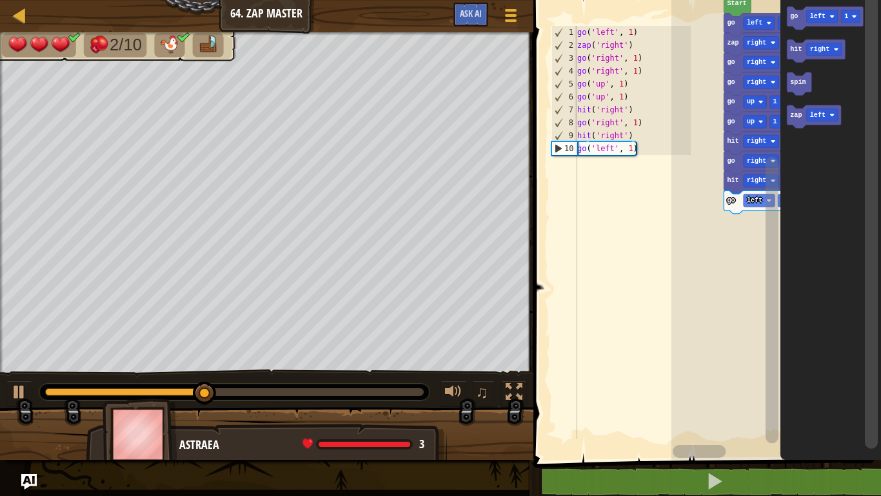
click at [798, 15] on text "go" at bounding box center [794, 16] width 8 height 7
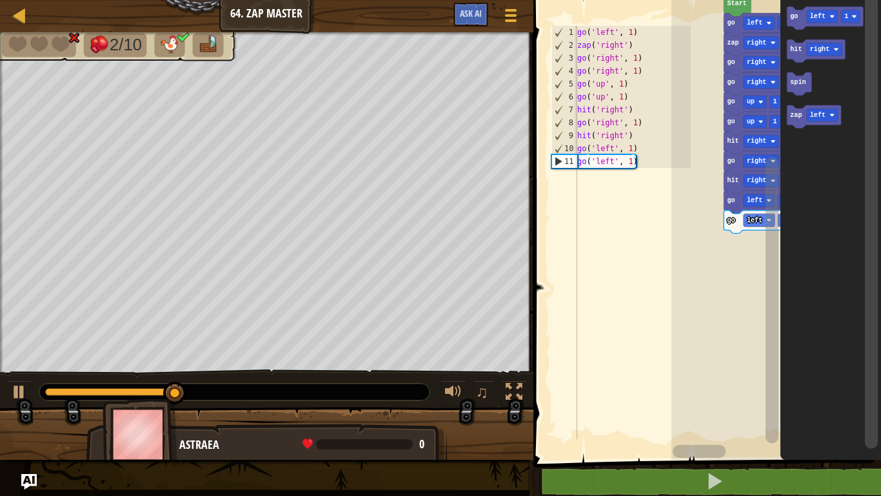
click at [796, 119] on text "zap" at bounding box center [796, 115] width 12 height 7
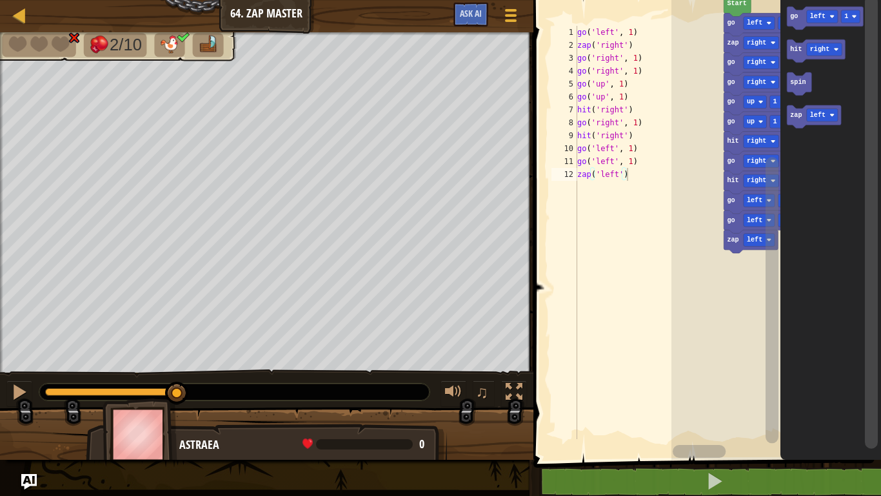
click at [792, 121] on icon "Blockly Workspace" at bounding box center [814, 116] width 54 height 23
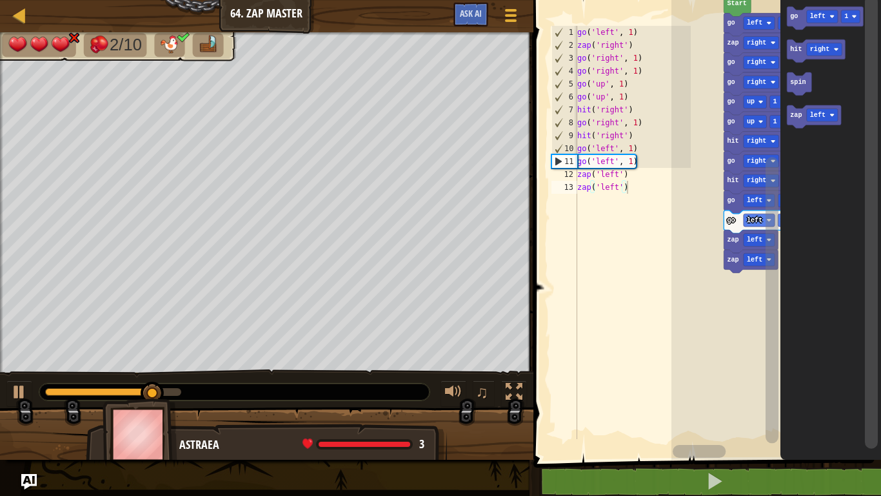
click at [790, 136] on icon "Blockly Workspace" at bounding box center [831, 227] width 101 height 466
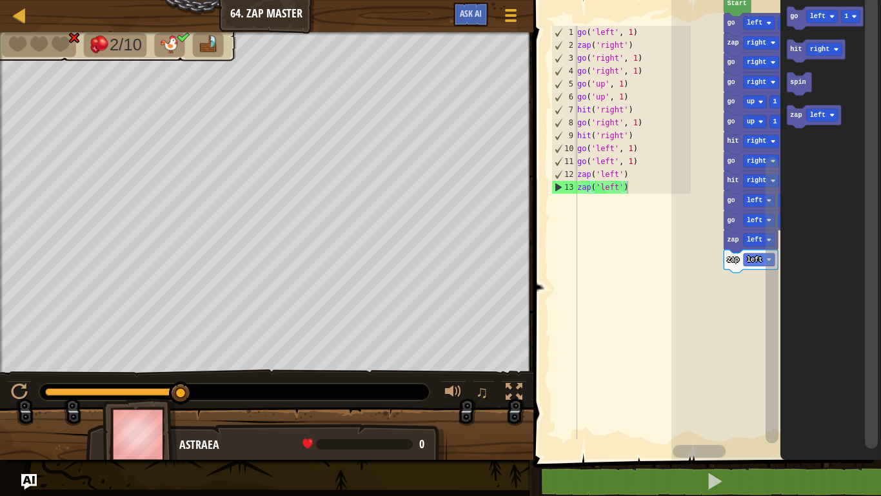
click at [754, 247] on icon "Blockly Workspace" at bounding box center [751, 241] width 54 height 23
click at [754, 240] on text "left" at bounding box center [754, 239] width 15 height 7
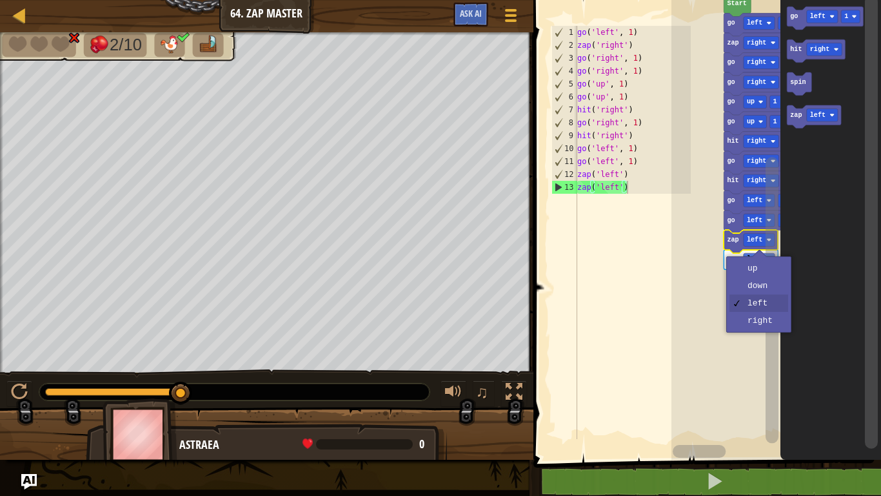
click at [759, 270] on rect "Blockly Workspace" at bounding box center [777, 227] width 210 height 466
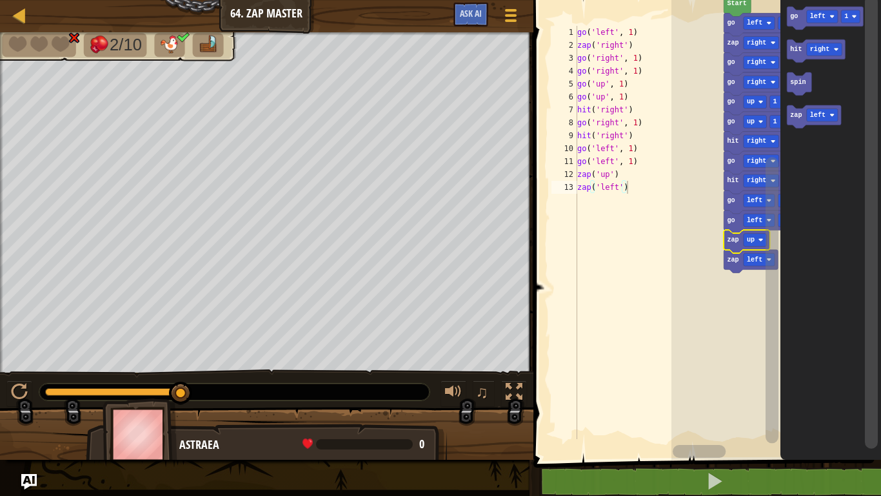
click at [0, 0] on div at bounding box center [0, 0] width 0 height 0
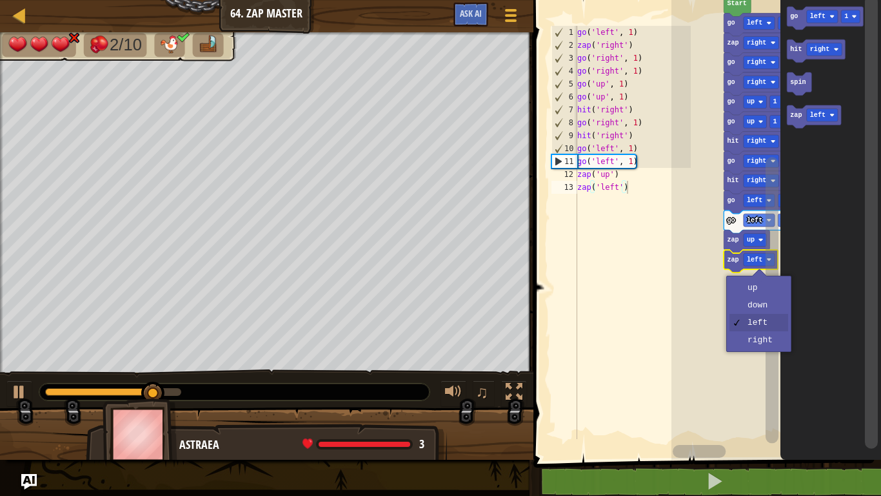
click at [757, 285] on rect "Blockly Workspace" at bounding box center [777, 227] width 210 height 466
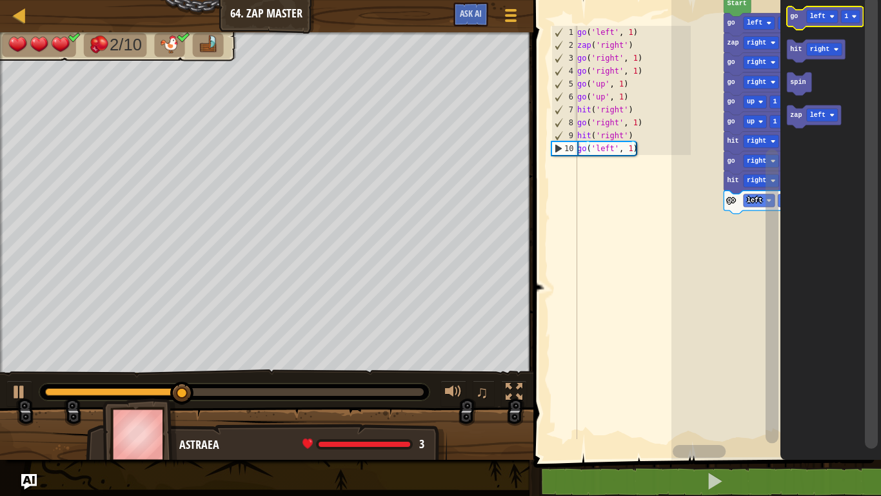
click at [811, 21] on rect "Blockly Workspace" at bounding box center [822, 16] width 31 height 13
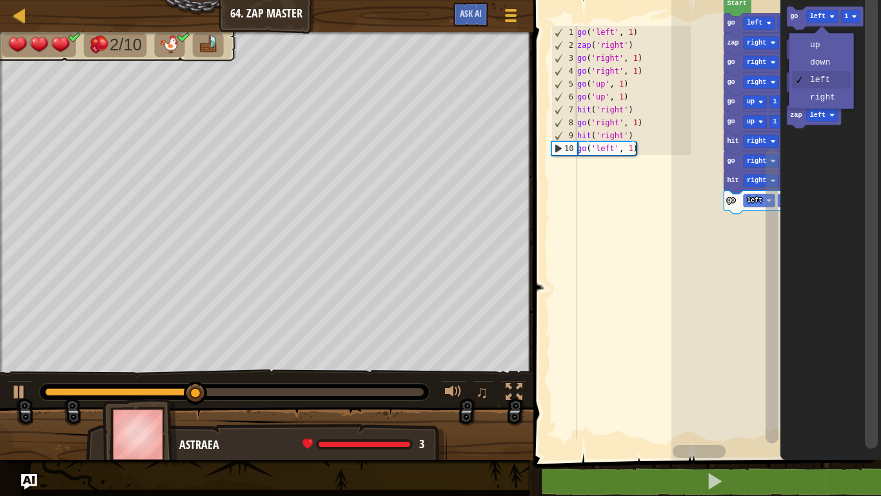
click at [828, 70] on icon "Blockly Workspace" at bounding box center [831, 227] width 101 height 466
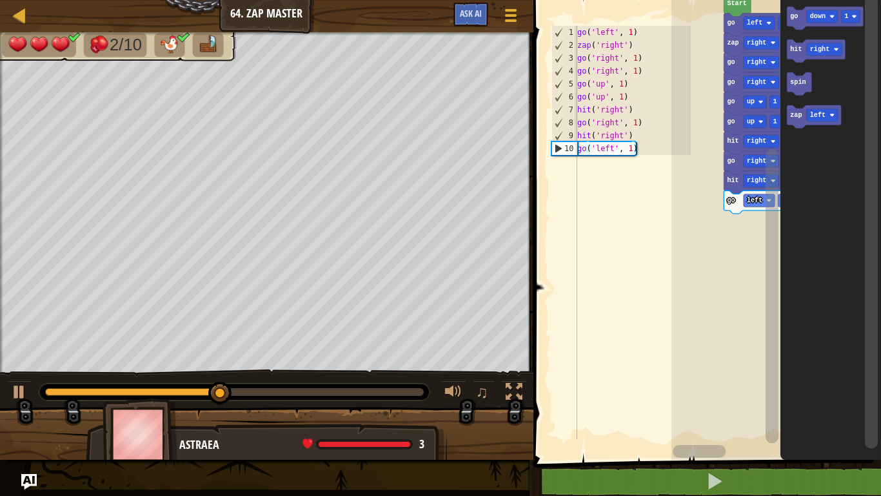
click at [792, 27] on rect "Blockly Workspace" at bounding box center [825, 17] width 76 height 23
click at [798, 14] on text "go" at bounding box center [794, 16] width 8 height 7
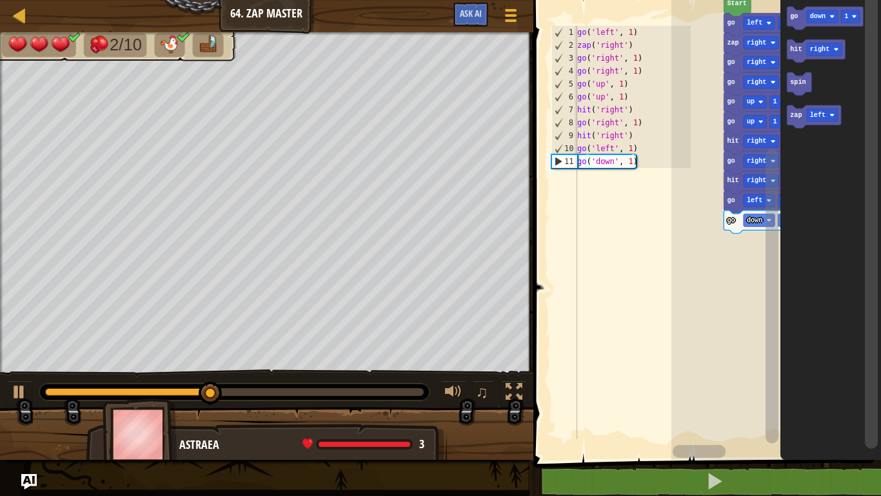
click at [809, 19] on rect "Blockly Workspace" at bounding box center [822, 16] width 31 height 13
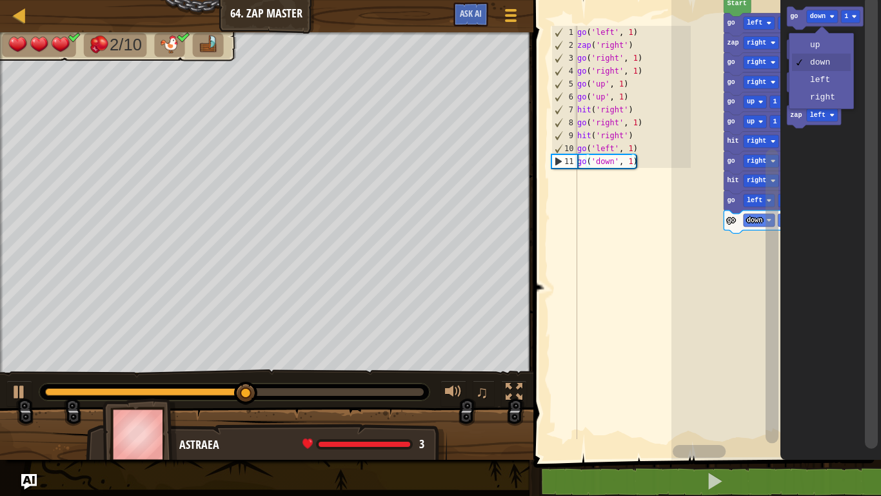
click at [814, 85] on icon "Blockly Workspace" at bounding box center [831, 227] width 101 height 466
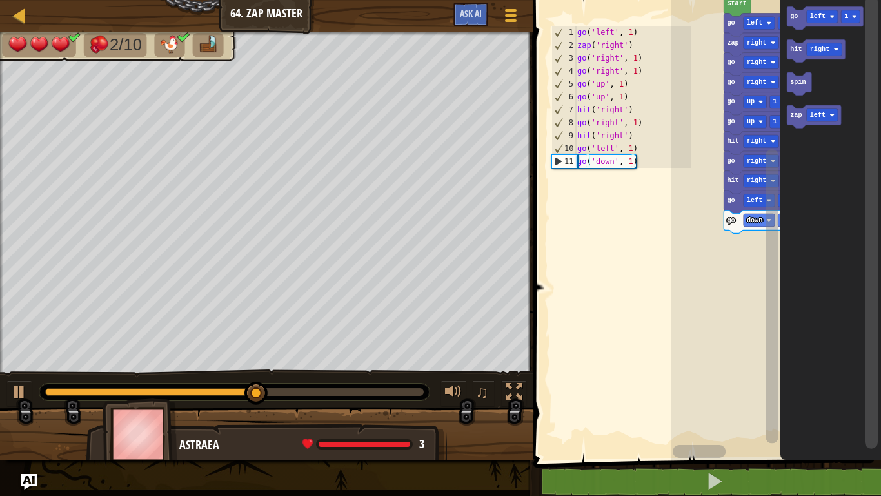
click at [791, 20] on text "go" at bounding box center [794, 16] width 8 height 7
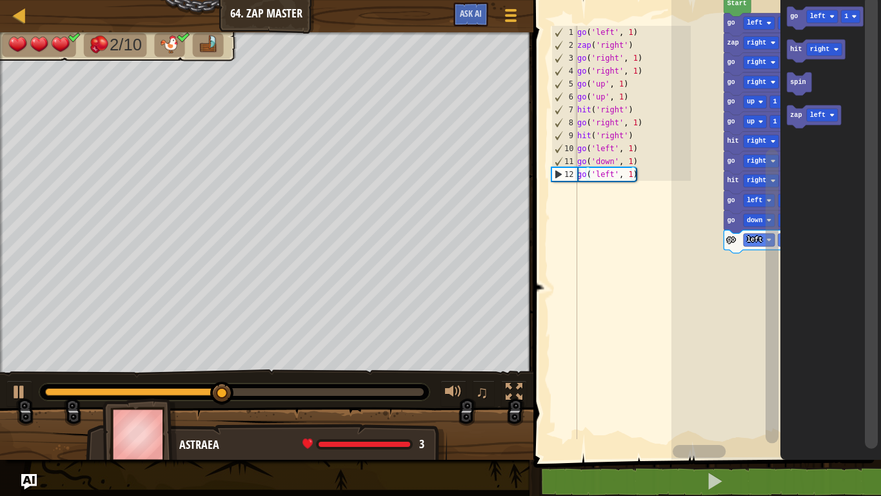
click at [813, 17] on text "left" at bounding box center [817, 16] width 15 height 7
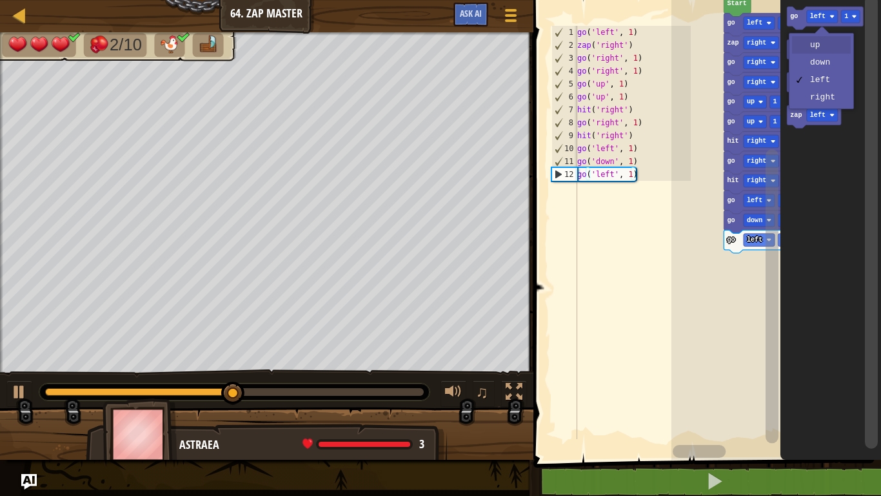
click at [818, 43] on icon "Blockly Workspace" at bounding box center [816, 50] width 58 height 23
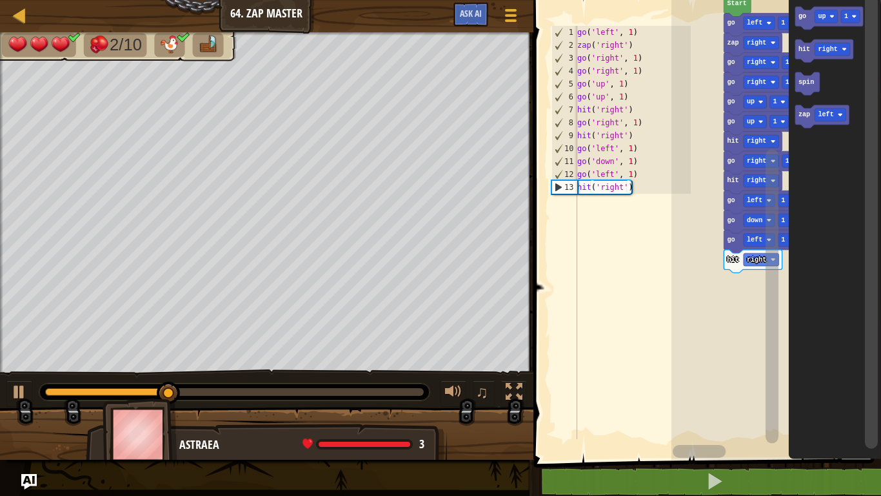
click at [0, 0] on div at bounding box center [0, 0] width 0 height 0
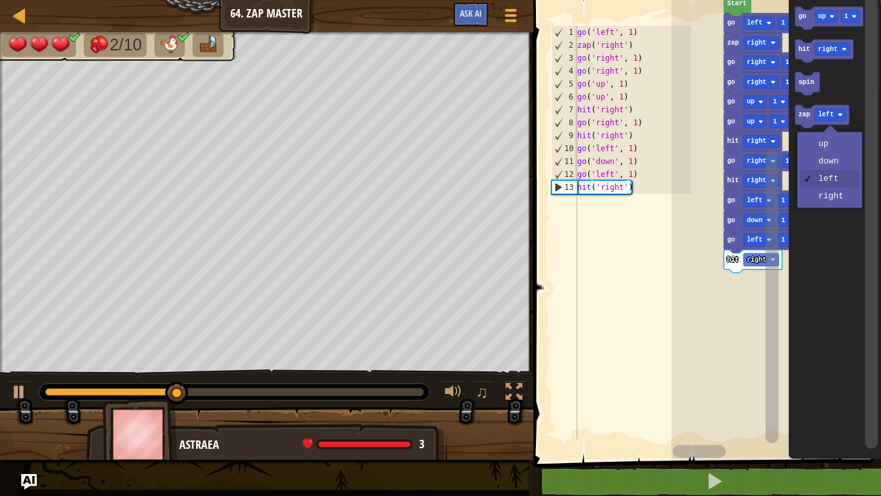
click at [829, 146] on icon "Blockly Workspace" at bounding box center [835, 227] width 92 height 466
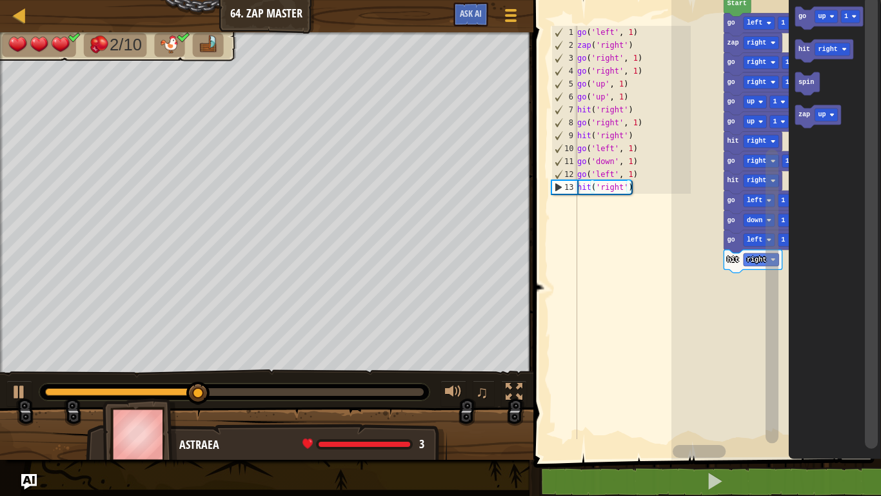
click at [801, 113] on text "zap" at bounding box center [804, 115] width 12 height 7
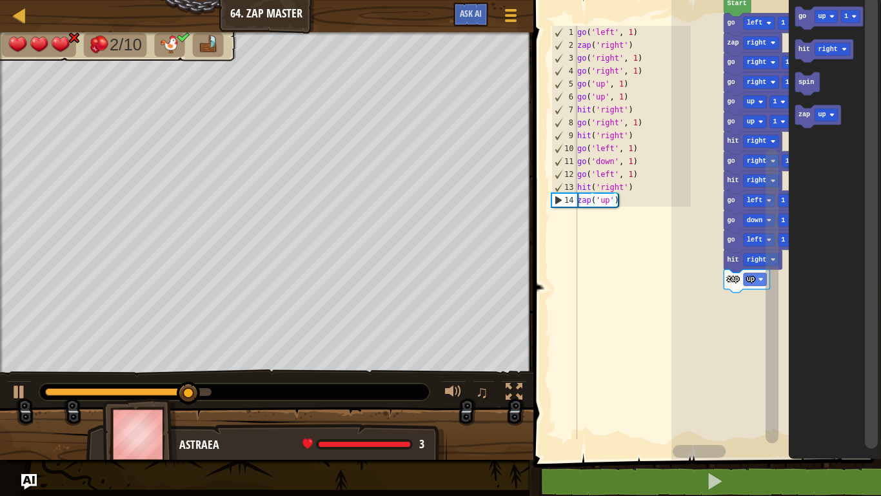
click at [804, 115] on text "zap" at bounding box center [804, 115] width 12 height 7
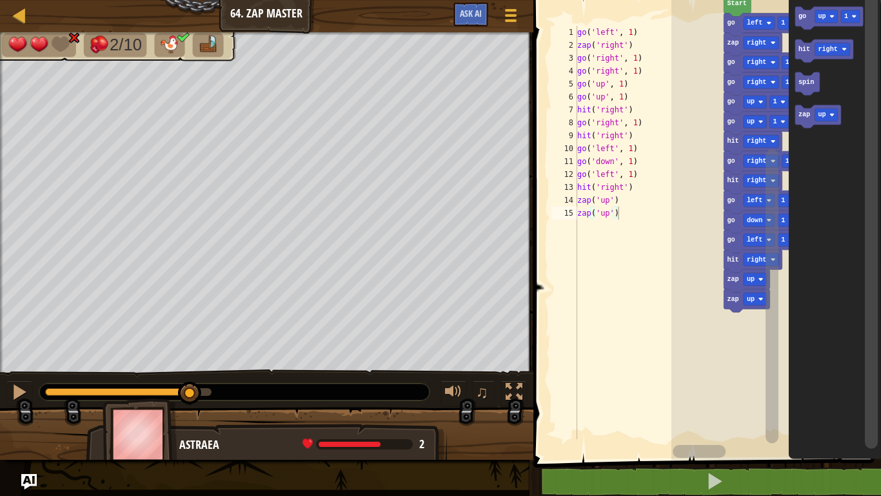
click at [804, 123] on icon "Blockly Workspace" at bounding box center [818, 116] width 46 height 23
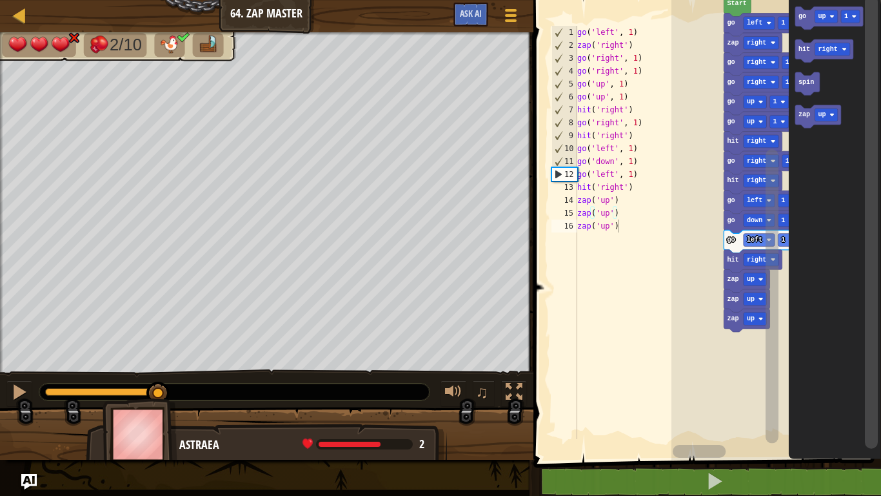
click at [803, 126] on icon "Blockly Workspace" at bounding box center [818, 116] width 46 height 23
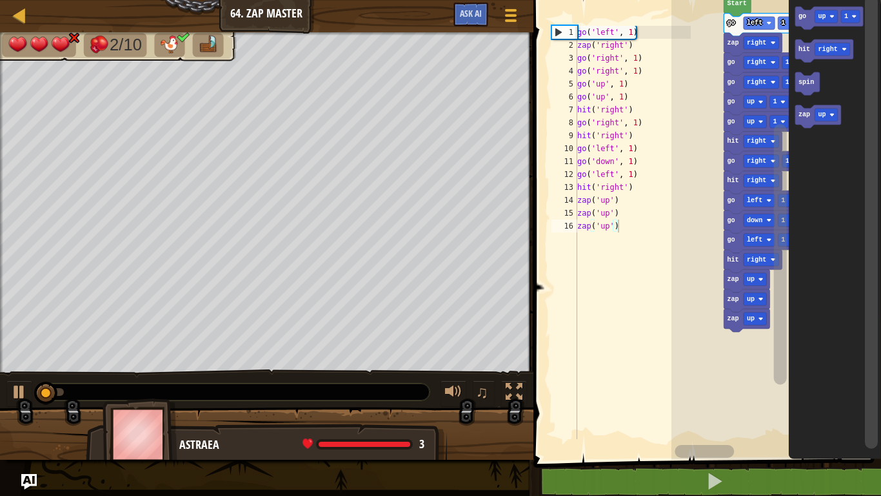
click at [804, 86] on icon "Blockly Workspace" at bounding box center [807, 83] width 25 height 23
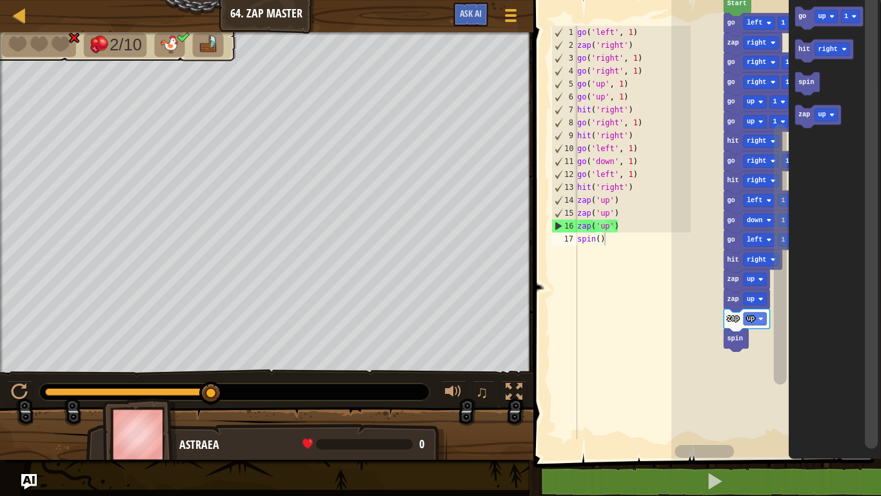
click at [801, 408] on span at bounding box center [709, 212] width 358 height 512
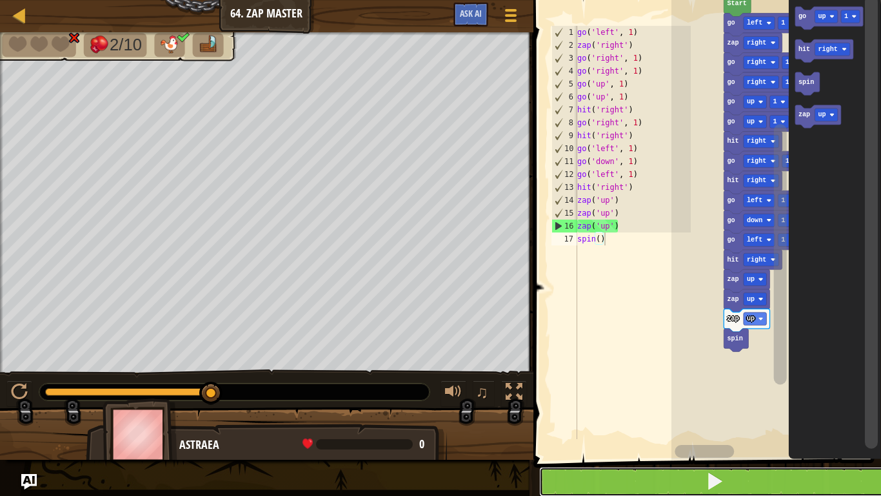
click at [810, 408] on button at bounding box center [715, 482] width 352 height 30
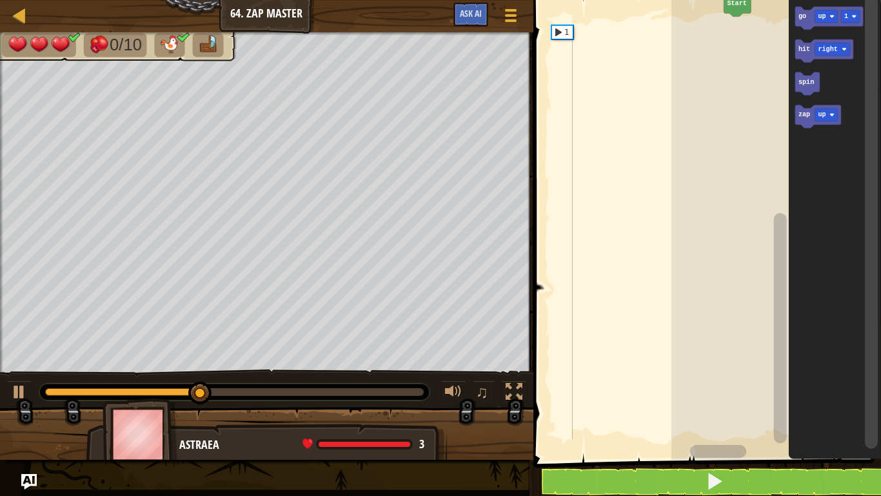
click at [820, 17] on text "up" at bounding box center [822, 16] width 8 height 7
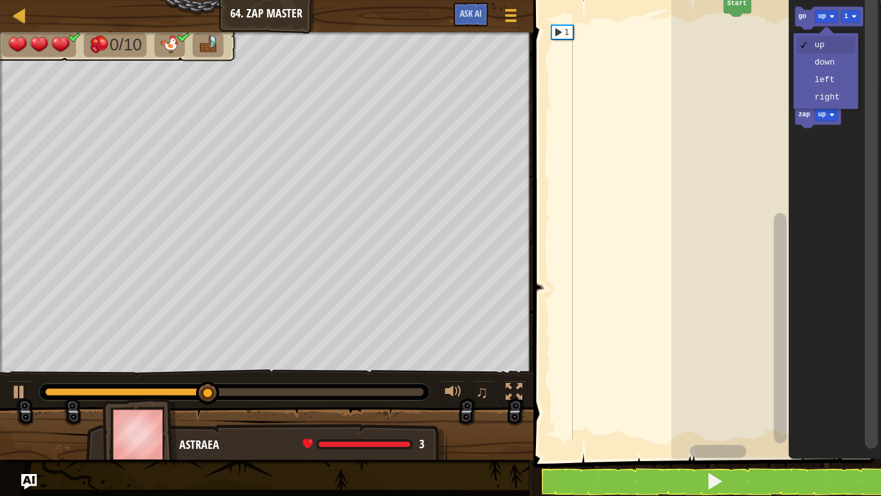
click at [759, 65] on rect "Blockly Workspace" at bounding box center [777, 227] width 210 height 466
click at [814, 118] on icon "Blockly Workspace" at bounding box center [818, 116] width 46 height 23
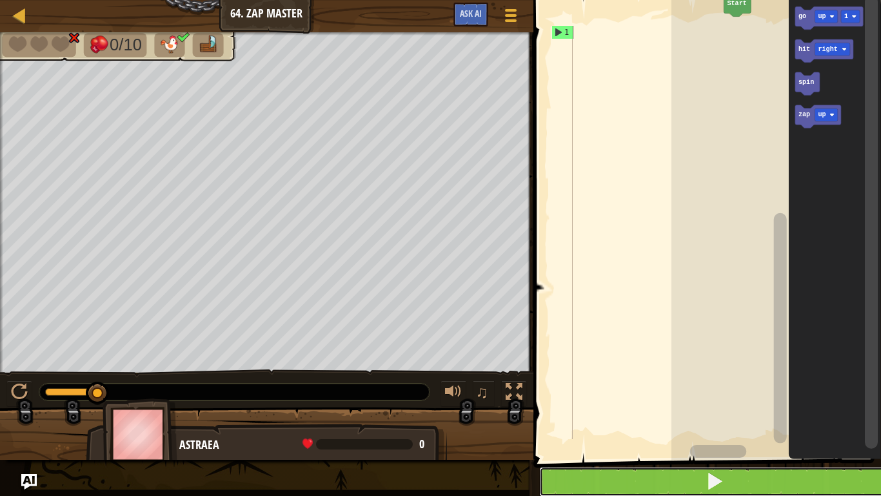
click at [550, 408] on button at bounding box center [715, 482] width 352 height 30
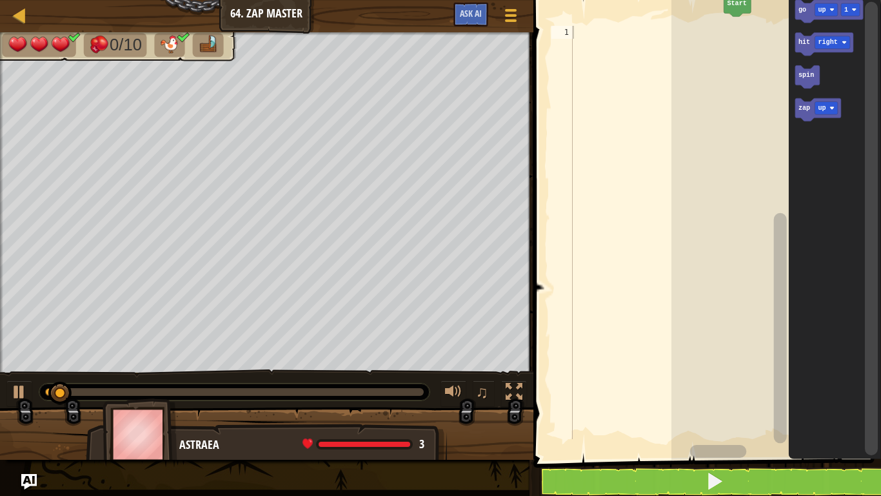
click at [0, 0] on div at bounding box center [0, 0] width 0 height 0
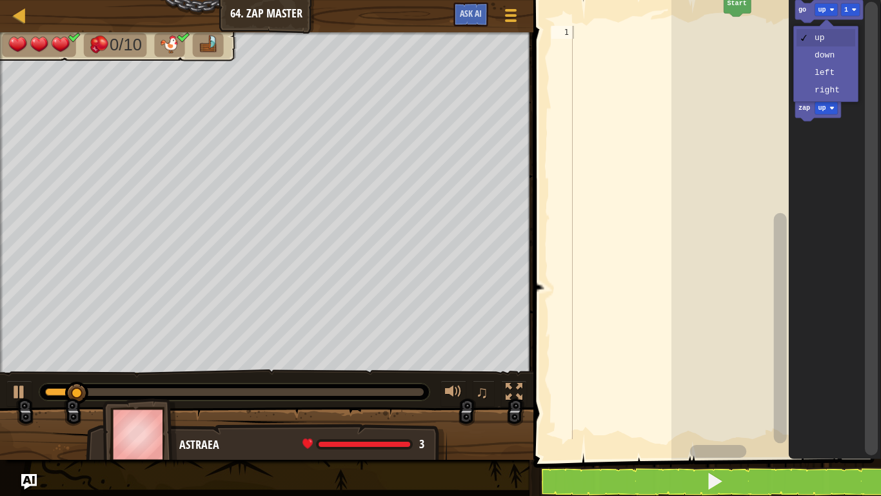
click at [827, 76] on icon "Blockly Workspace" at bounding box center [835, 227] width 92 height 466
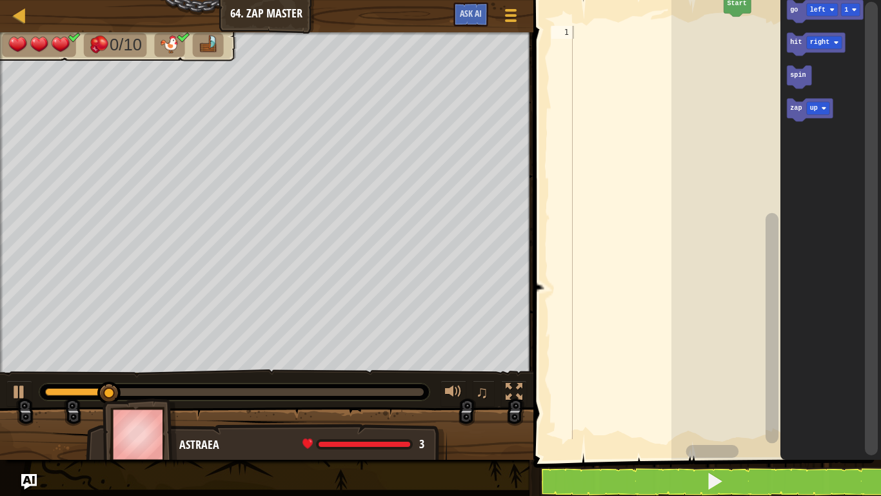
click at [796, 11] on text "go" at bounding box center [794, 9] width 8 height 7
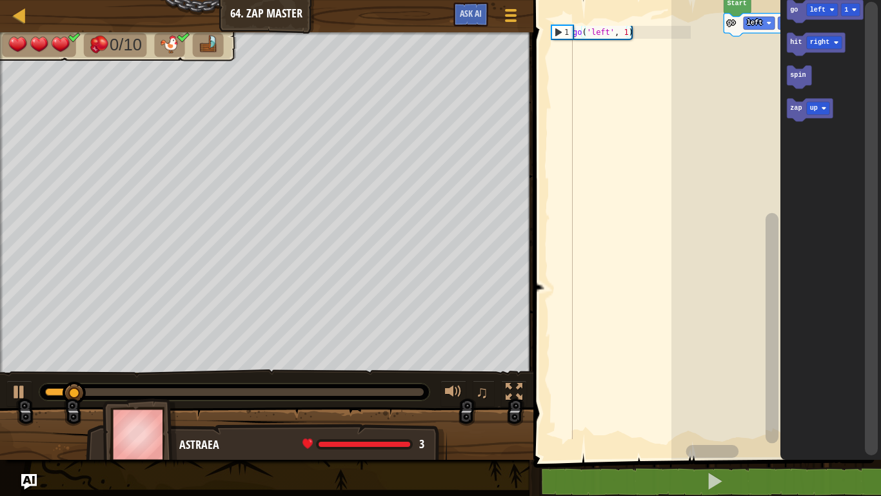
click at [0, 0] on div at bounding box center [0, 0] width 0 height 0
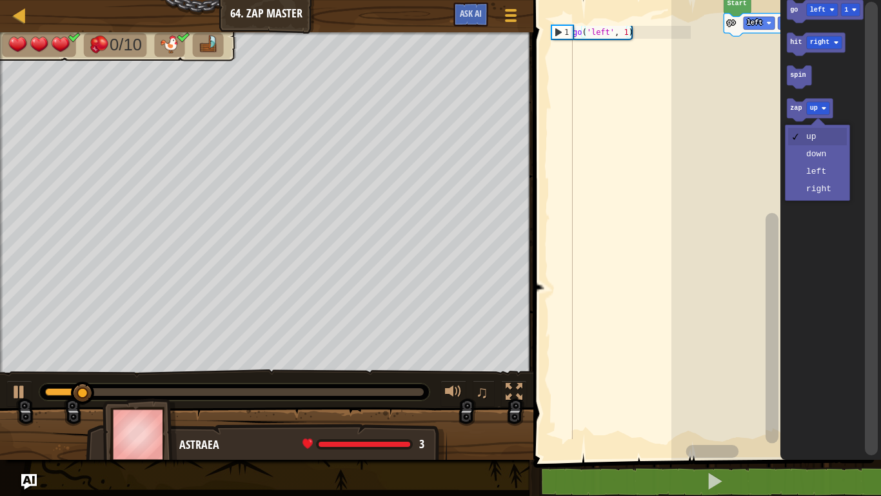
click at [823, 186] on icon "Blockly Workspace" at bounding box center [831, 227] width 101 height 466
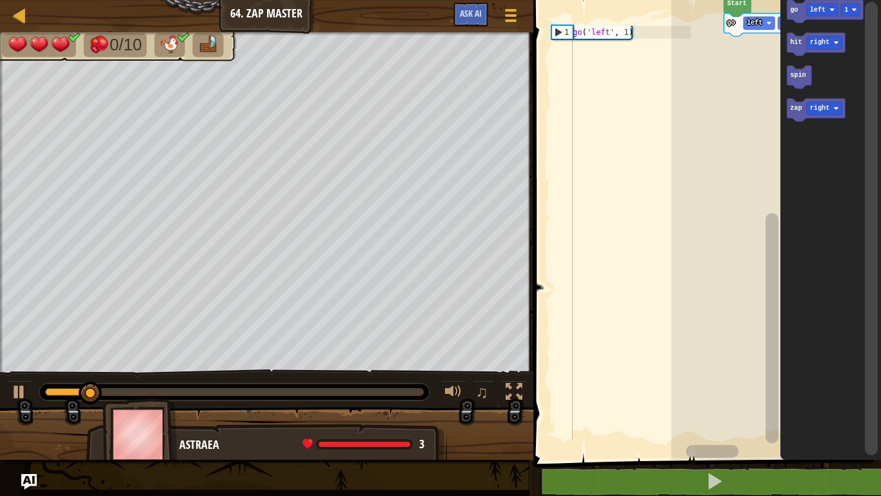
click at [797, 108] on text "zap" at bounding box center [796, 108] width 12 height 7
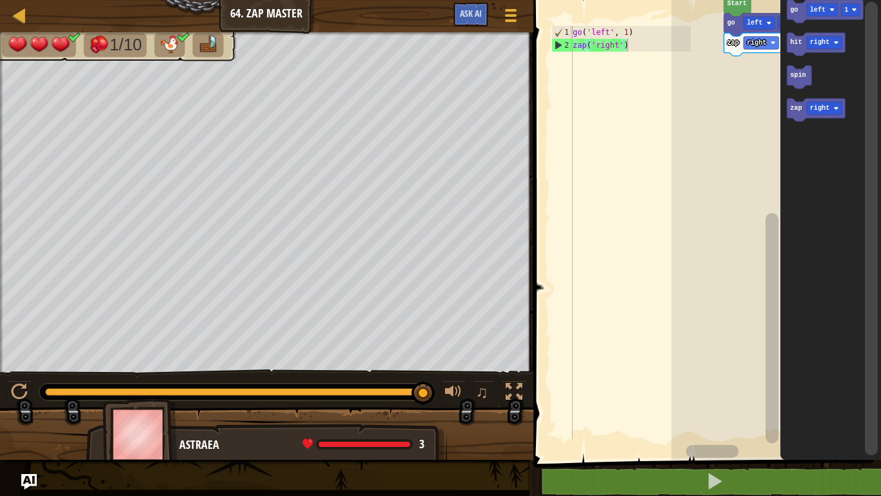
click at [0, 354] on div at bounding box center [1, 211] width 3 height 359
click at [0, 361] on div at bounding box center [1, 211] width 3 height 359
click at [21, 389] on div at bounding box center [19, 391] width 17 height 17
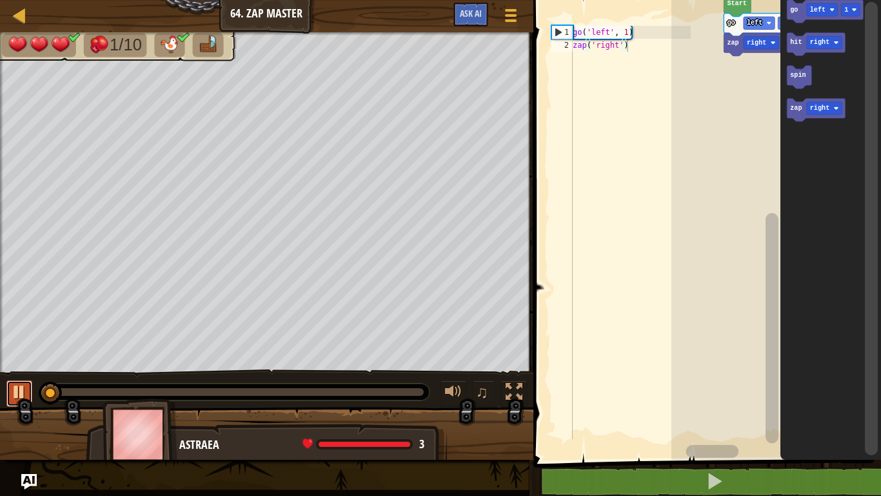
click at [24, 391] on div at bounding box center [19, 391] width 17 height 17
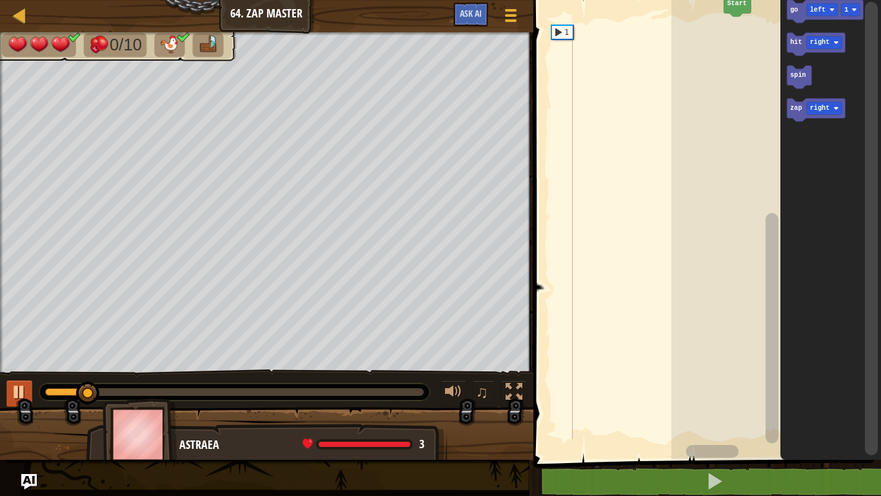
click at [816, 11] on text "left" at bounding box center [817, 9] width 15 height 7
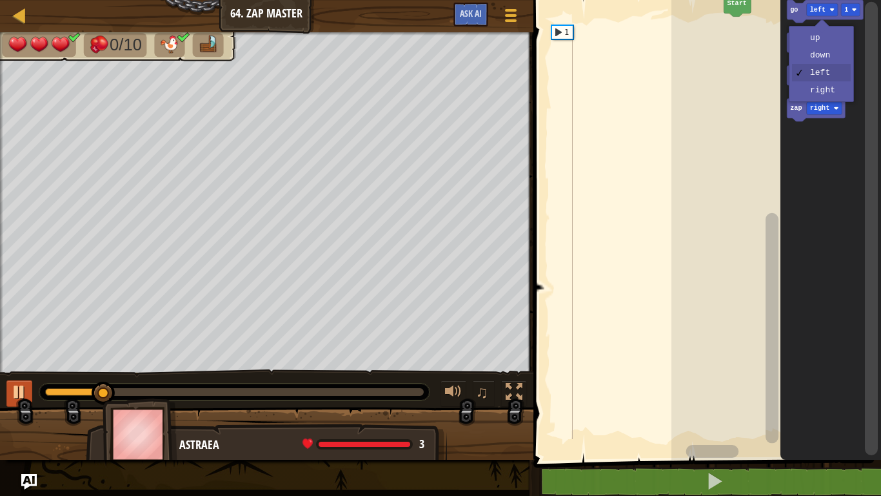
click at [792, 6] on text "go" at bounding box center [794, 9] width 8 height 7
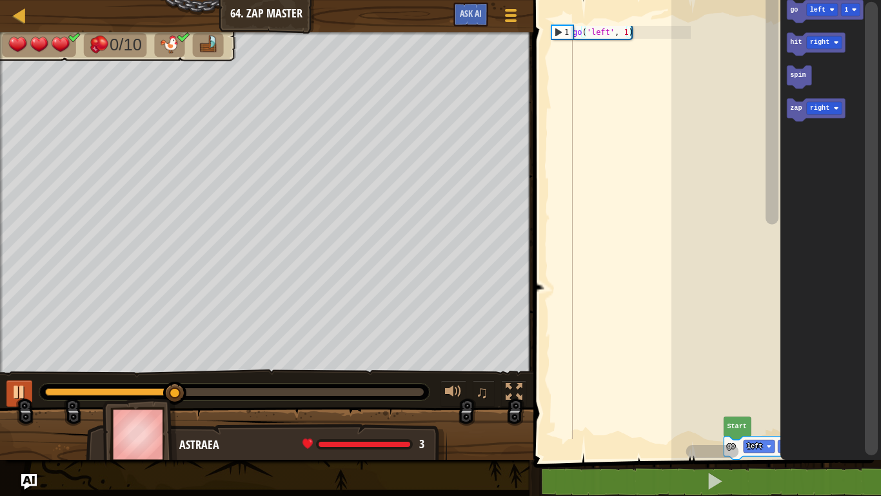
click at [822, 118] on icon "Blockly Workspace" at bounding box center [816, 109] width 58 height 23
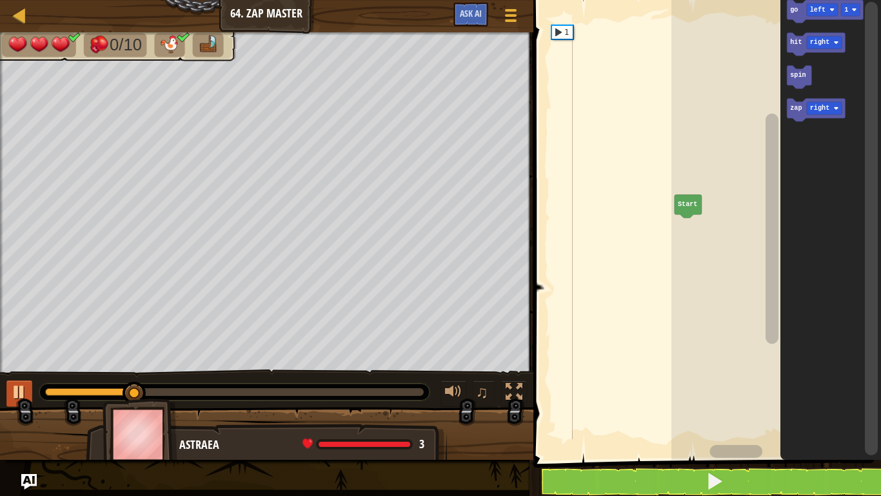
click at [0, 0] on div at bounding box center [0, 0] width 0 height 0
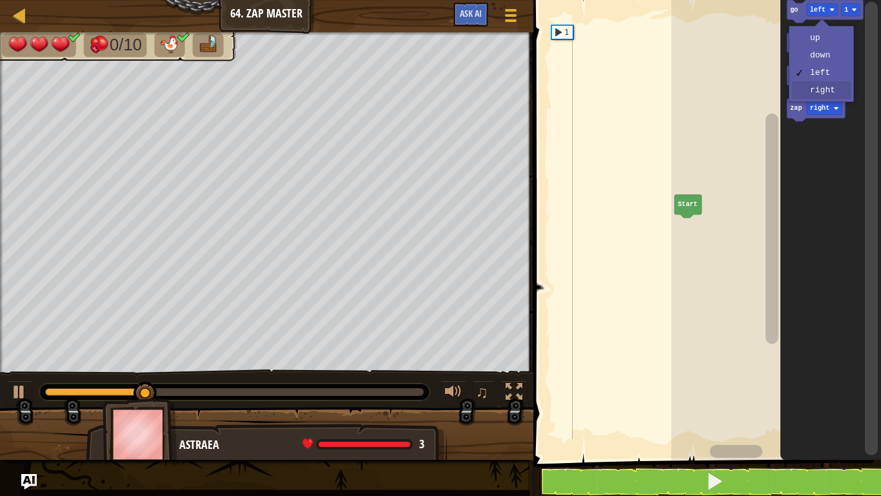
click at [826, 94] on icon "Blockly Workspace" at bounding box center [831, 227] width 101 height 466
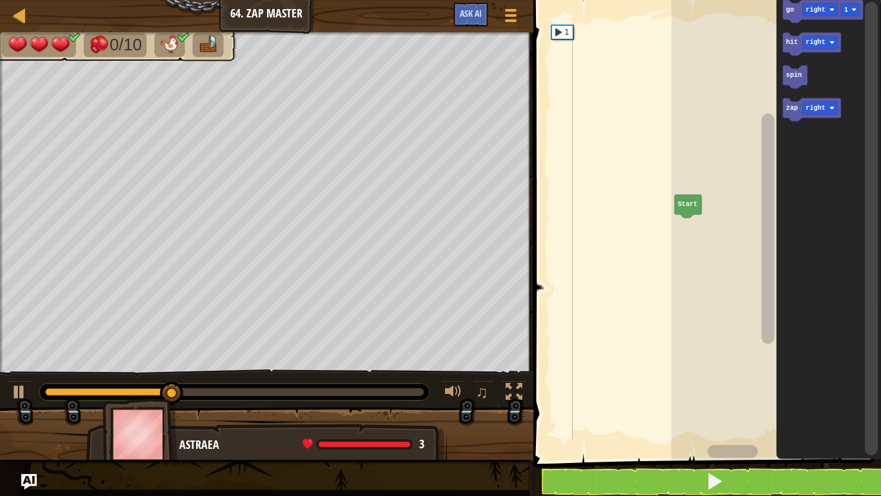
click at [793, 11] on text "go" at bounding box center [790, 9] width 8 height 7
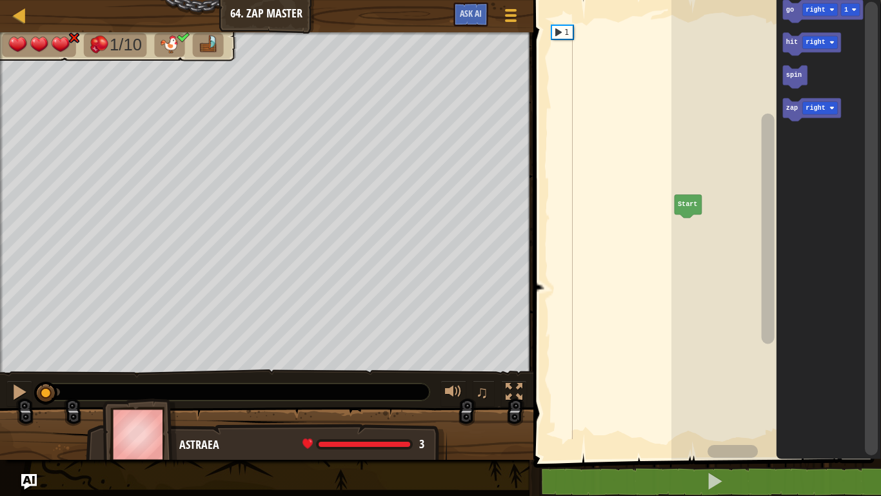
drag, startPoint x: 63, startPoint y: 382, endPoint x: 39, endPoint y: 384, distance: 23.3
click at [39, 384] on div at bounding box center [45, 392] width 23 height 23
click at [15, 390] on div at bounding box center [19, 391] width 17 height 17
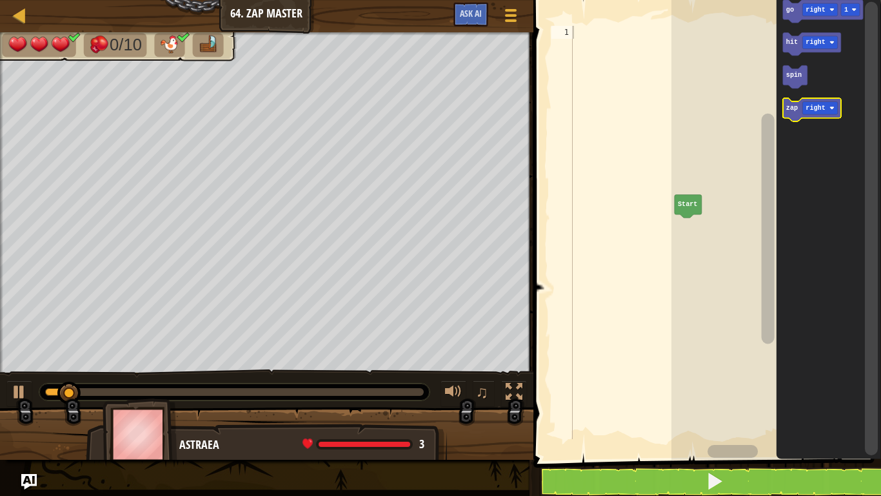
click at [810, 120] on rect "Blockly Workspace" at bounding box center [812, 109] width 58 height 23
click at [811, 110] on text "right" at bounding box center [815, 108] width 19 height 7
click at [790, 108] on text "zap" at bounding box center [792, 108] width 12 height 7
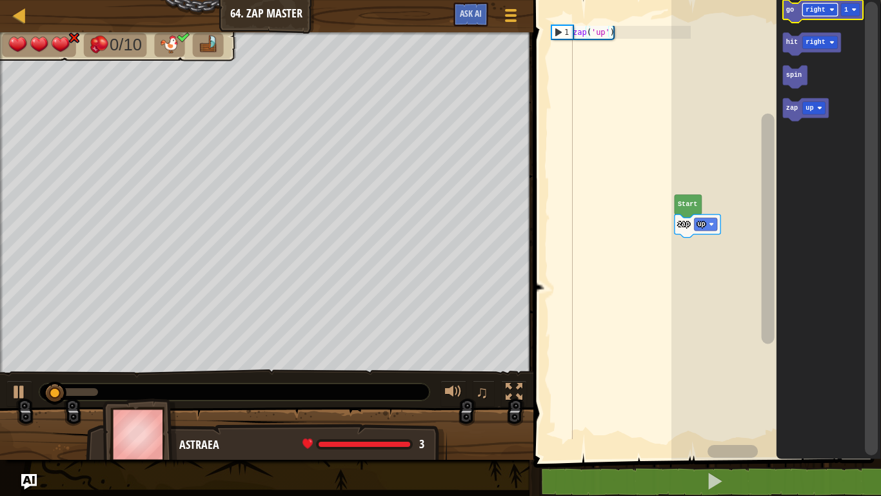
click at [809, 12] on text "right" at bounding box center [815, 9] width 19 height 7
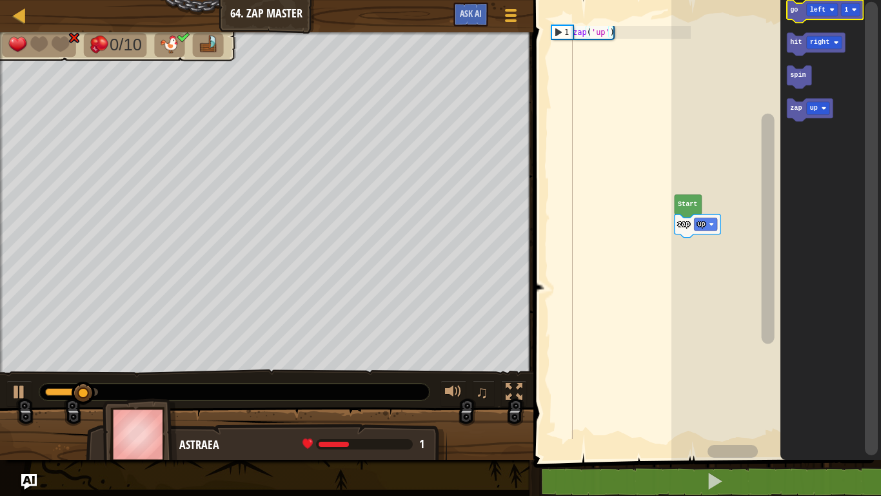
click at [798, 15] on icon "Blockly Workspace" at bounding box center [825, 11] width 76 height 23
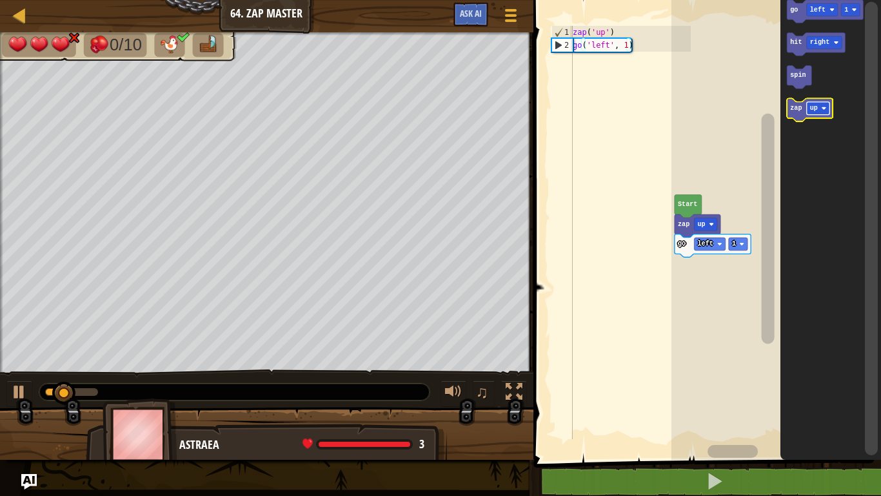
click at [812, 108] on text "up" at bounding box center [814, 108] width 8 height 7
click at [795, 105] on text "zap" at bounding box center [796, 108] width 12 height 7
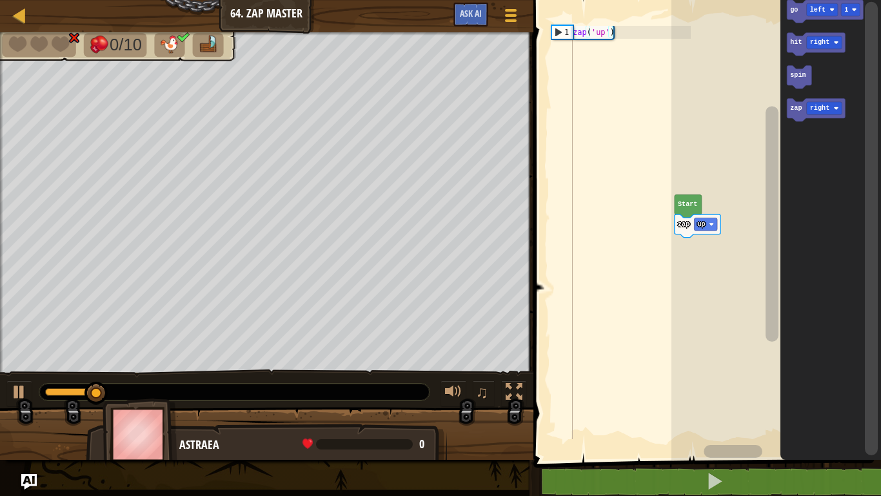
click at [794, 8] on text "go" at bounding box center [794, 9] width 8 height 7
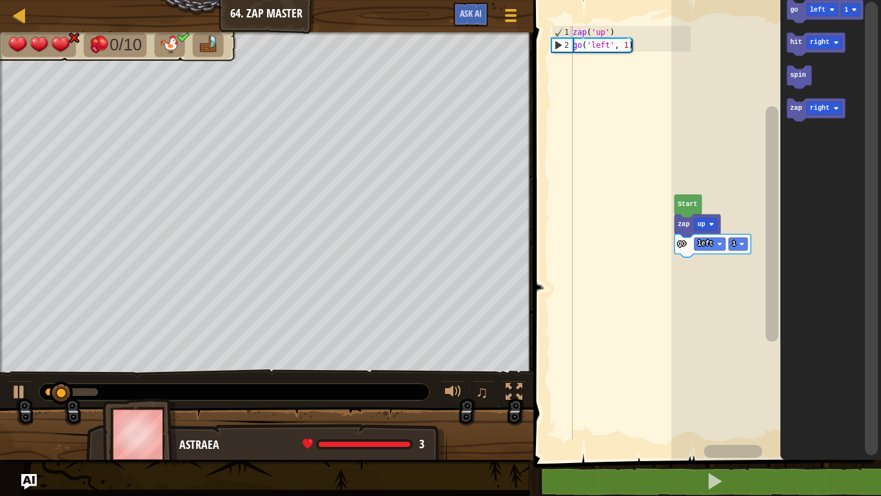
click at [797, 110] on text "zap" at bounding box center [796, 108] width 12 height 7
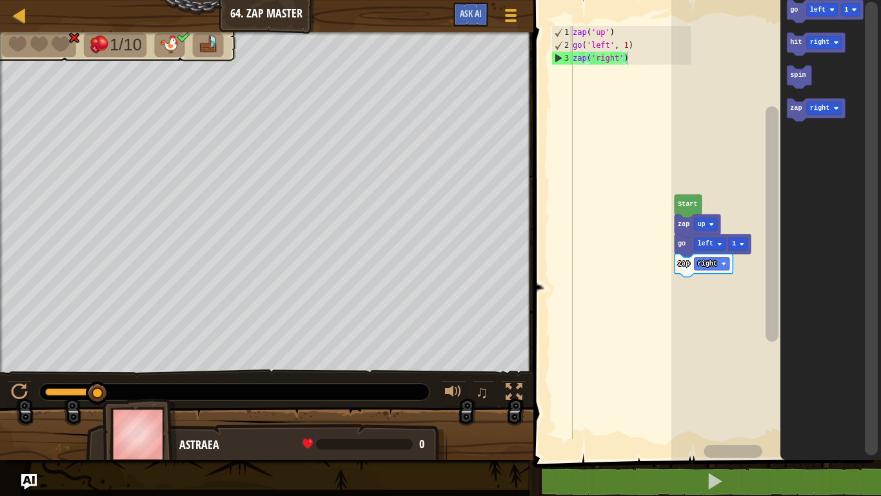
click at [0, 394] on div "♫" at bounding box center [267, 388] width 534 height 39
click at [0, 265] on div at bounding box center [1, 211] width 3 height 359
click at [0, 408] on div at bounding box center [267, 439] width 534 height 65
